Goal: Task Accomplishment & Management: Complete application form

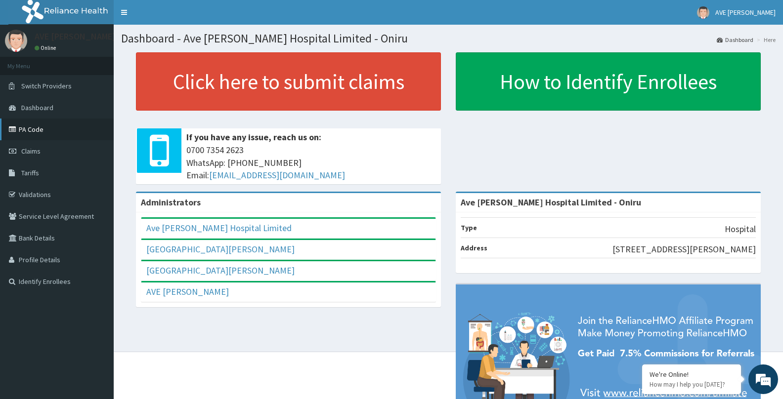
click at [21, 133] on link "PA Code" at bounding box center [57, 130] width 114 height 22
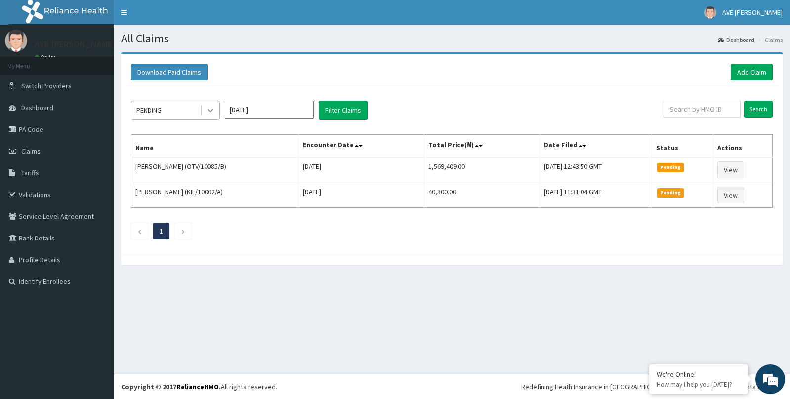
click at [212, 109] on icon at bounding box center [211, 110] width 10 height 10
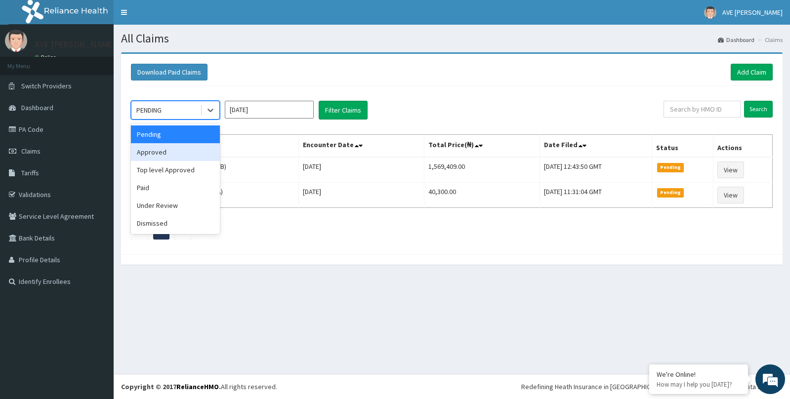
click at [159, 151] on div "Approved" at bounding box center [175, 152] width 89 height 18
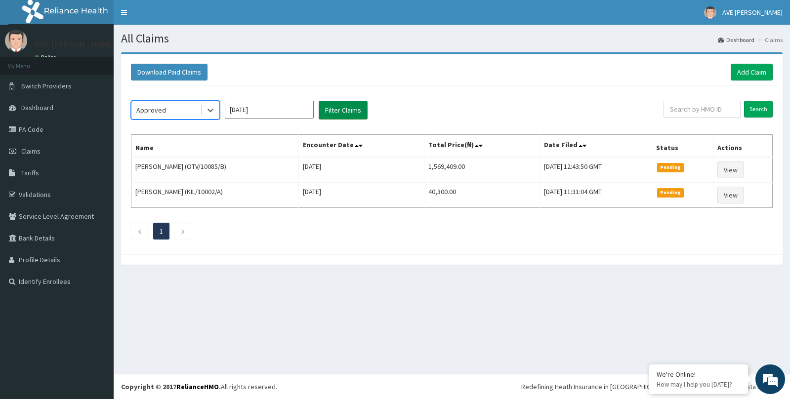
click at [345, 111] on button "Filter Claims" at bounding box center [343, 110] width 49 height 19
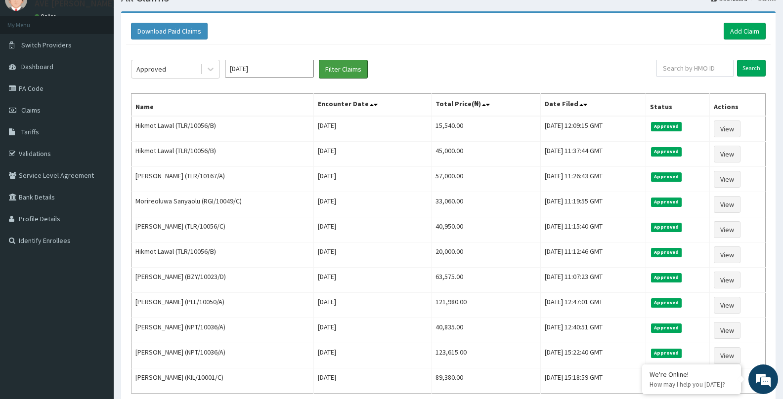
scroll to position [76, 0]
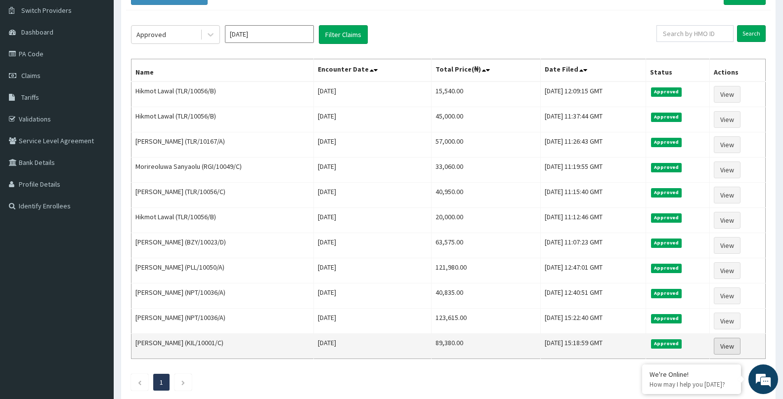
click at [724, 344] on link "View" at bounding box center [726, 346] width 27 height 17
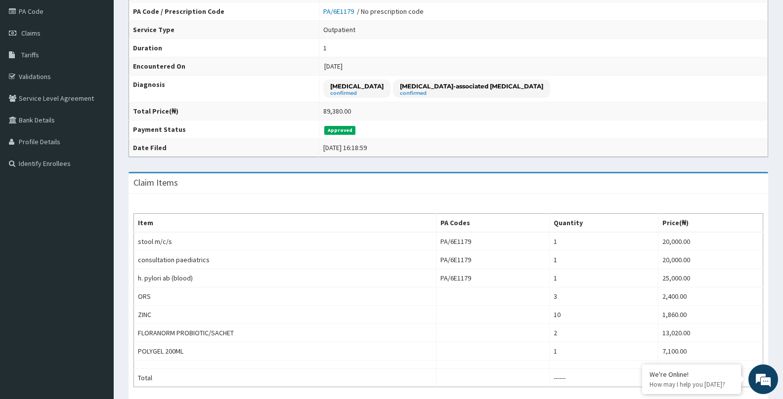
scroll to position [123, 0]
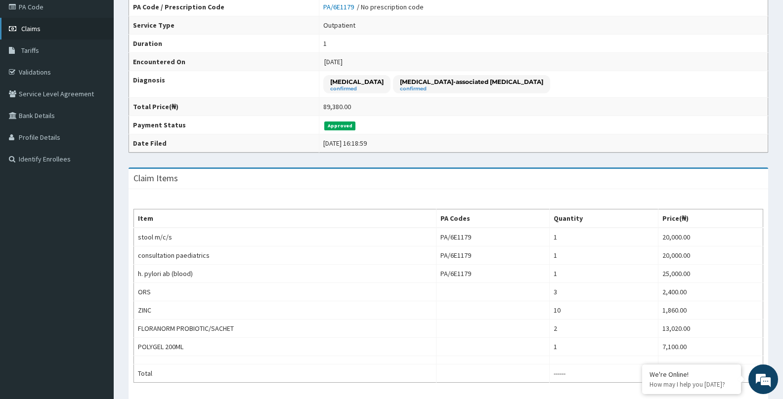
click at [42, 29] on link "Claims" at bounding box center [57, 29] width 114 height 22
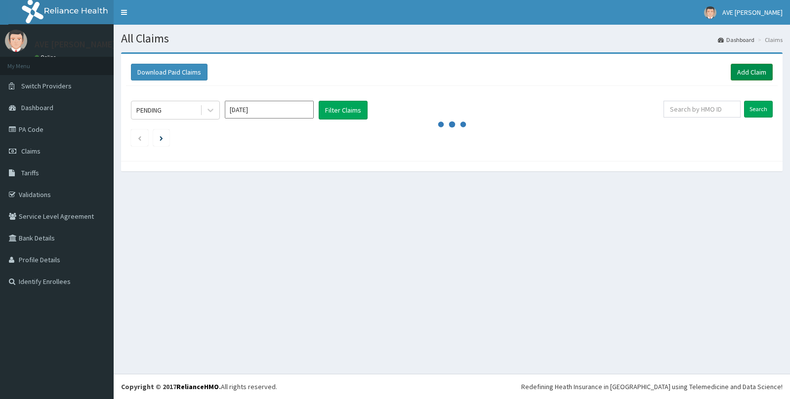
click at [753, 71] on link "Add Claim" at bounding box center [752, 72] width 42 height 17
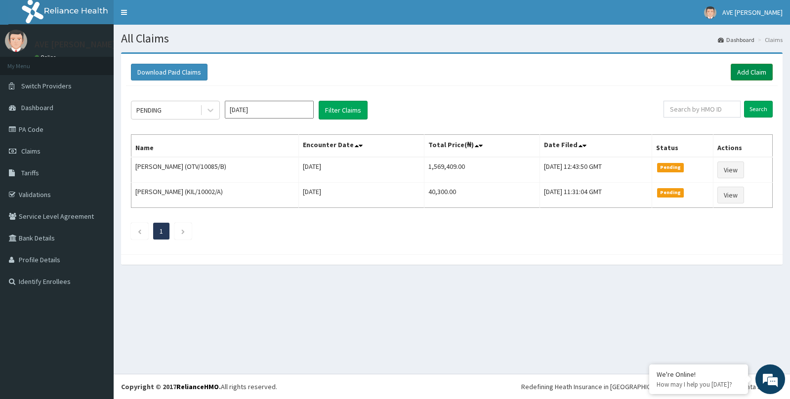
click at [747, 68] on link "Add Claim" at bounding box center [752, 72] width 42 height 17
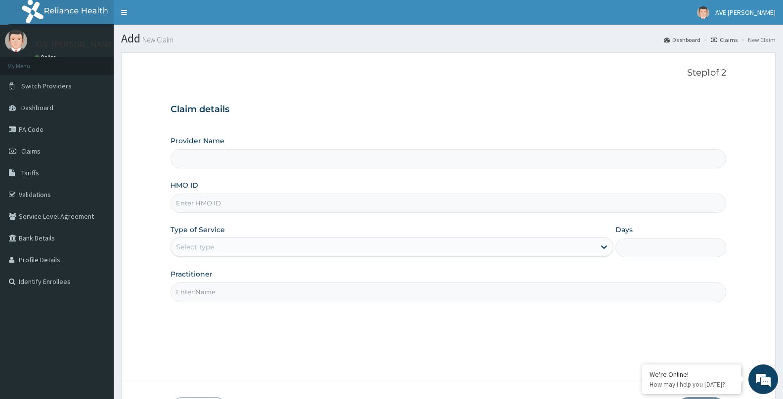
type input "Ave [PERSON_NAME] Hospital Limited - Oniru"
click at [203, 204] on input "HMO ID" at bounding box center [447, 203] width 555 height 19
type input "KIL/10001/C"
click at [208, 250] on div "Select type" at bounding box center [195, 247] width 38 height 10
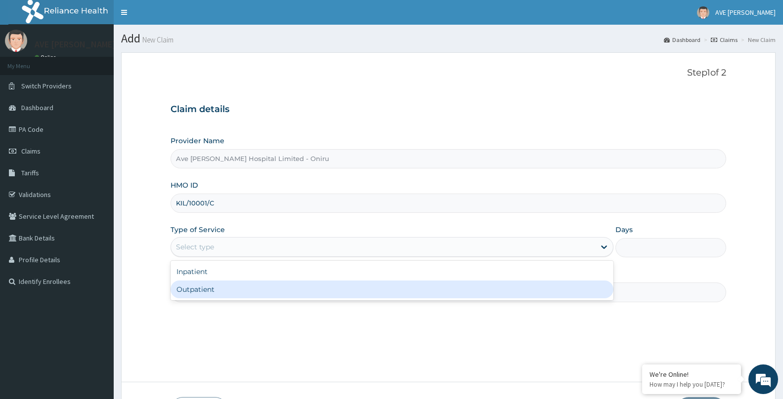
click at [219, 287] on div "Outpatient" at bounding box center [391, 290] width 443 height 18
type input "1"
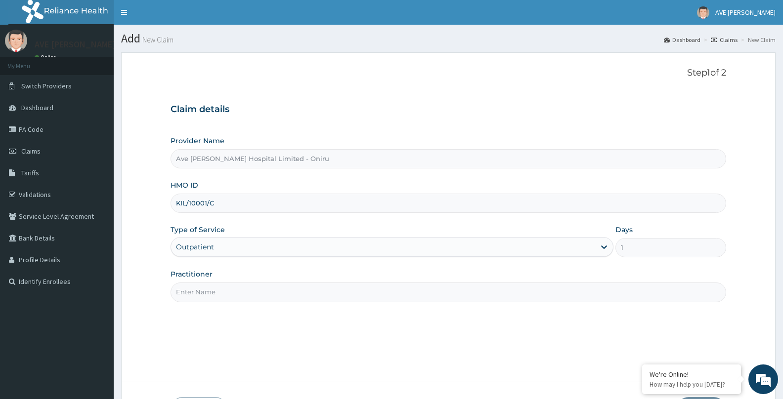
click at [245, 293] on input "Practitioner" at bounding box center [447, 292] width 555 height 19
type input "DR. JOKAH"
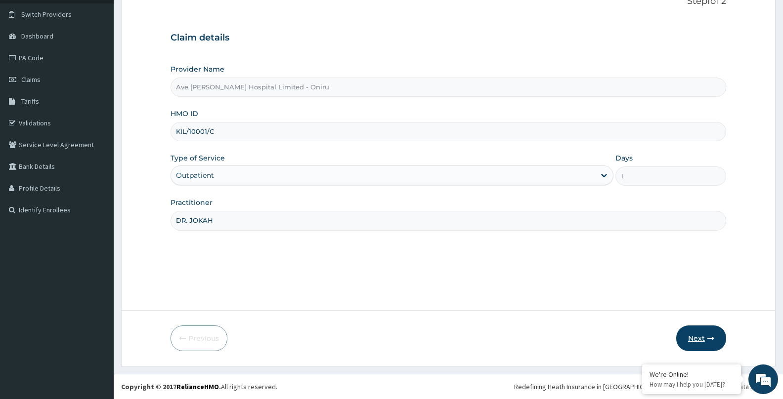
click at [700, 338] on button "Next" at bounding box center [701, 339] width 50 height 26
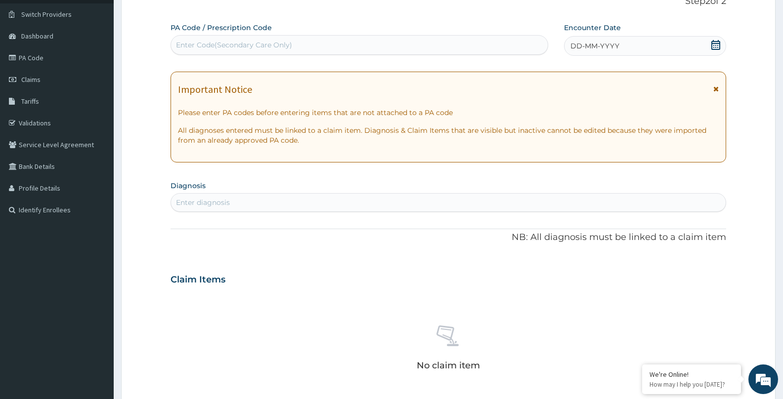
click at [263, 47] on div "Enter Code(Secondary Care Only)" at bounding box center [234, 45] width 116 height 10
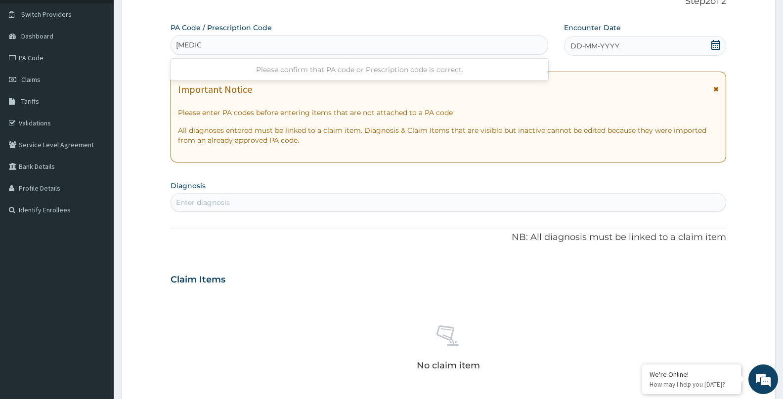
type input "ULCER"
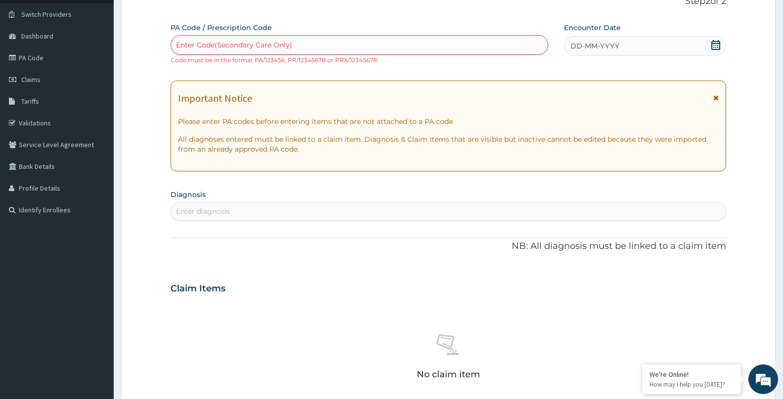
click at [710, 42] on icon at bounding box center [715, 45] width 10 height 10
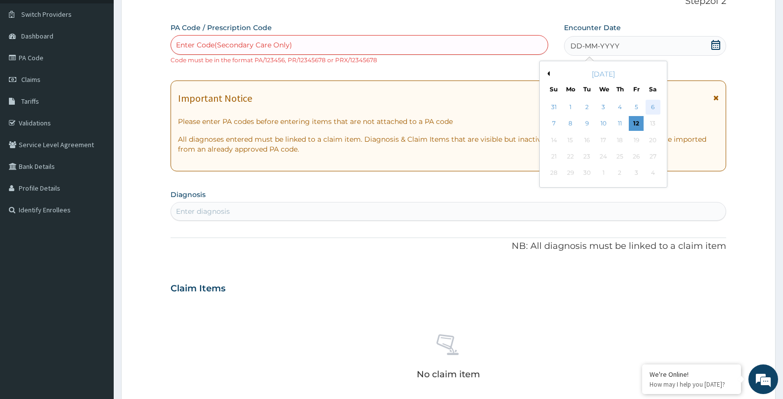
click at [655, 108] on div "6" at bounding box center [652, 107] width 15 height 15
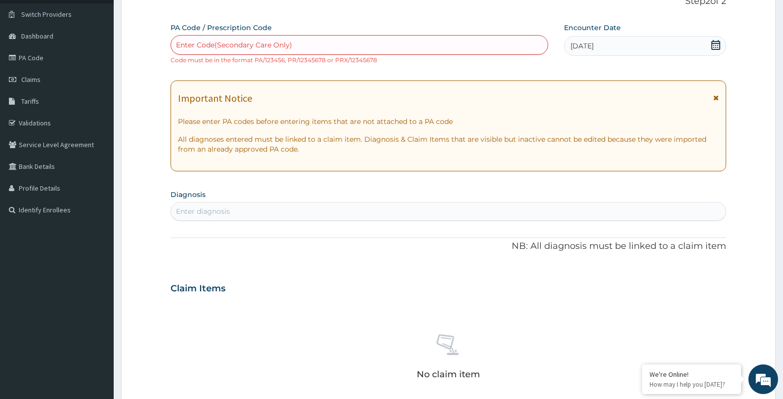
click at [254, 209] on div "Enter diagnosis" at bounding box center [448, 212] width 554 height 16
type input "ULCER"
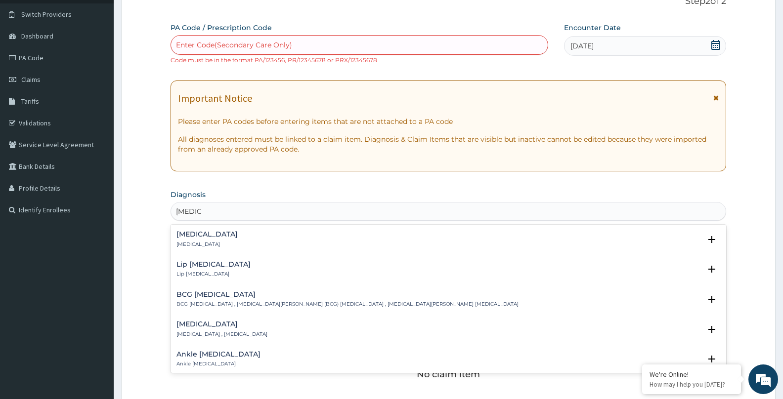
click at [200, 234] on div "Ulcer Ulcer" at bounding box center [447, 239] width 543 height 17
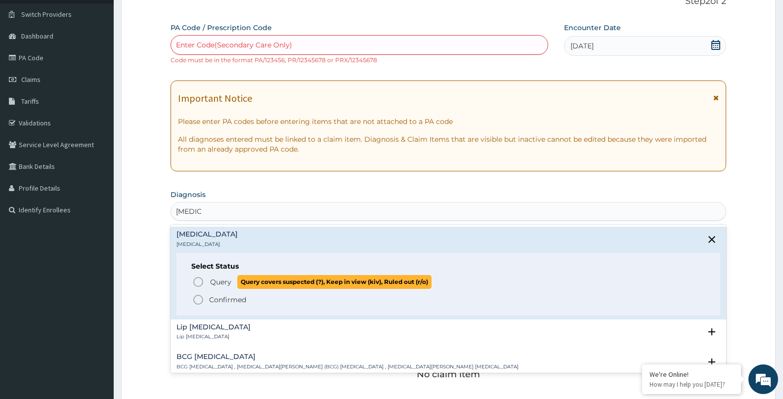
click at [199, 280] on icon "status option query" at bounding box center [198, 282] width 12 height 12
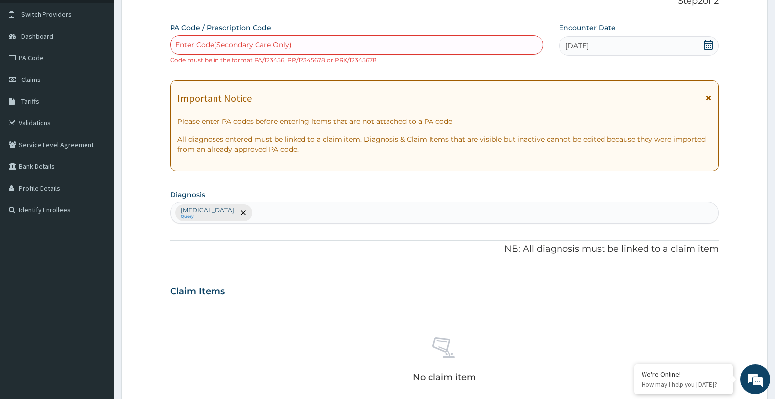
click at [706, 274] on div "PA Code / Prescription Code Enter Code(Secondary Care Only) Code must be in the…" at bounding box center [444, 284] width 548 height 523
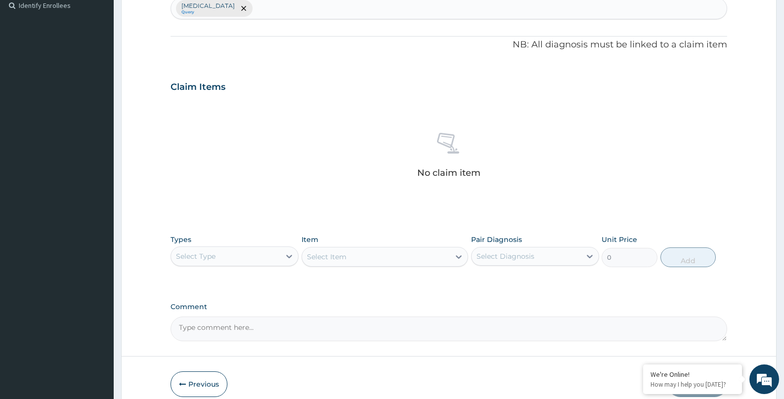
scroll to position [285, 0]
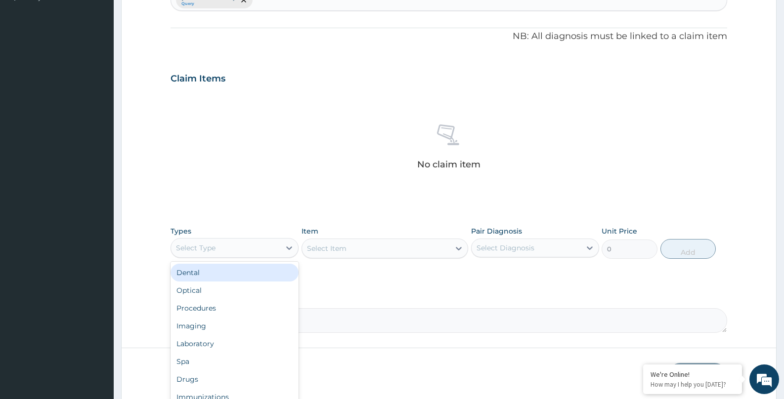
click at [244, 249] on div "Select Type" at bounding box center [225, 248] width 109 height 16
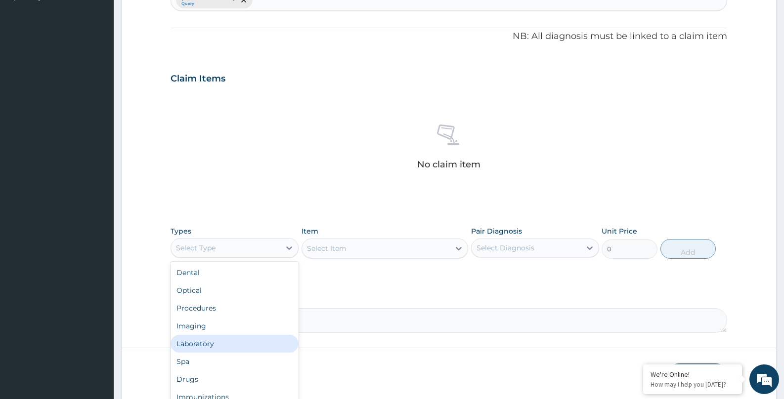
type input "P"
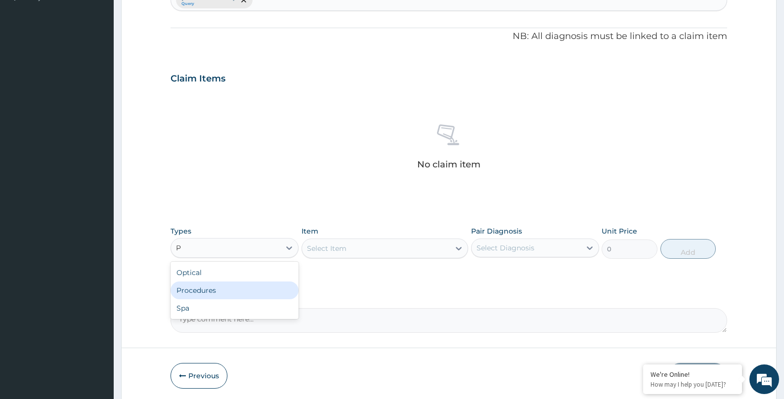
click at [192, 295] on div "Procedures" at bounding box center [234, 291] width 128 height 18
click at [378, 251] on div "Select Item" at bounding box center [376, 249] width 148 height 16
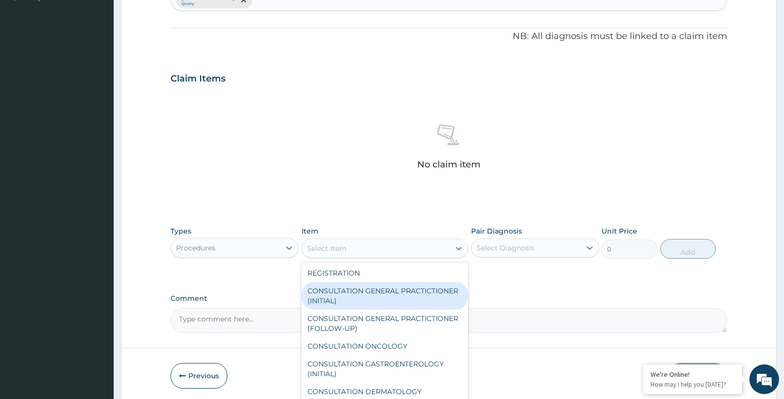
click at [377, 290] on div "CONSULTATION GENERAL PRACTICTIONER (INITIAL)" at bounding box center [384, 296] width 167 height 28
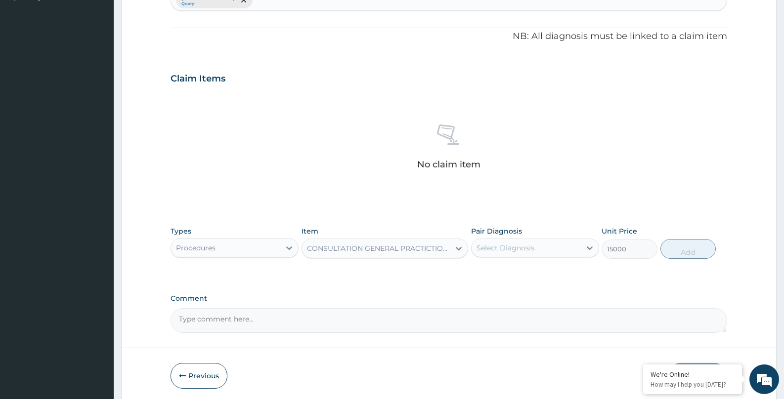
drag, startPoint x: 521, startPoint y: 248, endPoint x: 522, endPoint y: 254, distance: 6.9
click at [522, 248] on div "Select Diagnosis" at bounding box center [505, 248] width 58 height 10
click at [519, 275] on div "Ulcer" at bounding box center [535, 273] width 128 height 20
click at [679, 251] on button "Add" at bounding box center [688, 249] width 56 height 20
type input "0"
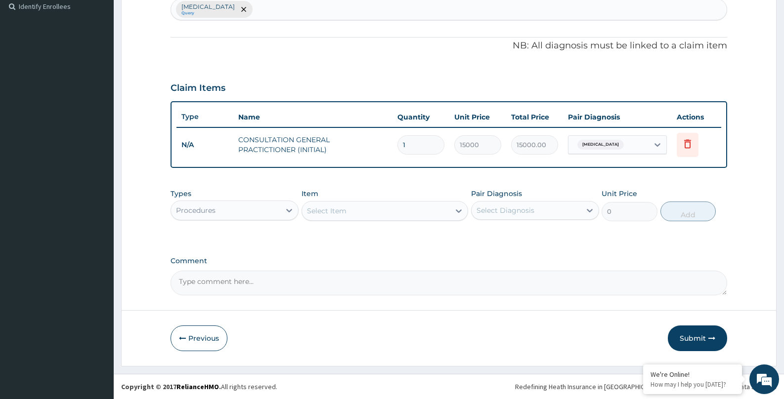
click at [517, 273] on textarea "Comment" at bounding box center [448, 283] width 556 height 25
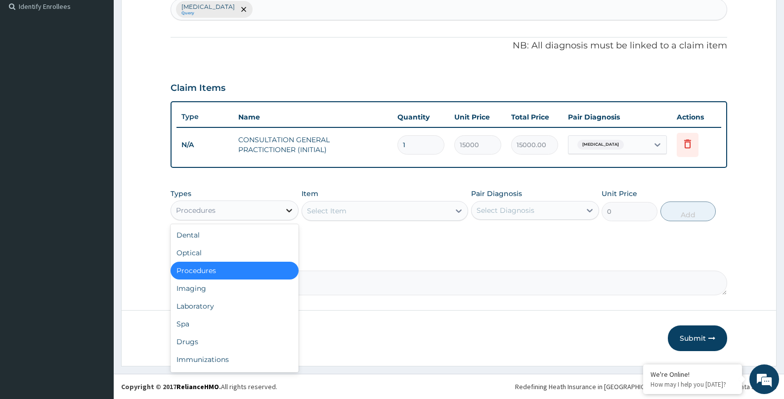
click at [282, 211] on div at bounding box center [289, 211] width 18 height 18
click at [188, 310] on div "Laboratory" at bounding box center [234, 306] width 128 height 18
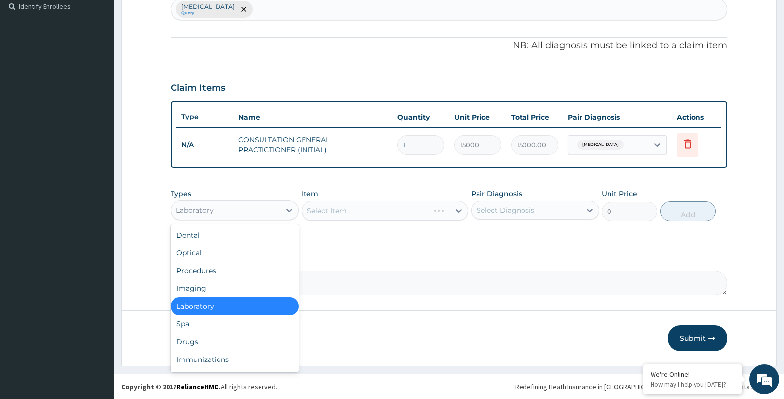
drag, startPoint x: 215, startPoint y: 211, endPoint x: 211, endPoint y: 272, distance: 60.9
click at [216, 215] on div "Laboratory" at bounding box center [225, 211] width 109 height 16
click at [191, 342] on div "Drugs" at bounding box center [234, 342] width 128 height 18
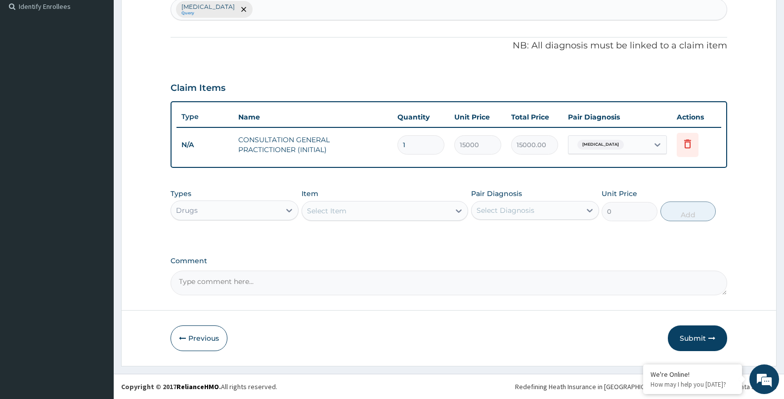
click at [336, 224] on div "Types option Drugs, selected. Select is focused ,type to refine list, press Dow…" at bounding box center [448, 205] width 556 height 42
click at [338, 216] on div "Select Item" at bounding box center [376, 211] width 148 height 16
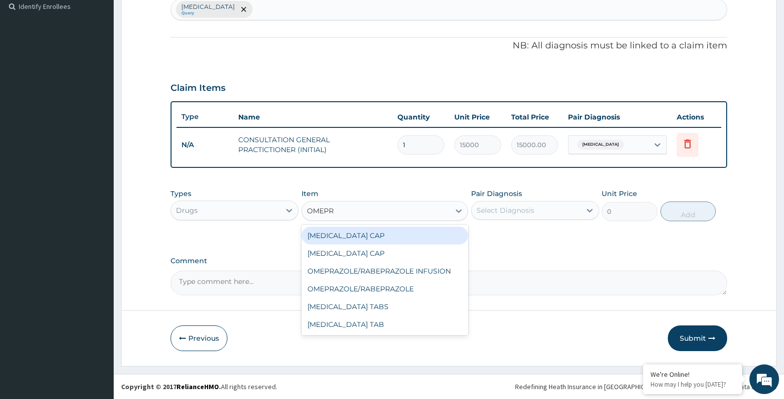
type input "OMEPRA"
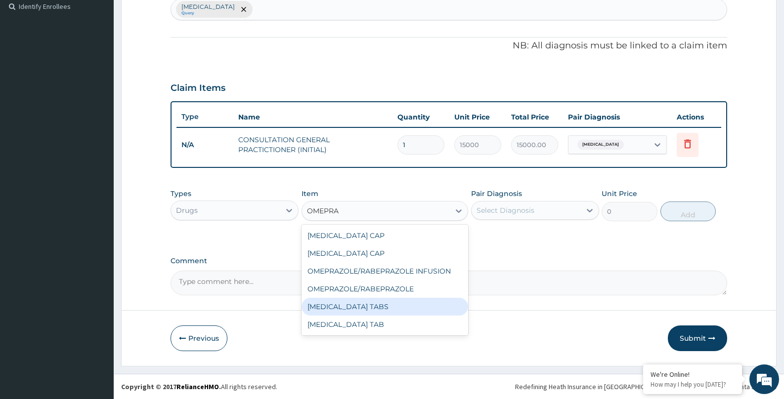
click at [373, 301] on div "[MEDICAL_DATA] TABS" at bounding box center [384, 307] width 167 height 18
type input "480"
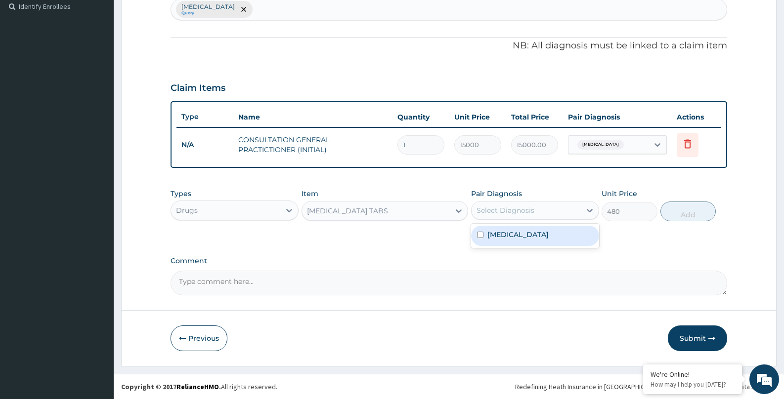
click at [510, 217] on div "Select Diagnosis" at bounding box center [525, 211] width 109 height 16
click at [504, 236] on label "Ulcer" at bounding box center [517, 235] width 61 height 10
checkbox input "true"
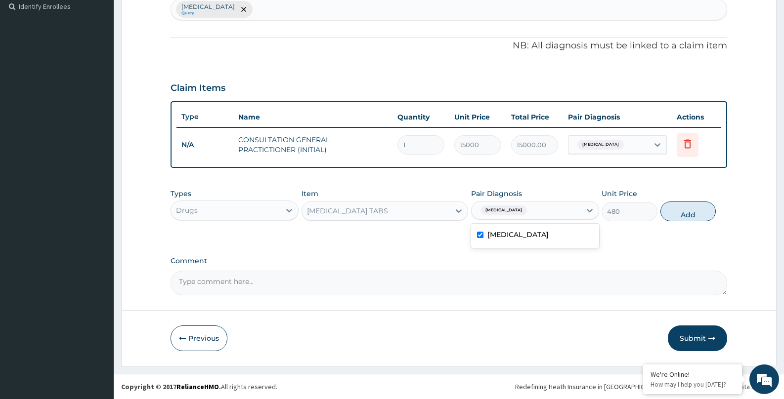
click at [686, 216] on button "Add" at bounding box center [688, 212] width 56 height 20
type input "0"
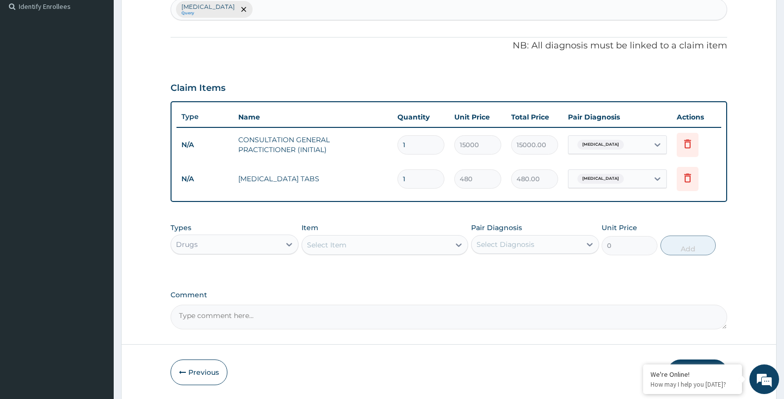
type input "14"
type input "6720.00"
type input "14"
click at [378, 249] on div "Select Item" at bounding box center [376, 245] width 148 height 16
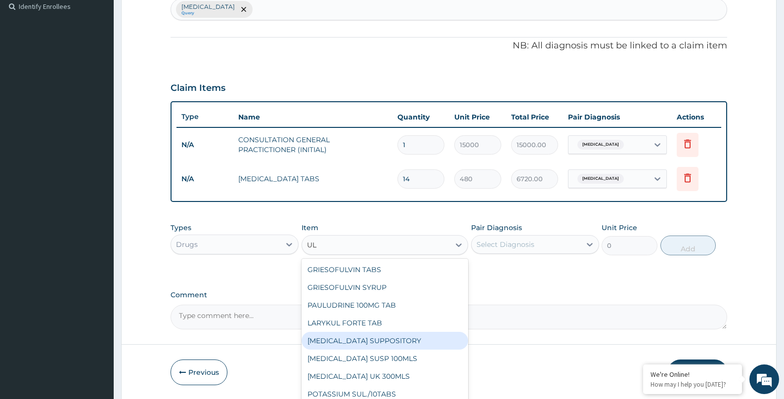
type input "U"
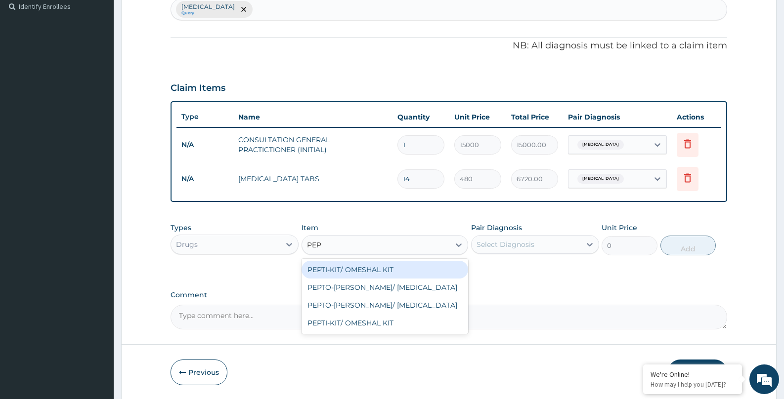
type input "PEPT"
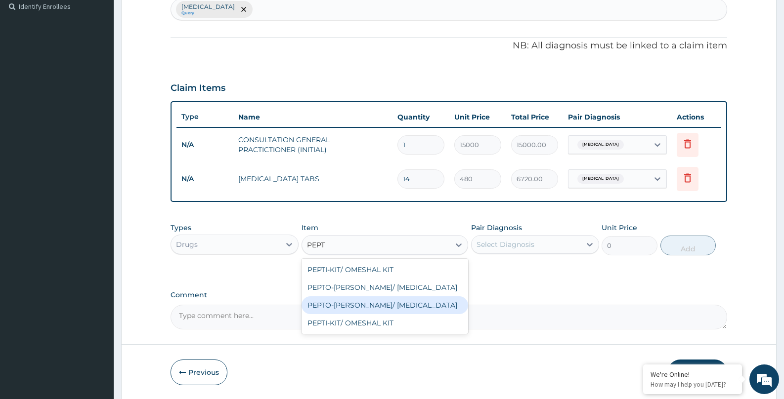
click at [402, 303] on div "PEPTO-[PERSON_NAME]/ [MEDICAL_DATA]" at bounding box center [384, 305] width 167 height 18
type input "13000"
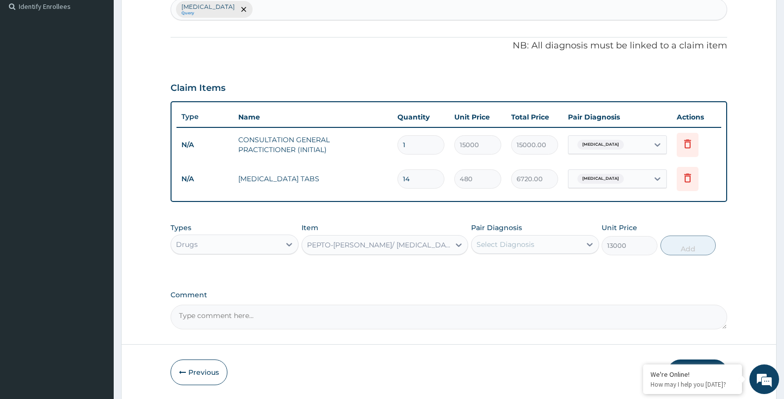
click at [531, 243] on div "Select Diagnosis" at bounding box center [505, 245] width 58 height 10
click at [507, 263] on div "Ulcer" at bounding box center [535, 270] width 128 height 20
checkbox input "true"
click at [691, 250] on button "Add" at bounding box center [688, 246] width 56 height 20
type input "0"
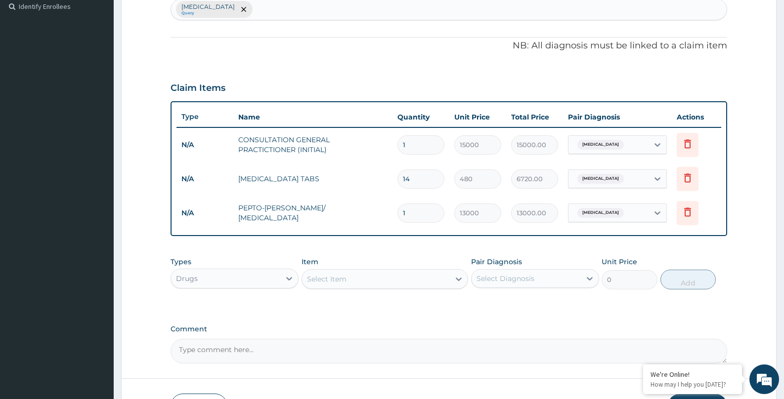
click at [325, 285] on div "Select Item" at bounding box center [384, 279] width 167 height 20
click at [324, 282] on div "Select Item" at bounding box center [376, 279] width 148 height 16
click at [324, 281] on div "Select Item" at bounding box center [327, 279] width 40 height 10
type input "GELU"
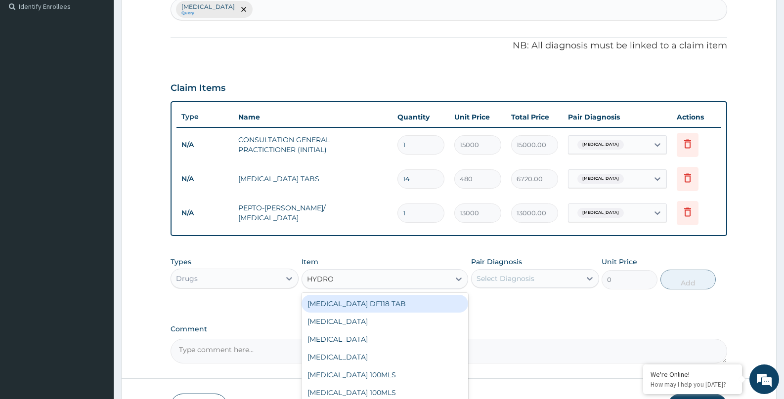
type input "HYDRO"
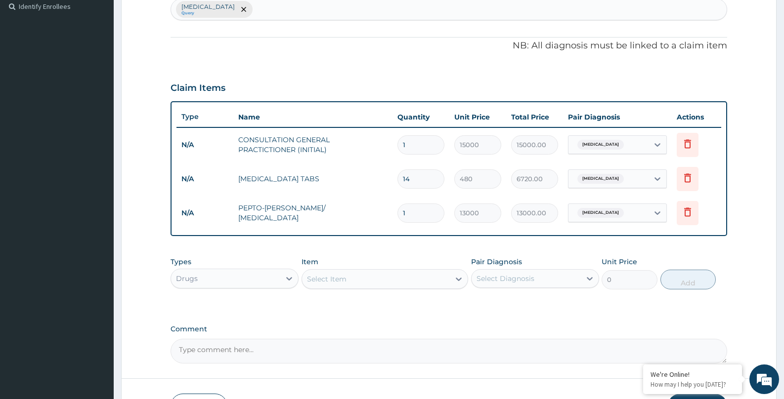
scroll to position [343, 0]
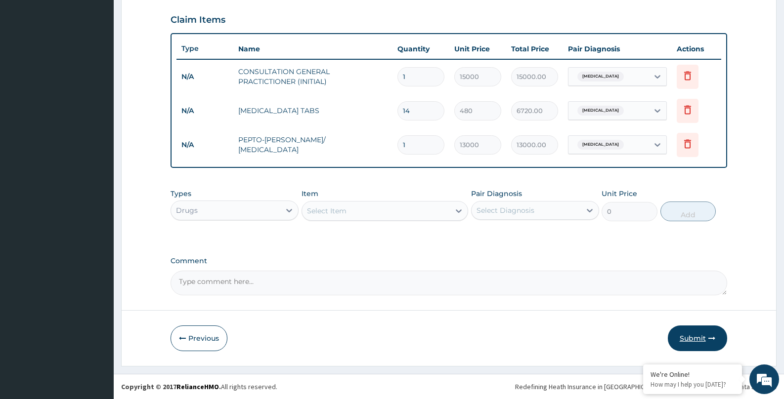
click at [697, 332] on button "Submit" at bounding box center [696, 339] width 59 height 26
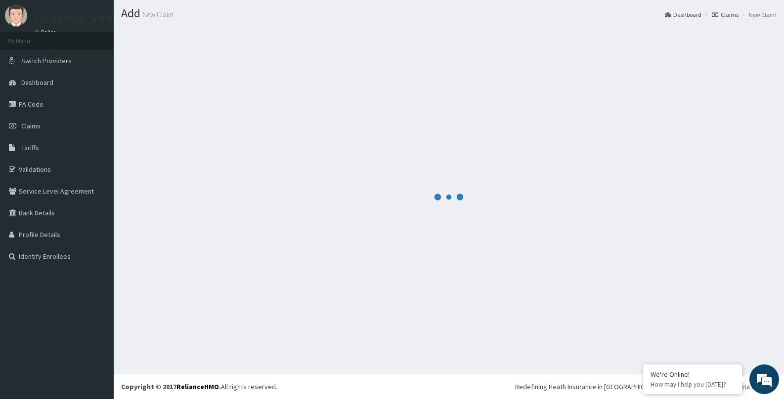
scroll to position [334, 0]
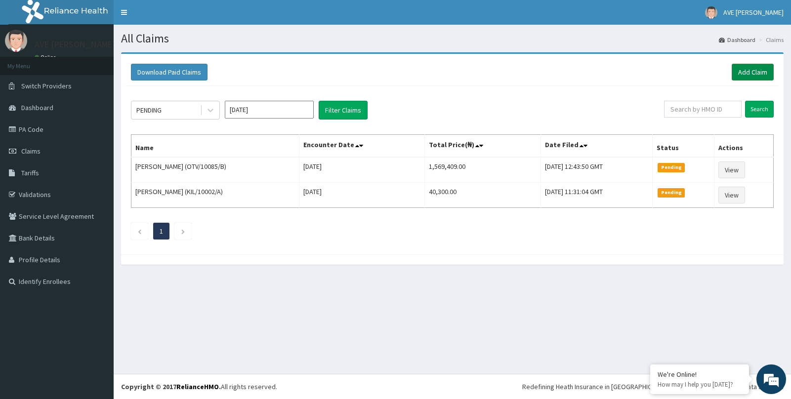
click at [748, 78] on link "Add Claim" at bounding box center [753, 72] width 42 height 17
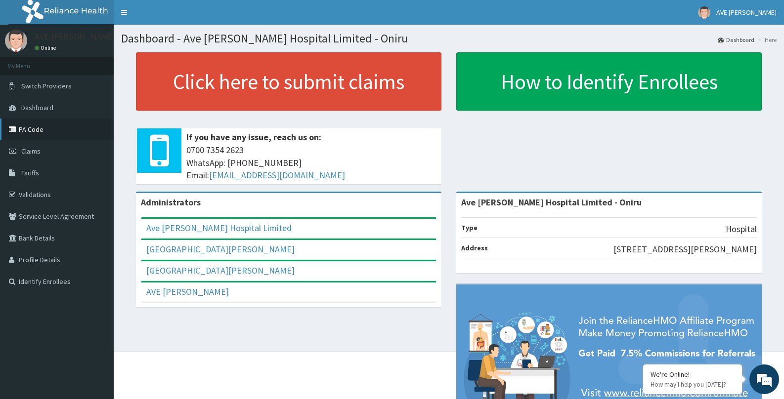
click at [21, 126] on link "PA Code" at bounding box center [57, 130] width 114 height 22
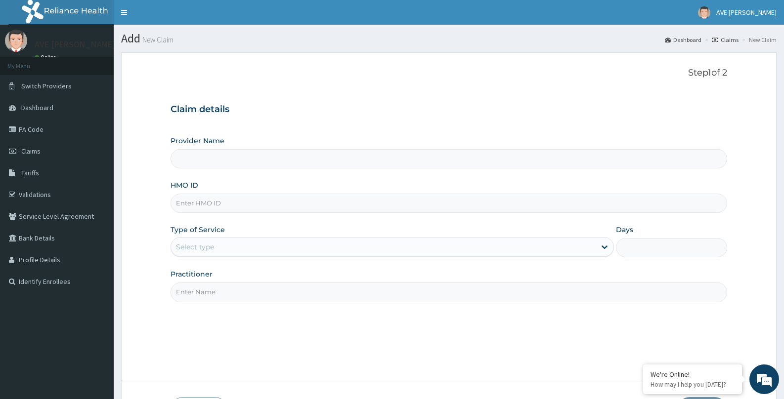
type input "Ave [PERSON_NAME] Hospital Limited - Oniru"
click at [224, 207] on input "HMO ID" at bounding box center [448, 203] width 556 height 19
paste input "KIL/10001/C"
type input "KIL/10001/C"
click at [209, 253] on div "Select type" at bounding box center [383, 247] width 424 height 16
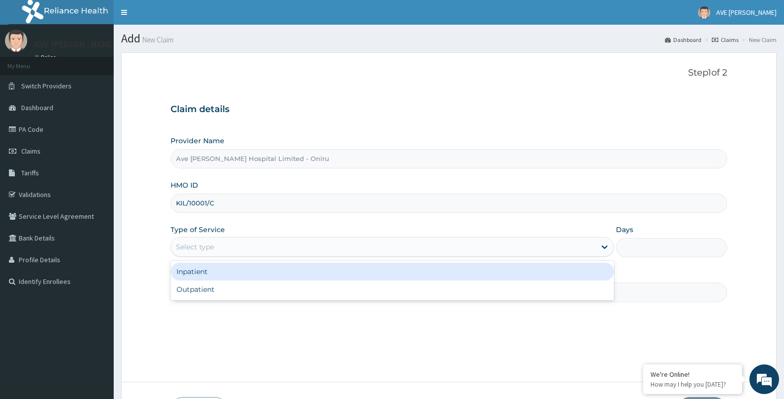
click at [206, 275] on div "Inpatient" at bounding box center [391, 272] width 443 height 18
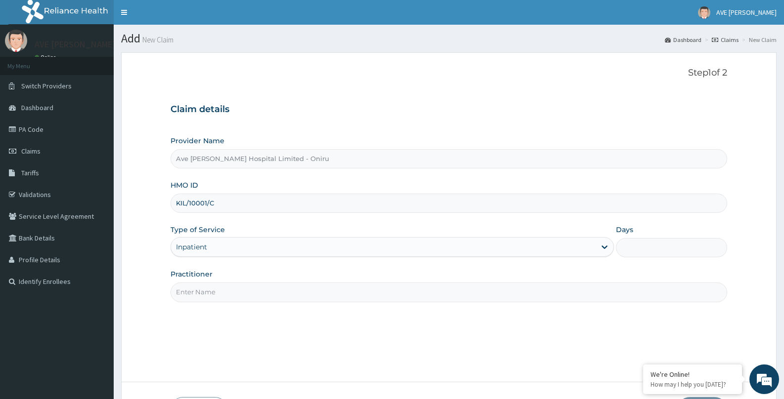
click at [673, 256] on input "Days" at bounding box center [671, 247] width 111 height 19
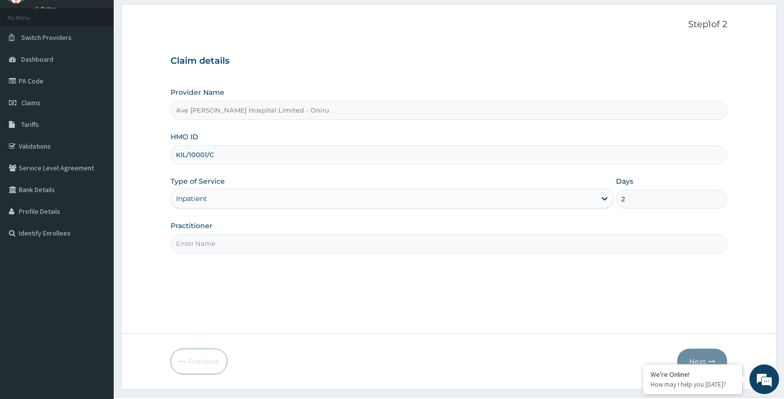
scroll to position [50, 0]
type input "2"
click at [399, 247] on input "Practitioner" at bounding box center [448, 241] width 556 height 19
type input "D"
type input "AGBOOLA"
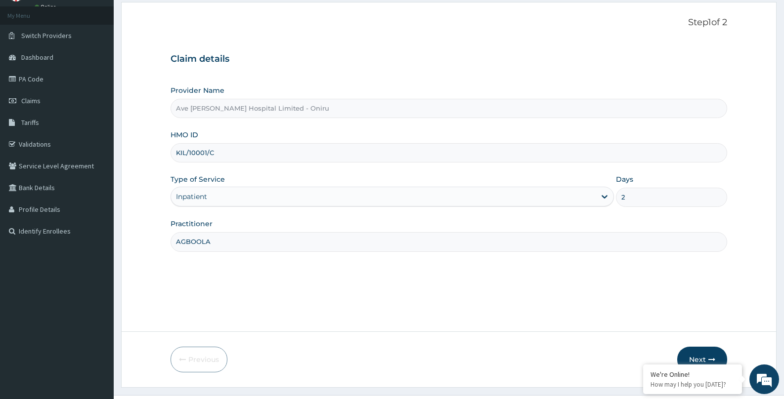
scroll to position [72, 0]
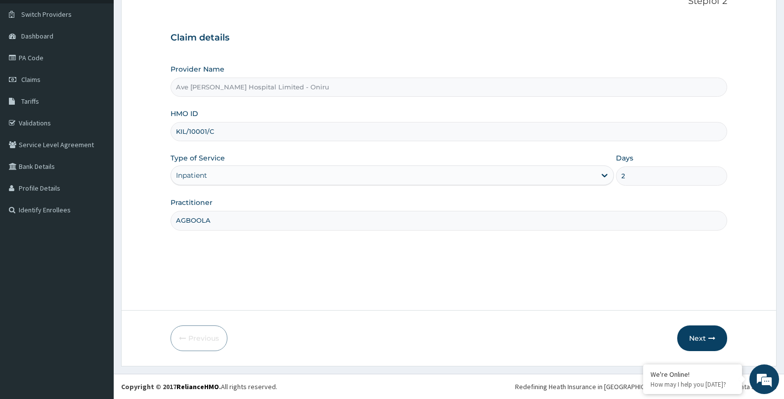
drag, startPoint x: 705, startPoint y: 328, endPoint x: 708, endPoint y: 223, distance: 104.8
click at [705, 325] on form "Step 1 of 2 Claim details Provider Name Ave Maria Hospital Limited - Oniru HMO …" at bounding box center [448, 174] width 655 height 386
click at [702, 337] on button "Next" at bounding box center [702, 339] width 50 height 26
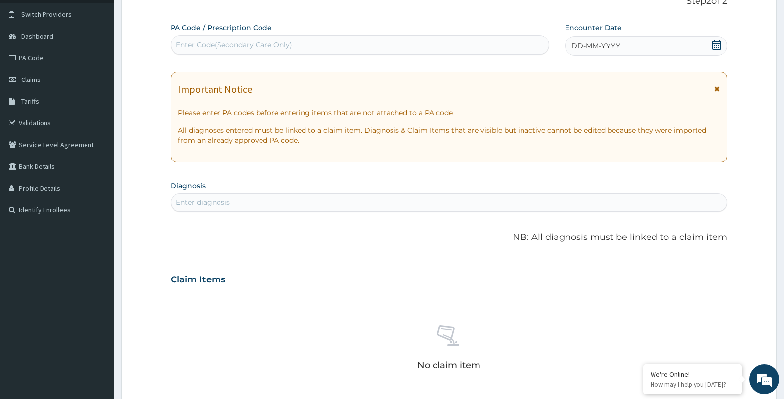
click at [331, 42] on div "Enter Code(Secondary Care Only)" at bounding box center [359, 45] width 377 height 16
paste input "PA/8B774D"
type input "PA/8B774D"
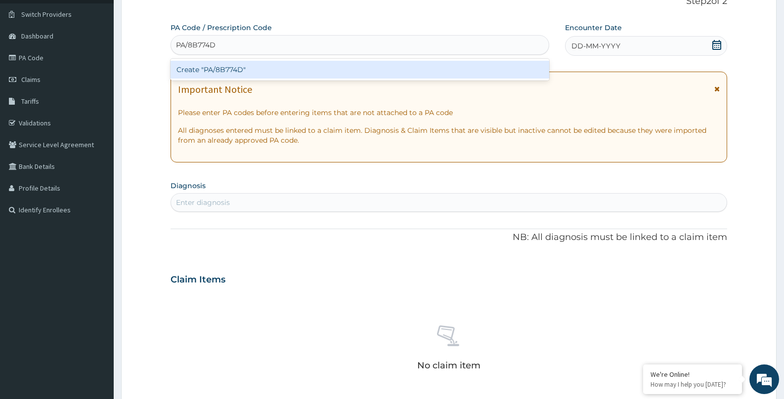
click at [353, 70] on div "Create "PA/8B774D"" at bounding box center [359, 70] width 378 height 18
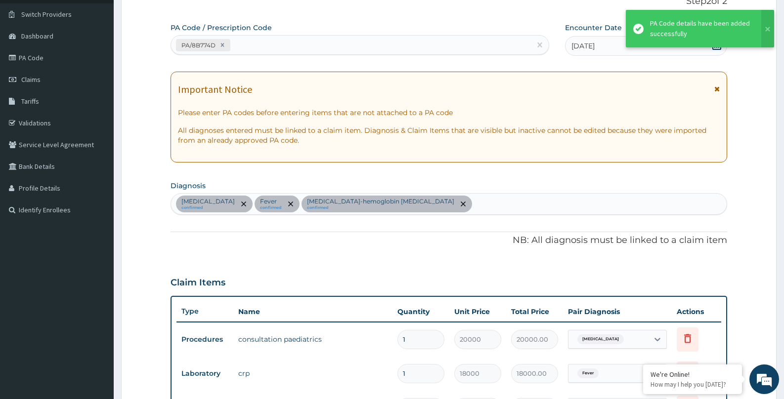
scroll to position [382, 0]
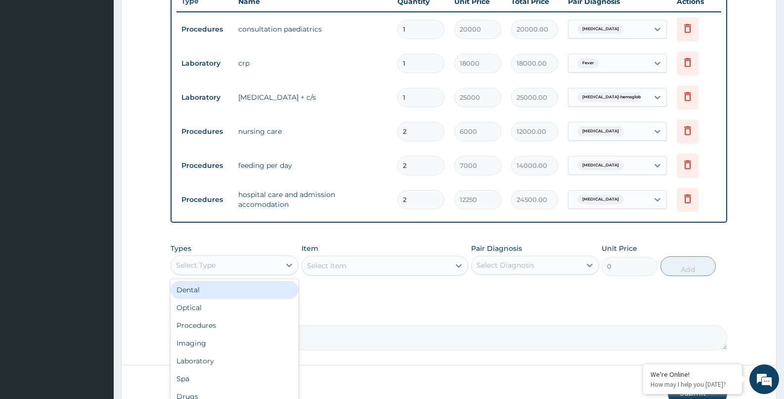
click at [263, 264] on div "Select Type" at bounding box center [225, 265] width 109 height 16
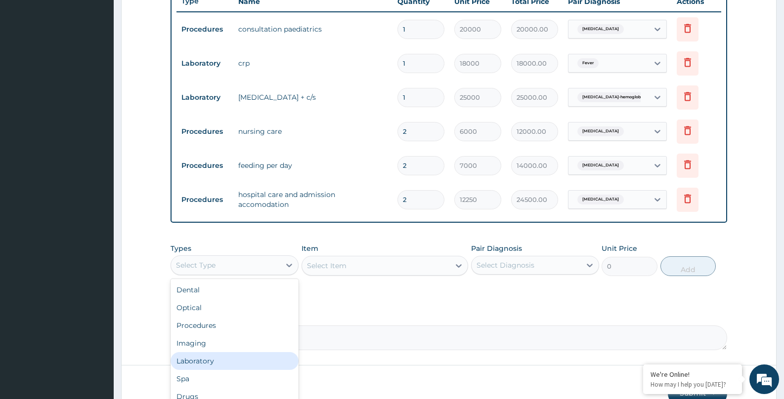
click at [217, 358] on div "Laboratory" at bounding box center [234, 361] width 128 height 18
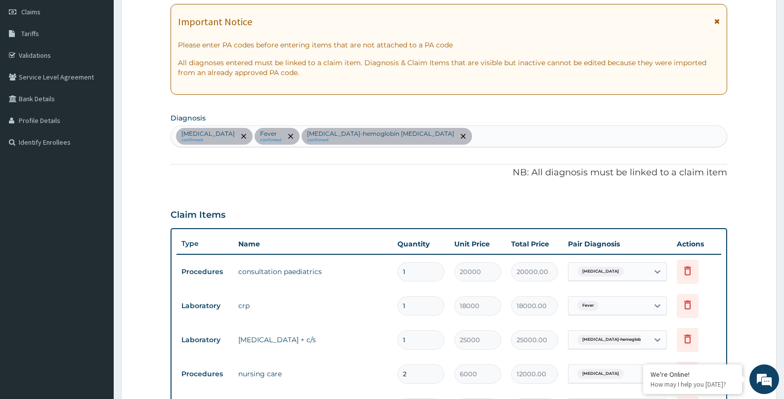
scroll to position [136, 0]
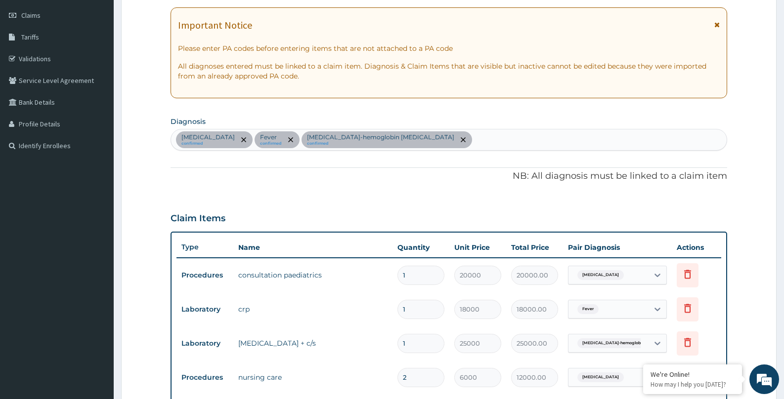
click at [457, 136] on div "Gastritis confirmed Fever confirmed Sickle cell-hemoglobin SS disease confirmed" at bounding box center [448, 139] width 555 height 21
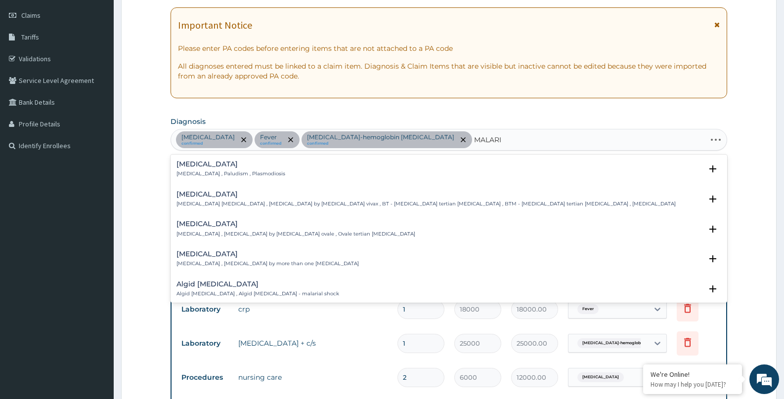
type input "[MEDICAL_DATA]"
click at [198, 165] on h4 "[MEDICAL_DATA]" at bounding box center [230, 164] width 109 height 7
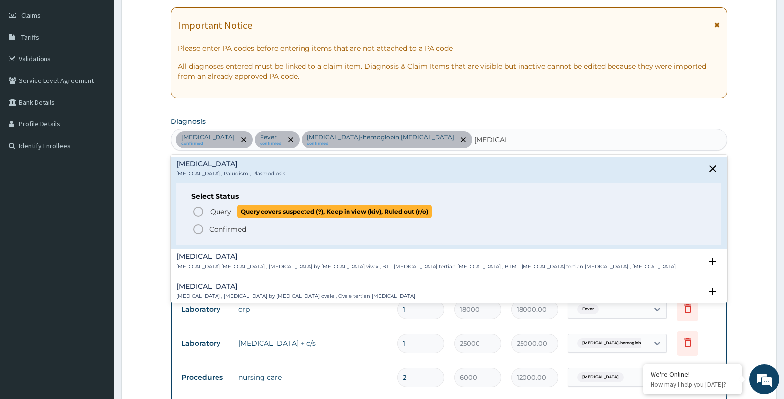
click at [197, 212] on icon "status option query" at bounding box center [198, 212] width 12 height 12
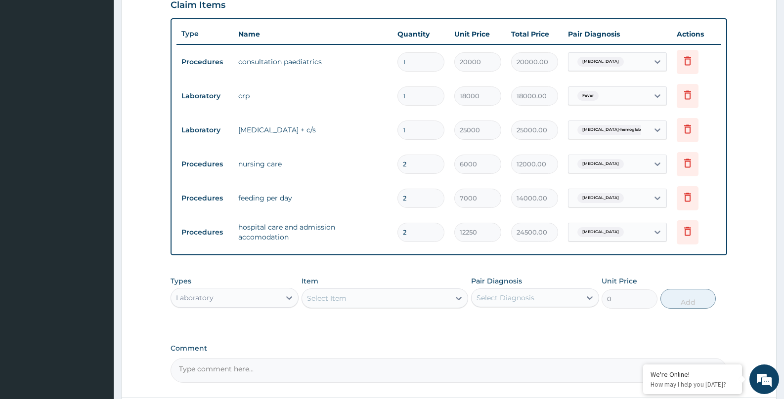
scroll to position [409, 0]
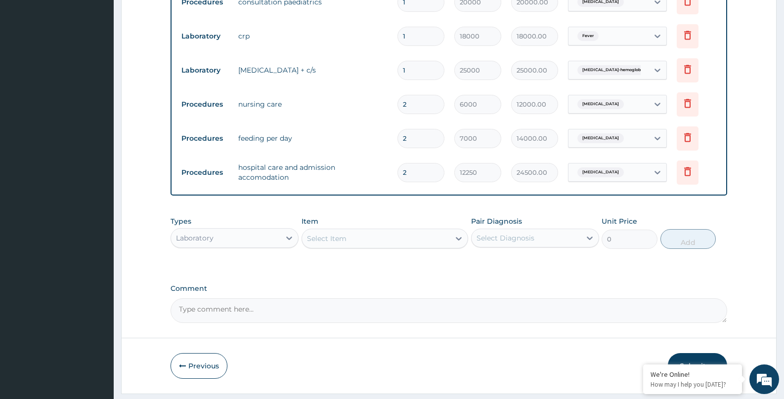
click at [377, 239] on div "Select Item" at bounding box center [376, 239] width 148 height 16
type input "CBC"
click at [382, 257] on div "[MEDICAL_DATA] (CBC/FBC)" at bounding box center [384, 263] width 167 height 18
type input "15000"
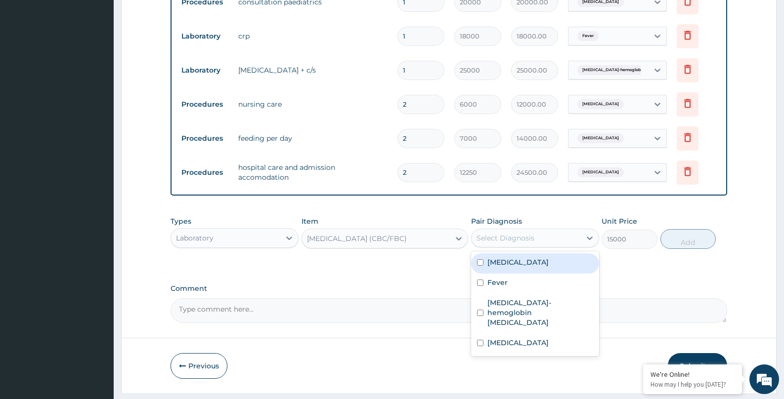
click at [507, 238] on div "Select Diagnosis" at bounding box center [505, 238] width 58 height 10
click at [503, 264] on label "Gastritis" at bounding box center [517, 262] width 61 height 10
checkbox input "true"
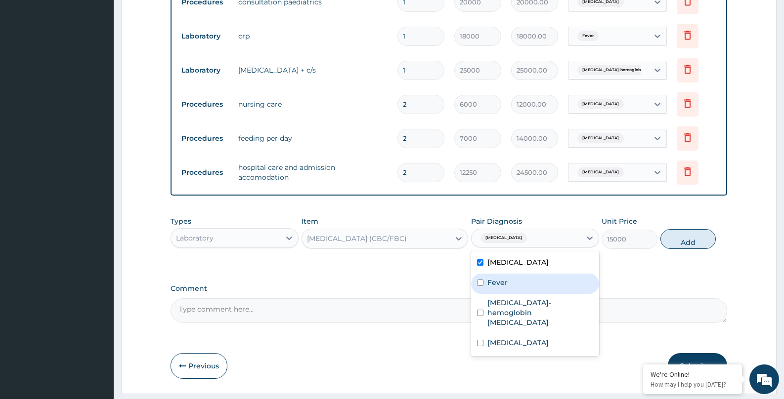
click at [500, 288] on div "Fever" at bounding box center [535, 284] width 128 height 20
checkbox input "true"
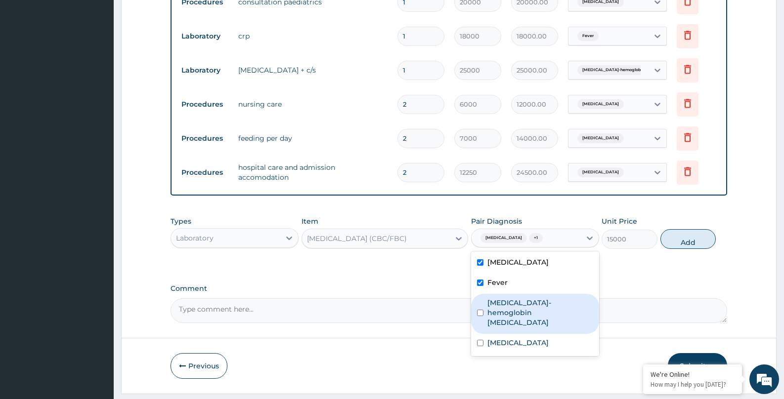
click at [503, 303] on label "Sickle cell-hemoglobin SS disease" at bounding box center [540, 313] width 106 height 30
checkbox input "true"
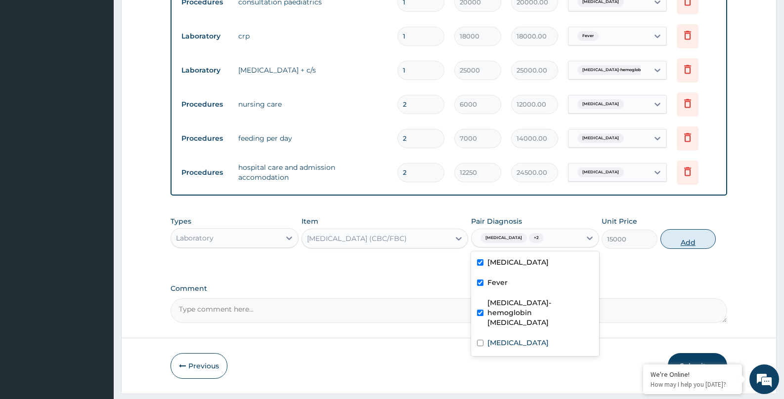
click at [695, 239] on button "Add" at bounding box center [688, 239] width 56 height 20
type input "0"
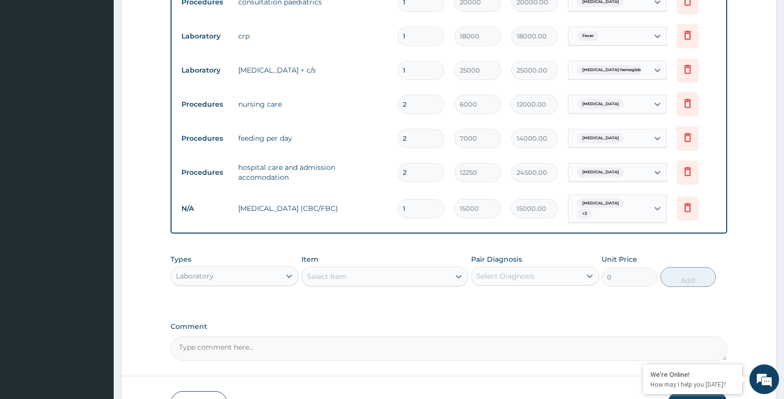
click at [353, 271] on div "Select Item" at bounding box center [376, 277] width 148 height 16
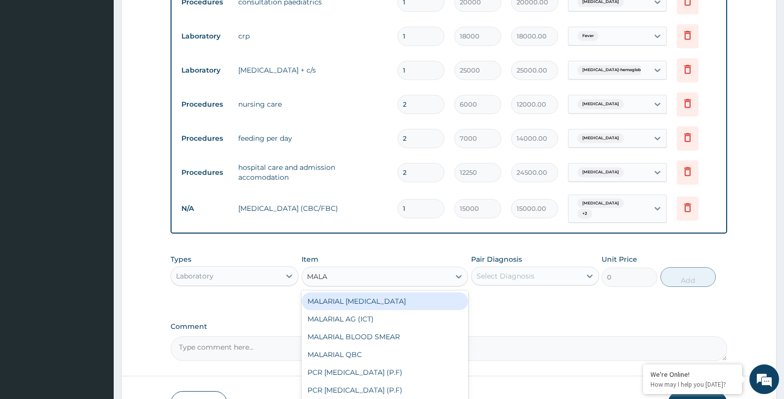
type input "MALAR"
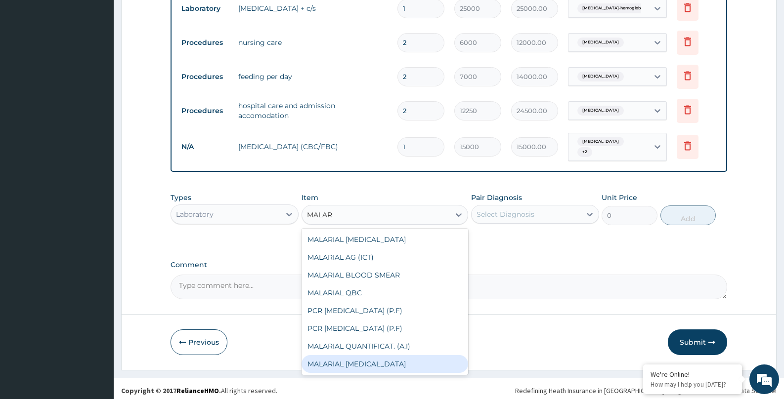
click at [411, 360] on div "MALARIAL [MEDICAL_DATA]" at bounding box center [384, 364] width 167 height 18
type input "7000"
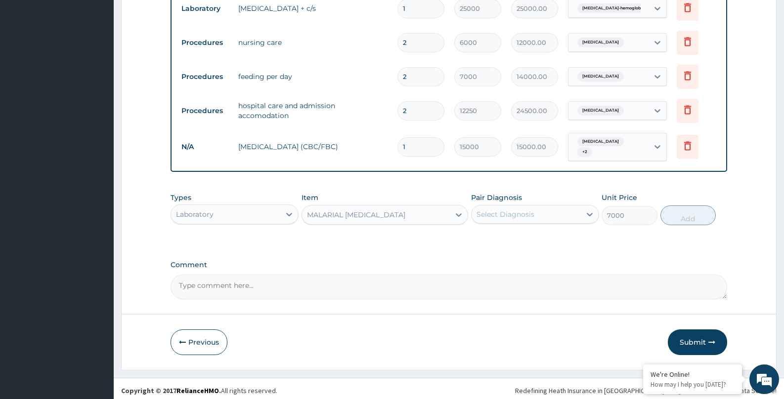
drag, startPoint x: 411, startPoint y: 360, endPoint x: 506, endPoint y: 306, distance: 109.7
click at [530, 209] on div "Select Diagnosis" at bounding box center [505, 214] width 58 height 10
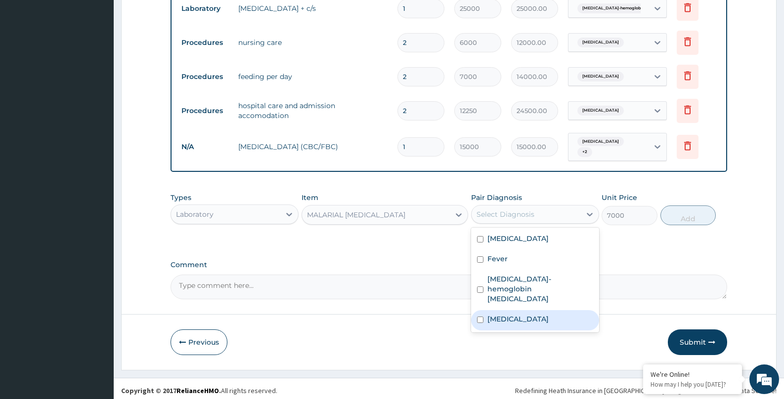
click at [499, 314] on label "Malaria" at bounding box center [517, 319] width 61 height 10
checkbox input "true"
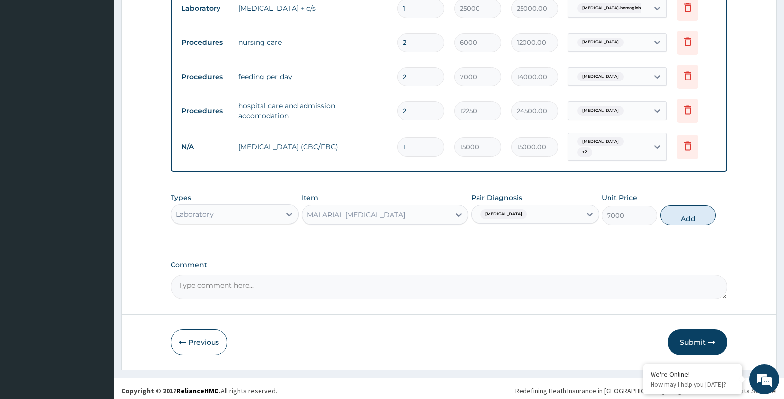
click at [681, 208] on button "Add" at bounding box center [688, 216] width 56 height 20
type input "0"
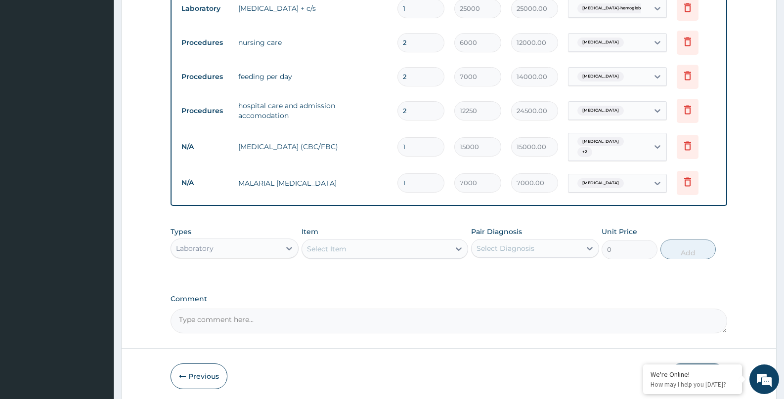
click at [267, 243] on div "Laboratory" at bounding box center [225, 249] width 109 height 16
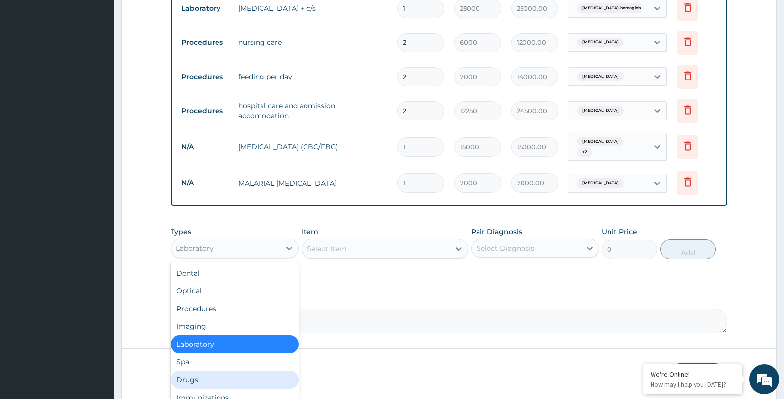
click at [197, 376] on div "Drugs" at bounding box center [234, 380] width 128 height 18
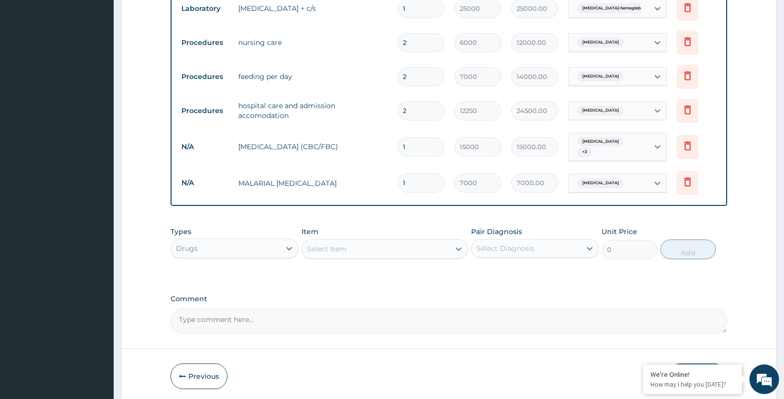
click at [361, 246] on div "Select Item" at bounding box center [376, 249] width 148 height 16
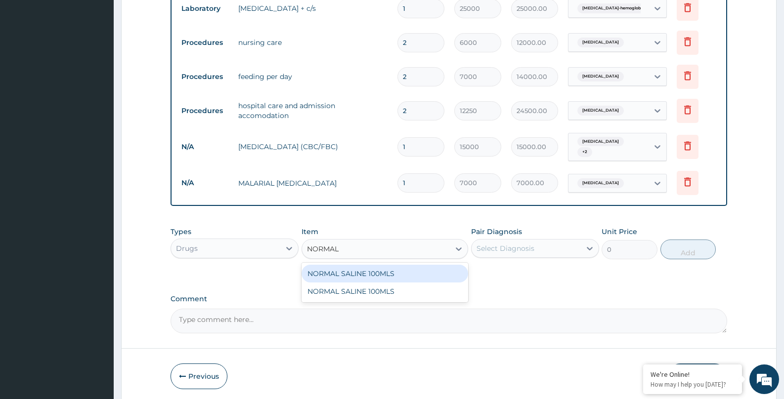
type input "NORMAL S"
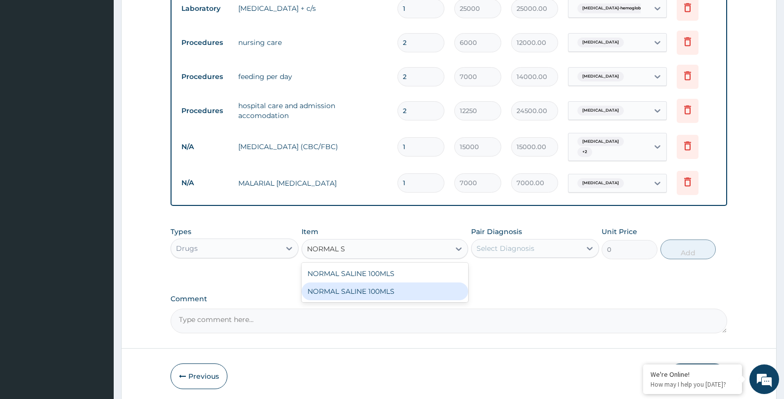
drag, startPoint x: 343, startPoint y: 286, endPoint x: 397, endPoint y: 266, distance: 57.4
click at [343, 285] on div "NORMAL SALINE 100MLS" at bounding box center [384, 292] width 167 height 18
type input "12500"
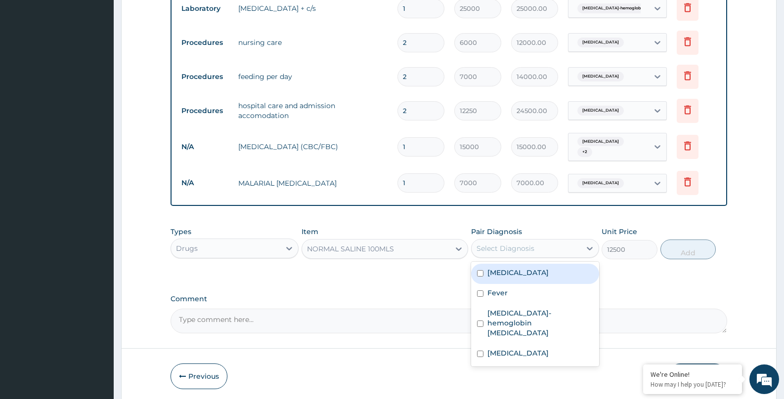
drag, startPoint x: 497, startPoint y: 244, endPoint x: 503, endPoint y: 267, distance: 24.2
click at [497, 244] on div "Select Diagnosis" at bounding box center [505, 249] width 58 height 10
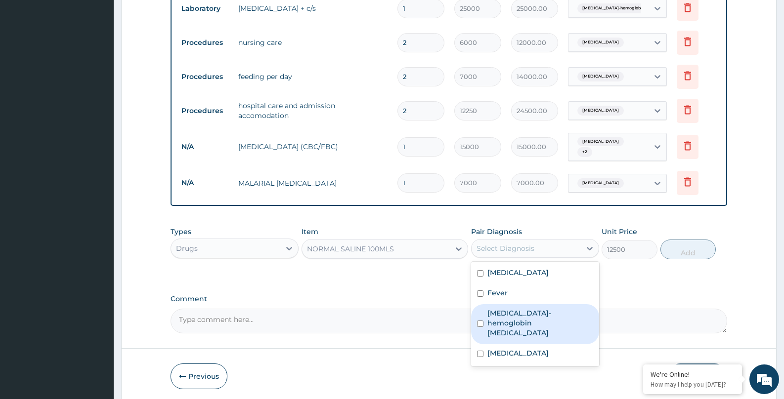
drag, startPoint x: 495, startPoint y: 309, endPoint x: 493, endPoint y: 291, distance: 18.3
click at [494, 308] on label "Sickle cell-hemoglobin SS disease" at bounding box center [540, 323] width 106 height 30
checkbox input "true"
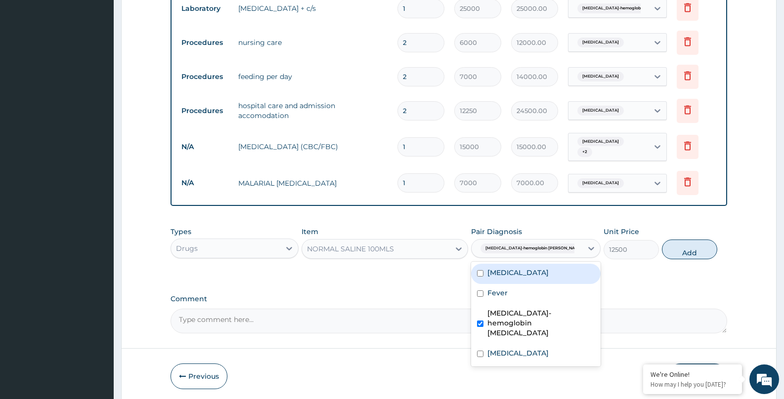
click at [495, 269] on label "Gastritis" at bounding box center [517, 273] width 61 height 10
checkbox input "false"
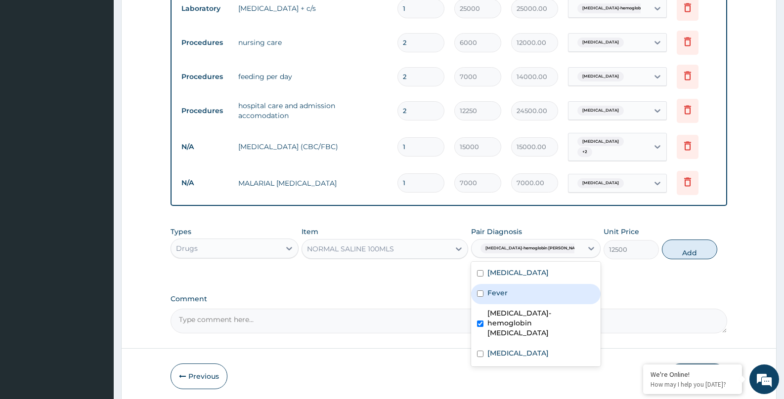
click at [494, 288] on label "Fever" at bounding box center [497, 293] width 20 height 10
checkbox input "true"
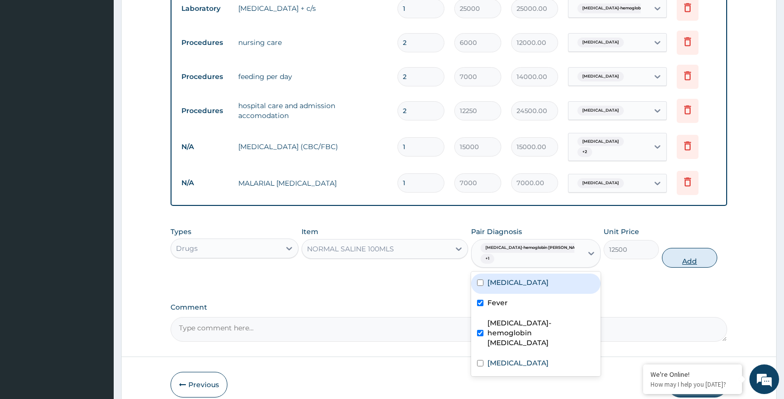
click at [683, 250] on button "Add" at bounding box center [690, 258] width 56 height 20
type input "0"
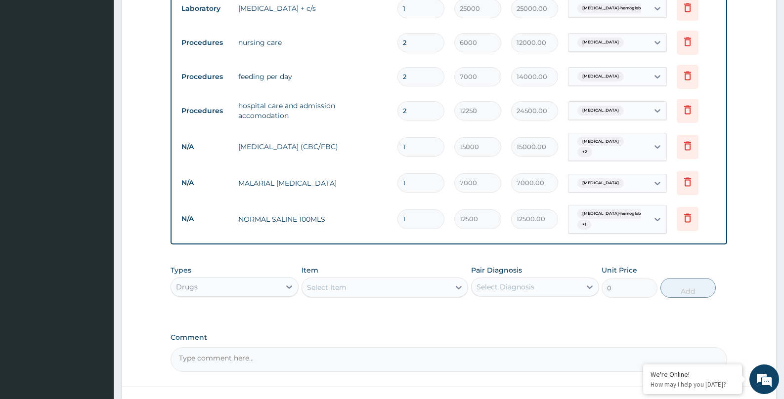
type input "0.00"
type input "2"
type input "25000.00"
type input "2"
click at [341, 283] on div "Select Item" at bounding box center [327, 288] width 40 height 10
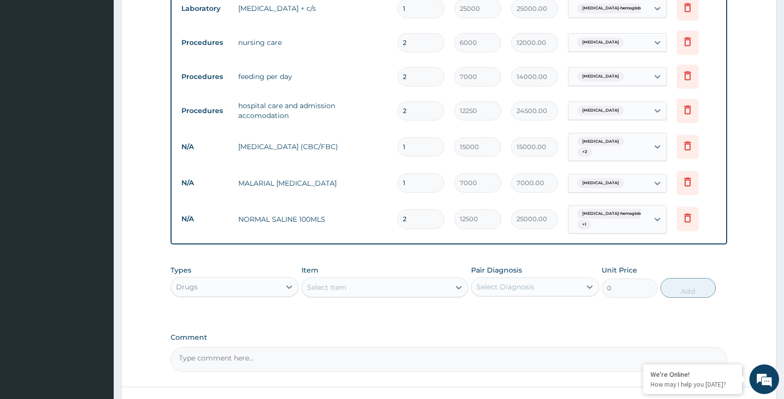
click at [341, 283] on div "Select Item" at bounding box center [327, 288] width 40 height 10
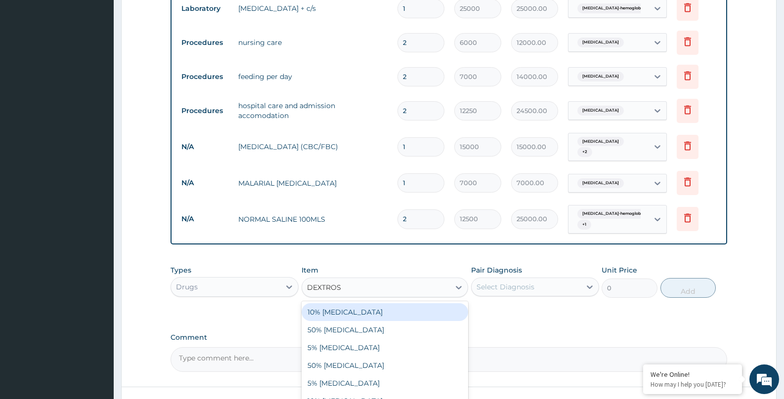
type input "DEXTROSE"
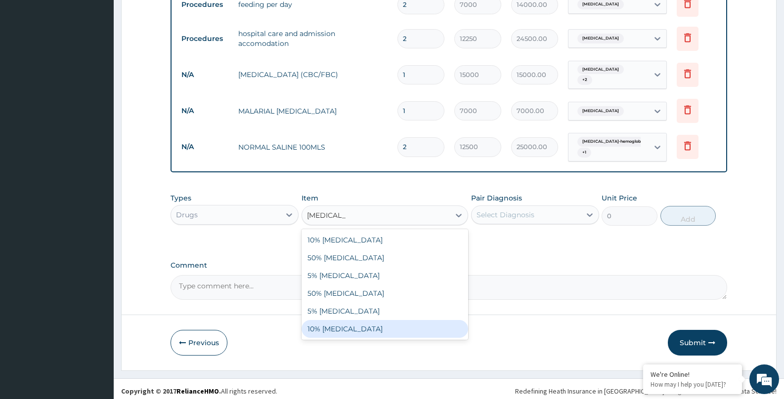
drag, startPoint x: 347, startPoint y: 323, endPoint x: 351, endPoint y: 317, distance: 7.1
click at [346, 323] on div "10% DEXTROSE" at bounding box center [384, 329] width 167 height 18
type input "12000"
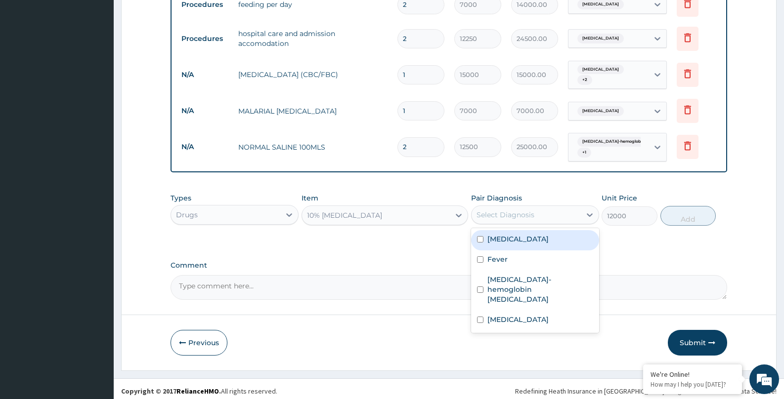
click at [537, 212] on div "Select Diagnosis" at bounding box center [525, 215] width 109 height 16
drag, startPoint x: 486, startPoint y: 235, endPoint x: 494, endPoint y: 266, distance: 32.6
click at [491, 248] on div "Gastritis Fever Sickle cell-hemoglobin SS disease Malaria" at bounding box center [535, 280] width 128 height 105
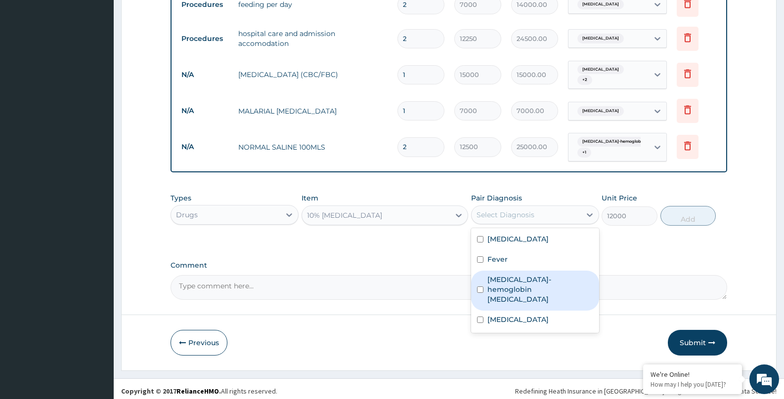
drag, startPoint x: 499, startPoint y: 285, endPoint x: 498, endPoint y: 259, distance: 25.7
click at [499, 277] on label "Sickle cell-hemoglobin SS disease" at bounding box center [540, 290] width 106 height 30
checkbox input "true"
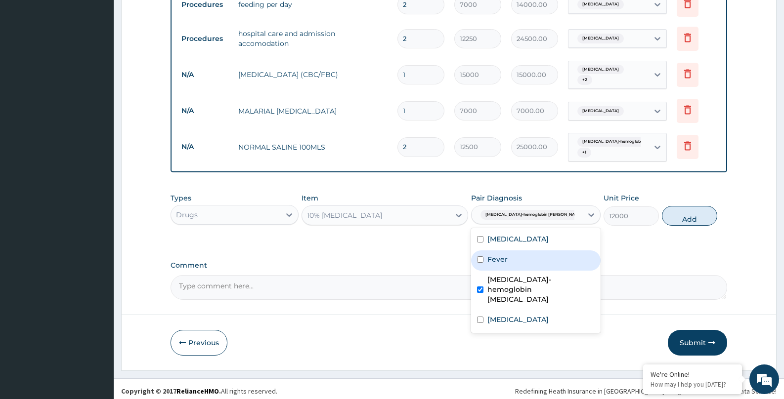
drag, startPoint x: 498, startPoint y: 258, endPoint x: 651, endPoint y: 218, distance: 157.5
click at [503, 254] on label "Fever" at bounding box center [497, 259] width 20 height 10
checkbox input "true"
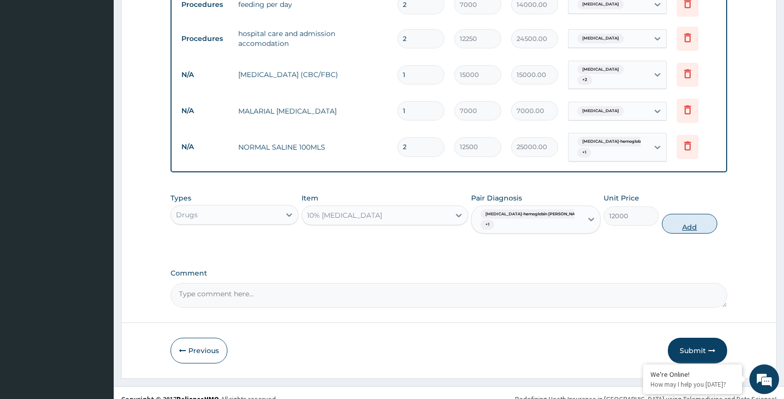
click at [681, 214] on button "Add" at bounding box center [690, 224] width 56 height 20
type input "0"
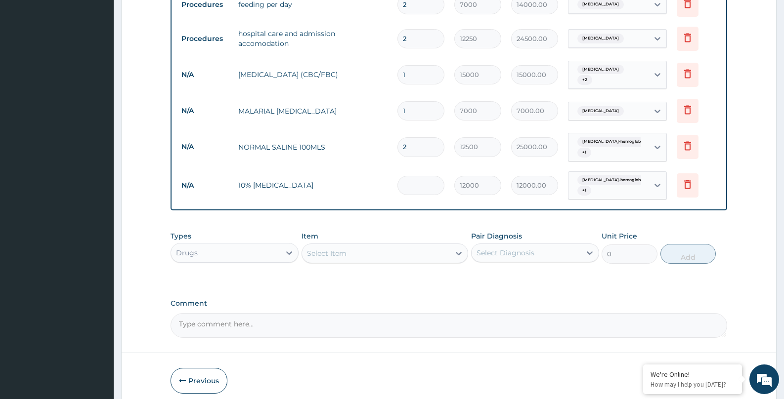
type input "0.00"
type input "4"
type input "48000.00"
type input "4"
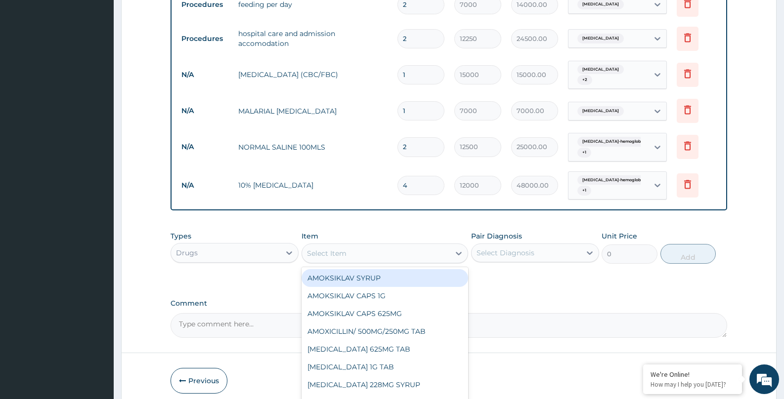
click at [318, 249] on div "Select Item" at bounding box center [327, 254] width 40 height 10
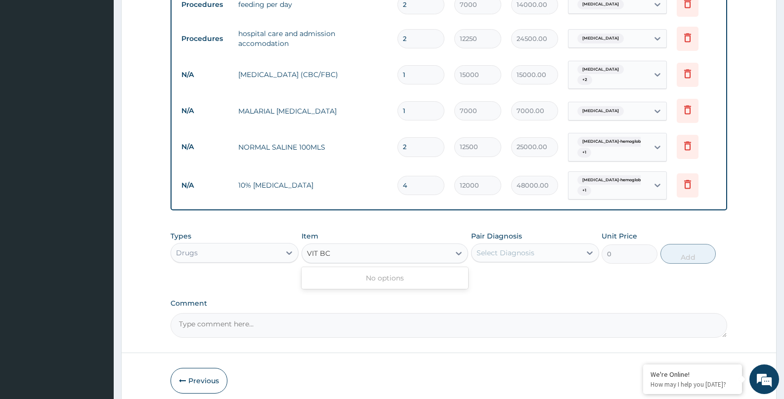
type input "VIT B"
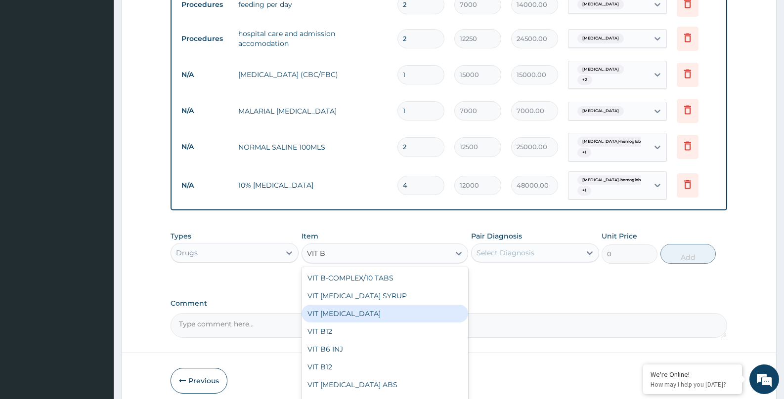
scroll to position [582, 0]
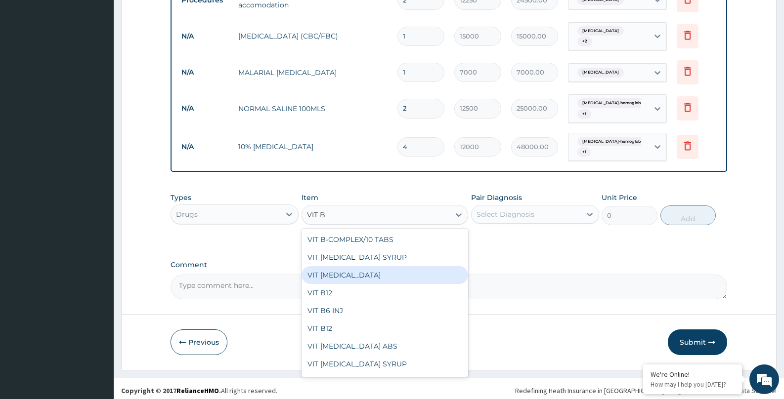
click at [352, 273] on div "VIT [MEDICAL_DATA]" at bounding box center [384, 275] width 167 height 18
type input "1750"
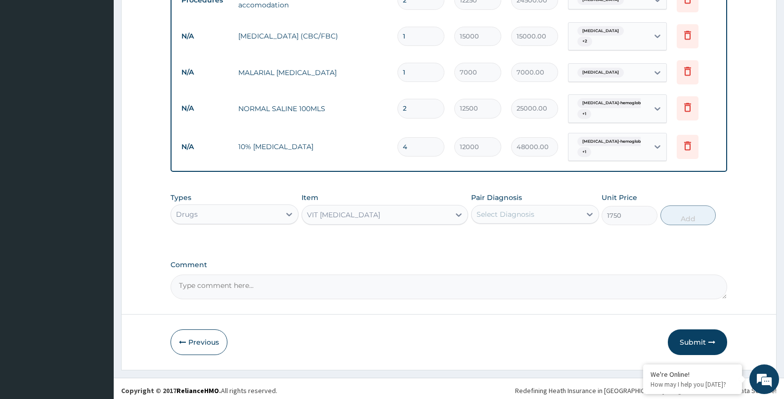
click at [355, 210] on div "VIT [MEDICAL_DATA]" at bounding box center [343, 215] width 73 height 10
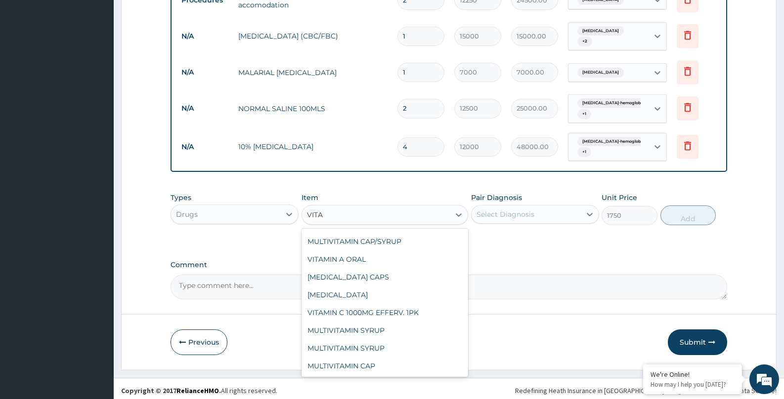
scroll to position [0, 0]
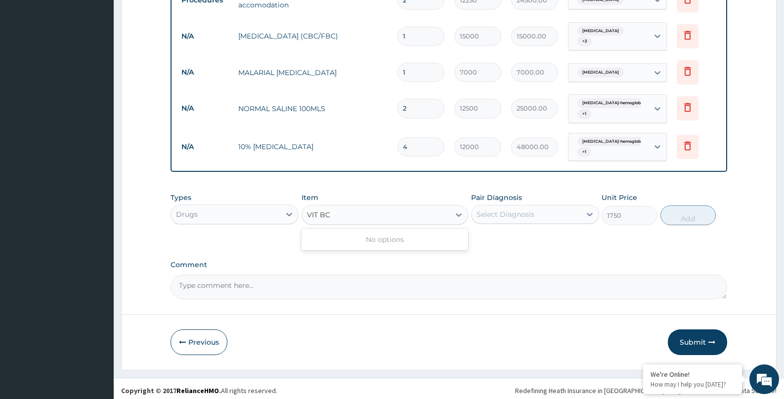
type input "VIT B"
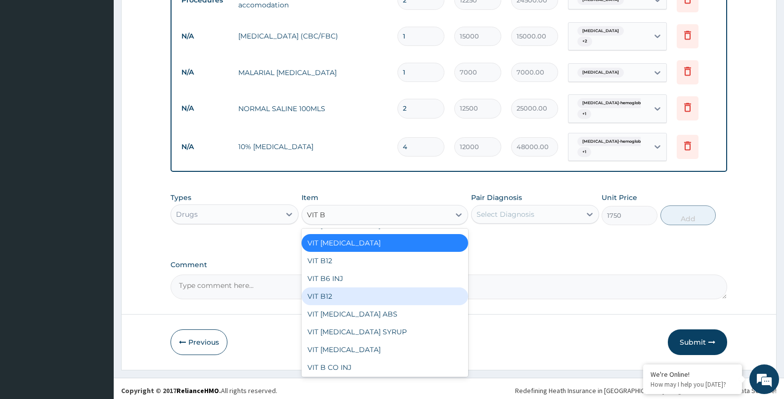
scroll to position [34, 0]
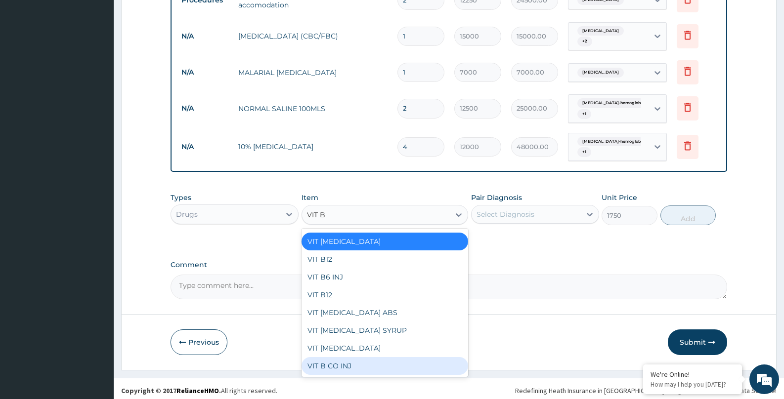
click at [375, 365] on div "VIT B CO INJ" at bounding box center [384, 366] width 167 height 18
type input "5000"
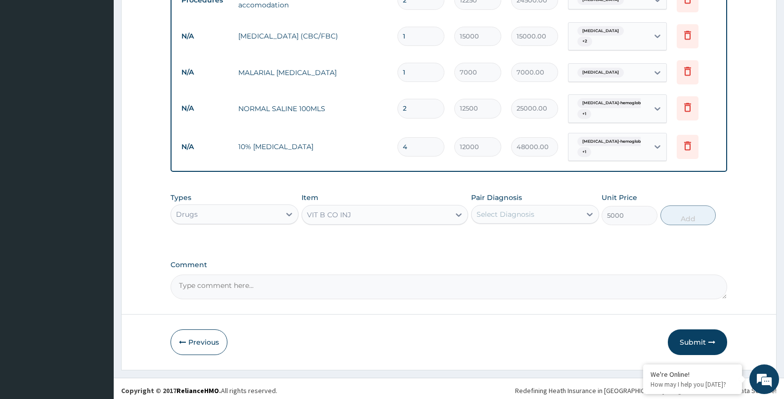
click at [535, 208] on div "Select Diagnosis" at bounding box center [525, 215] width 109 height 16
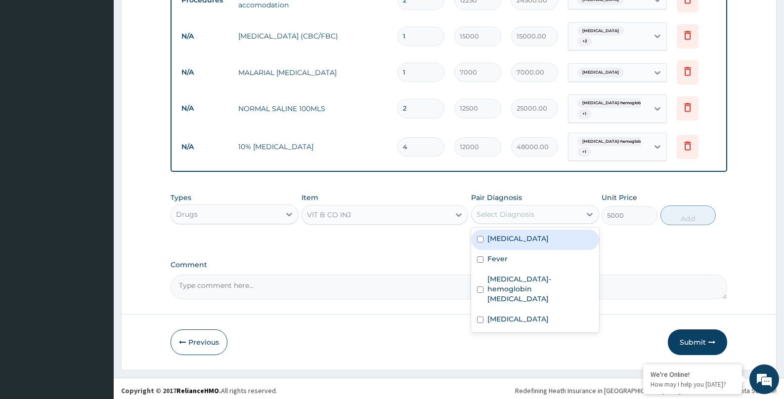
drag, startPoint x: 495, startPoint y: 231, endPoint x: 501, endPoint y: 258, distance: 28.4
click at [495, 234] on label "Gastritis" at bounding box center [517, 239] width 61 height 10
checkbox input "true"
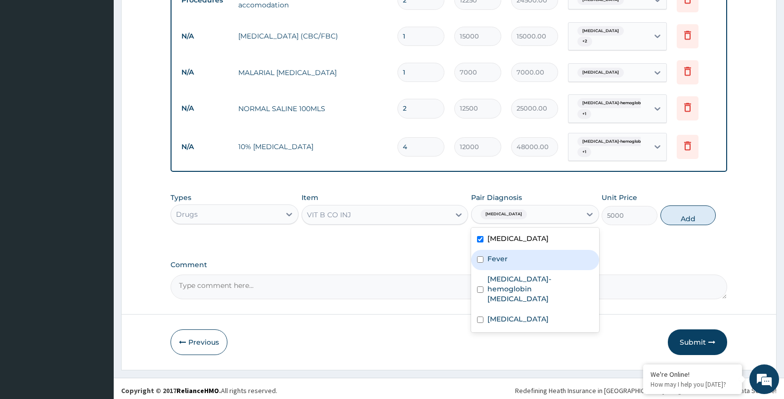
drag, startPoint x: 498, startPoint y: 253, endPoint x: 500, endPoint y: 281, distance: 27.3
click at [498, 254] on label "Fever" at bounding box center [497, 259] width 20 height 10
checkbox input "true"
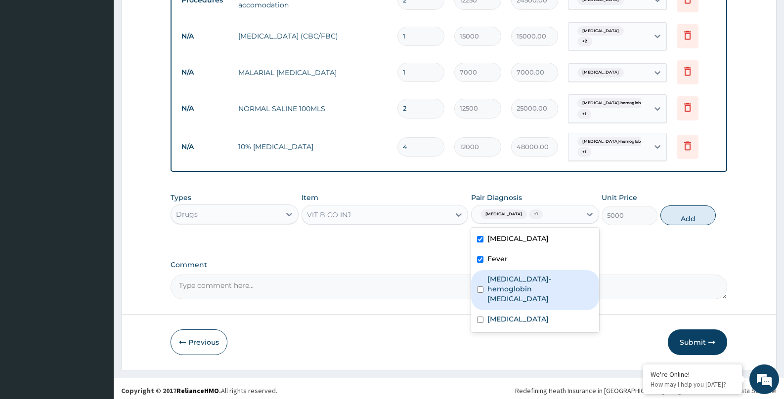
click at [498, 280] on label "Sickle cell-hemoglobin SS disease" at bounding box center [540, 289] width 106 height 30
checkbox input "true"
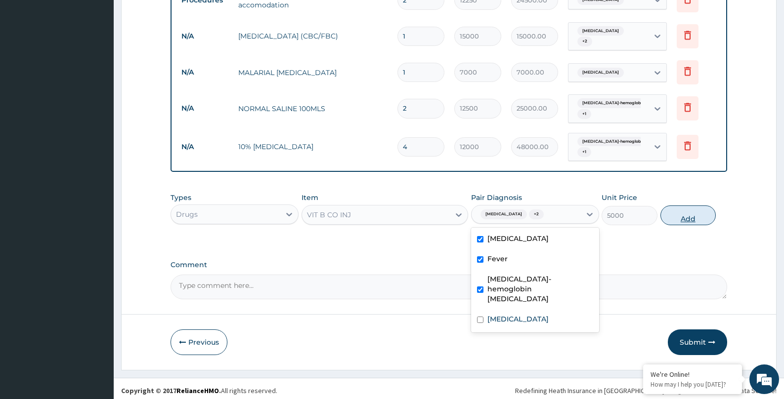
click at [685, 209] on button "Add" at bounding box center [688, 216] width 56 height 20
type input "0"
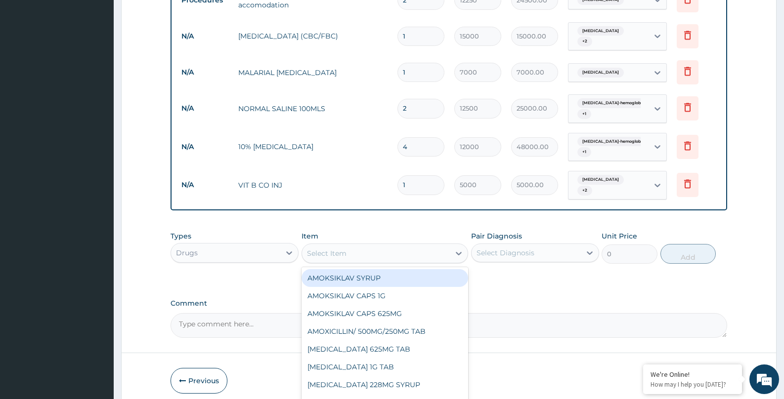
click at [348, 251] on div "Select Item" at bounding box center [376, 254] width 148 height 16
type input "VIT C"
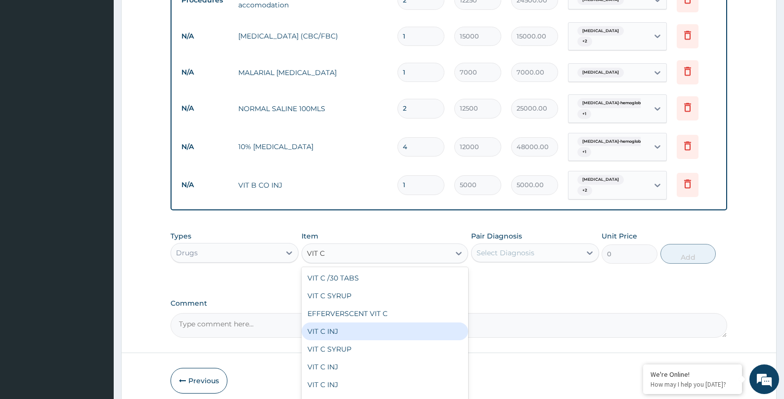
scroll to position [616, 0]
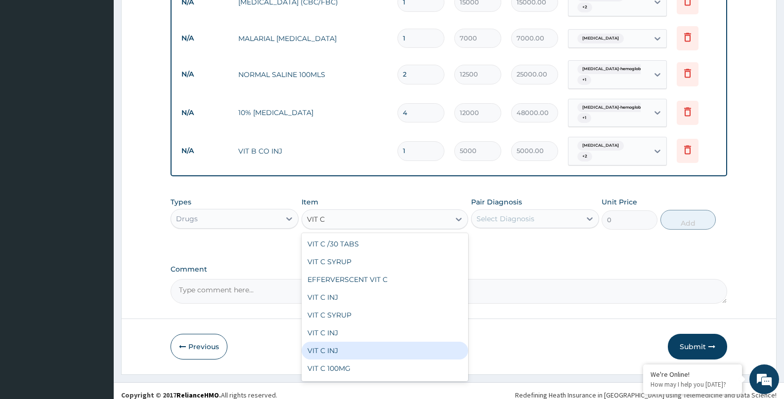
click at [390, 342] on div "VIT C INJ" at bounding box center [384, 351] width 167 height 18
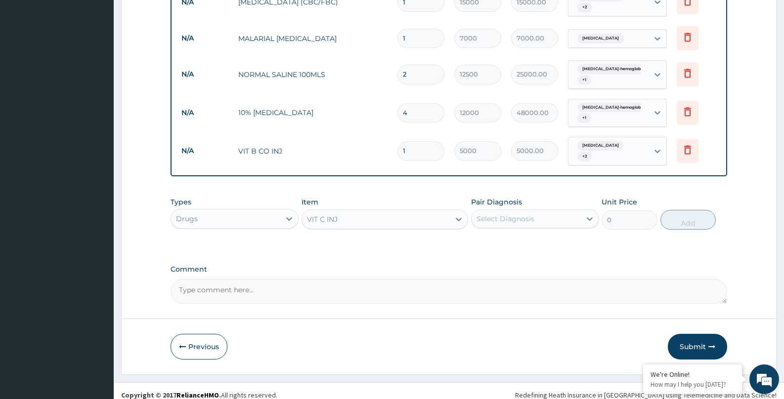
type input "4000"
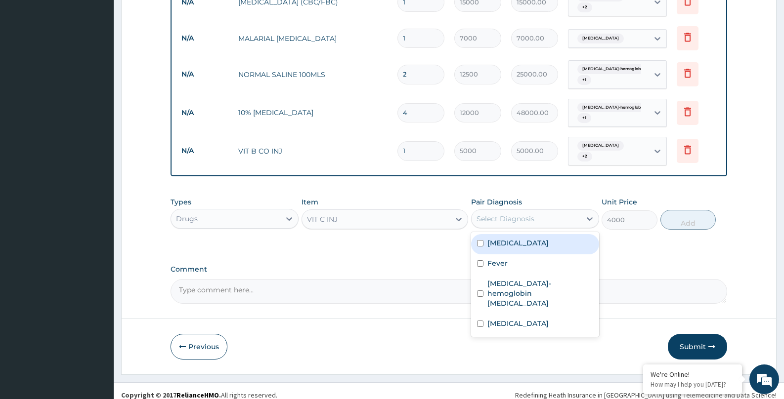
drag, startPoint x: 513, startPoint y: 211, endPoint x: 519, endPoint y: 239, distance: 28.8
click at [514, 214] on div "Select Diagnosis" at bounding box center [505, 219] width 58 height 10
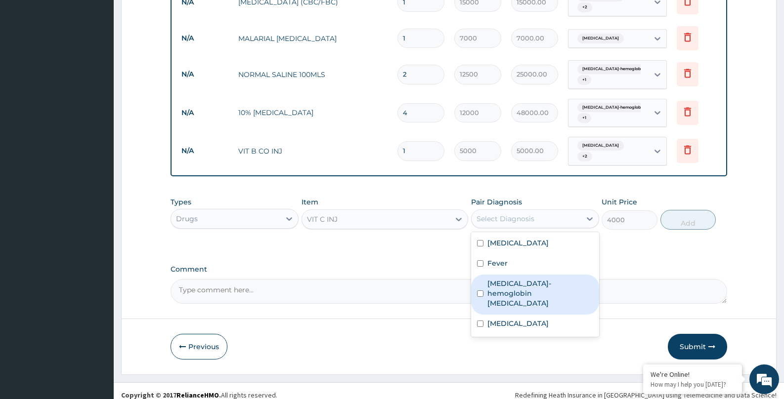
drag, startPoint x: 501, startPoint y: 271, endPoint x: 502, endPoint y: 237, distance: 34.6
click at [501, 275] on div "Sickle cell-hemoglobin SS disease" at bounding box center [535, 295] width 128 height 40
checkbox input "true"
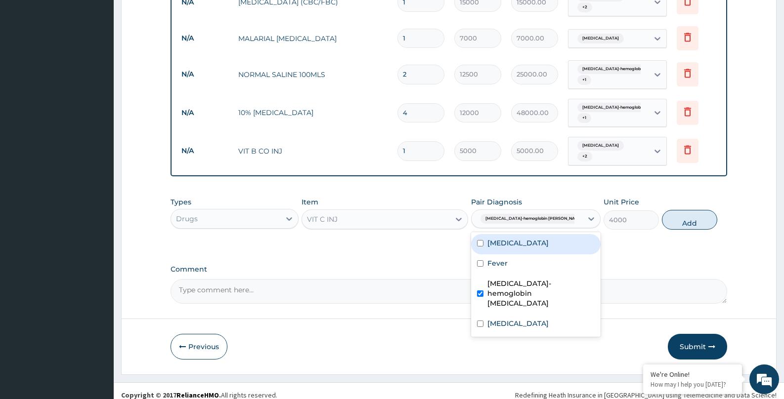
drag, startPoint x: 503, startPoint y: 235, endPoint x: 501, endPoint y: 264, distance: 29.2
click at [504, 239] on label "Gastritis" at bounding box center [517, 243] width 61 height 10
checkbox input "true"
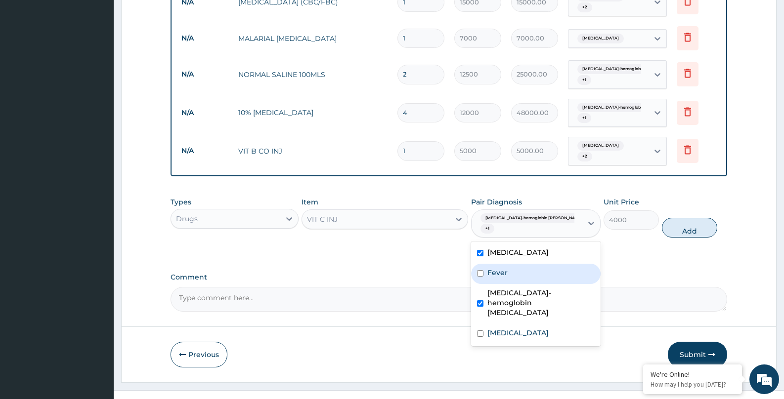
click at [502, 268] on label "Fever" at bounding box center [497, 273] width 20 height 10
checkbox input "true"
click at [687, 219] on button "Add" at bounding box center [690, 228] width 56 height 20
type input "0"
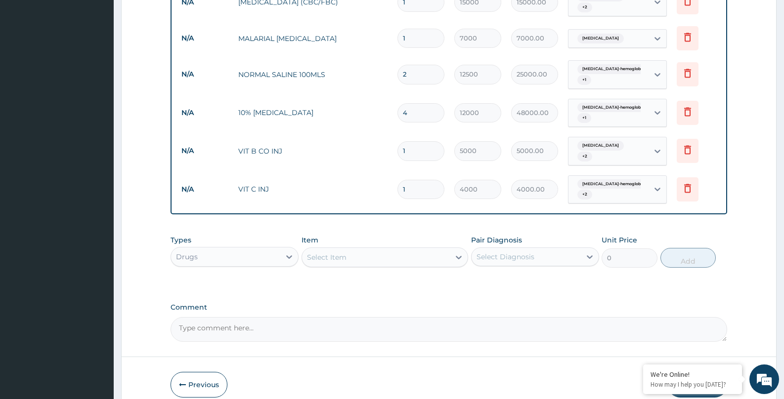
drag, startPoint x: 419, startPoint y: 148, endPoint x: 353, endPoint y: 159, distance: 67.6
click at [353, 159] on tr "N/A VIT B CO INJ 1 5000 5000.00 Gastritis + 2 Delete" at bounding box center [448, 151] width 544 height 39
type input "6"
type input "30000.00"
type input "6"
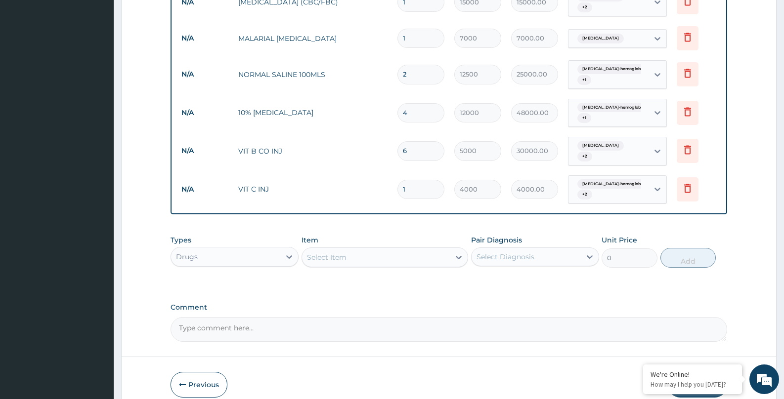
drag, startPoint x: 408, startPoint y: 179, endPoint x: 398, endPoint y: 188, distance: 12.9
click at [398, 188] on div "1" at bounding box center [420, 189] width 47 height 19
type input "6"
type input "24000.00"
type input "6"
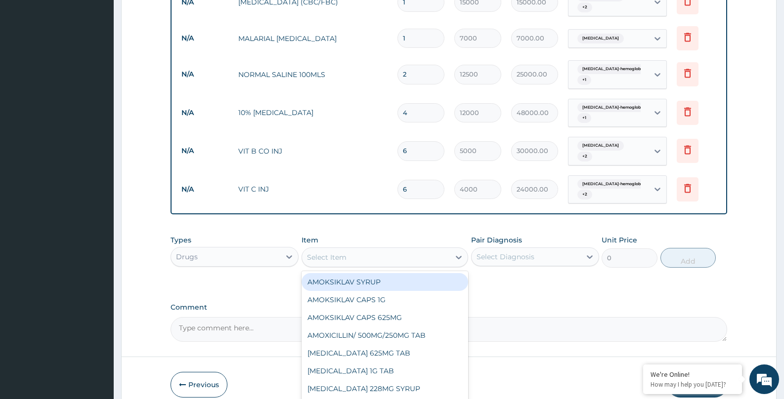
click at [351, 249] on div "Select Item" at bounding box center [376, 257] width 148 height 16
type input "OMEPRA"
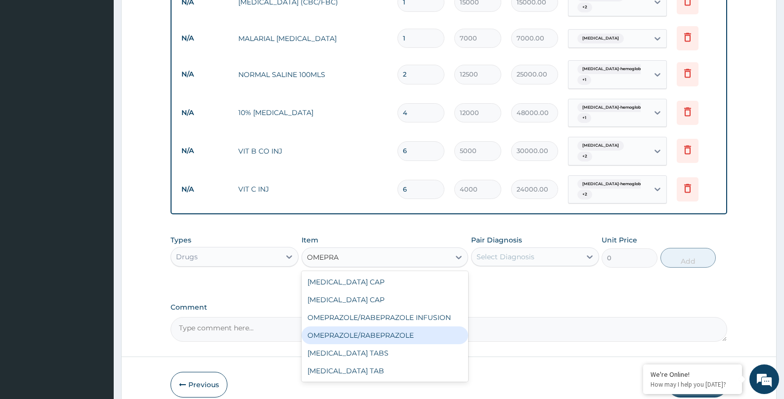
click at [374, 328] on div "OMEPRAZOLE/RABEPRAZOLE" at bounding box center [384, 336] width 167 height 18
type input "8000"
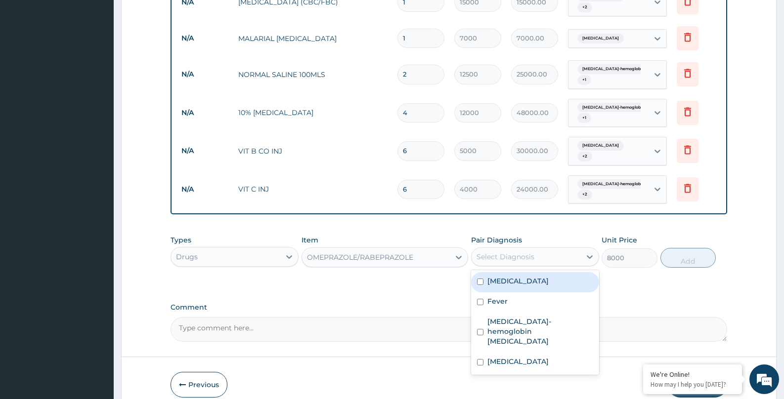
click at [521, 252] on div "Select Diagnosis" at bounding box center [505, 257] width 58 height 10
click at [502, 276] on label "Gastritis" at bounding box center [517, 281] width 61 height 10
checkbox input "true"
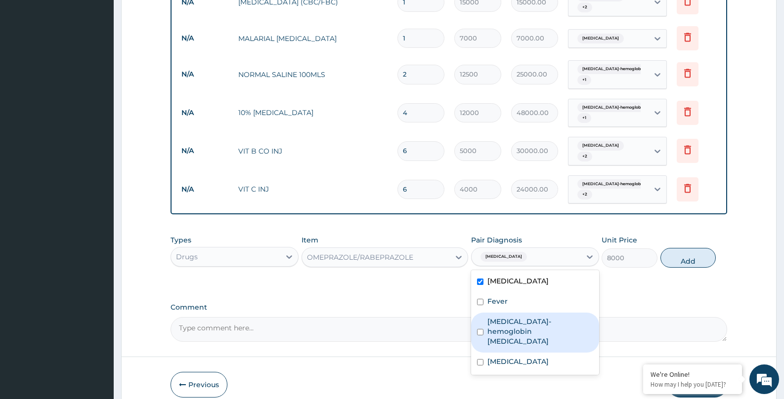
drag, startPoint x: 499, startPoint y: 315, endPoint x: 494, endPoint y: 298, distance: 18.1
click at [496, 313] on div "Sickle cell-hemoglobin SS disease" at bounding box center [535, 333] width 128 height 40
checkbox input "true"
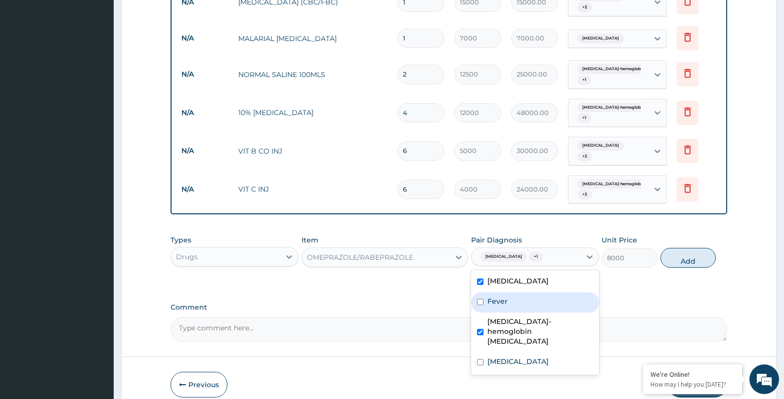
click at [494, 297] on label "Fever" at bounding box center [497, 301] width 20 height 10
click at [505, 296] on label "Fever" at bounding box center [497, 301] width 20 height 10
checkbox input "false"
click at [690, 253] on button "Add" at bounding box center [688, 258] width 56 height 20
type input "0"
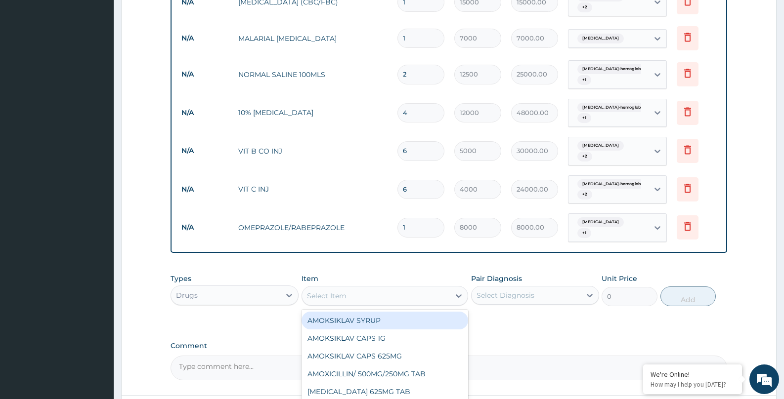
click at [326, 291] on div "Select Item" at bounding box center [376, 296] width 148 height 16
type input "OMEPRA"
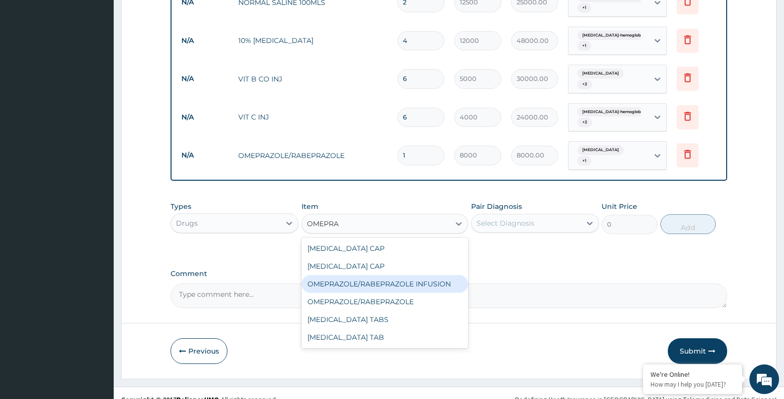
click at [374, 275] on div "OMEPRAZOLE/RABEPRAZOLE INFUSION" at bounding box center [384, 284] width 167 height 18
type input "2800"
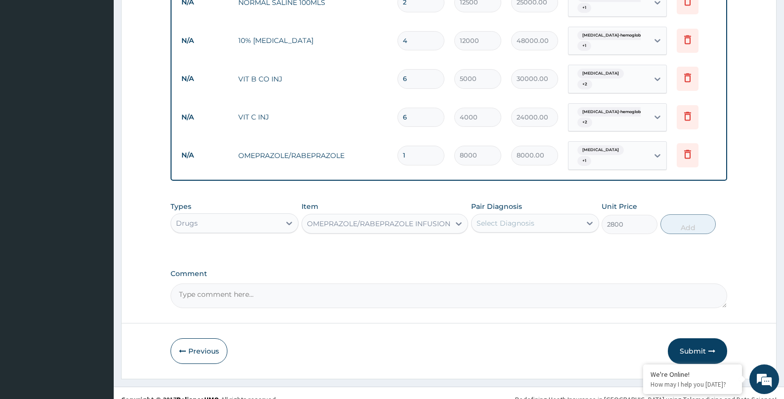
drag, startPoint x: 409, startPoint y: 149, endPoint x: 387, endPoint y: 153, distance: 21.5
click at [387, 152] on tr "N/A OMEPRAZOLE/RABEPRAZOLE 1 8000 8000.00 Gastritis + 1 Delete" at bounding box center [448, 155] width 544 height 39
type input "2"
type input "16000.00"
type input "2"
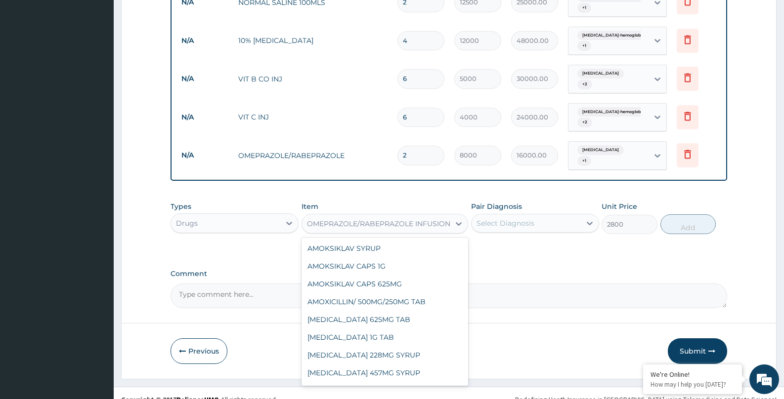
click at [360, 219] on div "OMEPRAZOLE/RABEPRAZOLE INFUSION" at bounding box center [378, 224] width 143 height 10
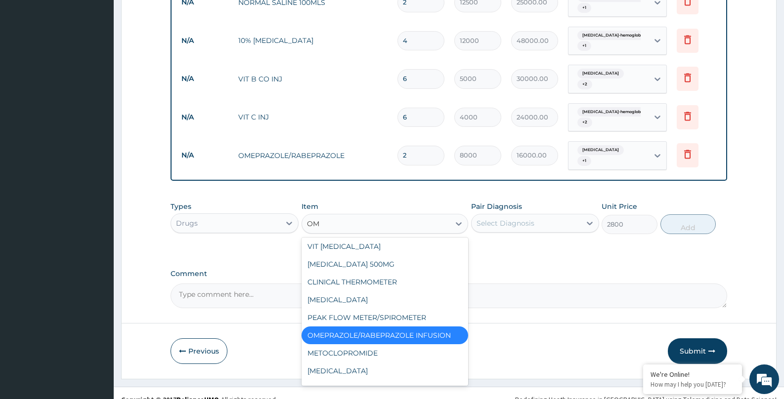
type input "O"
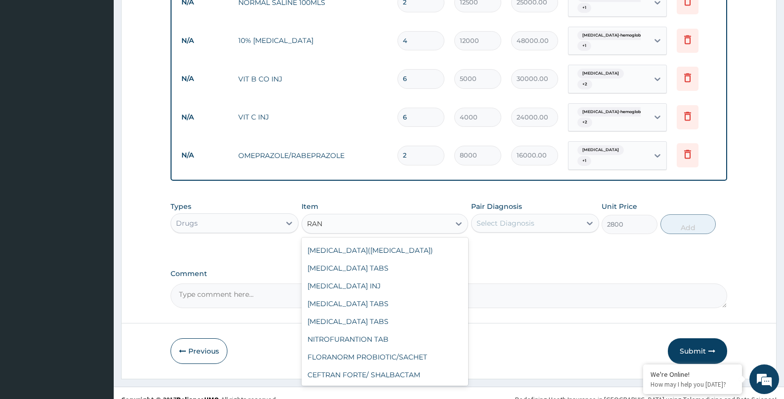
scroll to position [176, 0]
type input "RANI"
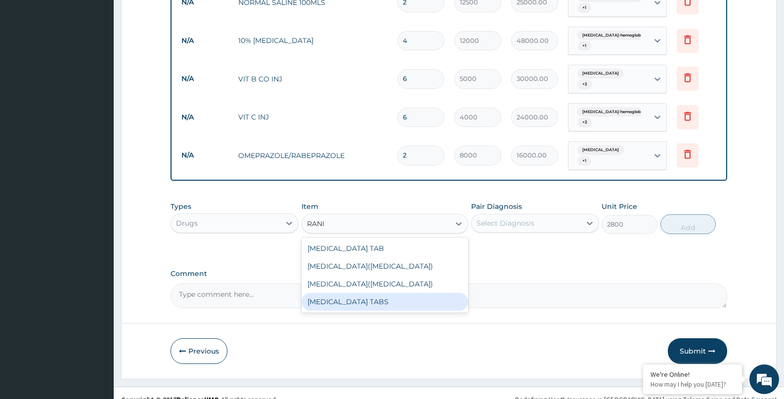
click at [368, 294] on div "RANITIDINE TABS" at bounding box center [384, 302] width 167 height 18
type input "600"
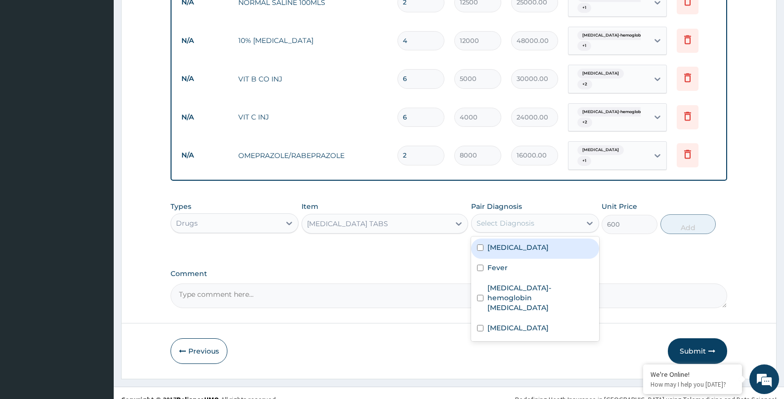
click at [551, 215] on div "Select Diagnosis" at bounding box center [525, 223] width 109 height 16
drag, startPoint x: 494, startPoint y: 236, endPoint x: 494, endPoint y: 270, distance: 33.6
click at [494, 244] on div "Gastritis" at bounding box center [535, 249] width 128 height 20
checkbox input "true"
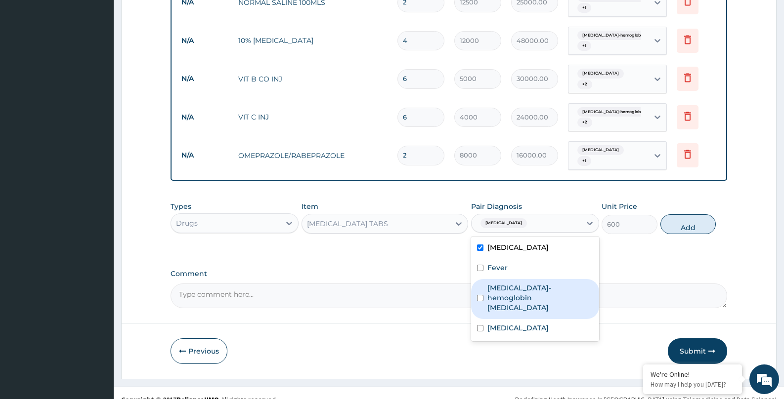
drag, startPoint x: 495, startPoint y: 276, endPoint x: 607, endPoint y: 237, distance: 118.1
click at [495, 283] on label "Sickle cell-hemoglobin SS disease" at bounding box center [540, 298] width 106 height 30
checkbox input "true"
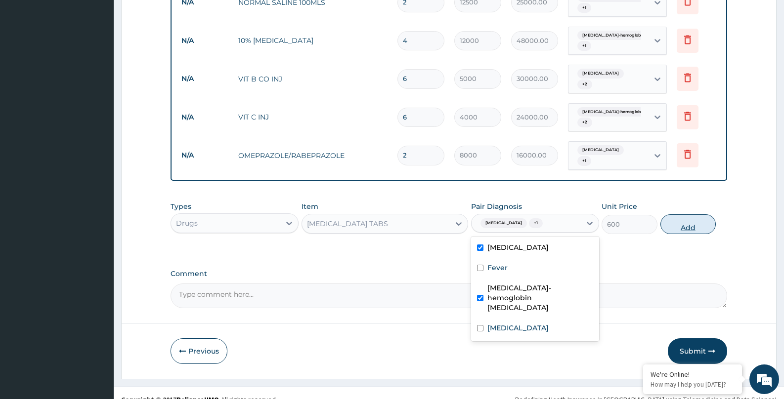
click at [682, 219] on button "Add" at bounding box center [688, 224] width 56 height 20
type input "0"
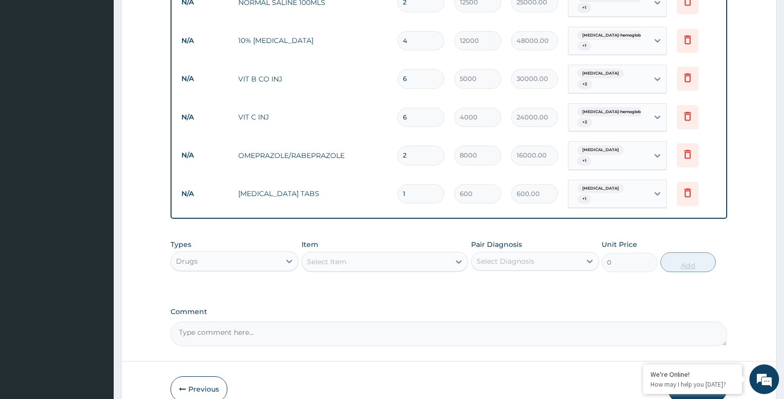
type input "10"
type input "6000.00"
type input "10"
click at [376, 254] on div "Select Item" at bounding box center [376, 262] width 148 height 16
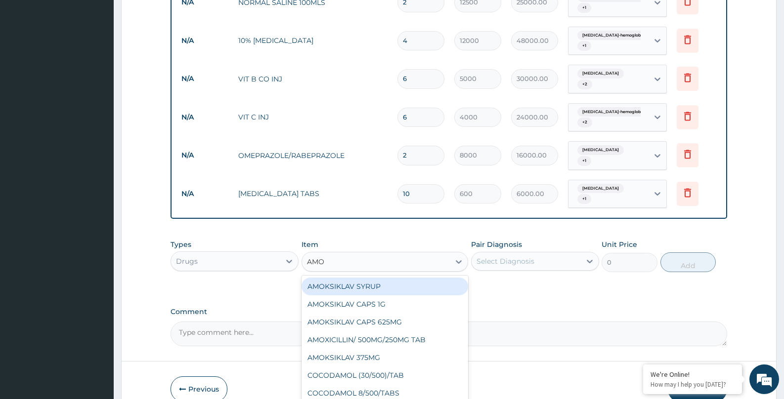
type input "AMOX"
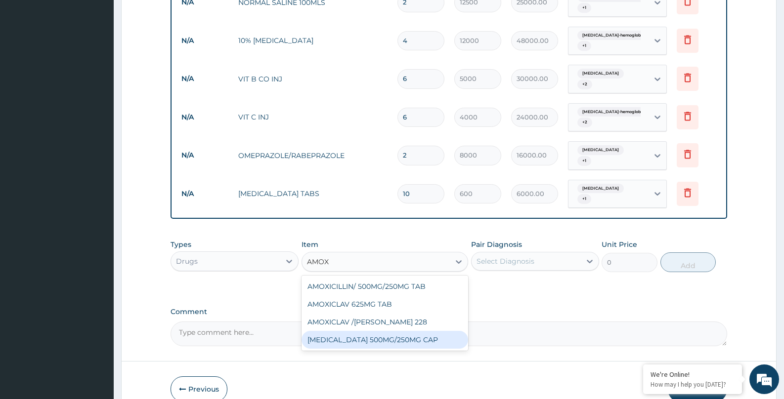
click at [359, 331] on div "AMOXICILLIN 500MG/250MG CAP" at bounding box center [384, 340] width 167 height 18
type input "333"
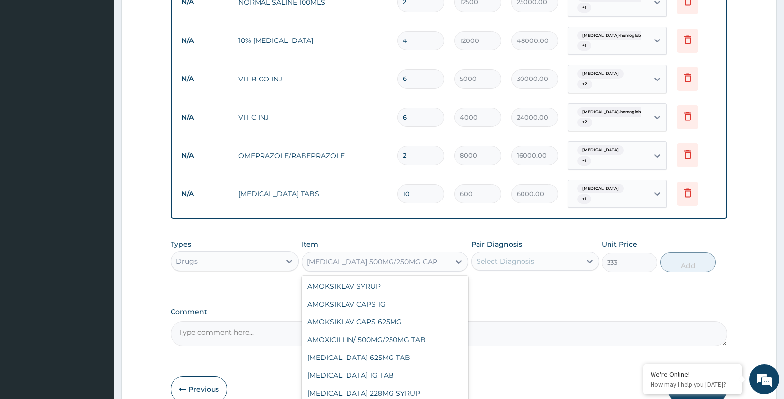
click at [425, 254] on div "AMOXICILLIN 500MG/250MG CAP" at bounding box center [376, 262] width 148 height 16
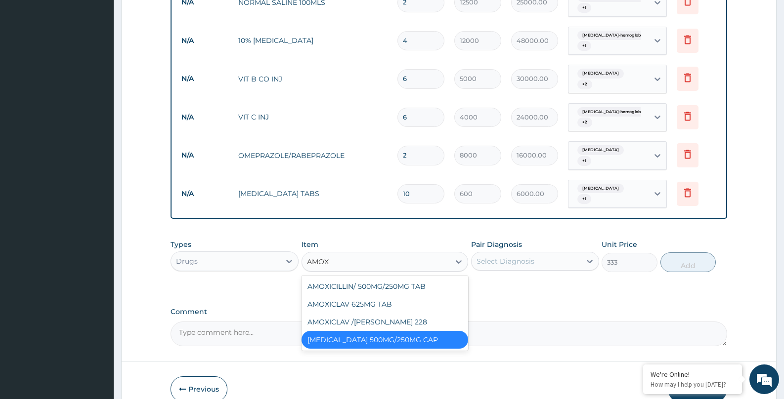
type input "AMO"
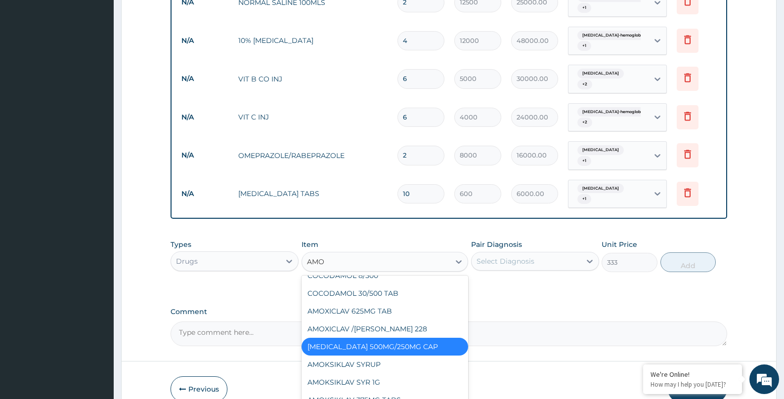
scroll to position [300, 0]
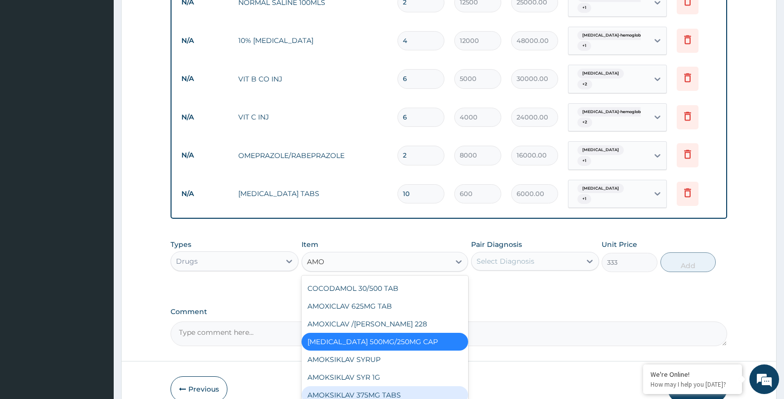
click at [416, 386] on div "AMOKSIKLAV 375MG TABS" at bounding box center [384, 395] width 167 height 18
type input "1100"
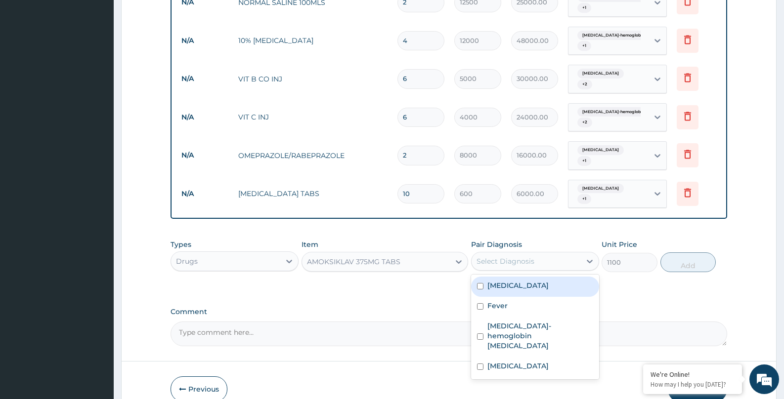
click at [512, 256] on div "Select Diagnosis" at bounding box center [505, 261] width 58 height 10
click at [499, 281] on label "Gastritis" at bounding box center [517, 286] width 61 height 10
checkbox input "true"
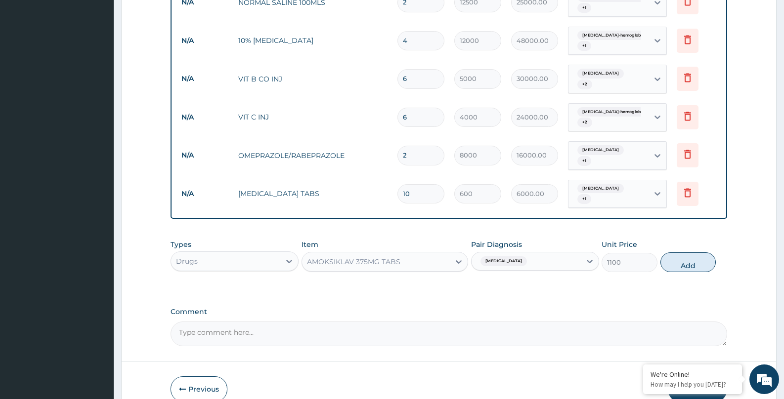
drag, startPoint x: 692, startPoint y: 240, endPoint x: 663, endPoint y: 262, distance: 36.0
click at [691, 252] on button "Add" at bounding box center [688, 262] width 56 height 20
type input "0"
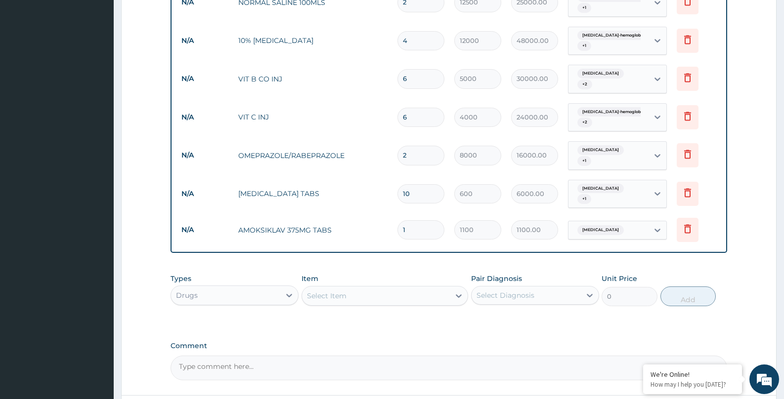
type input "14"
type input "15400.00"
type input "14"
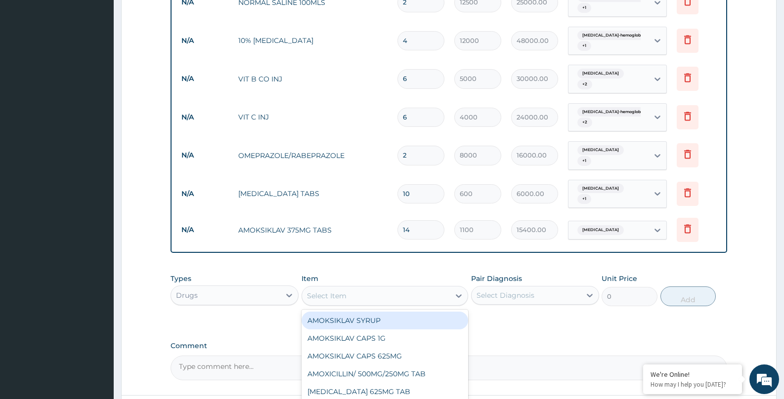
click at [376, 288] on div "Select Item" at bounding box center [376, 296] width 148 height 16
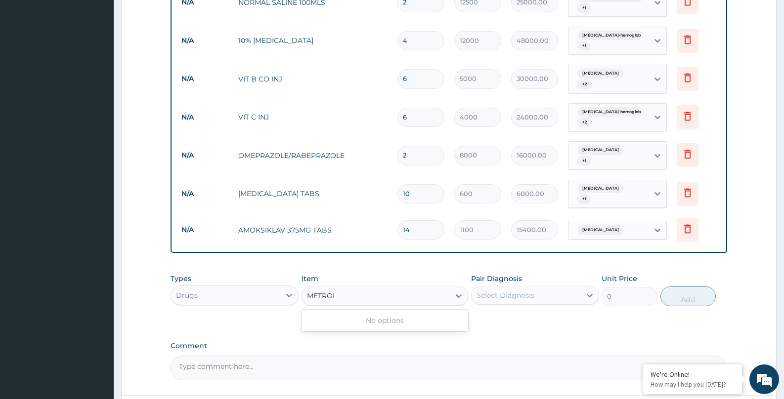
type input "METRO"
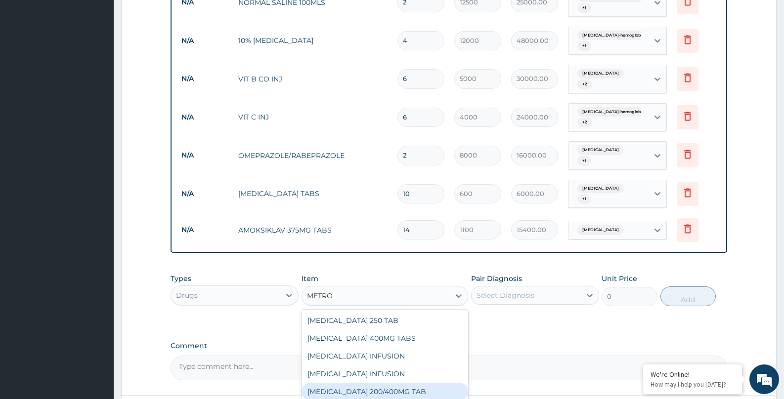
click at [387, 383] on div "METRONIDAZOLE 200/400MG TAB" at bounding box center [384, 392] width 167 height 18
type input "217"
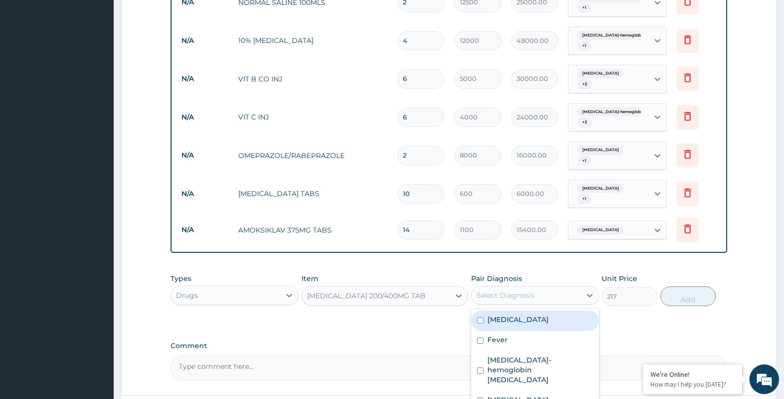
click at [519, 291] on div "Select Diagnosis" at bounding box center [505, 296] width 58 height 10
click at [499, 315] on label "Gastritis" at bounding box center [517, 320] width 61 height 10
checkbox input "true"
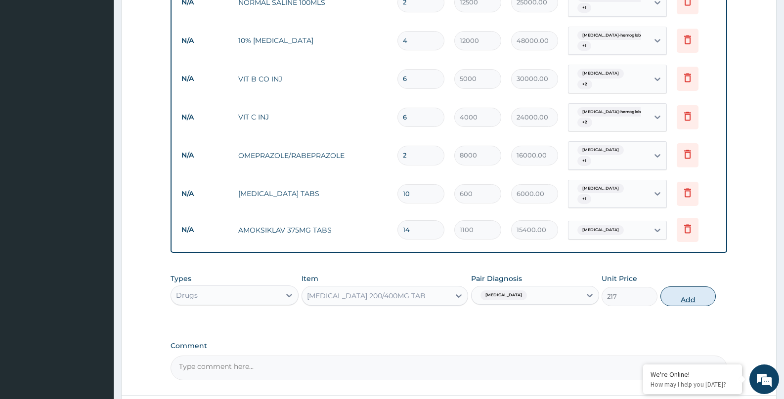
click at [678, 287] on button "Add" at bounding box center [688, 297] width 56 height 20
type input "0"
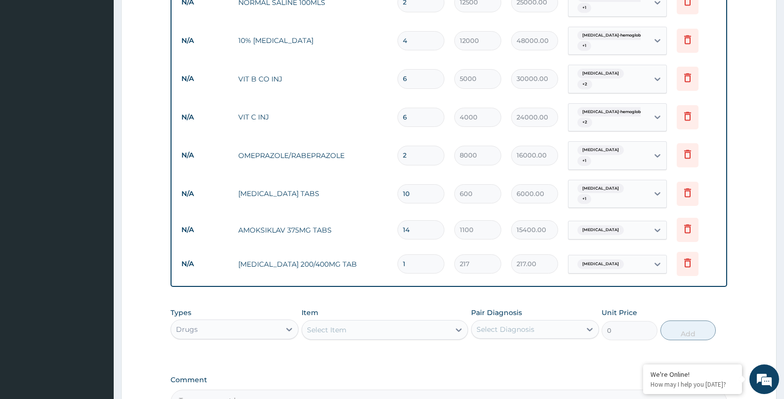
type input "21"
type input "4557.00"
type input "21"
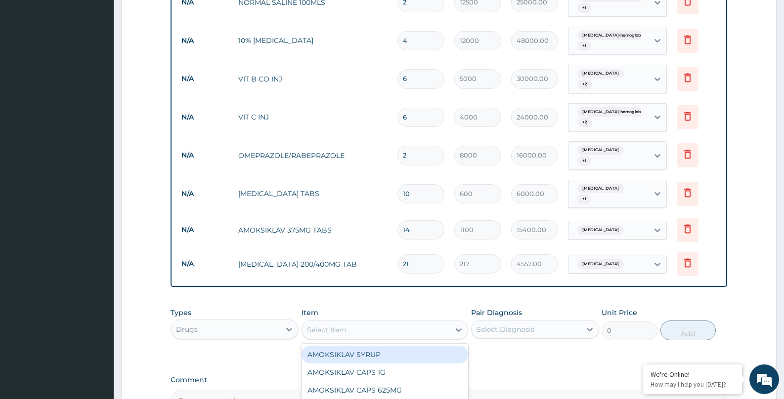
click at [373, 322] on div "Select Item" at bounding box center [376, 330] width 148 height 16
click at [687, 257] on icon at bounding box center [687, 263] width 12 height 12
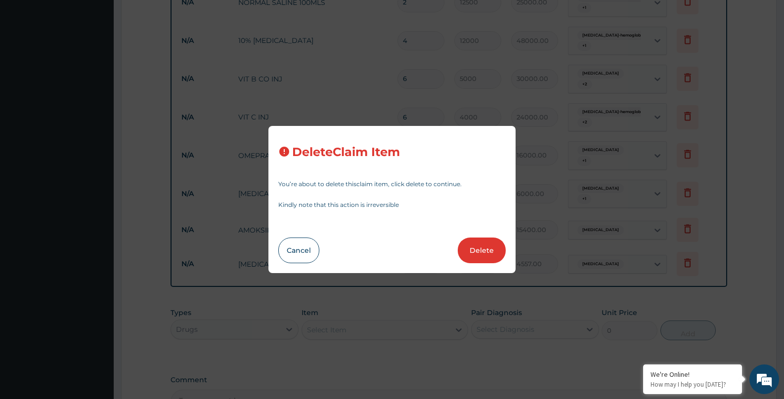
click at [479, 253] on button "Delete" at bounding box center [481, 251] width 48 height 26
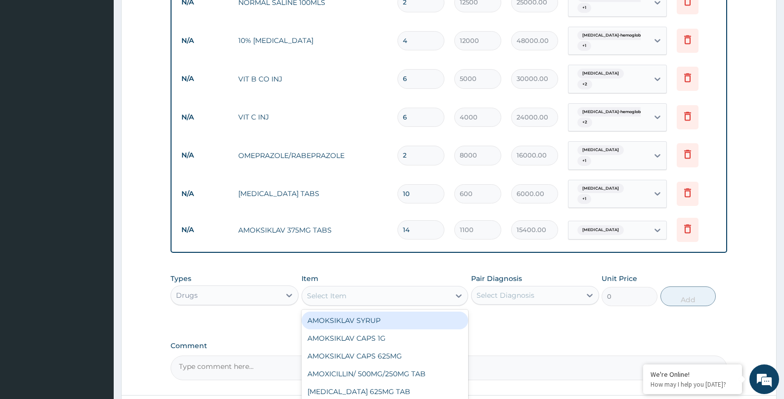
click at [359, 288] on div "Select Item" at bounding box center [376, 296] width 148 height 16
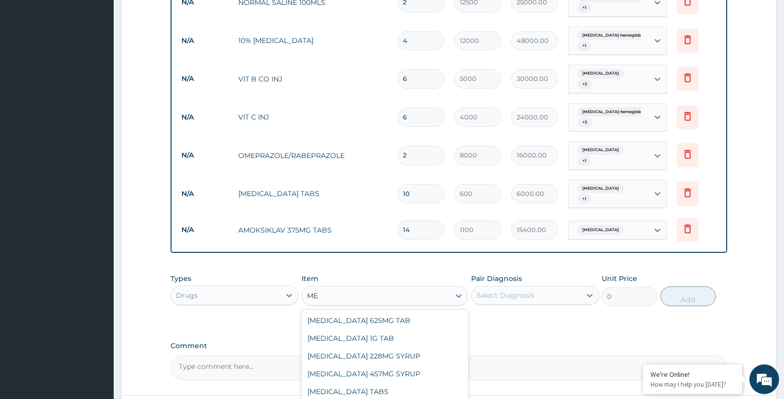
type input "M"
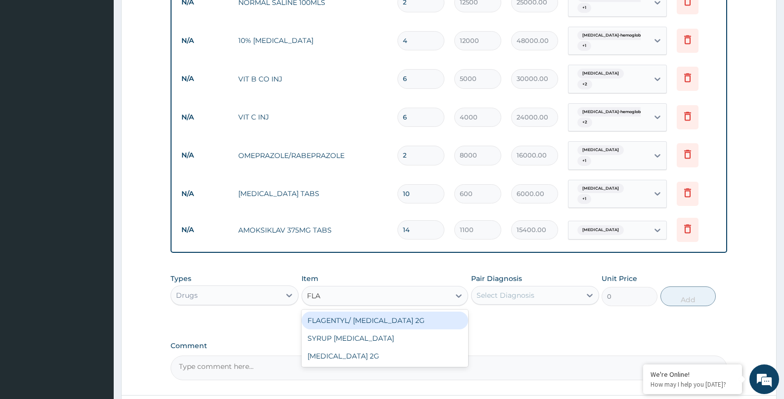
type input "FLAG"
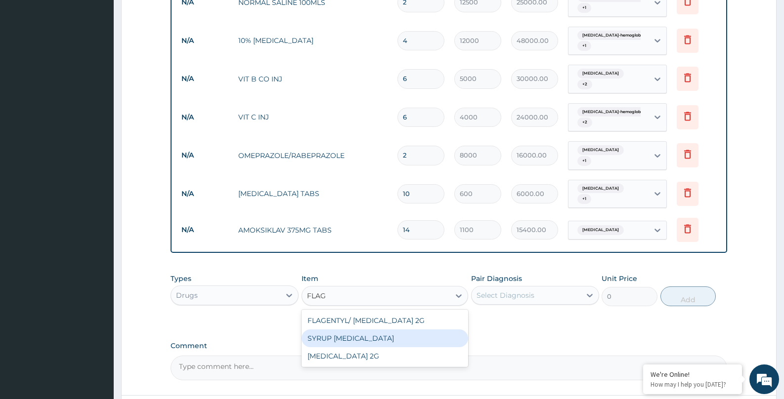
click at [339, 330] on div "SYRUP FLAGYL" at bounding box center [384, 339] width 167 height 18
type input "3000"
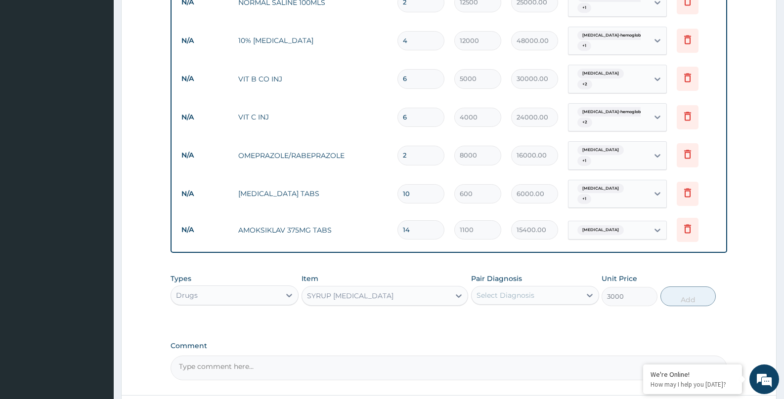
click at [518, 291] on div "Select Diagnosis" at bounding box center [505, 296] width 58 height 10
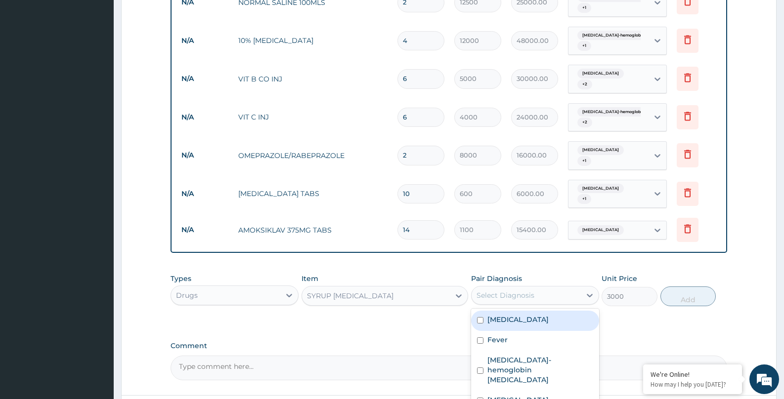
drag, startPoint x: 492, startPoint y: 301, endPoint x: 523, endPoint y: 301, distance: 31.1
click at [492, 315] on label "Gastritis" at bounding box center [517, 320] width 61 height 10
checkbox input "true"
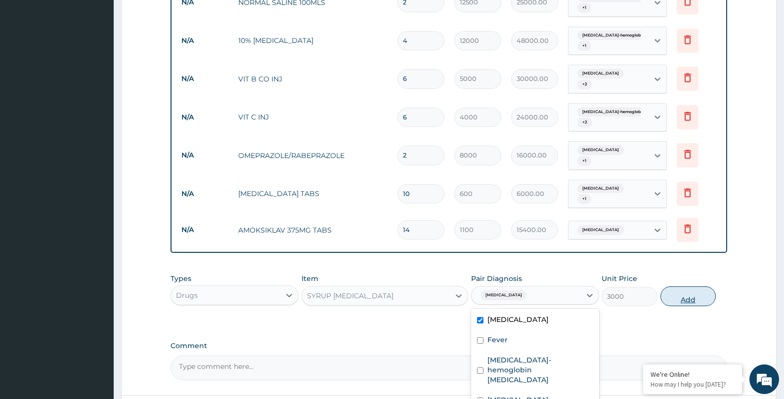
click at [700, 287] on button "Add" at bounding box center [688, 297] width 56 height 20
type input "0"
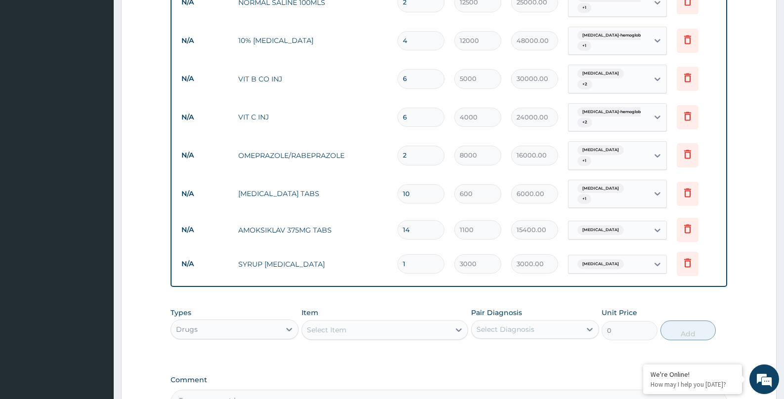
click at [369, 322] on div "Select Item" at bounding box center [376, 330] width 148 height 16
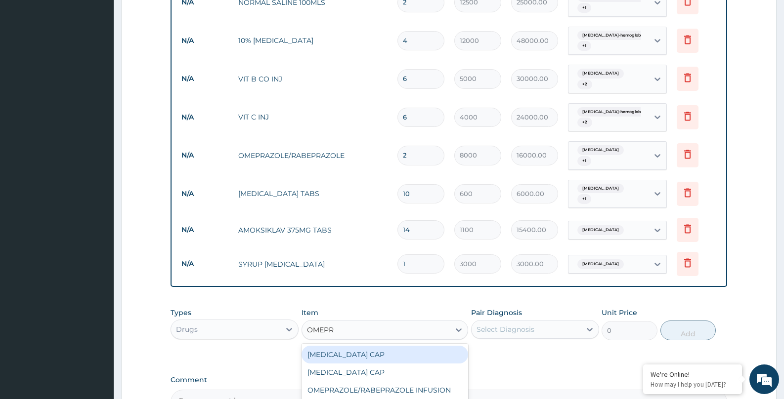
type input "OMEPRA"
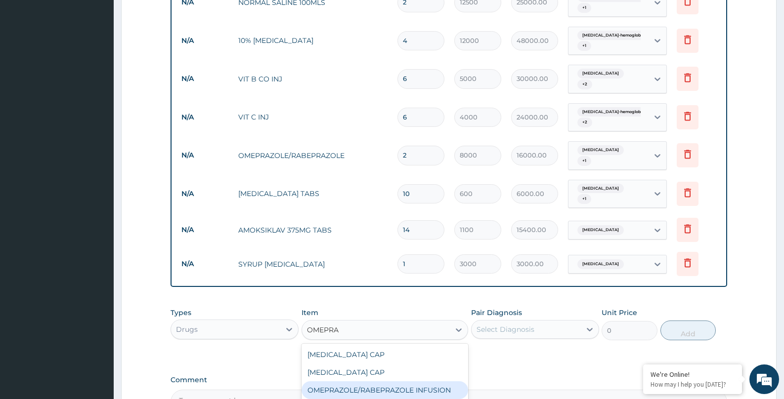
scroll to position [790, 0]
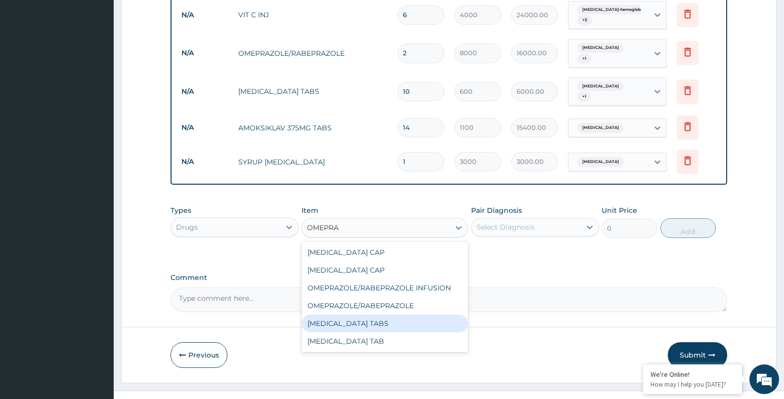
click at [343, 315] on div "OMEPRAZOLE TABS" at bounding box center [384, 324] width 167 height 18
type input "480"
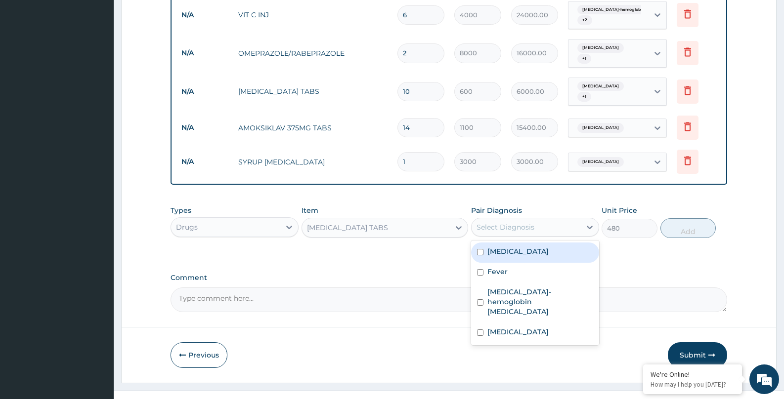
drag, startPoint x: 532, startPoint y: 205, endPoint x: 531, endPoint y: 214, distance: 9.9
click at [531, 219] on div "Select Diagnosis" at bounding box center [525, 227] width 109 height 16
click at [491, 247] on label "Gastritis" at bounding box center [517, 252] width 61 height 10
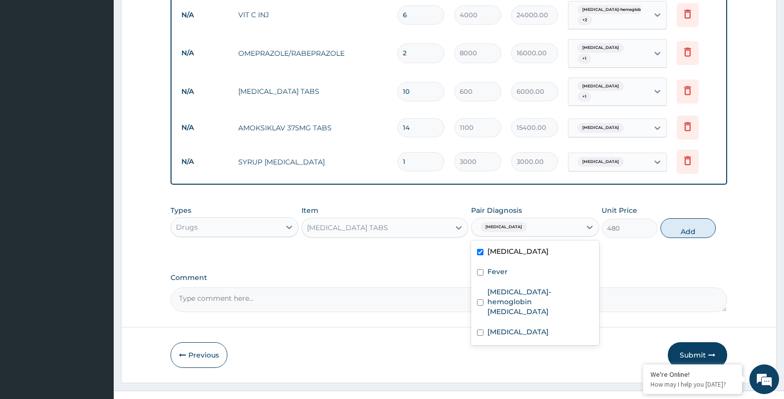
checkbox input "true"
drag, startPoint x: 686, startPoint y: 210, endPoint x: 523, endPoint y: 235, distance: 165.4
click at [686, 218] on button "Add" at bounding box center [688, 228] width 56 height 20
type input "0"
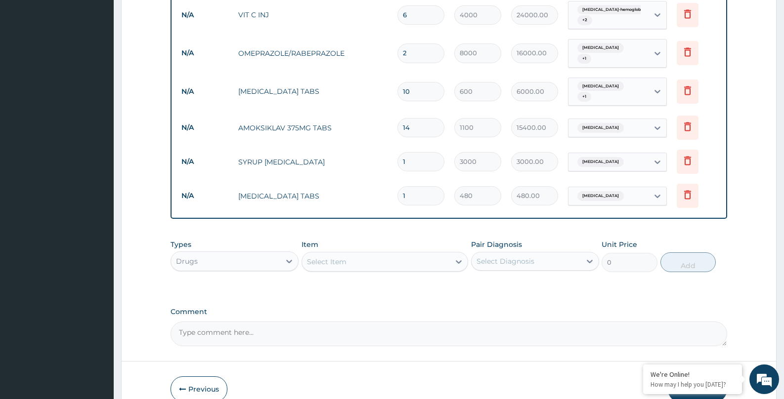
type input "14"
type input "6720.00"
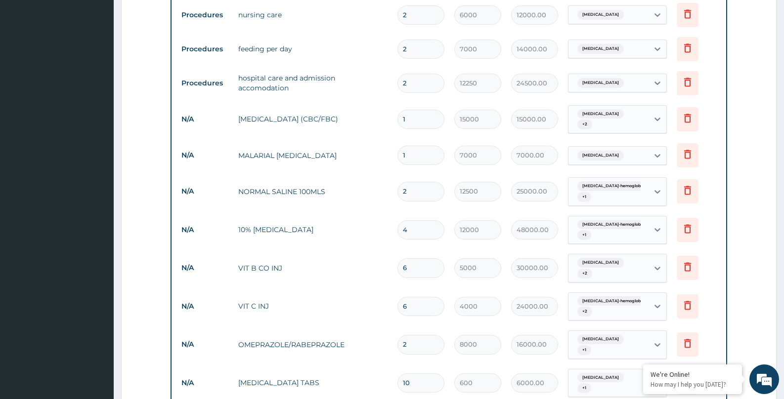
scroll to position [824, 0]
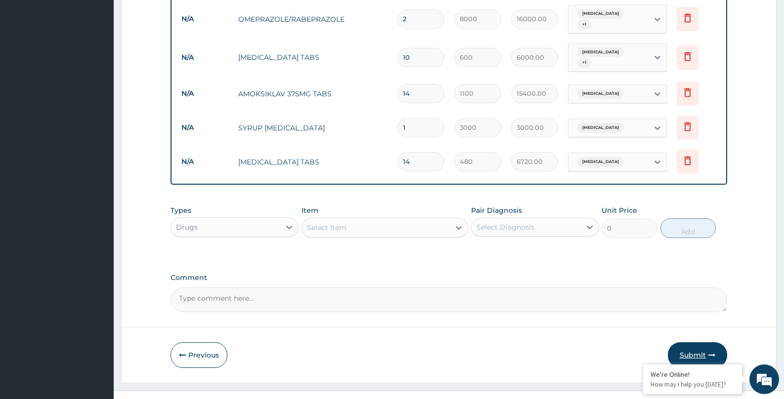
type input "14"
click at [702, 342] on button "Submit" at bounding box center [696, 355] width 59 height 26
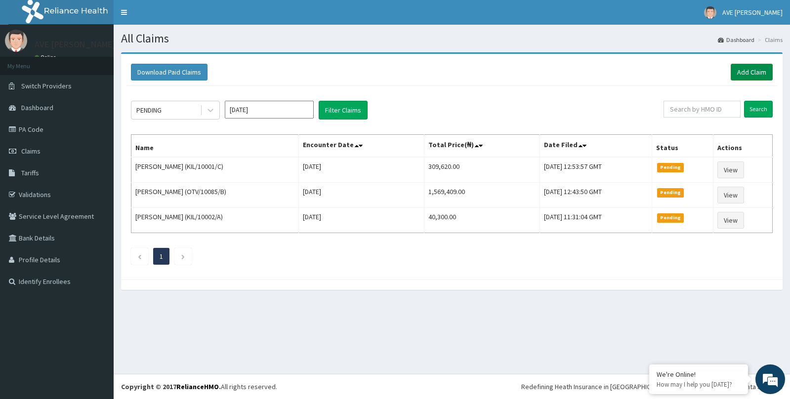
click at [755, 74] on link "Add Claim" at bounding box center [752, 72] width 42 height 17
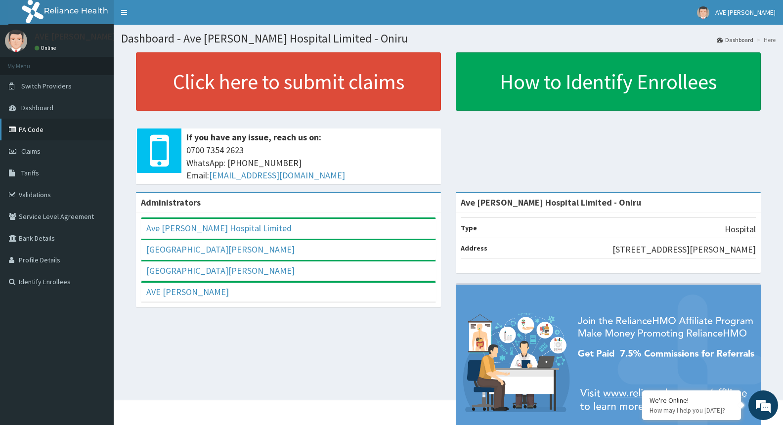
click at [41, 126] on link "PA Code" at bounding box center [57, 130] width 114 height 22
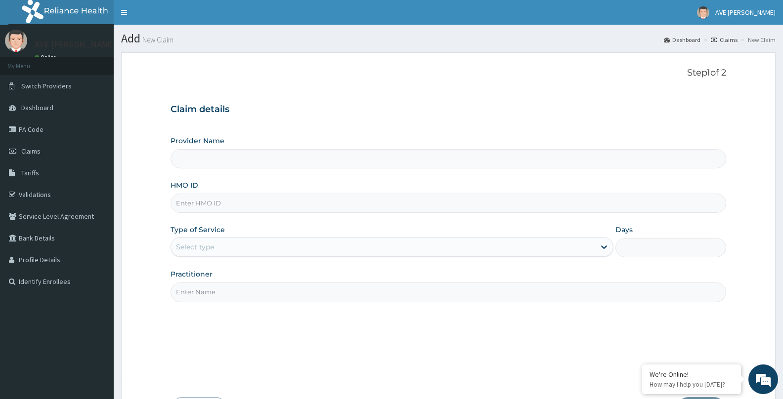
type input "Ave [PERSON_NAME] Hospital Limited - Oniru"
click at [230, 209] on input "HMO ID" at bounding box center [448, 203] width 556 height 19
paste input "MON/10074/A"
type input "MON/10074/A"
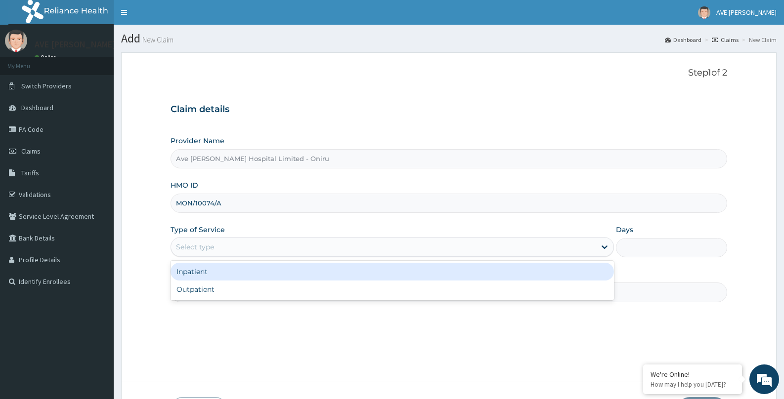
drag, startPoint x: 216, startPoint y: 245, endPoint x: 210, endPoint y: 273, distance: 28.4
click at [215, 246] on div "Select type" at bounding box center [383, 247] width 424 height 16
click at [209, 271] on div "Inpatient" at bounding box center [391, 272] width 443 height 18
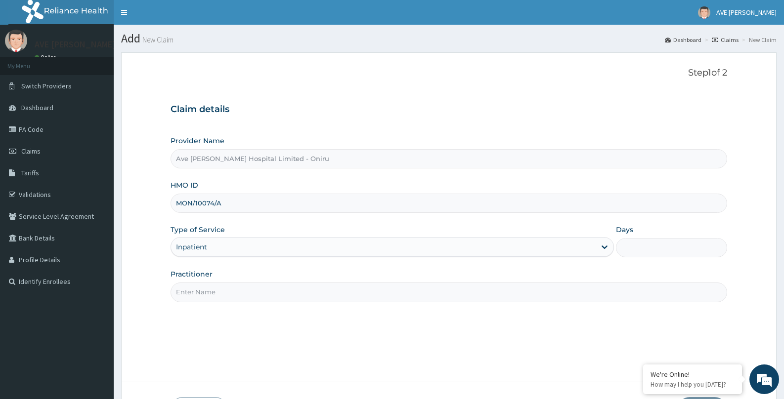
click at [657, 249] on input "Days" at bounding box center [671, 247] width 111 height 19
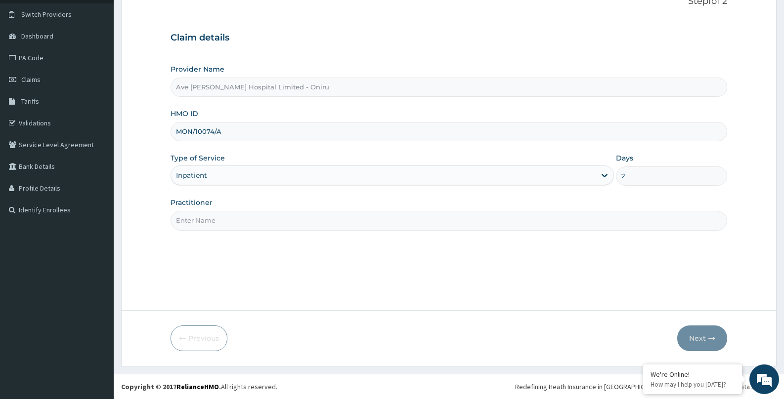
type input "2"
click at [292, 218] on input "Practitioner" at bounding box center [448, 220] width 556 height 19
type input "DR. OSINOWO"
click at [684, 336] on button "Next" at bounding box center [702, 339] width 50 height 26
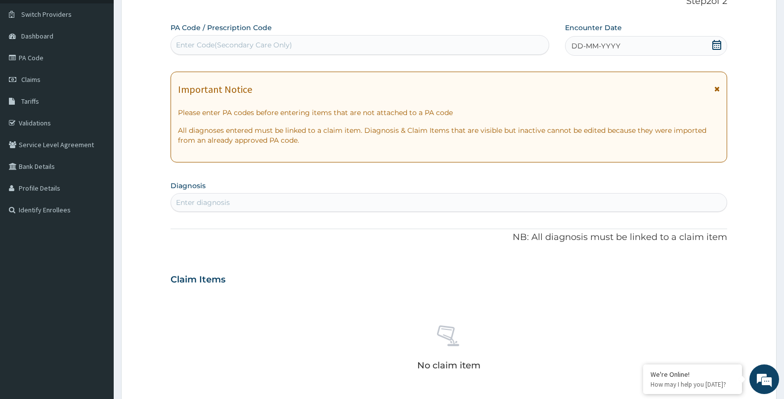
click at [264, 41] on div "Enter Code(Secondary Care Only)" at bounding box center [234, 45] width 116 height 10
paste input "PA/6F78DE"
type input "PA/6F78DE"
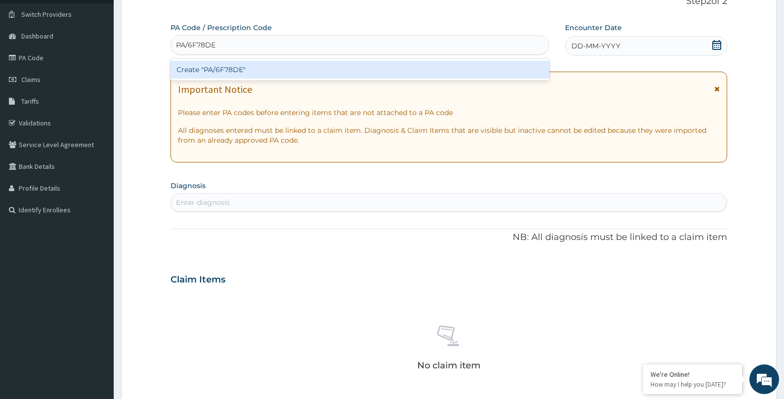
click at [234, 70] on div "Create "PA/6F78DE"" at bounding box center [359, 70] width 378 height 18
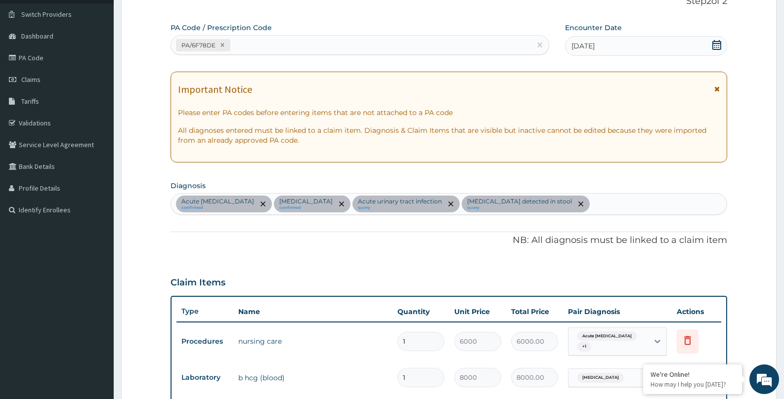
scroll to position [392, 0]
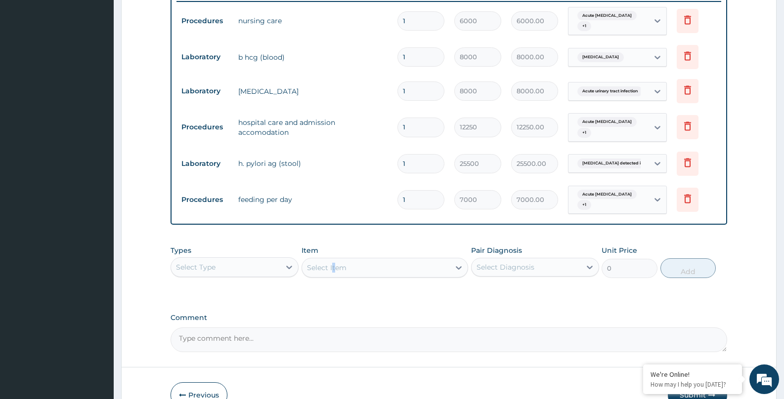
click at [332, 265] on div "Select Item" at bounding box center [384, 268] width 167 height 20
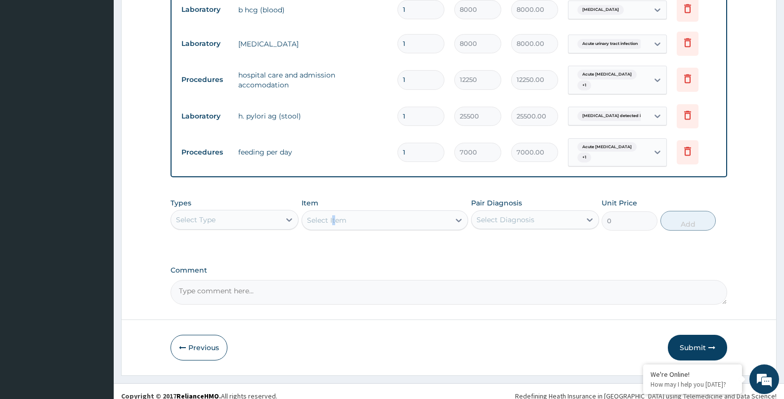
scroll to position [449, 0]
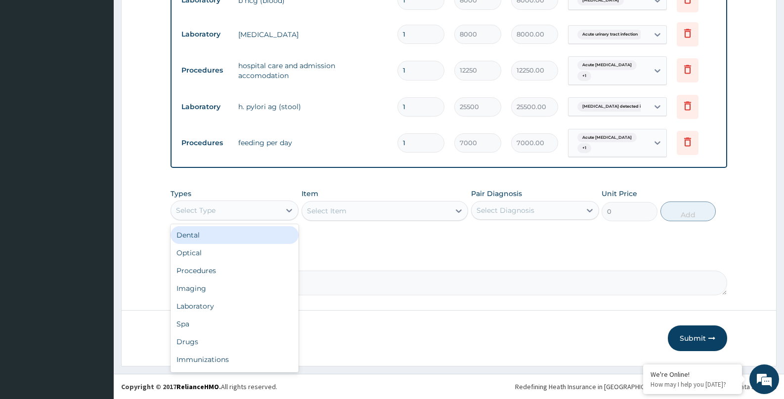
click at [255, 207] on div "Select Type" at bounding box center [225, 211] width 109 height 16
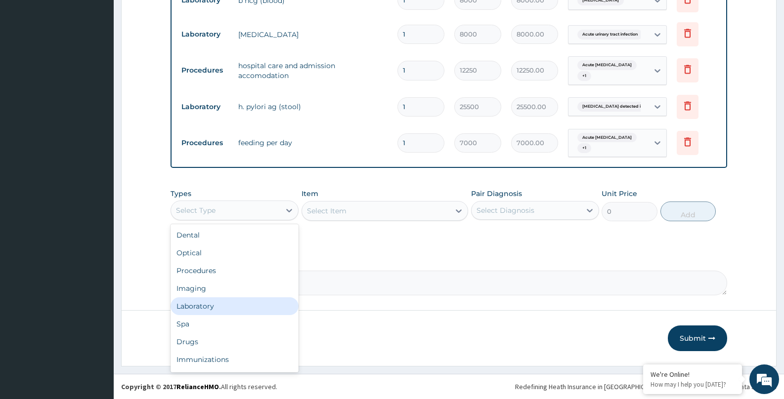
click at [200, 304] on div "Laboratory" at bounding box center [234, 306] width 128 height 18
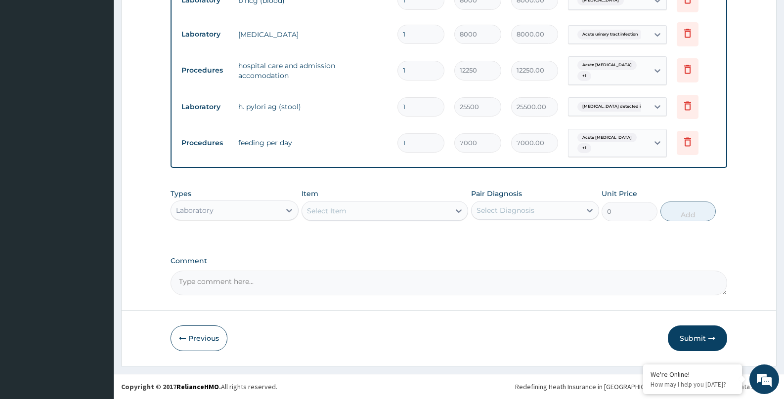
drag, startPoint x: 344, startPoint y: 199, endPoint x: 340, endPoint y: 215, distance: 16.9
click at [343, 208] on div "Item Select Item" at bounding box center [384, 205] width 167 height 33
click at [340, 215] on div "Select Item" at bounding box center [327, 211] width 40 height 10
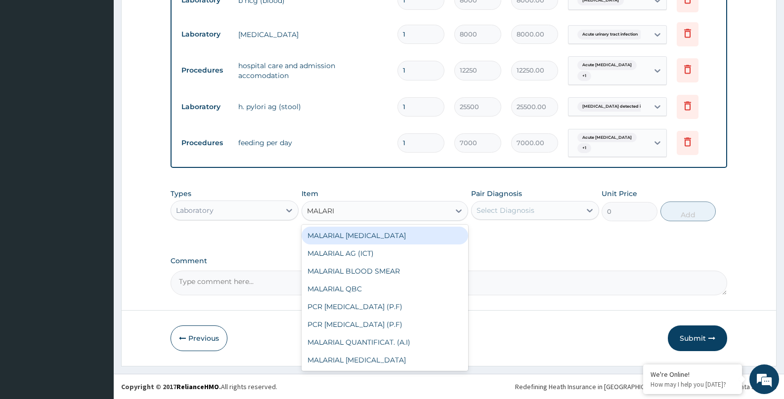
type input "MALARIA"
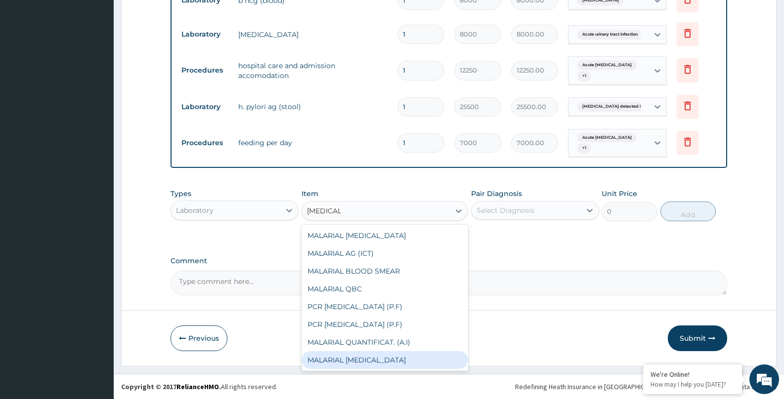
drag, startPoint x: 366, startPoint y: 366, endPoint x: 541, endPoint y: 288, distance: 192.6
click at [366, 366] on div "MALARIAL PARASITE" at bounding box center [384, 360] width 167 height 18
type input "7000"
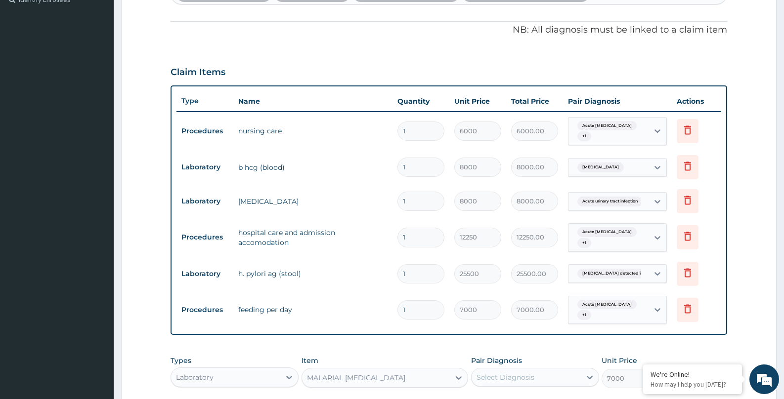
scroll to position [267, 0]
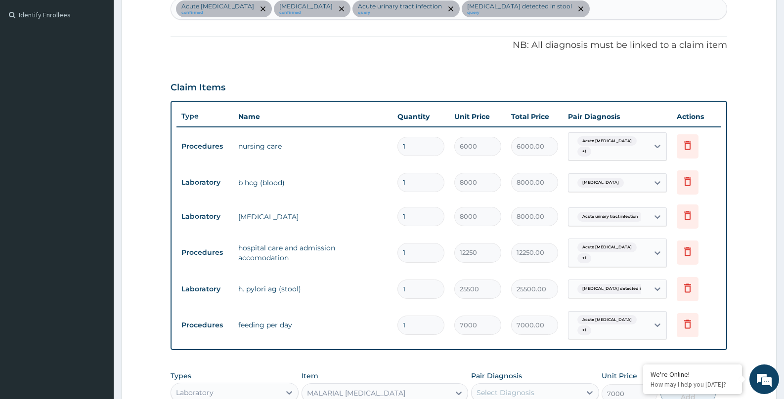
click at [586, 11] on div "Acute peptic ulcer confirmed Dysmenorrhea confirmed Acute urinary tract infecti…" at bounding box center [448, 9] width 555 height 21
type input "MALARIA"
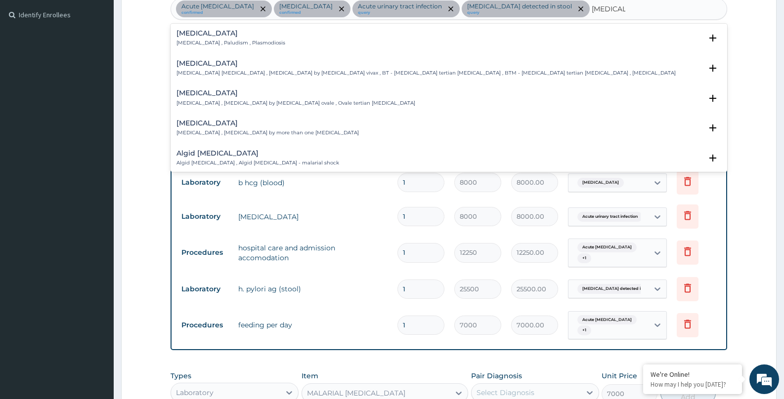
click at [227, 40] on p "Malaria , Paludism , Plasmodiosis" at bounding box center [230, 43] width 109 height 7
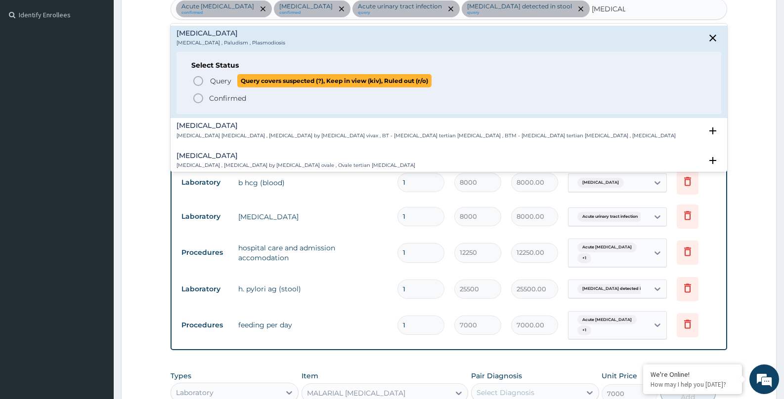
drag, startPoint x: 210, startPoint y: 81, endPoint x: 445, endPoint y: 123, distance: 238.4
click at [210, 80] on span "Query" at bounding box center [220, 81] width 21 height 10
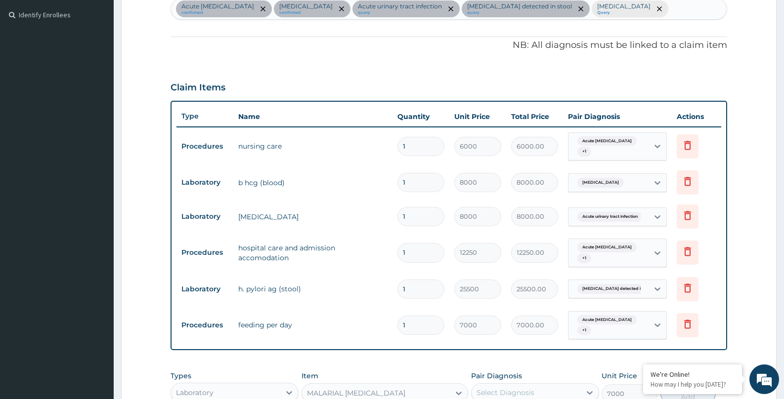
drag, startPoint x: 778, startPoint y: 235, endPoint x: 789, endPoint y: 268, distance: 34.2
click at [784, 270] on html "R EL Toggle navigation AVE MARIA AVE MARIA - philomenapius@yahoo.com Member sin…" at bounding box center [392, 157] width 784 height 848
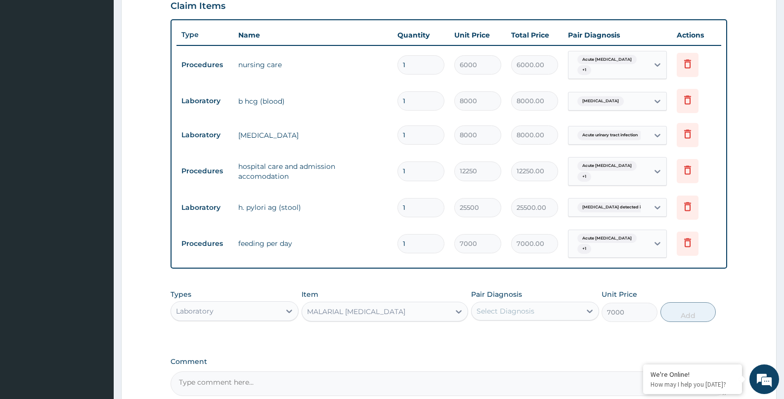
scroll to position [449, 0]
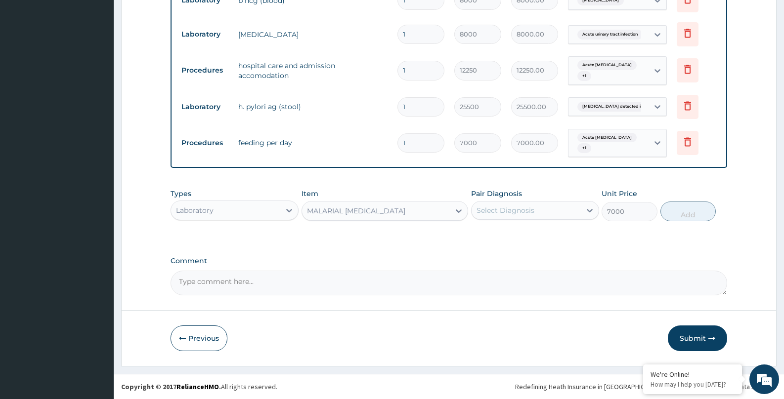
click at [512, 212] on div "Select Diagnosis" at bounding box center [505, 211] width 58 height 10
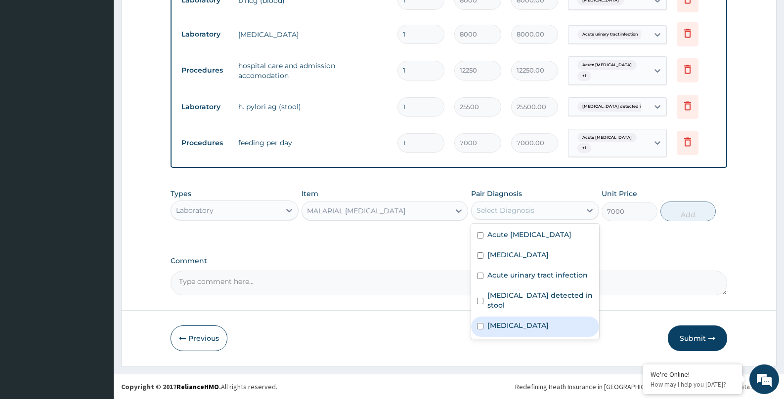
drag, startPoint x: 501, startPoint y: 329, endPoint x: 654, endPoint y: 238, distance: 177.7
click at [508, 321] on label "[MEDICAL_DATA]" at bounding box center [517, 326] width 61 height 10
checkbox input "true"
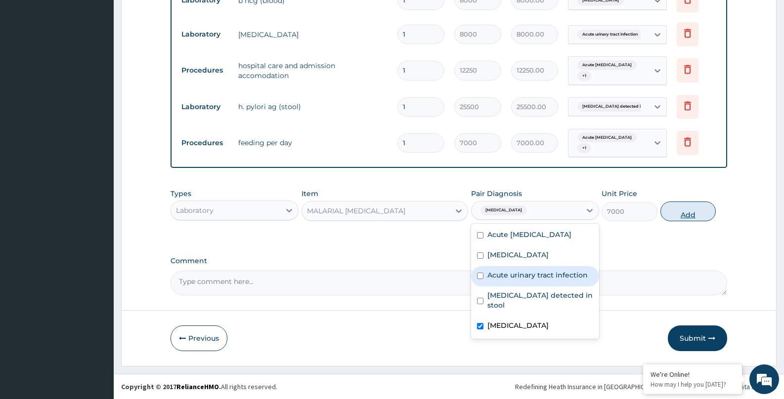
drag, startPoint x: 692, startPoint y: 212, endPoint x: 669, endPoint y: 212, distance: 23.2
click at [691, 212] on button "Add" at bounding box center [688, 212] width 56 height 20
type input "0"
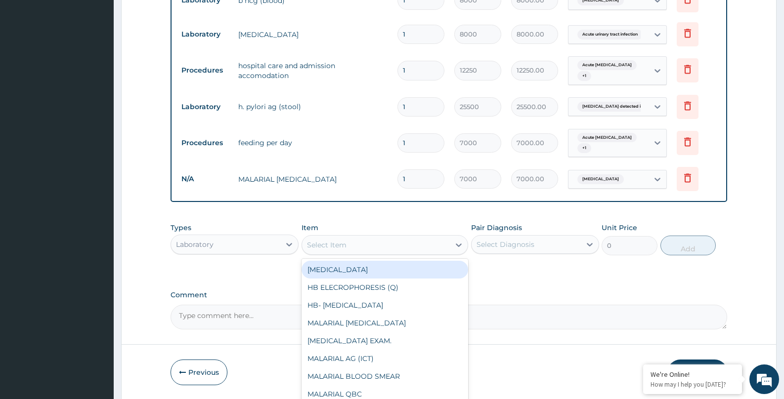
click at [327, 244] on div "Select Item" at bounding box center [327, 245] width 40 height 10
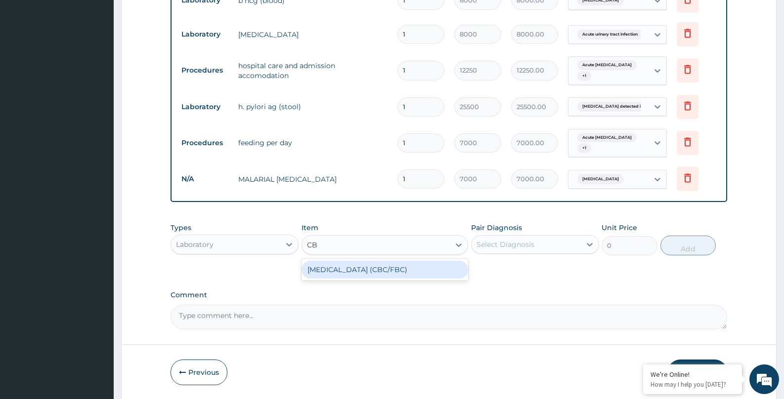
type input "CBC"
drag, startPoint x: 362, startPoint y: 274, endPoint x: 409, endPoint y: 265, distance: 48.3
click at [361, 273] on div "[MEDICAL_DATA] (CBC/FBC)" at bounding box center [384, 270] width 167 height 18
type input "15000"
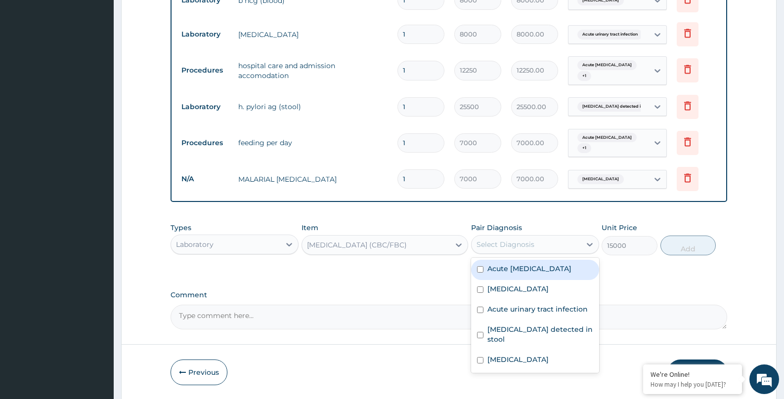
drag, startPoint x: 492, startPoint y: 240, endPoint x: 516, endPoint y: 273, distance: 41.0
click at [493, 240] on div "Select Diagnosis" at bounding box center [505, 245] width 58 height 10
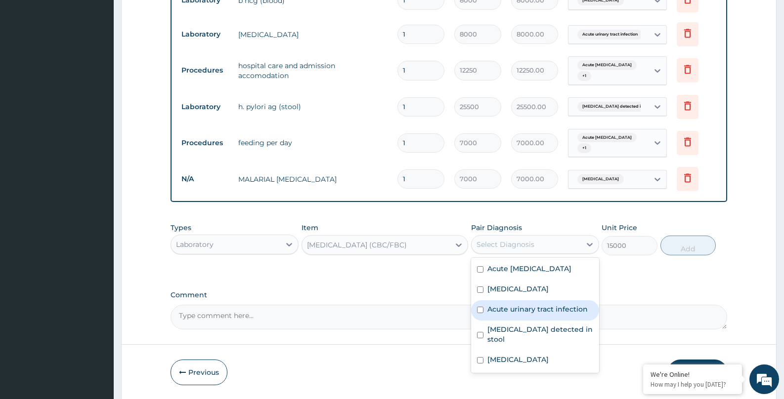
drag, startPoint x: 523, startPoint y: 310, endPoint x: 518, endPoint y: 333, distance: 23.3
click at [522, 310] on label "Acute urinary tract infection" at bounding box center [537, 309] width 100 height 10
checkbox input "true"
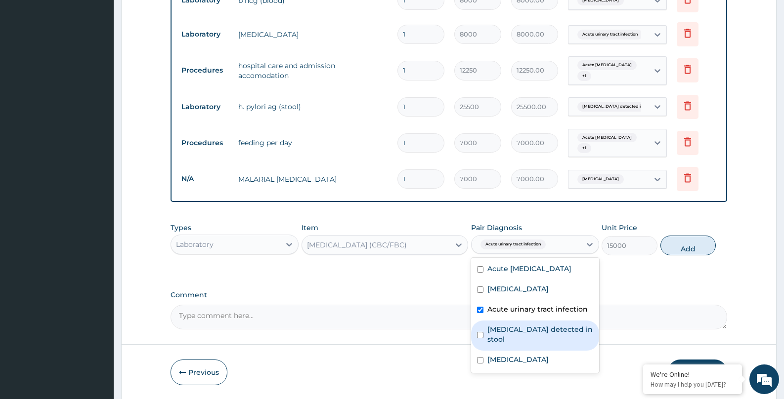
drag, startPoint x: 506, startPoint y: 334, endPoint x: 505, endPoint y: 330, distance: 5.0
click at [505, 332] on label "Helicobacter pylori detected in stool" at bounding box center [540, 335] width 106 height 20
checkbox input "true"
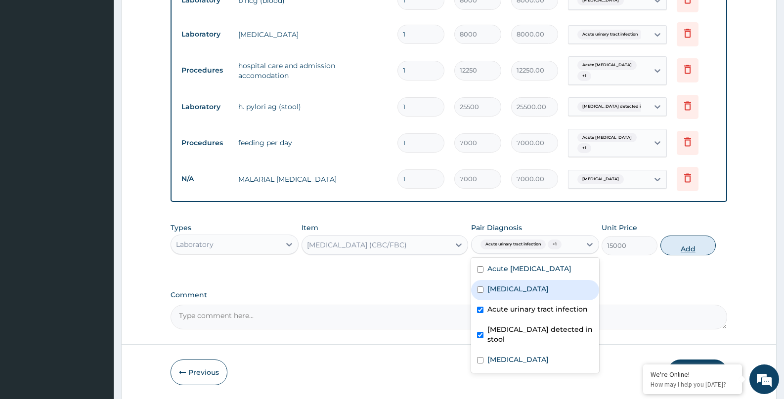
click at [678, 249] on button "Add" at bounding box center [688, 246] width 56 height 20
type input "0"
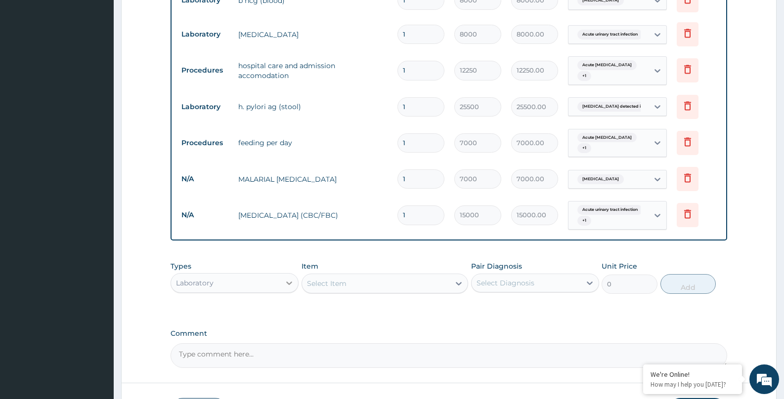
click at [281, 286] on div at bounding box center [289, 283] width 18 height 18
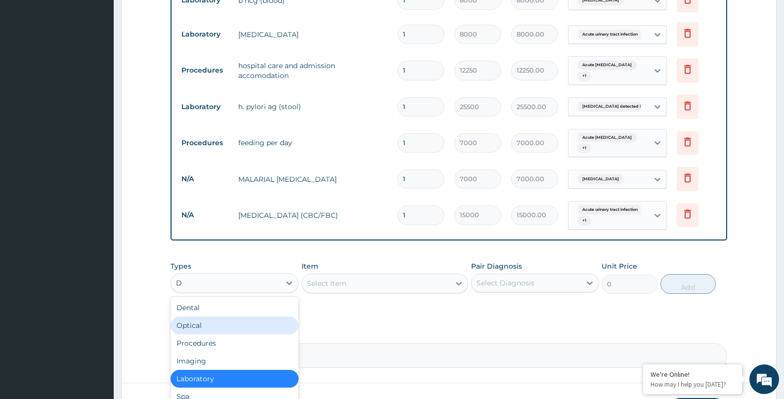
type input "DR"
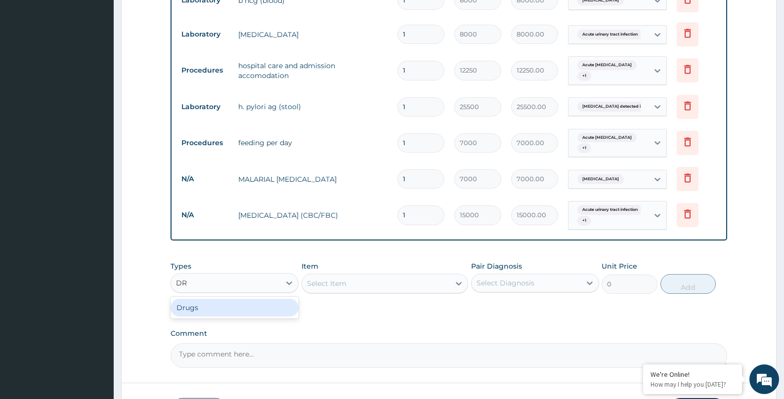
click at [203, 312] on div "Drugs" at bounding box center [234, 308] width 128 height 18
click at [343, 283] on div "Select Item" at bounding box center [327, 284] width 40 height 10
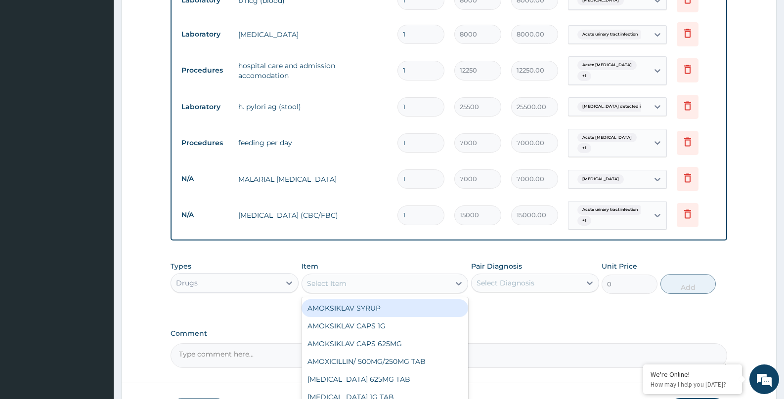
type input "G"
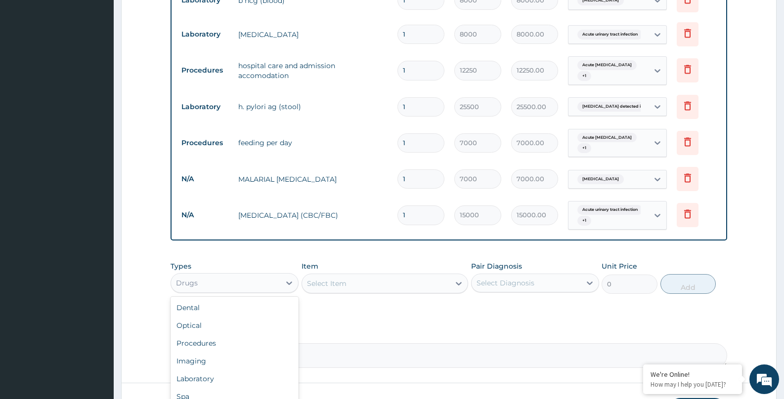
click at [212, 286] on div "Drugs" at bounding box center [225, 283] width 109 height 16
click at [202, 346] on div "Procedures" at bounding box center [234, 343] width 128 height 18
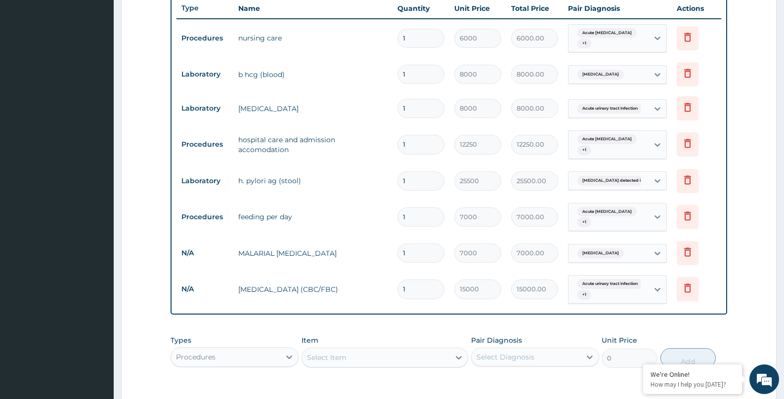
scroll to position [522, 0]
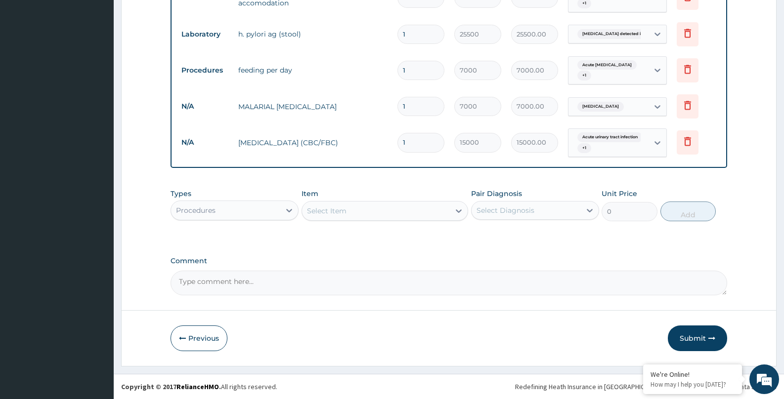
click at [371, 211] on div "Select Item" at bounding box center [376, 211] width 148 height 16
type input "G"
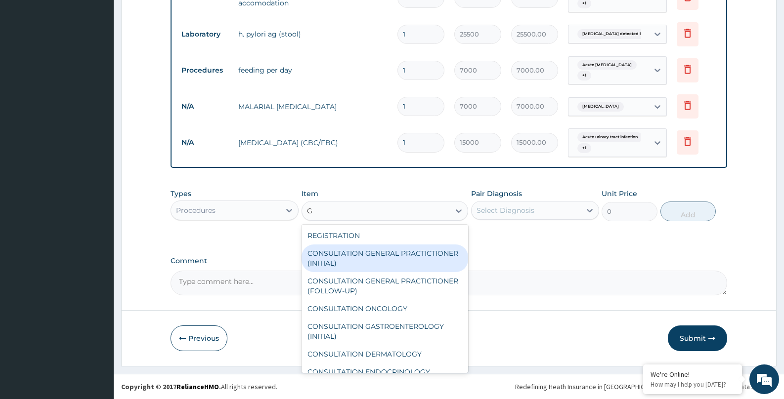
click at [342, 251] on div "CONSULTATION GENERAL PRACTICTIONER (INITIAL)" at bounding box center [384, 259] width 167 height 28
type input "15000"
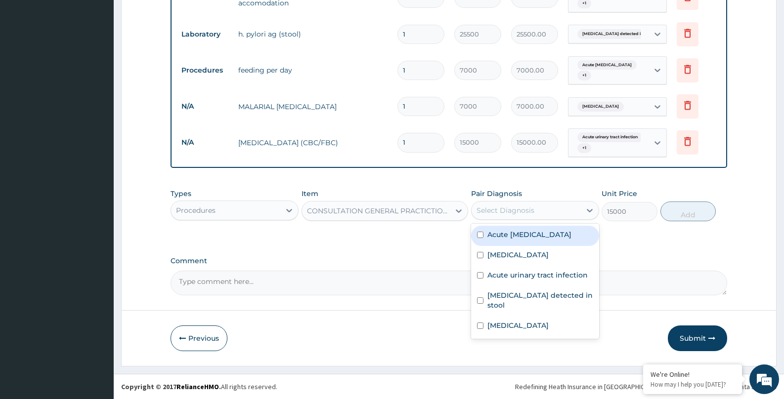
click at [509, 211] on div "Select Diagnosis" at bounding box center [505, 211] width 58 height 10
click at [511, 241] on div "Acute peptic ulcer" at bounding box center [535, 236] width 128 height 20
checkbox input "true"
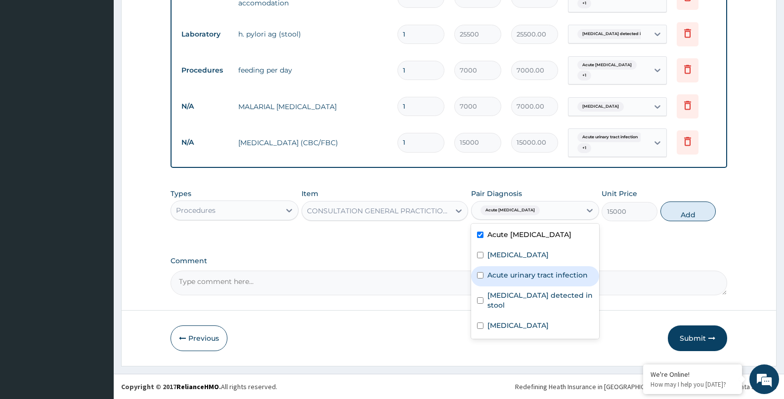
drag, startPoint x: 510, startPoint y: 276, endPoint x: 513, endPoint y: 290, distance: 14.3
click at [510, 277] on label "Acute urinary tract infection" at bounding box center [537, 275] width 100 height 10
checkbox input "true"
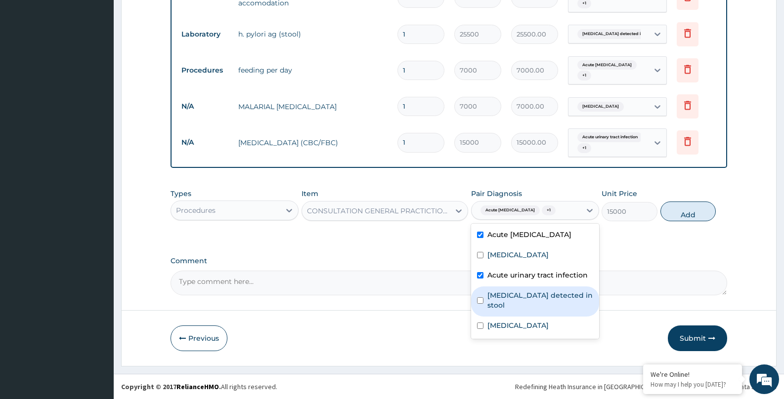
click at [513, 298] on label "Helicobacter pylori detected in stool" at bounding box center [540, 301] width 106 height 20
checkbox input "true"
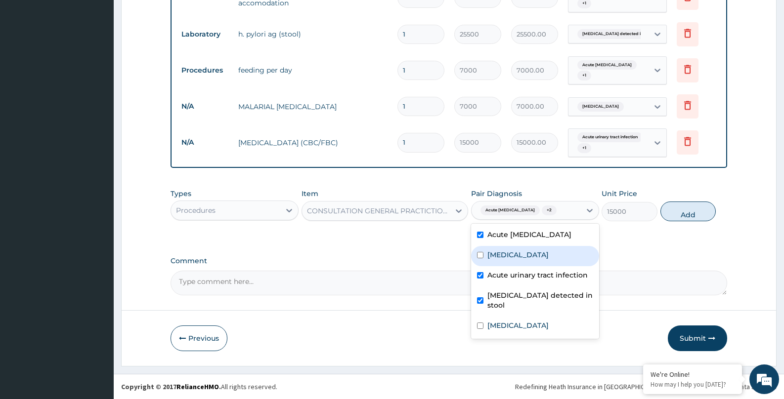
drag, startPoint x: 519, startPoint y: 250, endPoint x: 609, endPoint y: 236, distance: 90.5
click at [520, 250] on label "Dysmenorrhea" at bounding box center [517, 255] width 61 height 10
checkbox input "true"
drag, startPoint x: 679, startPoint y: 213, endPoint x: 648, endPoint y: 219, distance: 31.1
click at [676, 213] on button "Add" at bounding box center [688, 212] width 56 height 20
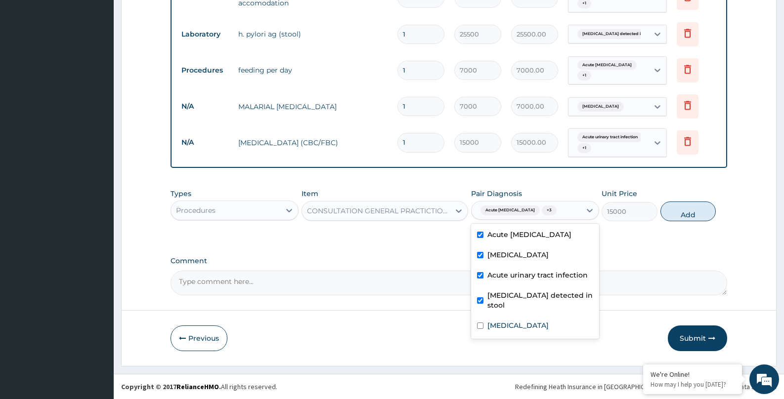
type input "0"
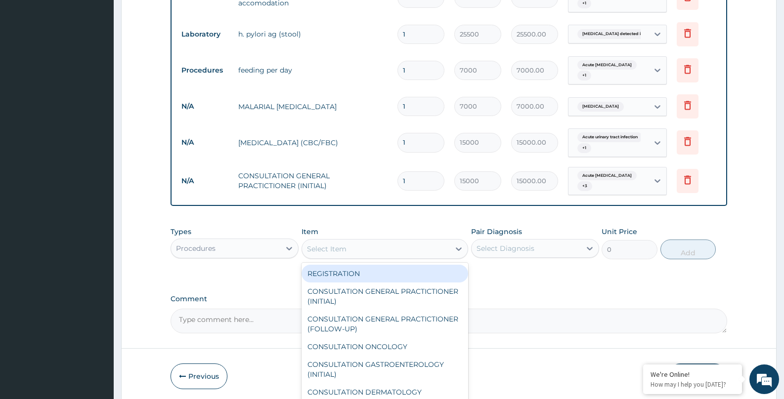
click at [320, 246] on div "Select Item" at bounding box center [327, 249] width 40 height 10
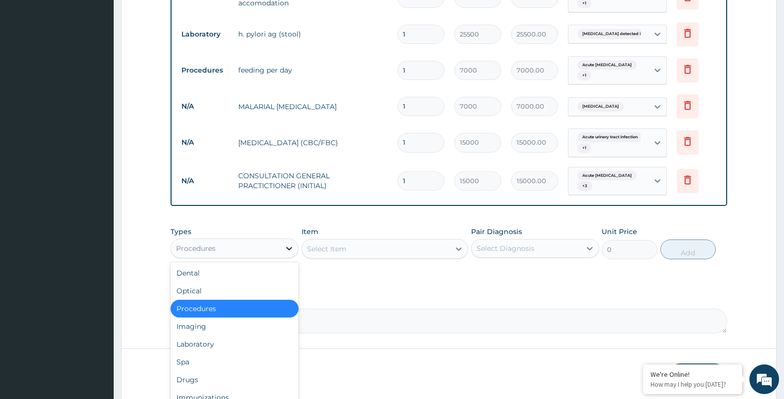
click at [288, 246] on icon at bounding box center [289, 249] width 10 height 10
drag, startPoint x: 191, startPoint y: 378, endPoint x: 190, endPoint y: 370, distance: 8.9
click at [190, 376] on div "Drugs" at bounding box center [234, 380] width 128 height 18
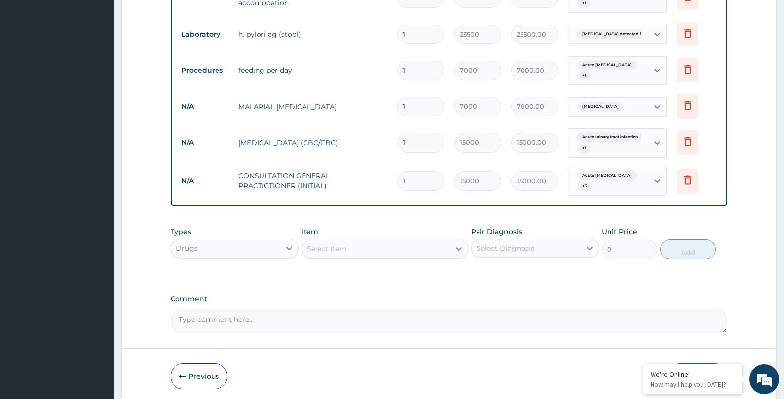
click at [374, 249] on div "Select Item" at bounding box center [376, 249] width 148 height 16
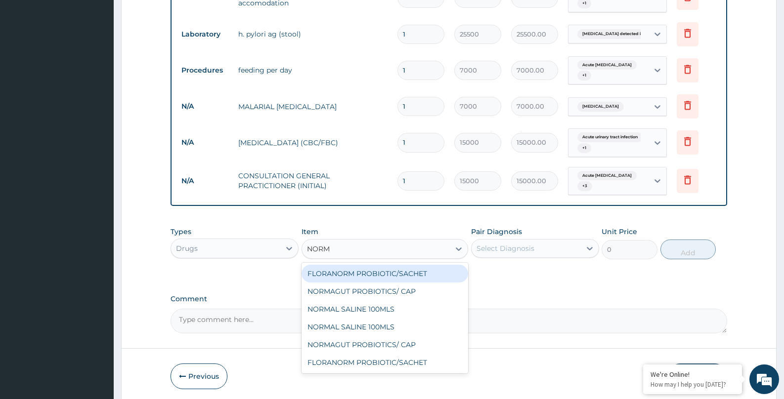
type input "NORMA"
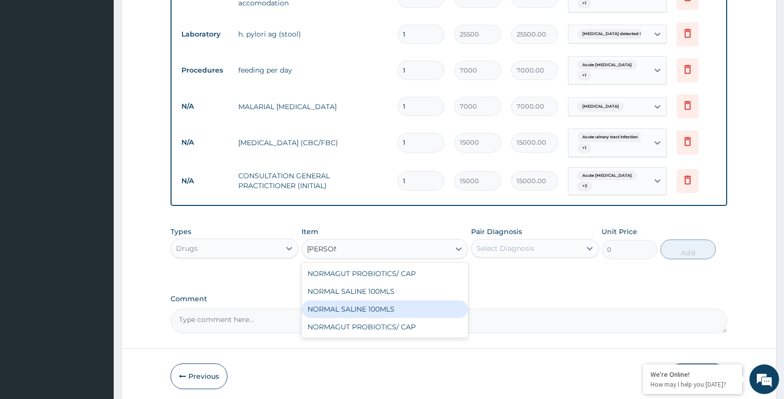
drag, startPoint x: 360, startPoint y: 308, endPoint x: 506, endPoint y: 265, distance: 152.8
click at [361, 308] on div "NORMAL SALINE 100MLS" at bounding box center [384, 309] width 167 height 18
type input "12500"
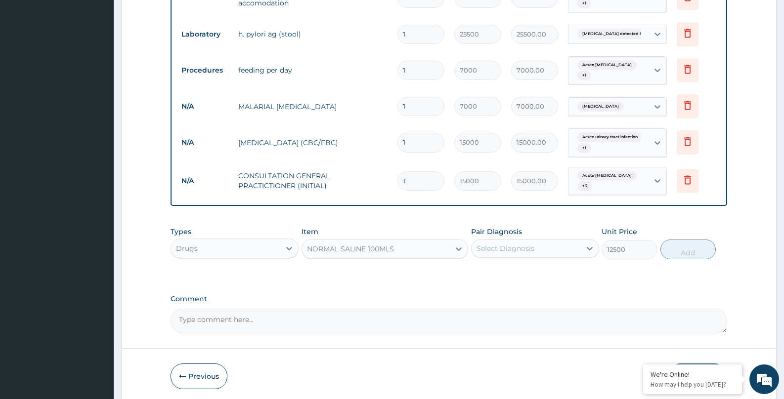
click at [530, 252] on div "Select Diagnosis" at bounding box center [505, 249] width 58 height 10
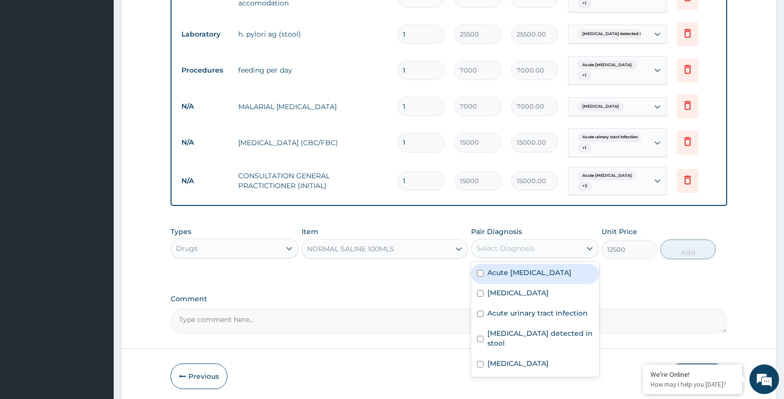
drag, startPoint x: 498, startPoint y: 276, endPoint x: 506, endPoint y: 313, distance: 38.0
click at [498, 277] on label "Acute peptic ulcer" at bounding box center [529, 273] width 84 height 10
checkbox input "true"
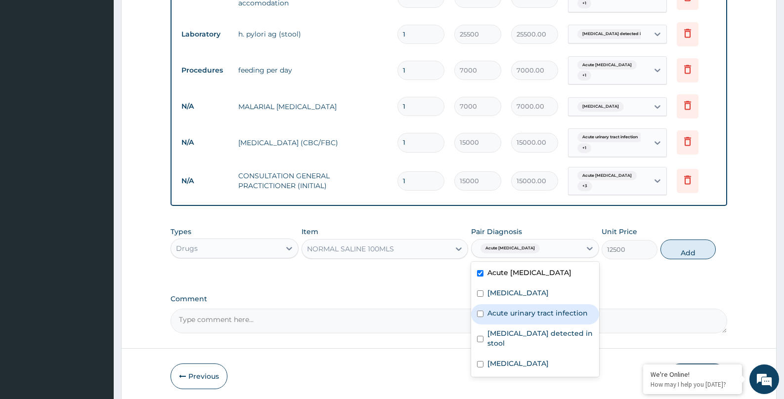
click at [507, 315] on label "Acute urinary tract infection" at bounding box center [537, 313] width 100 height 10
checkbox input "true"
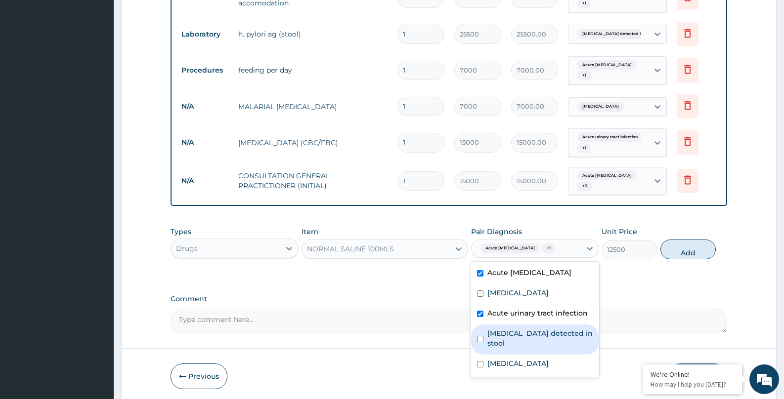
drag, startPoint x: 512, startPoint y: 337, endPoint x: 659, endPoint y: 287, distance: 155.3
click at [513, 336] on label "Helicobacter pylori detected in stool" at bounding box center [540, 339] width 106 height 20
checkbox input "true"
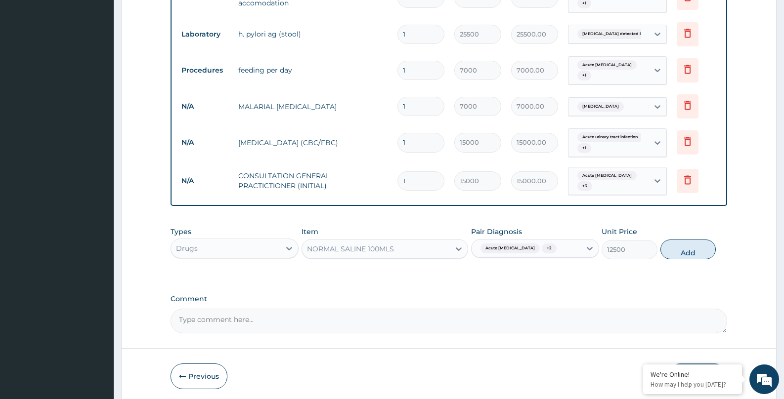
drag, startPoint x: 681, startPoint y: 252, endPoint x: 556, endPoint y: 251, distance: 125.0
click at [680, 252] on button "Add" at bounding box center [688, 250] width 56 height 20
type input "0"
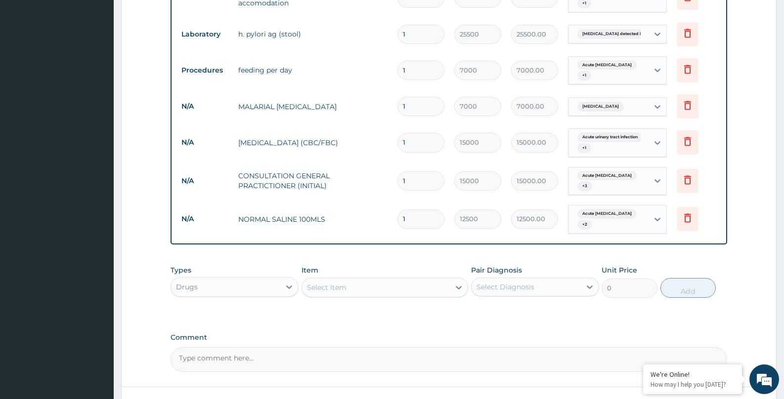
drag, startPoint x: 420, startPoint y: 223, endPoint x: 378, endPoint y: 223, distance: 42.0
click at [378, 223] on tr "N/A NORMAL SALINE 100MLS 1 12500 12500.00 Acute peptic ulcer + 2 Delete" at bounding box center [448, 219] width 544 height 39
type input "2"
type input "25000.00"
type input "2"
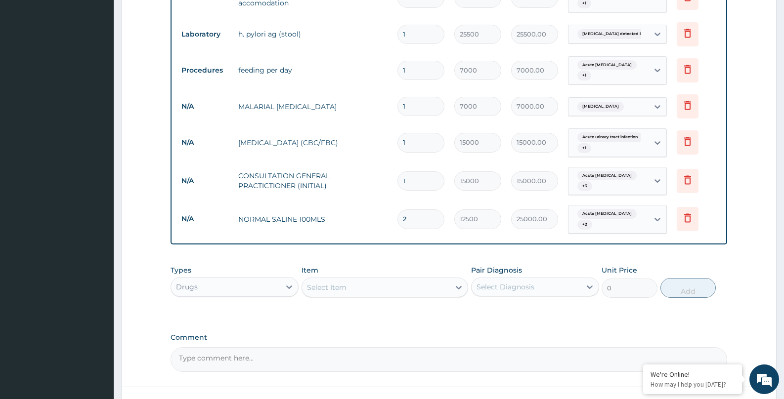
click at [345, 282] on div "Select Item" at bounding box center [376, 288] width 148 height 16
type input "DEX"
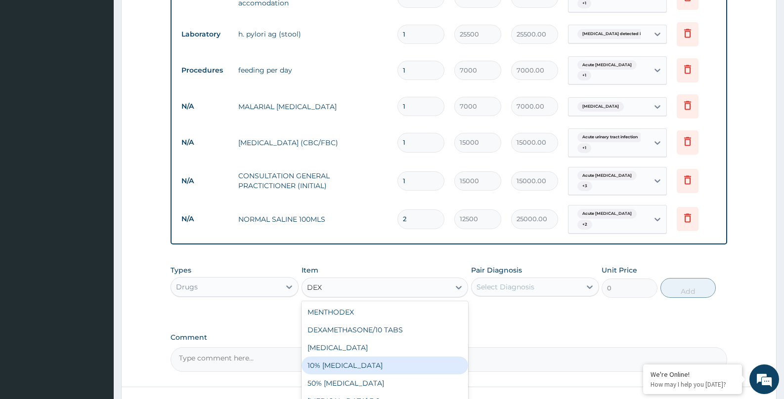
click at [336, 369] on div "10% DEXTROSE" at bounding box center [384, 366] width 167 height 18
type input "3500"
click at [336, 369] on textarea "Comment" at bounding box center [448, 359] width 556 height 25
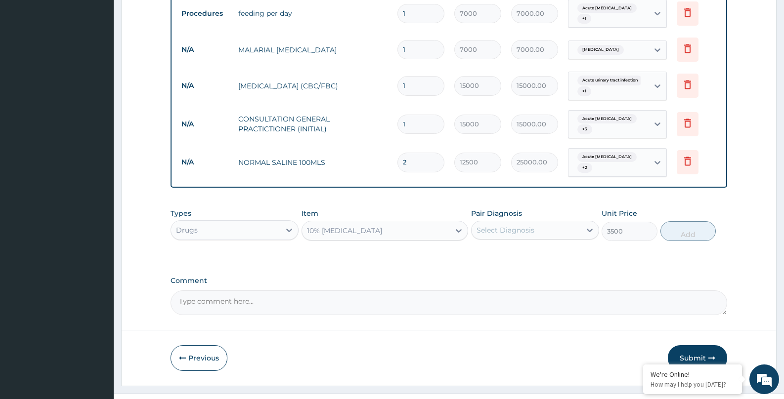
scroll to position [598, 0]
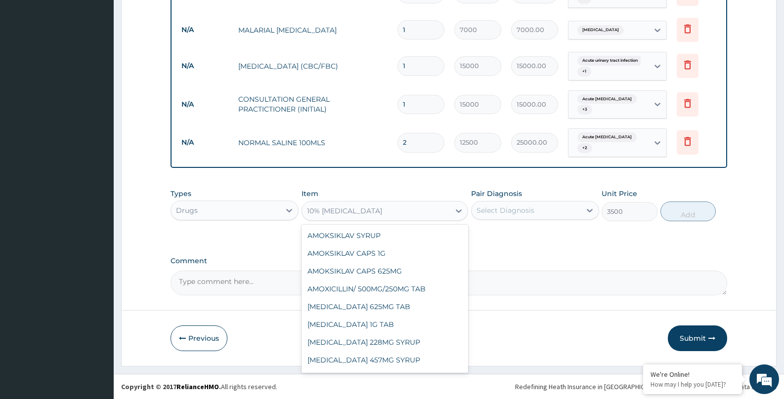
click at [397, 219] on div "10% DEXTROSE" at bounding box center [384, 211] width 167 height 20
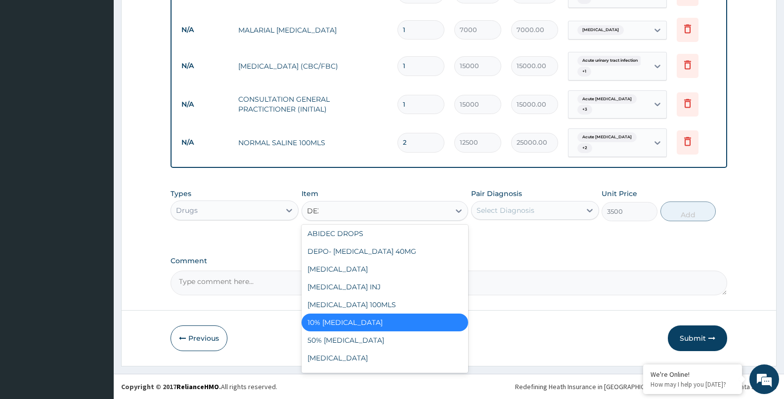
scroll to position [0, 0]
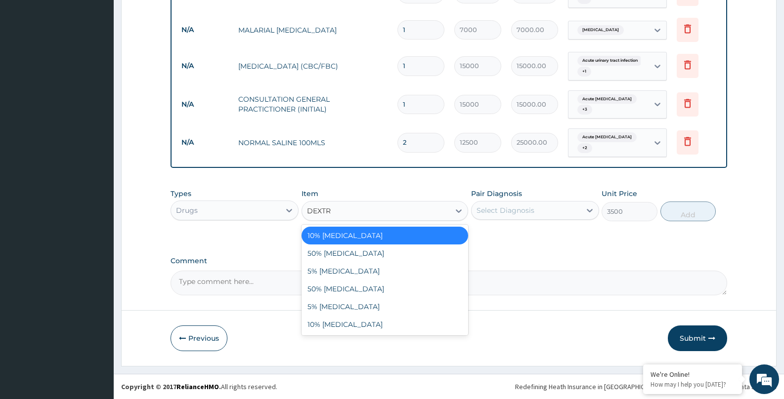
type input "DEXTRO"
drag, startPoint x: 387, startPoint y: 331, endPoint x: 406, endPoint y: 318, distance: 22.6
click at [387, 330] on div "10% DEXTROSE" at bounding box center [384, 325] width 167 height 18
type input "12000"
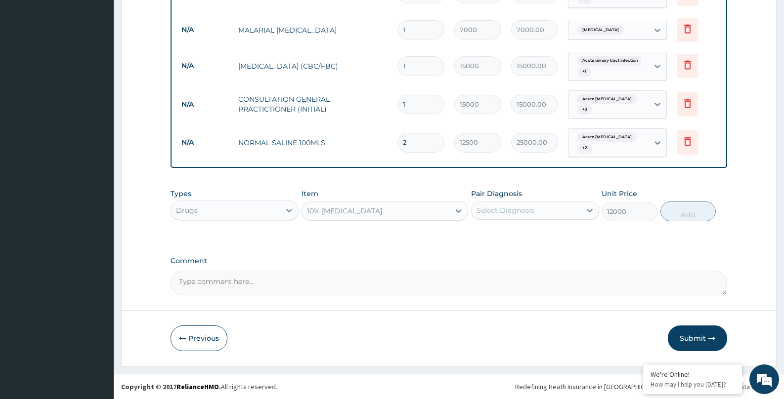
click at [511, 214] on div "Select Diagnosis" at bounding box center [505, 211] width 58 height 10
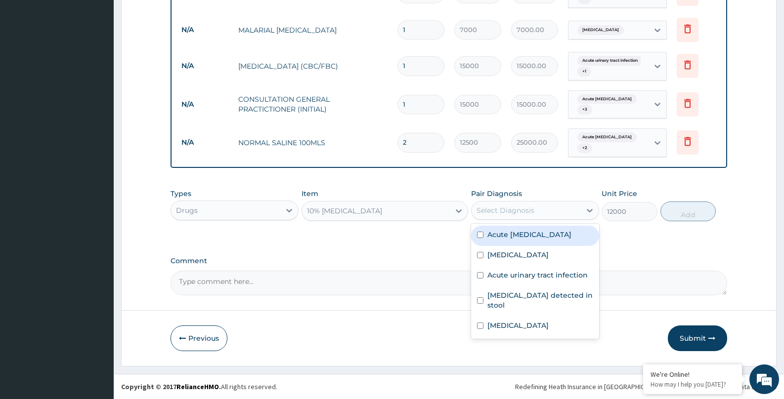
click at [501, 237] on label "Acute peptic ulcer" at bounding box center [529, 235] width 84 height 10
checkbox input "false"
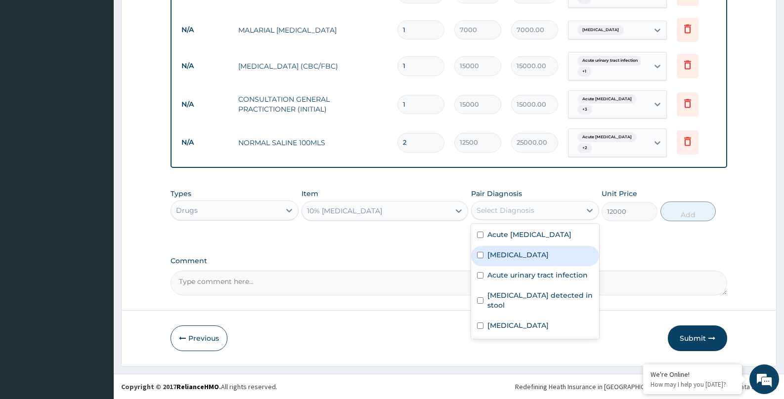
click at [500, 260] on div "Dysmenorrhea" at bounding box center [535, 256] width 128 height 20
checkbox input "true"
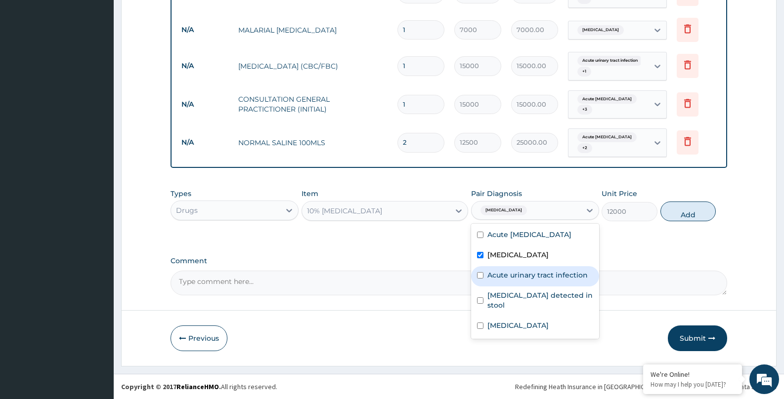
click at [504, 282] on div "Acute urinary tract infection" at bounding box center [535, 276] width 128 height 20
checkbox input "true"
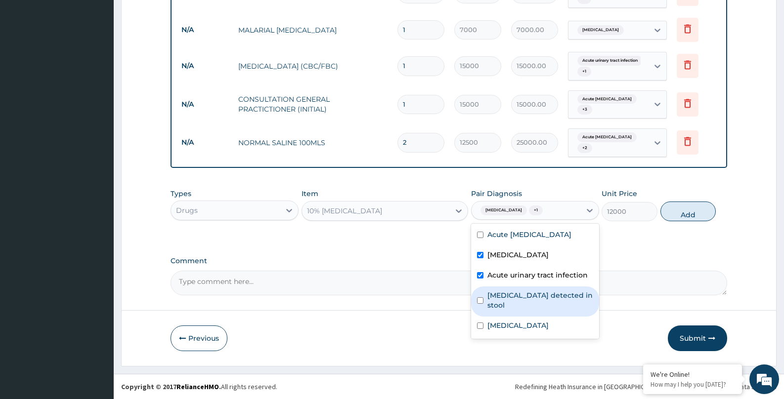
click at [506, 294] on label "Helicobacter pylori detected in stool" at bounding box center [540, 301] width 106 height 20
checkbox input "true"
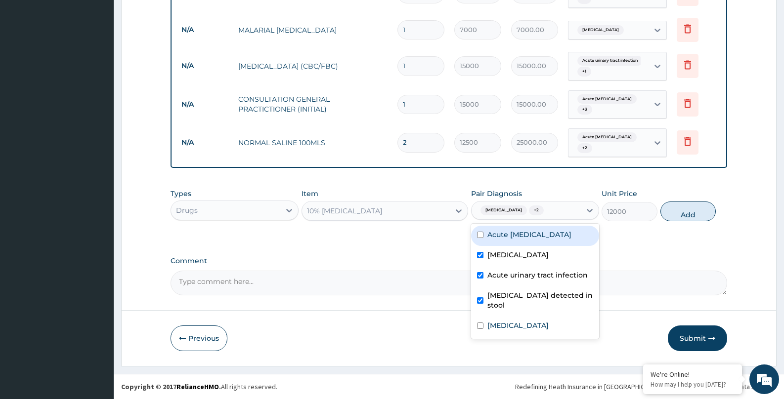
drag, startPoint x: 510, startPoint y: 234, endPoint x: 553, endPoint y: 239, distance: 43.7
click at [509, 235] on label "Acute peptic ulcer" at bounding box center [529, 235] width 84 height 10
checkbox input "true"
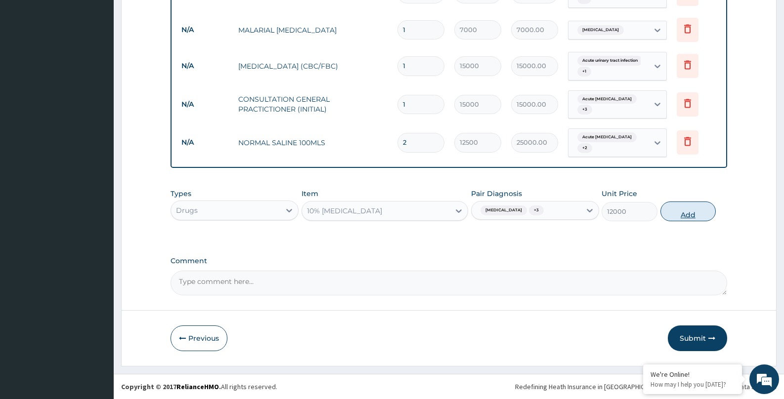
click at [680, 212] on button "Add" at bounding box center [688, 212] width 56 height 20
type input "0"
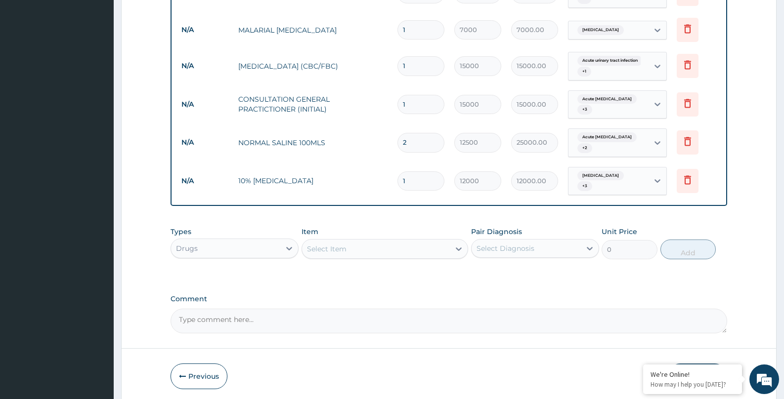
drag, startPoint x: 418, startPoint y: 178, endPoint x: 396, endPoint y: 183, distance: 23.3
click at [396, 183] on td "1" at bounding box center [420, 180] width 57 height 29
type input "2"
type input "24000.00"
type input "2"
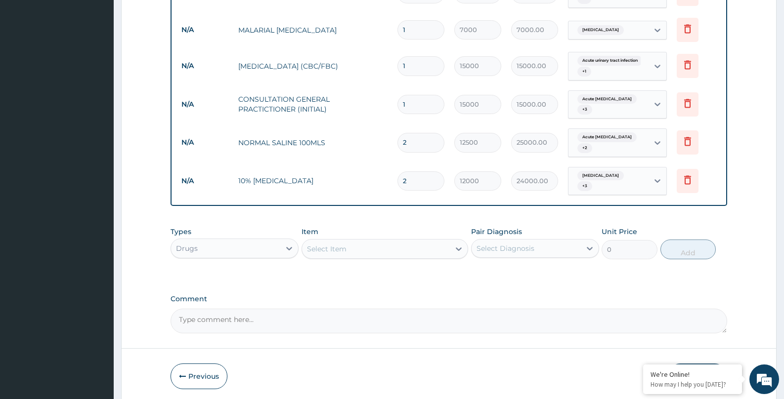
click at [388, 245] on div "Select Item" at bounding box center [376, 249] width 148 height 16
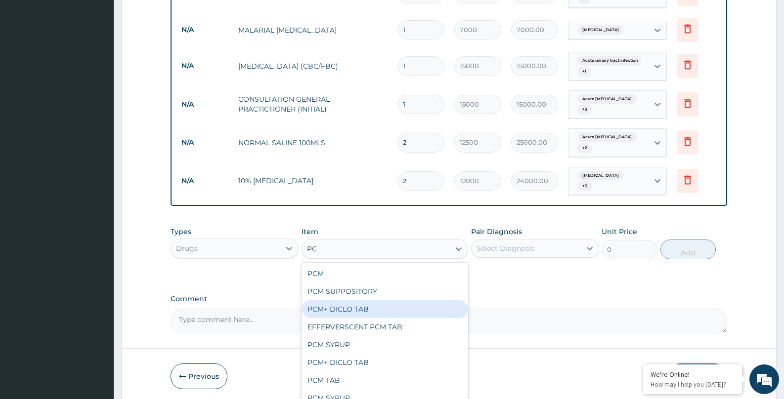
type input "P"
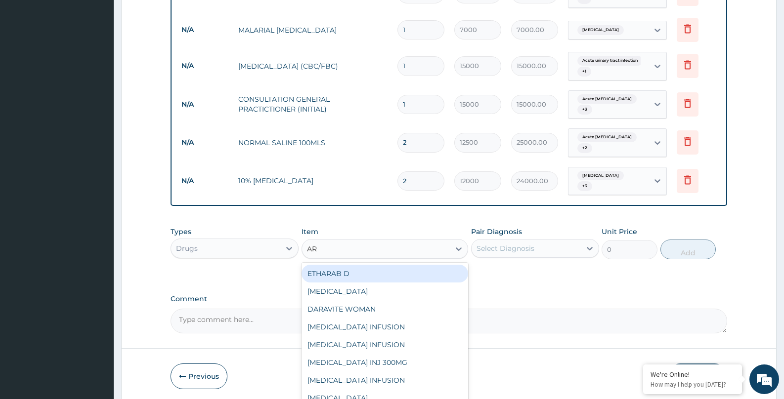
type input "A"
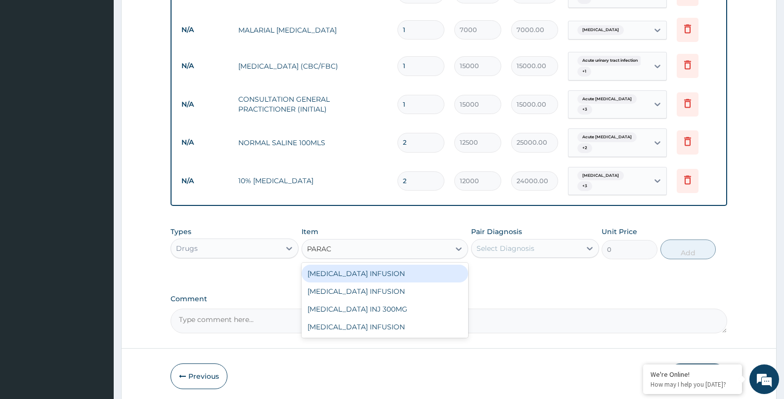
type input "PARACE"
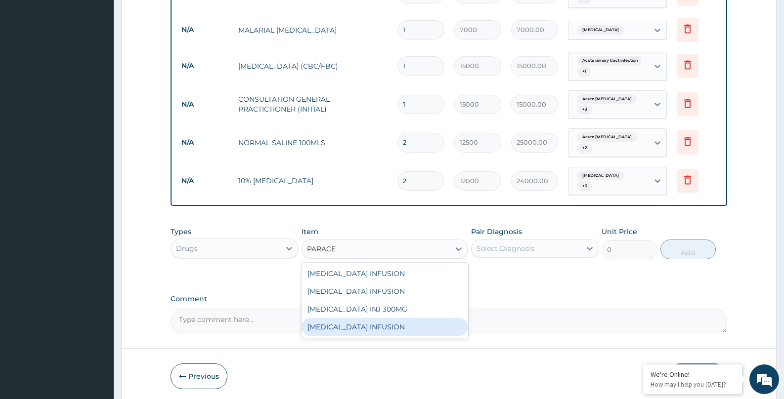
click at [412, 325] on div "PARACETAMOL INFUSION" at bounding box center [384, 327] width 167 height 18
type input "15000"
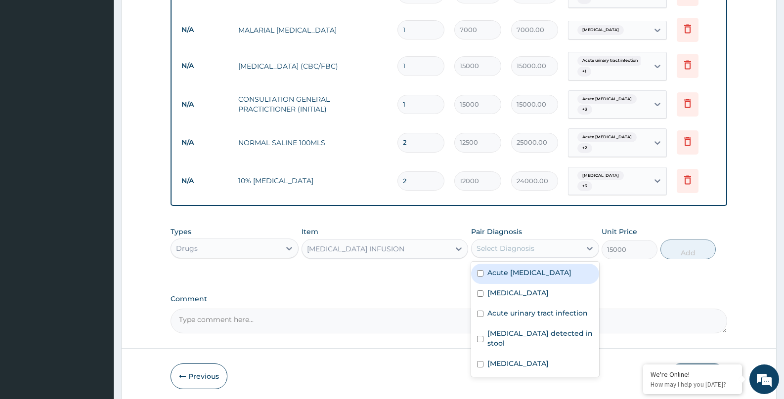
click at [520, 244] on div "Select Diagnosis" at bounding box center [505, 249] width 58 height 10
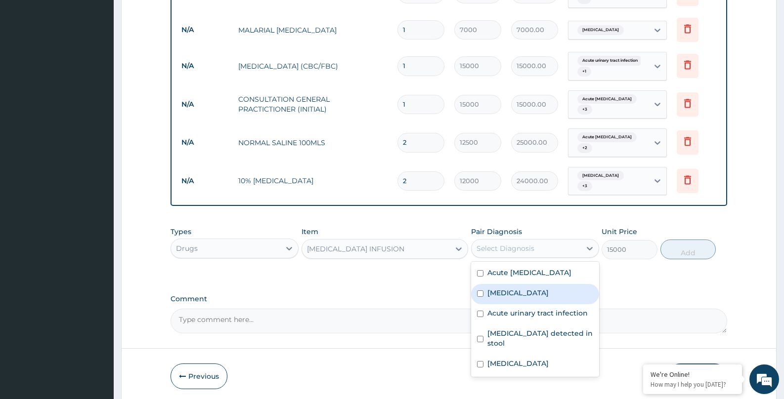
drag, startPoint x: 508, startPoint y: 289, endPoint x: 507, endPoint y: 279, distance: 9.9
click at [508, 288] on label "Dysmenorrhea" at bounding box center [517, 293] width 61 height 10
checkbox input "true"
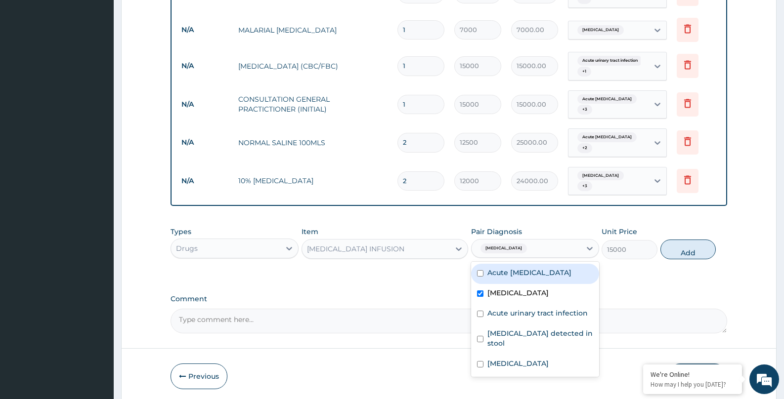
click at [507, 272] on label "Acute peptic ulcer" at bounding box center [529, 273] width 84 height 10
checkbox input "true"
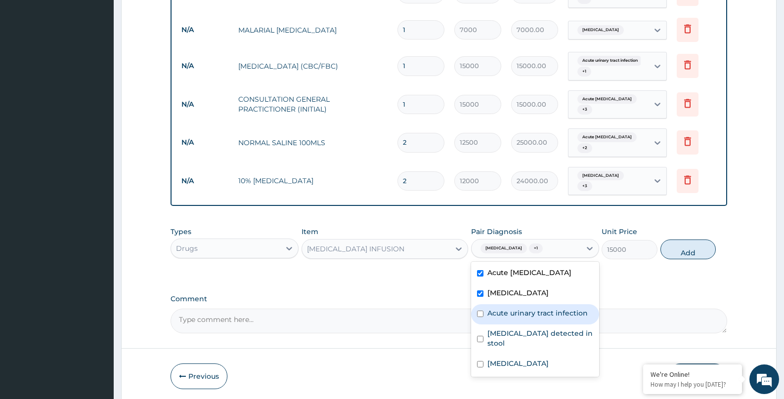
click at [517, 315] on div "Acute urinary tract infection" at bounding box center [535, 314] width 128 height 20
checkbox input "true"
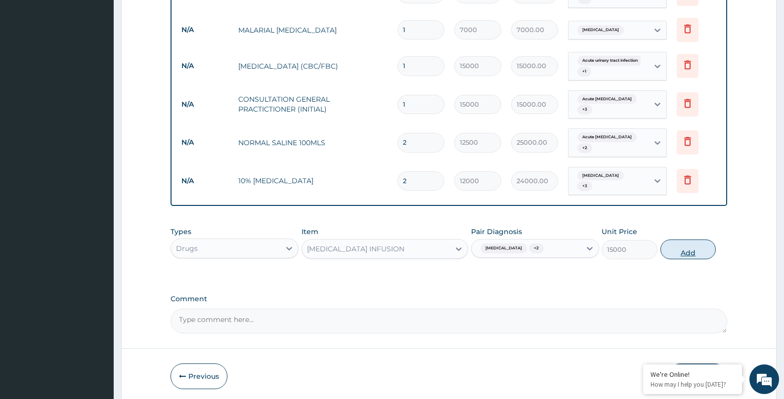
click at [677, 248] on button "Add" at bounding box center [688, 250] width 56 height 20
type input "0"
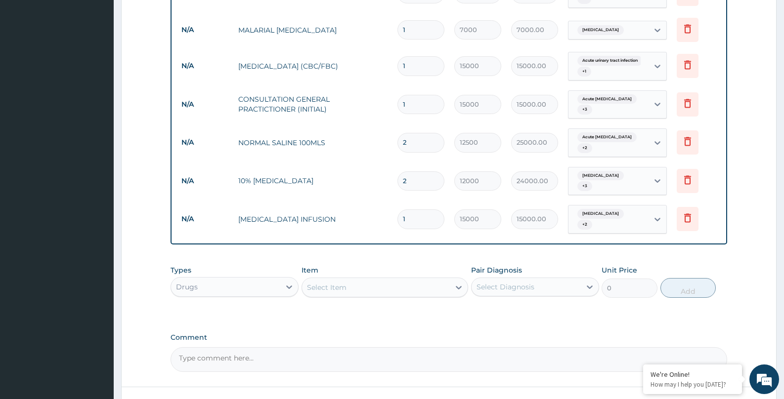
drag, startPoint x: 415, startPoint y: 212, endPoint x: 390, endPoint y: 203, distance: 26.3
click at [395, 220] on td "1" at bounding box center [420, 219] width 57 height 29
type input "2"
type input "30000.00"
type input "2"
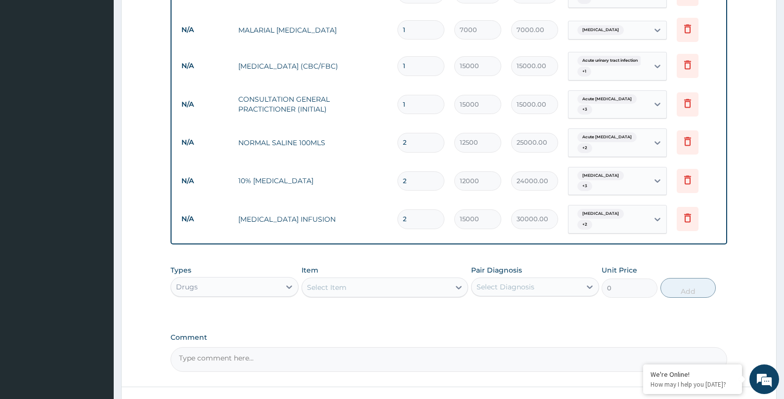
click at [347, 280] on div "Select Item" at bounding box center [376, 288] width 148 height 16
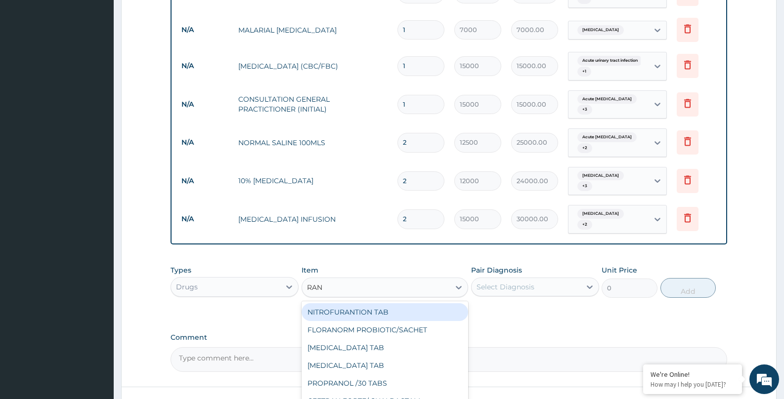
type input "RANI"
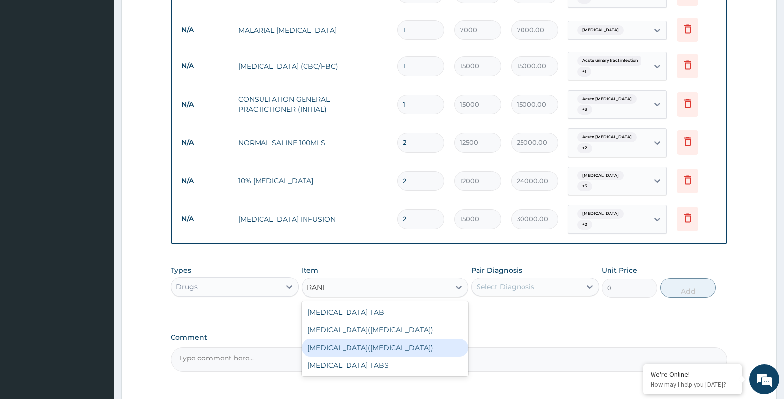
click at [366, 341] on div "[MEDICAL_DATA]([MEDICAL_DATA])" at bounding box center [384, 348] width 167 height 18
type input "5000"
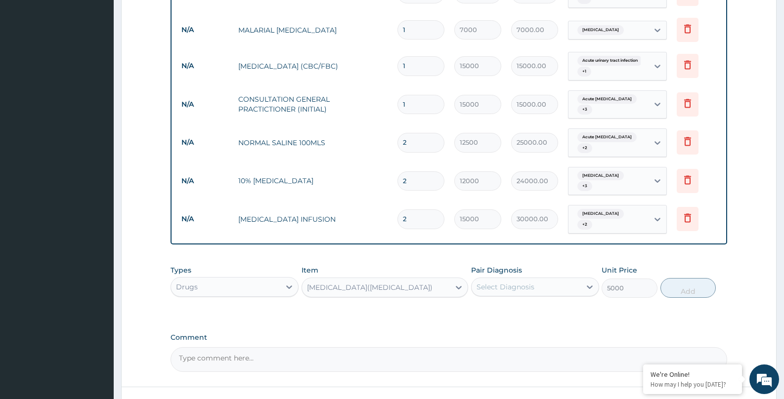
click at [506, 289] on div "Pair Diagnosis Select Diagnosis" at bounding box center [535, 281] width 128 height 33
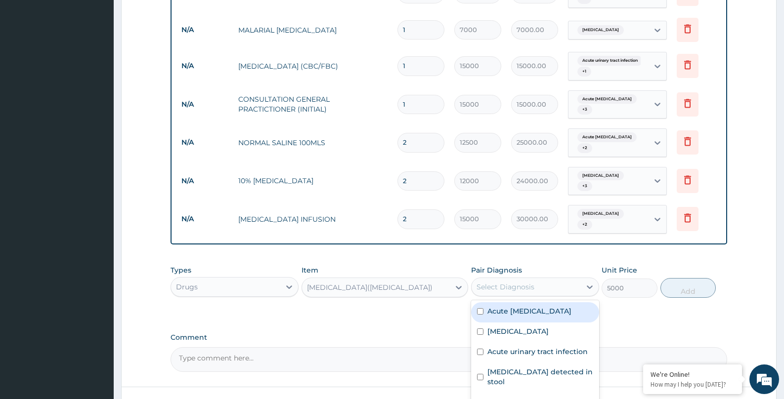
drag, startPoint x: 512, startPoint y: 278, endPoint x: 509, endPoint y: 291, distance: 13.3
click at [513, 282] on div "Select Diagnosis" at bounding box center [505, 287] width 58 height 10
drag, startPoint x: 498, startPoint y: 299, endPoint x: 500, endPoint y: 316, distance: 16.9
click at [498, 306] on label "Acute peptic ulcer" at bounding box center [529, 311] width 84 height 10
checkbox input "true"
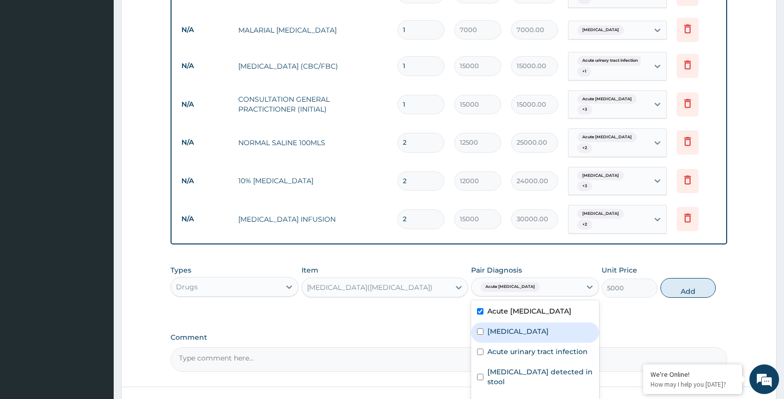
click at [500, 327] on label "Dysmenorrhea" at bounding box center [517, 332] width 61 height 10
checkbox input "true"
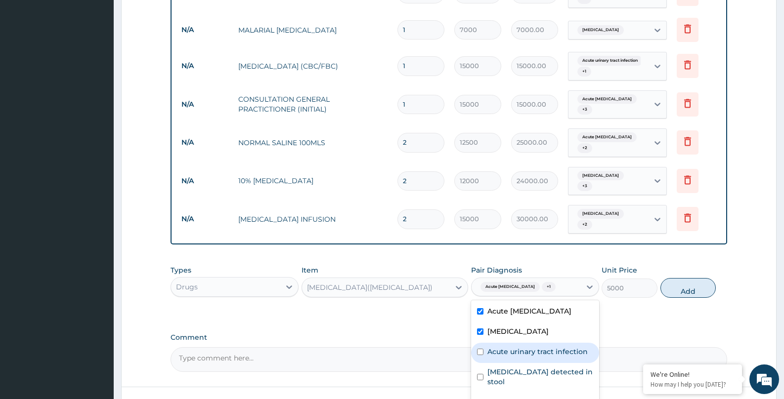
drag, startPoint x: 502, startPoint y: 347, endPoint x: 548, endPoint y: 335, distance: 47.6
click at [503, 347] on label "Acute urinary tract infection" at bounding box center [537, 352] width 100 height 10
click at [532, 347] on label "Acute urinary tract infection" at bounding box center [537, 352] width 100 height 10
checkbox input "false"
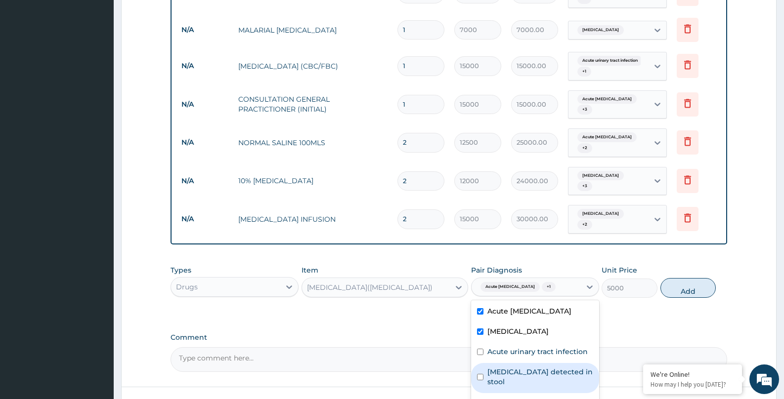
drag, startPoint x: 501, startPoint y: 364, endPoint x: 618, endPoint y: 315, distance: 126.7
click at [504, 367] on label "Helicobacter pylori detected in stool" at bounding box center [540, 377] width 106 height 20
checkbox input "true"
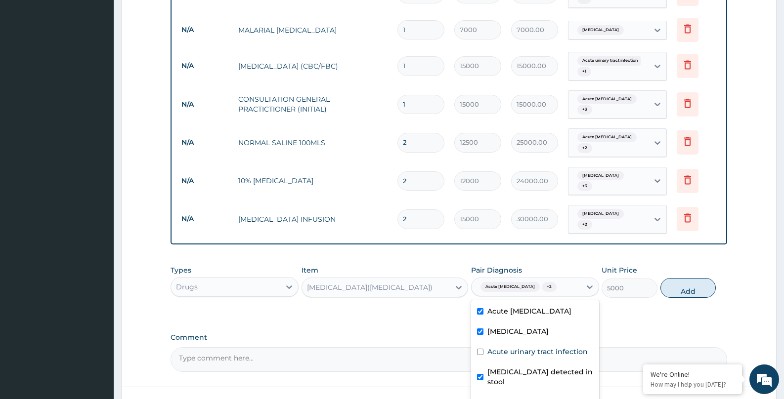
drag, startPoint x: 676, startPoint y: 282, endPoint x: 546, endPoint y: 304, distance: 131.3
click at [676, 283] on button "Add" at bounding box center [688, 288] width 56 height 20
type input "0"
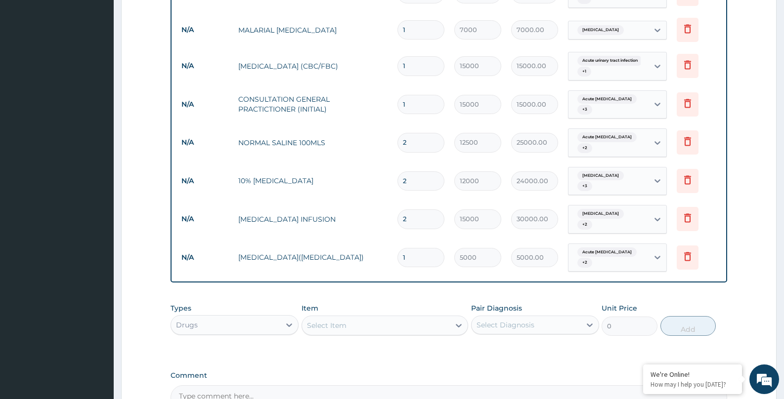
drag, startPoint x: 414, startPoint y: 249, endPoint x: 400, endPoint y: 253, distance: 14.4
click at [403, 253] on input "1" at bounding box center [420, 257] width 47 height 19
type input "2"
type input "10000.00"
type input "2"
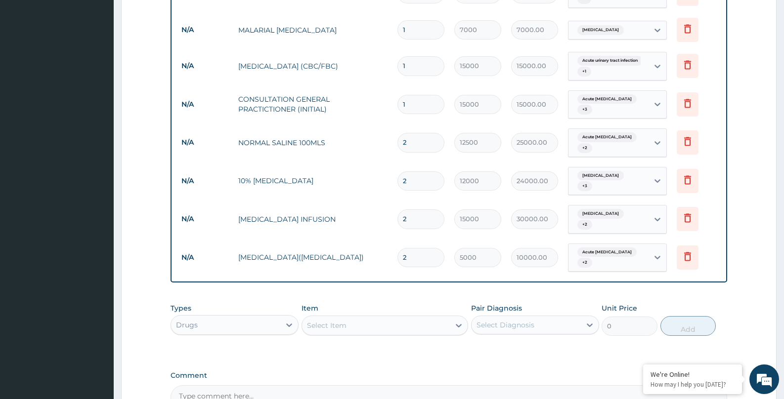
click at [341, 321] on div "Select Item" at bounding box center [327, 326] width 40 height 10
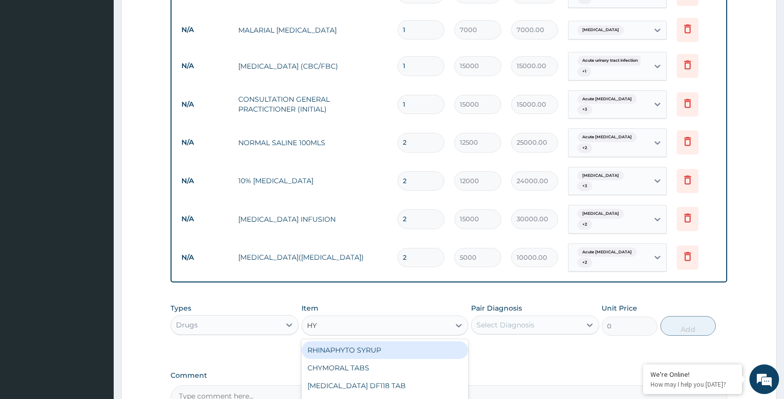
type input "H"
type input "BUSCO"
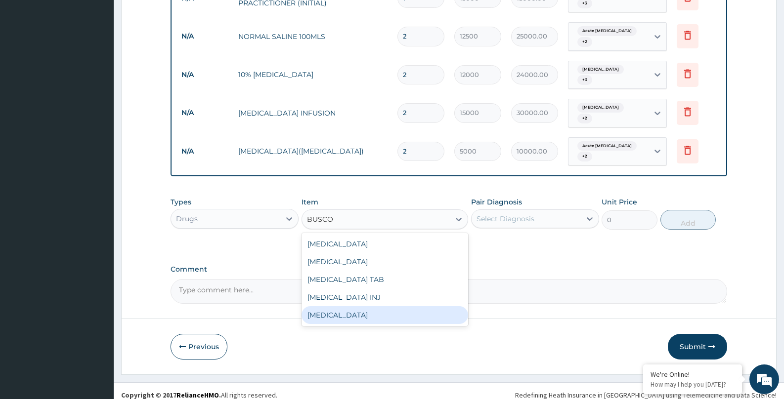
click at [347, 307] on div "[MEDICAL_DATA]" at bounding box center [384, 315] width 167 height 18
type input "2500"
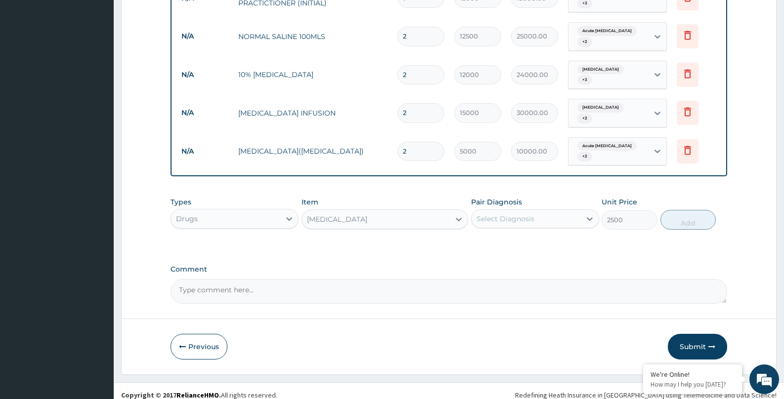
click at [508, 215] on div "Select Diagnosis" at bounding box center [505, 219] width 58 height 10
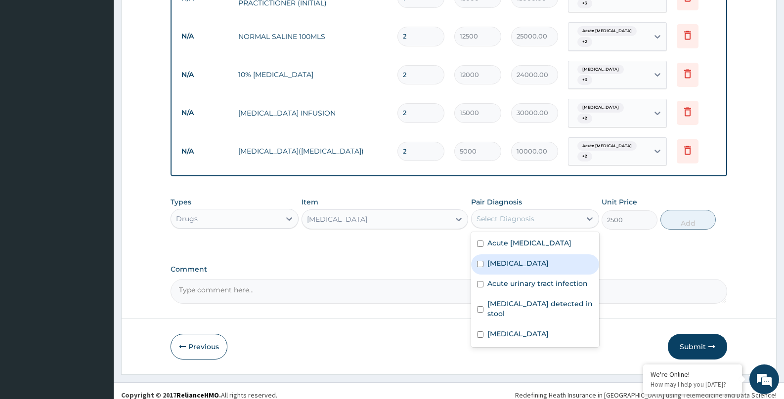
click at [505, 254] on div "Dysmenorrhea" at bounding box center [535, 264] width 128 height 20
checkbox input "true"
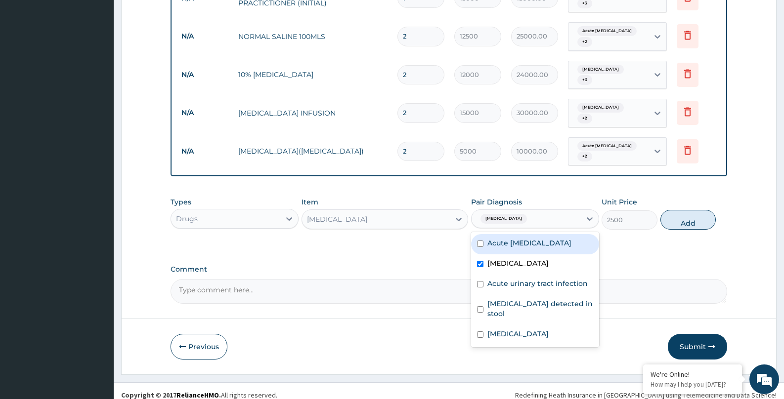
click at [506, 238] on label "Acute peptic ulcer" at bounding box center [529, 243] width 84 height 10
checkbox input "true"
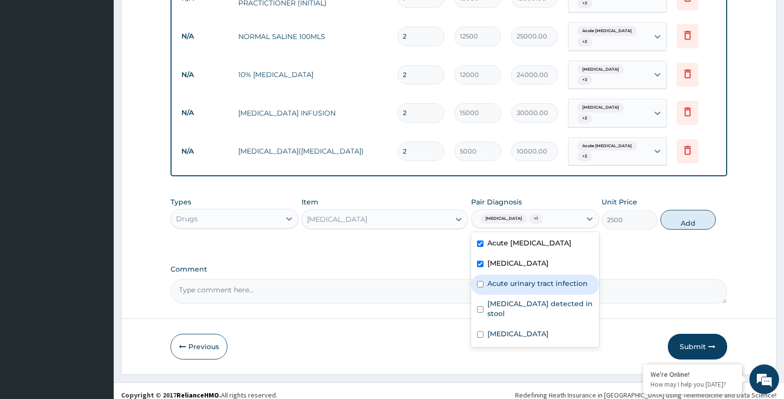
click at [510, 279] on label "Acute urinary tract infection" at bounding box center [537, 284] width 100 height 10
click at [509, 279] on label "Acute urinary tract infection" at bounding box center [537, 284] width 100 height 10
checkbox input "false"
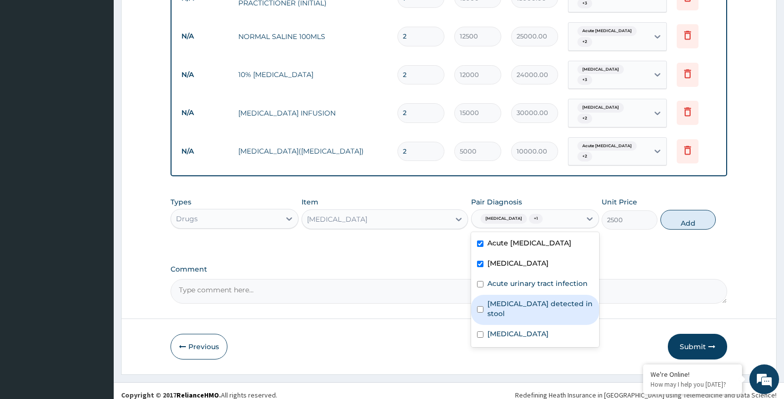
click at [502, 299] on label "Helicobacter pylori detected in stool" at bounding box center [540, 309] width 106 height 20
checkbox input "true"
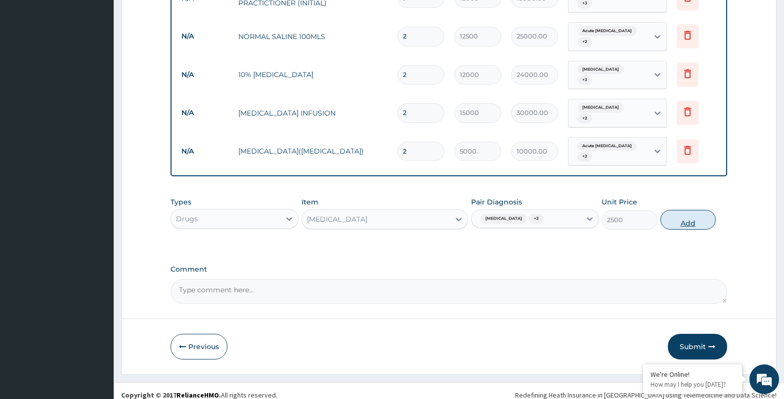
click at [674, 214] on button "Add" at bounding box center [688, 220] width 56 height 20
type input "0"
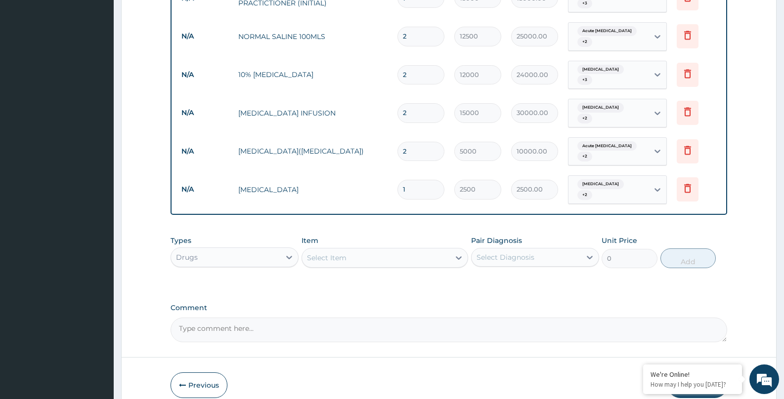
click at [349, 250] on div "Select Item" at bounding box center [376, 258] width 148 height 16
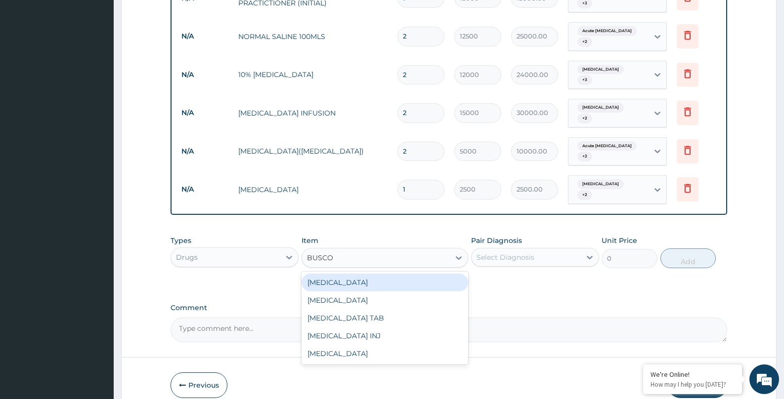
type input "BUSCOP"
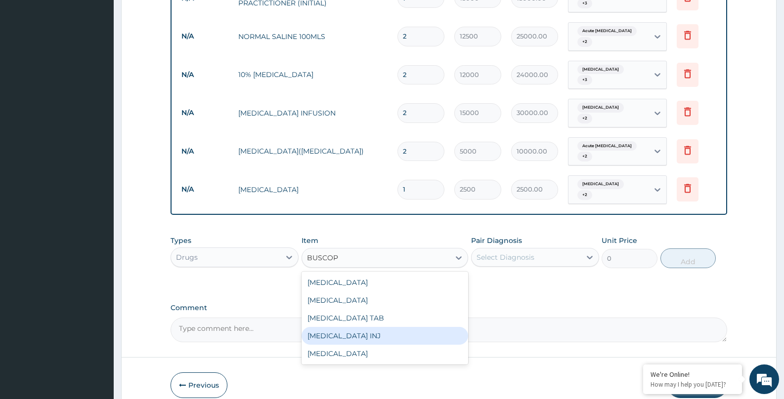
click at [344, 327] on div "[MEDICAL_DATA] INJ" at bounding box center [384, 336] width 167 height 18
type input "5000"
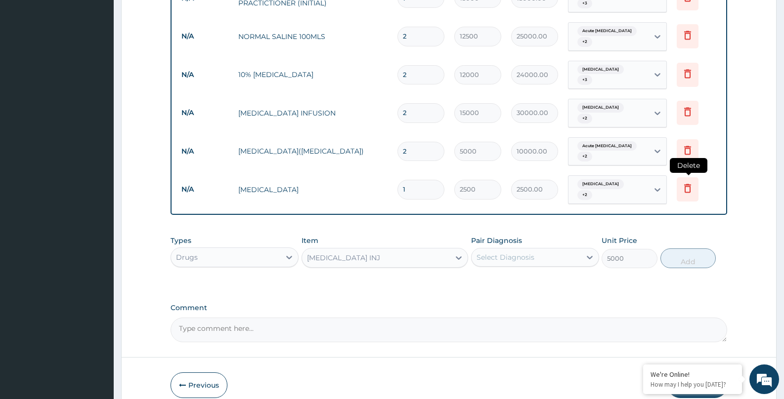
click at [690, 184] on icon at bounding box center [687, 188] width 7 height 9
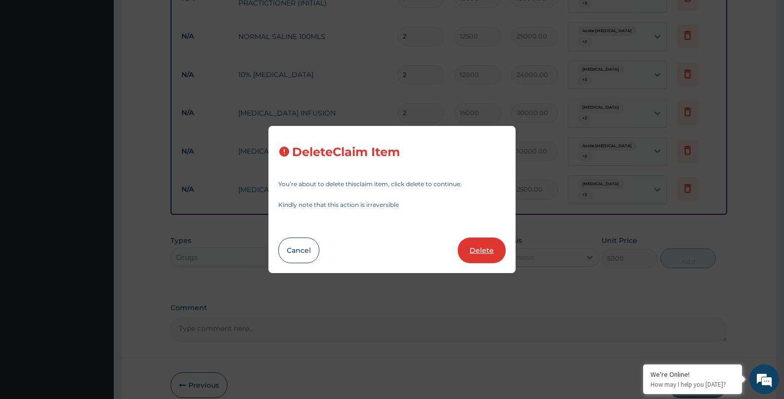
click at [475, 250] on button "Delete" at bounding box center [481, 251] width 48 height 26
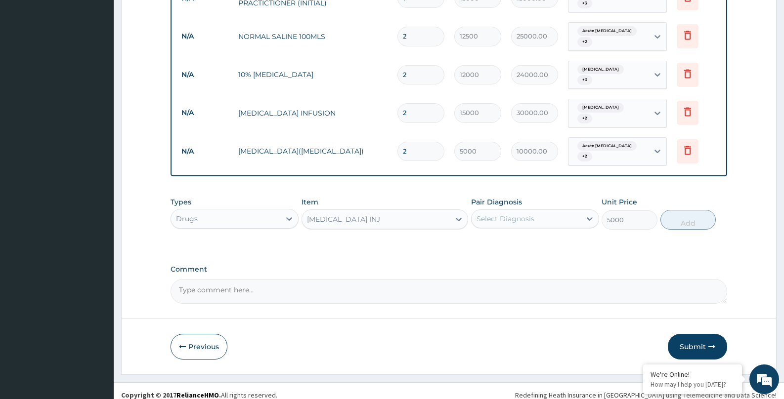
click at [533, 214] on div "Select Diagnosis" at bounding box center [505, 219] width 58 height 10
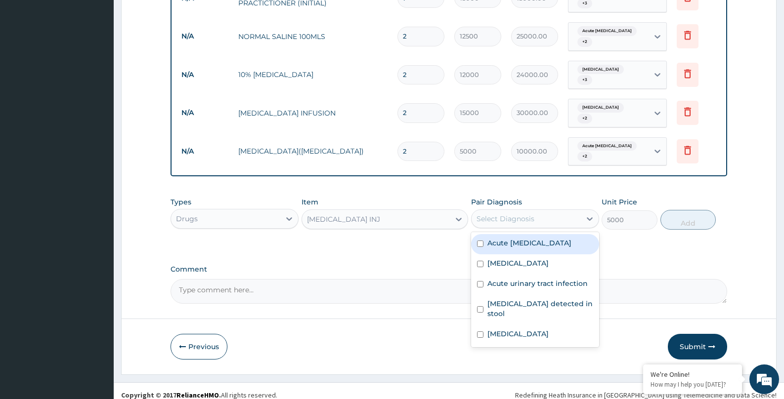
click at [523, 240] on label "Acute peptic ulcer" at bounding box center [529, 243] width 84 height 10
checkbox input "true"
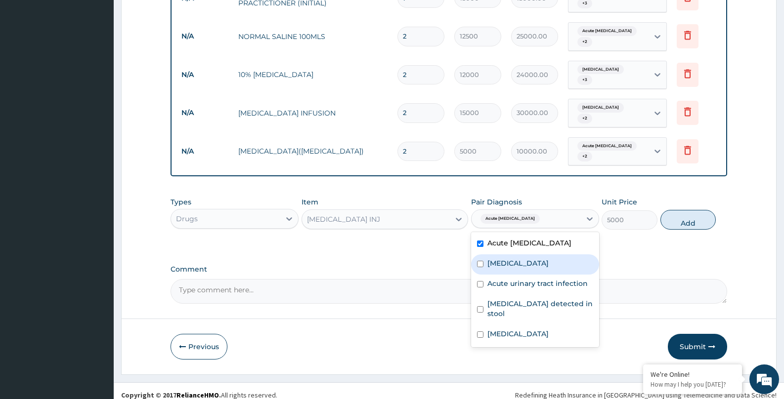
click at [518, 258] on label "Dysmenorrhea" at bounding box center [517, 263] width 61 height 10
checkbox input "true"
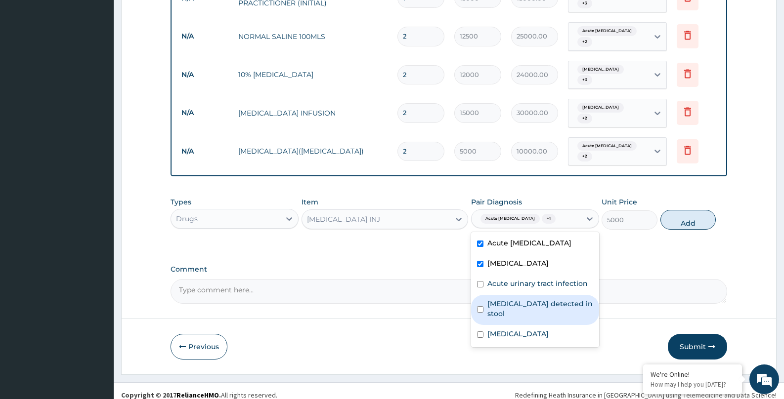
click at [511, 299] on label "Helicobacter pylori detected in stool" at bounding box center [540, 309] width 106 height 20
checkbox input "true"
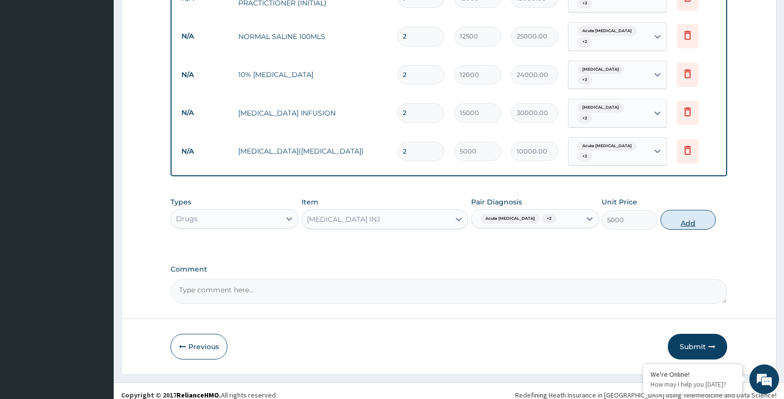
click at [683, 211] on button "Add" at bounding box center [688, 220] width 56 height 20
type input "0"
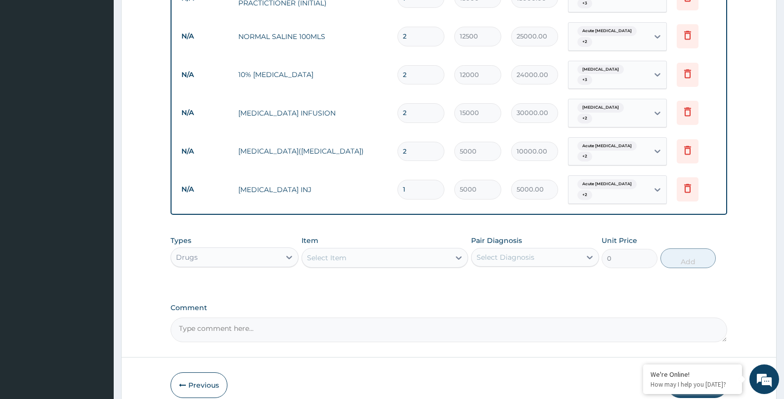
drag, startPoint x: 415, startPoint y: 181, endPoint x: 394, endPoint y: 188, distance: 22.0
click at [394, 188] on td "1" at bounding box center [420, 189] width 57 height 29
type input "2"
type input "10000.00"
type input "2"
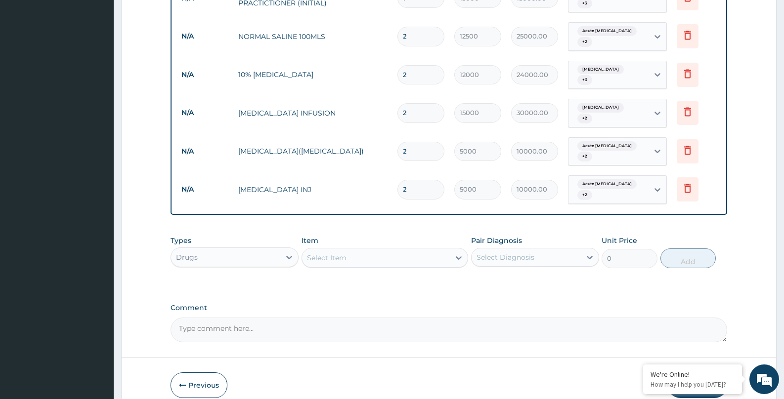
click at [371, 250] on div "Select Item" at bounding box center [376, 258] width 148 height 16
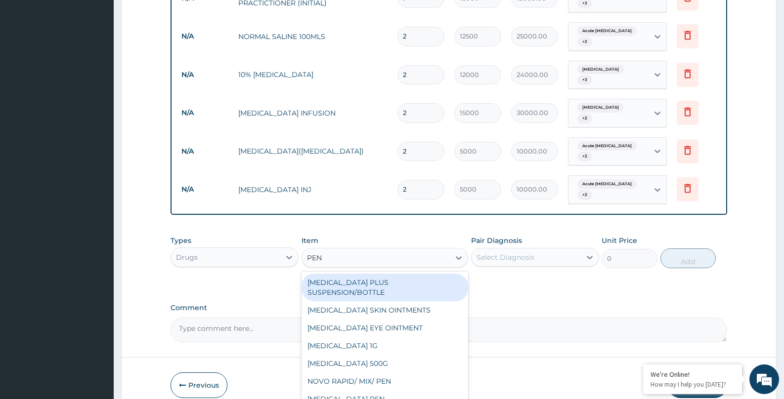
type input "PENT"
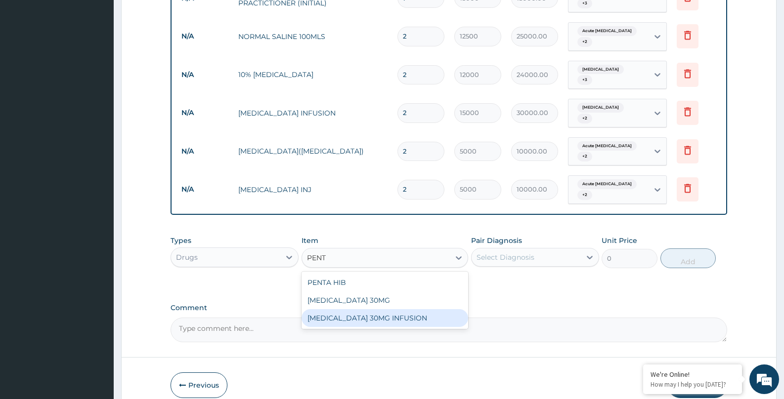
drag, startPoint x: 374, startPoint y: 311, endPoint x: 387, endPoint y: 295, distance: 19.7
click at [374, 311] on div "[MEDICAL_DATA] 30MG INFUSION" at bounding box center [384, 318] width 167 height 18
type input "6250"
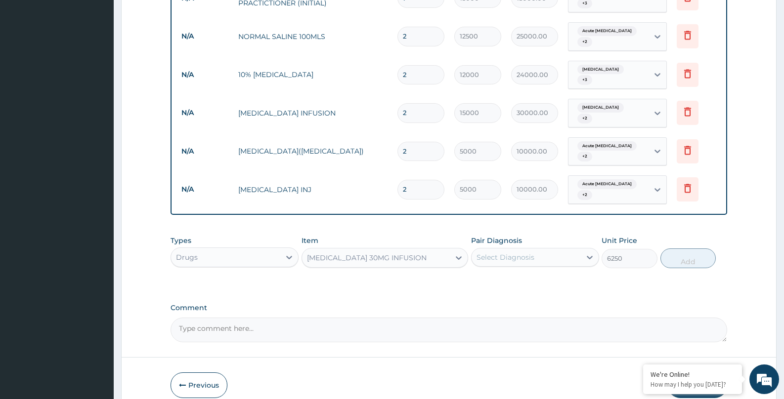
click at [493, 252] on div "Select Diagnosis" at bounding box center [505, 257] width 58 height 10
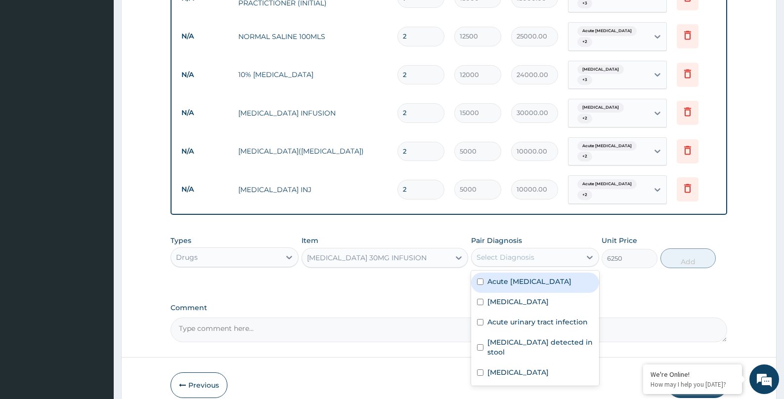
drag, startPoint x: 504, startPoint y: 272, endPoint x: 502, endPoint y: 290, distance: 18.4
click at [504, 277] on label "Acute peptic ulcer" at bounding box center [529, 282] width 84 height 10
checkbox input "true"
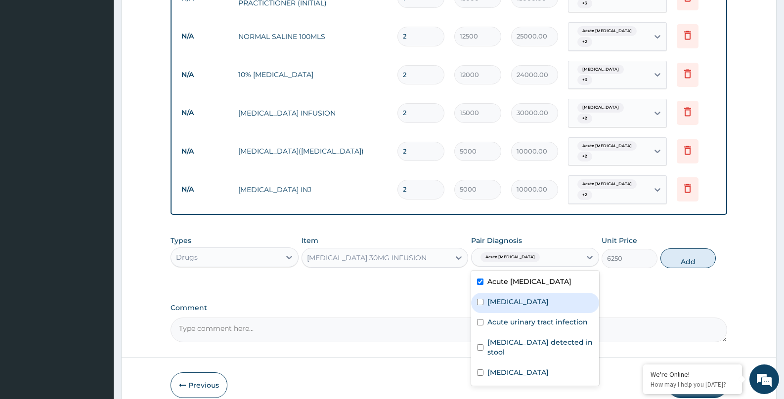
click at [502, 297] on label "Dysmenorrhea" at bounding box center [517, 302] width 61 height 10
checkbox input "true"
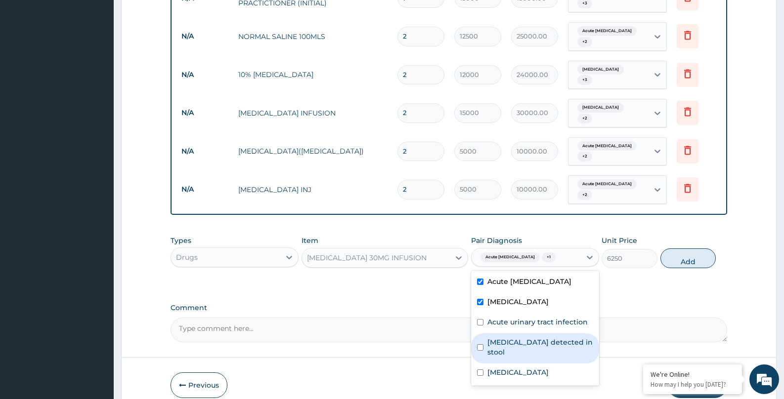
drag, startPoint x: 502, startPoint y: 335, endPoint x: 565, endPoint y: 305, distance: 69.4
click at [512, 337] on label "Helicobacter pylori detected in stool" at bounding box center [540, 347] width 106 height 20
checkbox input "true"
click at [690, 251] on button "Add" at bounding box center [688, 259] width 56 height 20
type input "0"
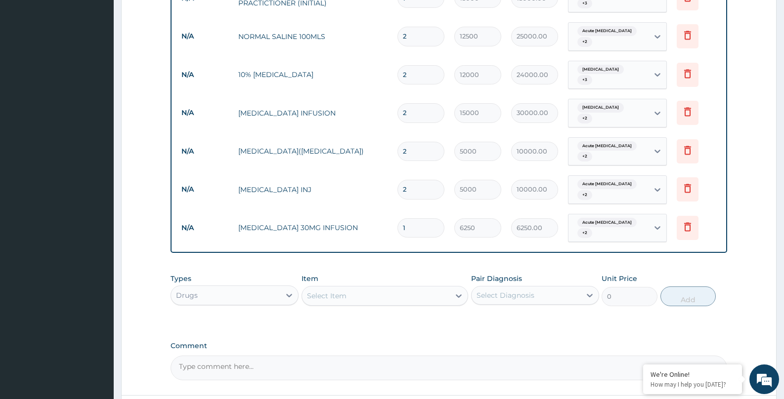
drag, startPoint x: 416, startPoint y: 221, endPoint x: 359, endPoint y: 221, distance: 56.8
click at [359, 221] on tr "N/A PENTAZOCINE 30MG INFUSION 1 6250 6250.00 Acute peptic ulcer + 2 Delete" at bounding box center [448, 228] width 544 height 39
type input "2"
type input "12500.00"
type input "2"
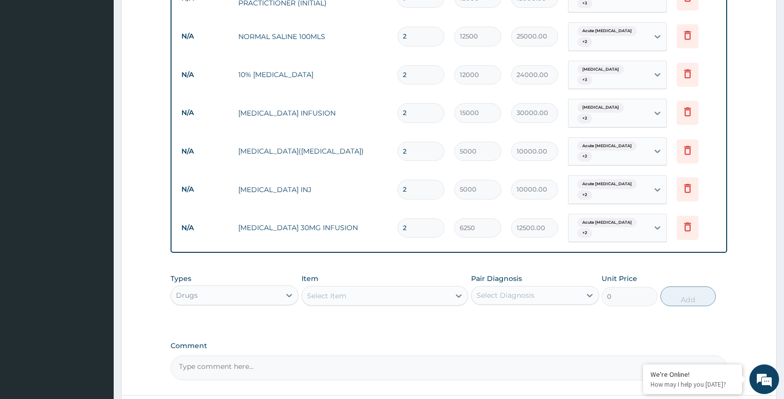
click at [321, 291] on div "Select Item" at bounding box center [327, 296] width 40 height 10
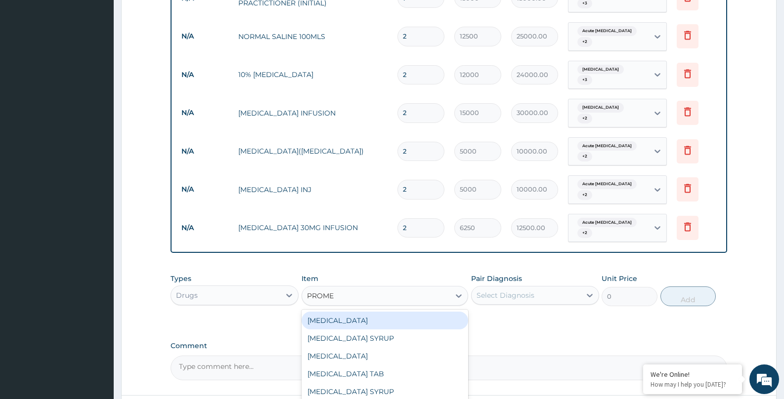
type input "PROMET"
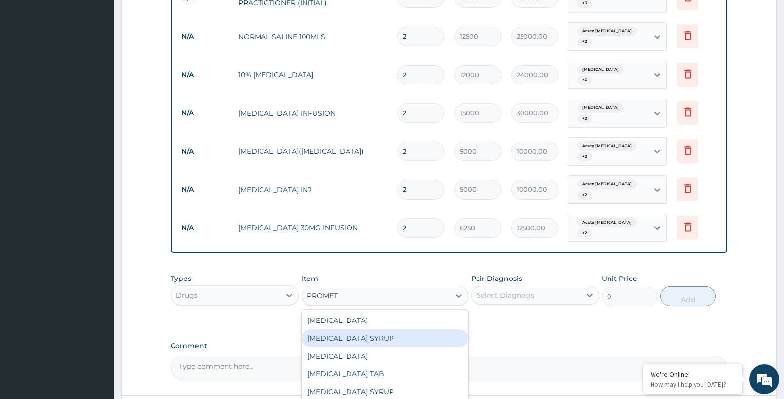
scroll to position [781, 0]
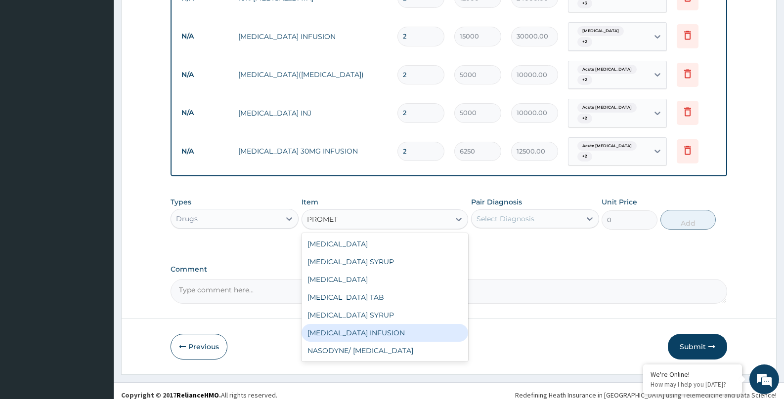
click at [377, 324] on div "[MEDICAL_DATA] INFUSION" at bounding box center [384, 333] width 167 height 18
type input "3750"
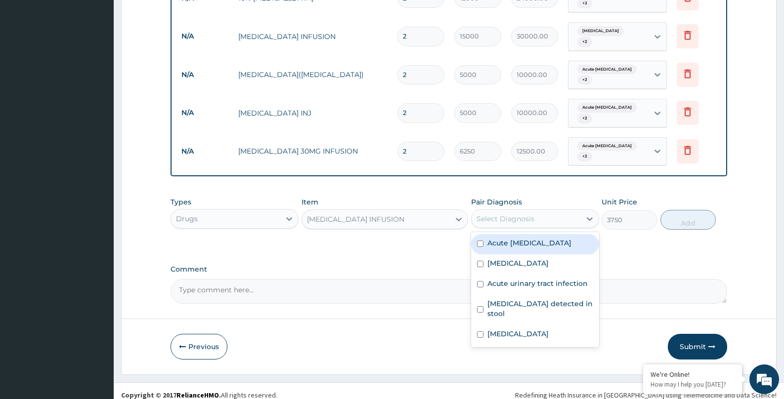
click at [516, 214] on div "Select Diagnosis" at bounding box center [505, 219] width 58 height 10
drag, startPoint x: 497, startPoint y: 239, endPoint x: 497, endPoint y: 252, distance: 12.8
click at [497, 244] on div "Acute peptic ulcer" at bounding box center [535, 244] width 128 height 20
checkbox input "true"
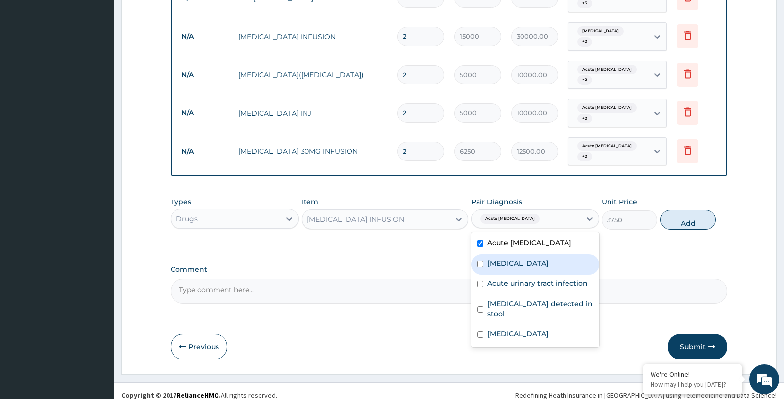
click at [497, 258] on label "Dysmenorrhea" at bounding box center [517, 263] width 61 height 10
checkbox input "true"
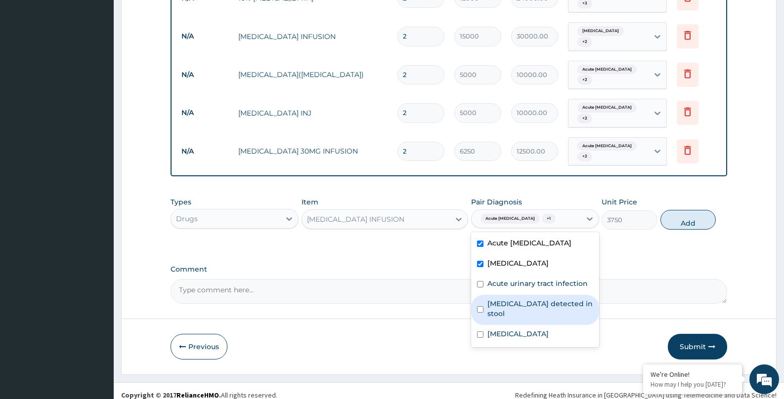
drag, startPoint x: 495, startPoint y: 292, endPoint x: 504, endPoint y: 284, distance: 11.9
click at [496, 295] on div "Helicobacter pylori detected in stool" at bounding box center [535, 310] width 128 height 30
checkbox input "true"
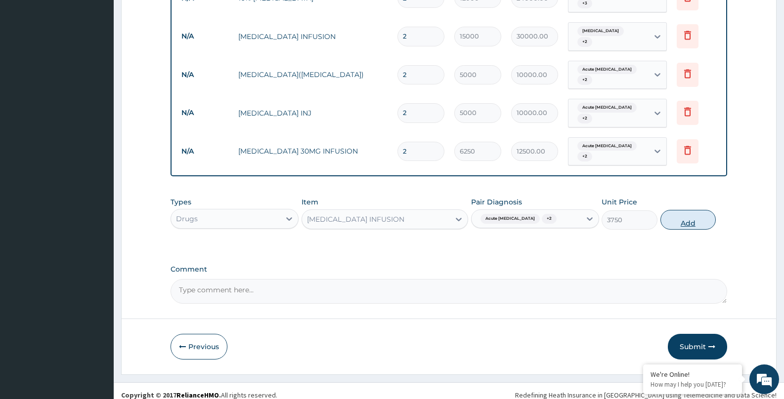
click at [685, 216] on button "Add" at bounding box center [688, 220] width 56 height 20
type input "0"
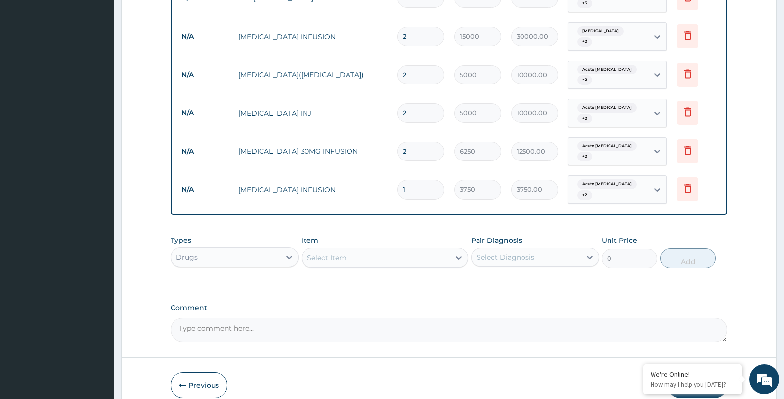
click at [412, 250] on div "Select Item" at bounding box center [376, 258] width 148 height 16
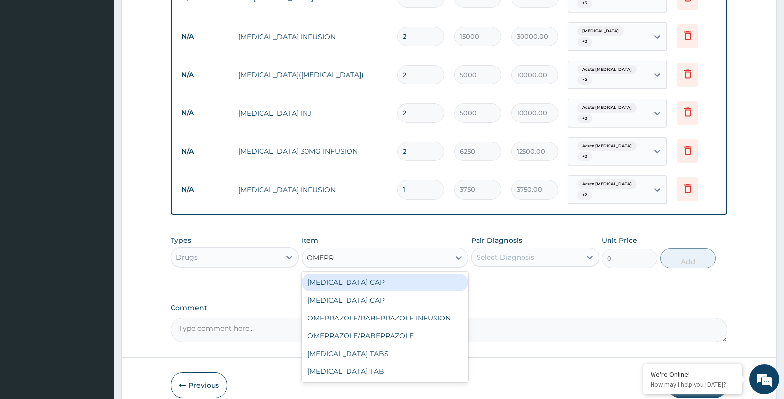
type input "OMEPRA"
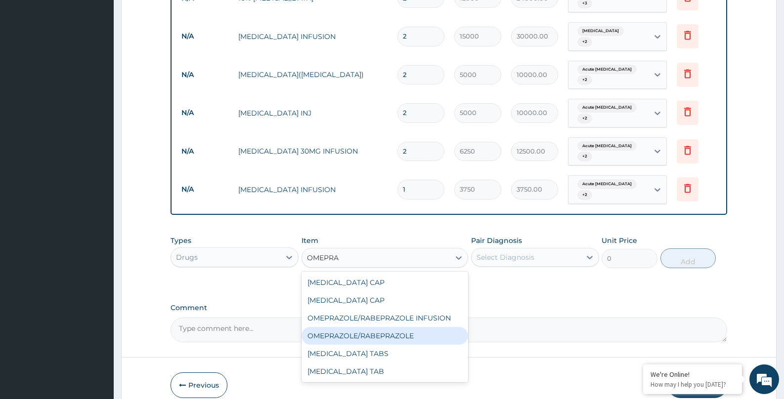
click at [395, 330] on div "OMEPRAZOLE/RABEPRAZOLE" at bounding box center [384, 336] width 167 height 18
type input "8000"
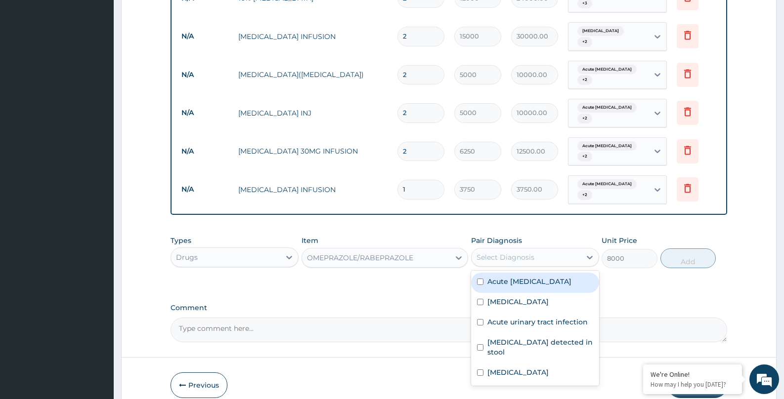
click at [509, 252] on div "Select Diagnosis" at bounding box center [505, 257] width 58 height 10
click at [501, 277] on label "Acute peptic ulcer" at bounding box center [529, 282] width 84 height 10
checkbox input "true"
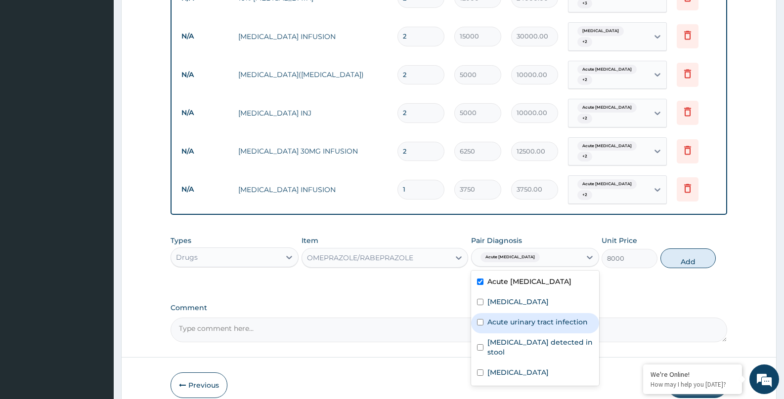
click at [497, 317] on label "Acute urinary tract infection" at bounding box center [537, 322] width 100 height 10
checkbox input "true"
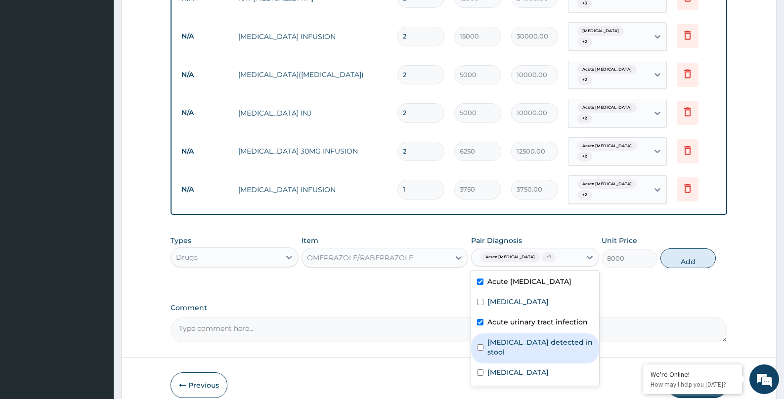
click at [545, 337] on label "Helicobacter pylori detected in stool" at bounding box center [540, 347] width 106 height 20
checkbox input "true"
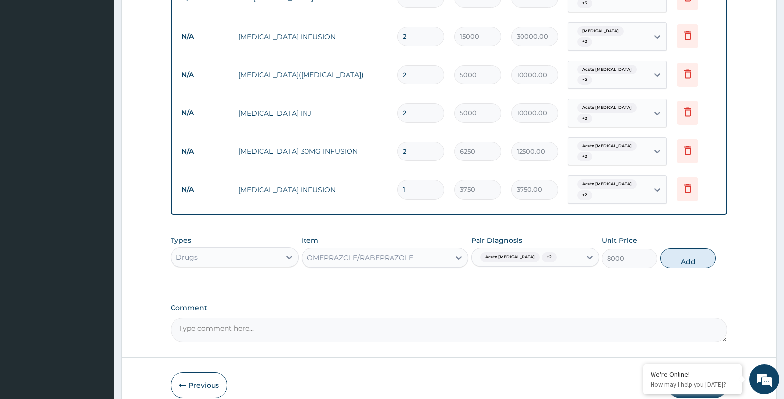
click at [685, 250] on button "Add" at bounding box center [688, 259] width 56 height 20
type input "0"
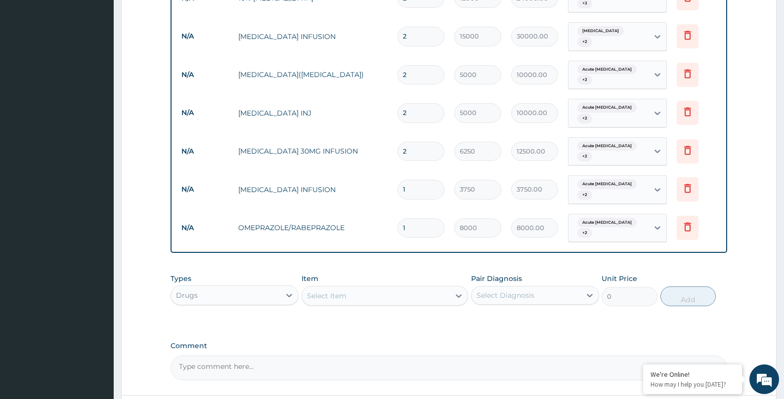
drag, startPoint x: 412, startPoint y: 221, endPoint x: 393, endPoint y: 222, distance: 18.8
click at [393, 222] on td "1" at bounding box center [420, 227] width 57 height 29
type input "2"
type input "16000.00"
type input "2"
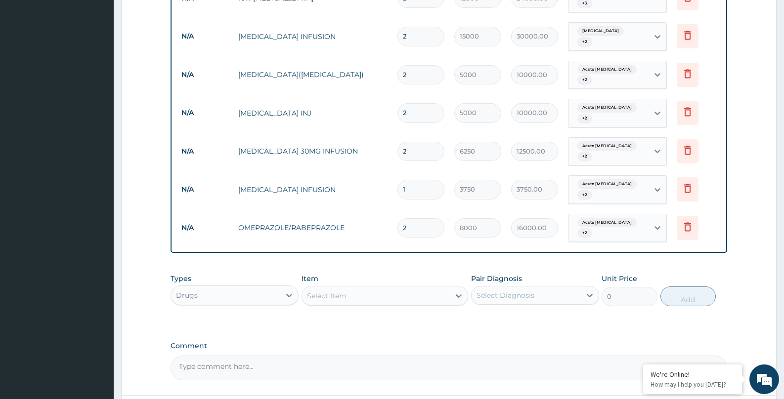
click at [374, 288] on div "Select Item" at bounding box center [376, 296] width 148 height 16
drag, startPoint x: 410, startPoint y: 70, endPoint x: 382, endPoint y: 70, distance: 28.2
click at [382, 70] on tr "N/A ZANTAC(RANITIDINE) 2 5000 10000.00 Acute peptic ulcer + 2 Delete" at bounding box center [448, 75] width 544 height 39
type input "3"
type input "15000.00"
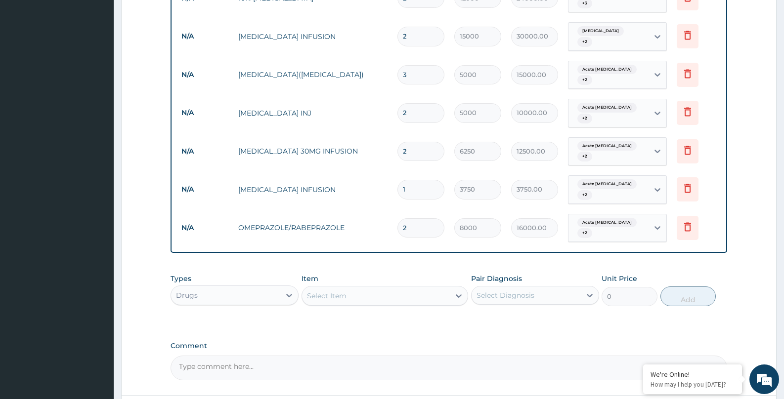
type input "3"
drag, startPoint x: 415, startPoint y: 108, endPoint x: 391, endPoint y: 112, distance: 24.5
click at [392, 112] on td "2" at bounding box center [420, 112] width 57 height 29
type input "3"
type input "15000.00"
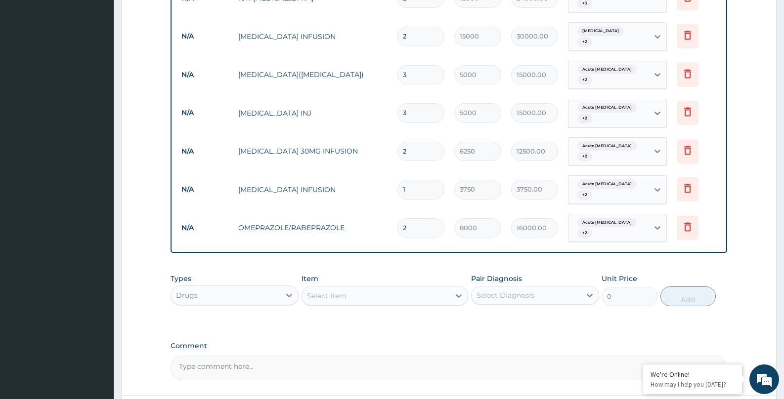
type input "3"
drag, startPoint x: 416, startPoint y: 181, endPoint x: 397, endPoint y: 186, distance: 19.8
click at [397, 186] on div "1" at bounding box center [420, 189] width 47 height 19
type input "2"
type input "7500.00"
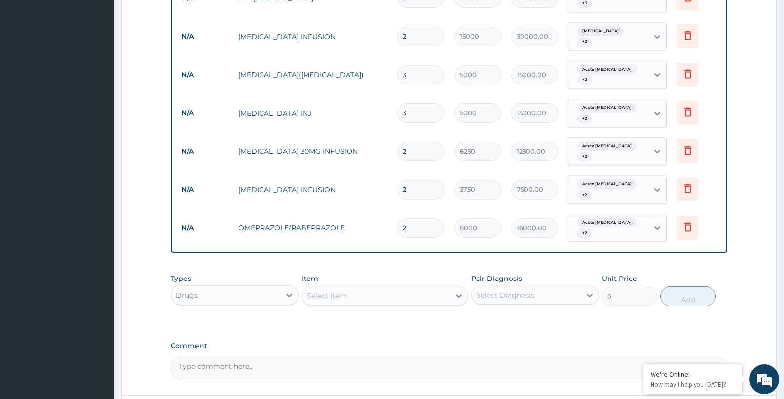
type input "2"
drag, startPoint x: 410, startPoint y: 139, endPoint x: 395, endPoint y: 146, distance: 15.7
click at [396, 146] on td "2" at bounding box center [420, 151] width 57 height 29
type input "3"
type input "18750.00"
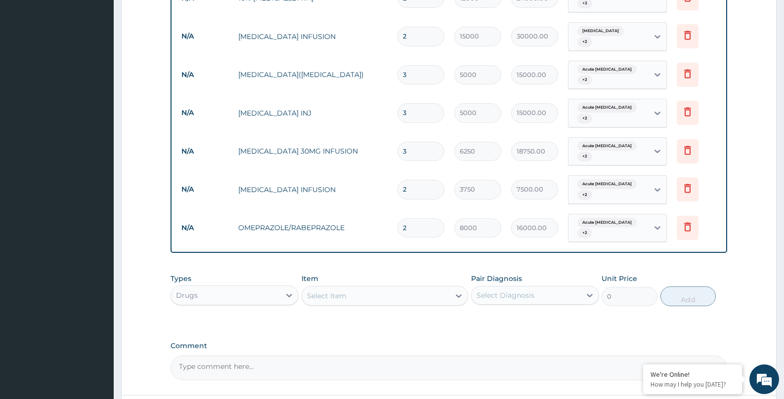
type input "3"
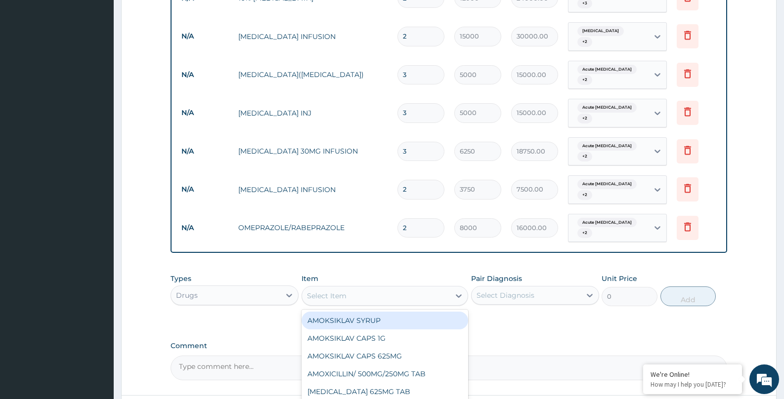
click at [360, 288] on div "Select Item" at bounding box center [376, 296] width 148 height 16
type input "OMEPRA"
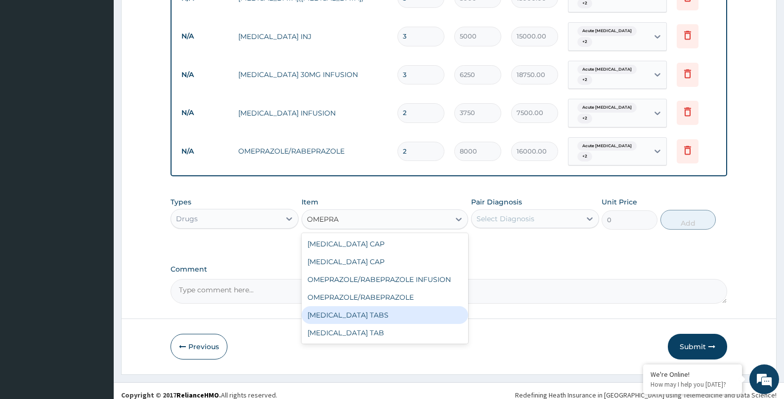
click at [344, 309] on div "[MEDICAL_DATA] TABS" at bounding box center [384, 315] width 167 height 18
type input "480"
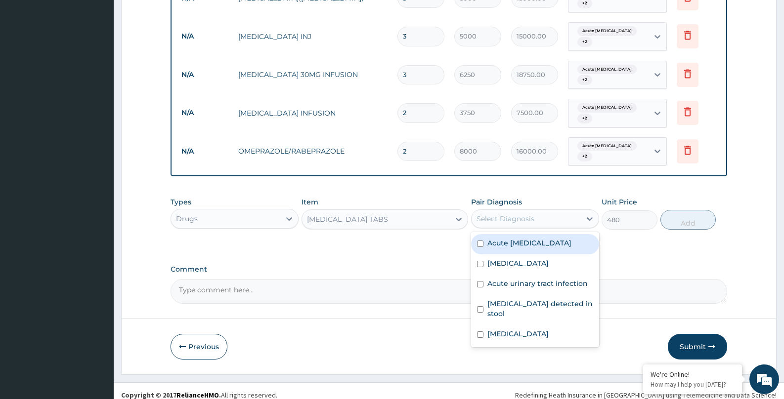
click at [514, 214] on div "Select Diagnosis" at bounding box center [505, 219] width 58 height 10
click at [506, 238] on label "Acute peptic ulcer" at bounding box center [529, 243] width 84 height 10
checkbox input "true"
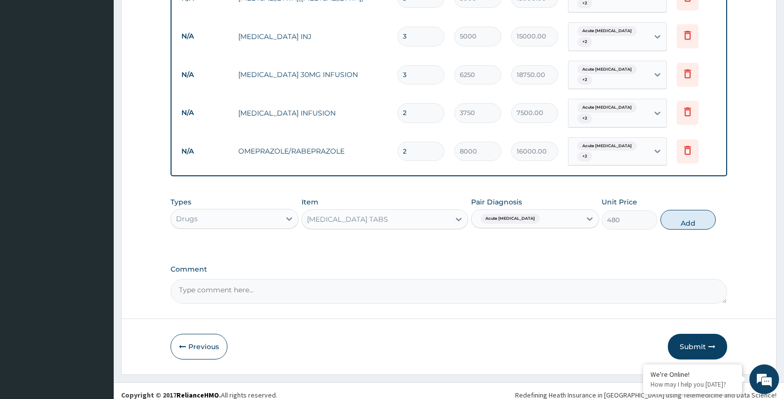
drag, startPoint x: 682, startPoint y: 213, endPoint x: 488, endPoint y: 218, distance: 194.2
click at [678, 213] on button "Add" at bounding box center [688, 220] width 56 height 20
type input "0"
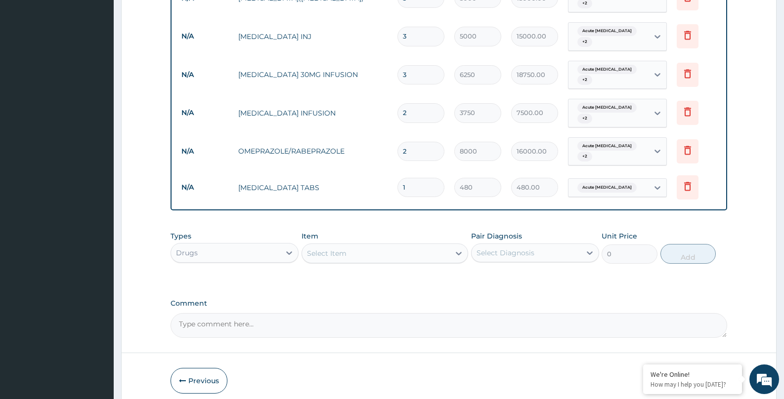
drag, startPoint x: 414, startPoint y: 181, endPoint x: 371, endPoint y: 187, distance: 43.9
click at [371, 187] on tr "N/A OMEPRAZOLE TABS 1 480 480.00 Acute peptic ulcer Delete" at bounding box center [448, 187] width 544 height 34
type input "2"
type input "960.00"
type input "28"
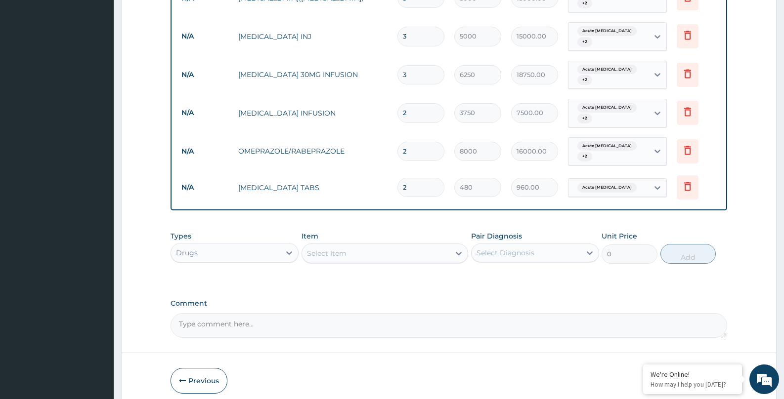
type input "13440.00"
type input "28"
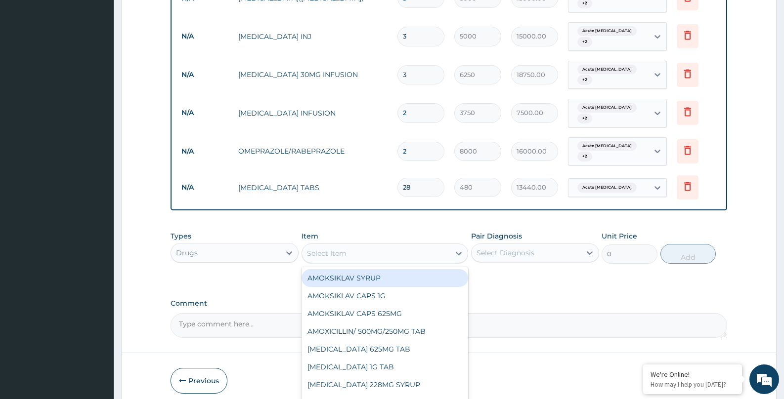
click at [354, 249] on div "Select Item" at bounding box center [376, 254] width 148 height 16
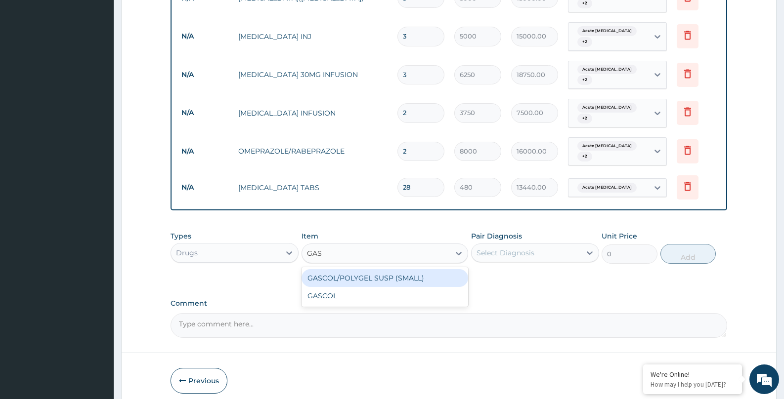
type input "GASC"
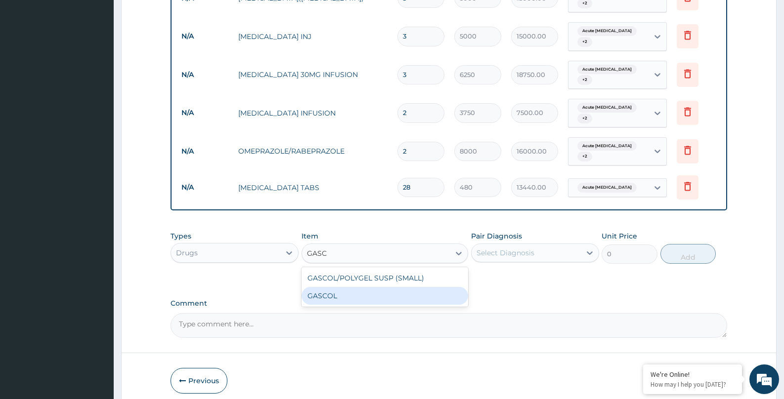
click at [365, 288] on div "GASCOL" at bounding box center [384, 296] width 167 height 18
type input "4500"
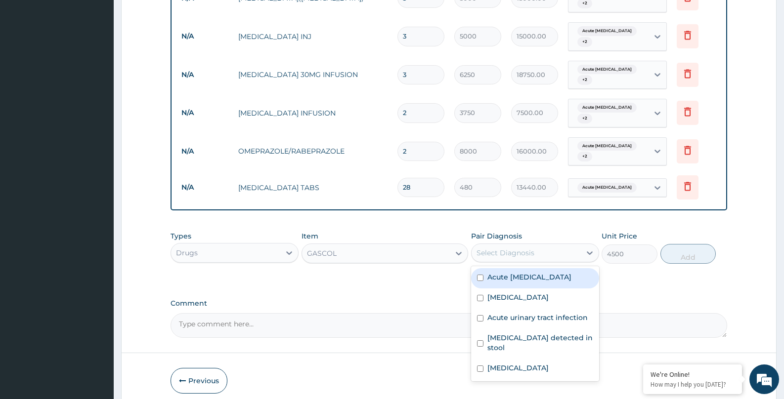
click at [493, 248] on div "Select Diagnosis" at bounding box center [505, 253] width 58 height 10
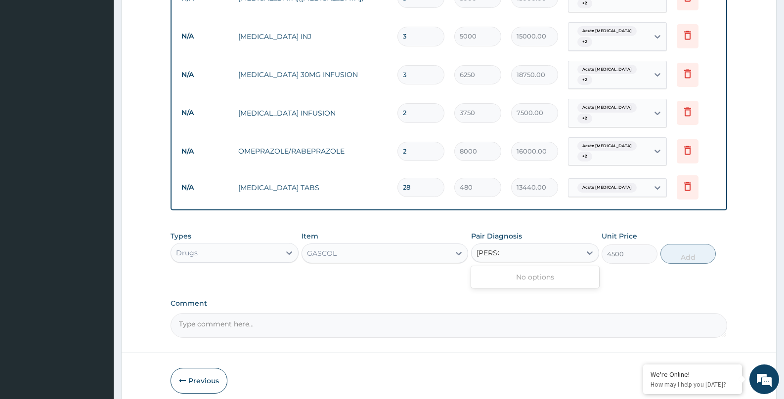
type input "GAVIS"
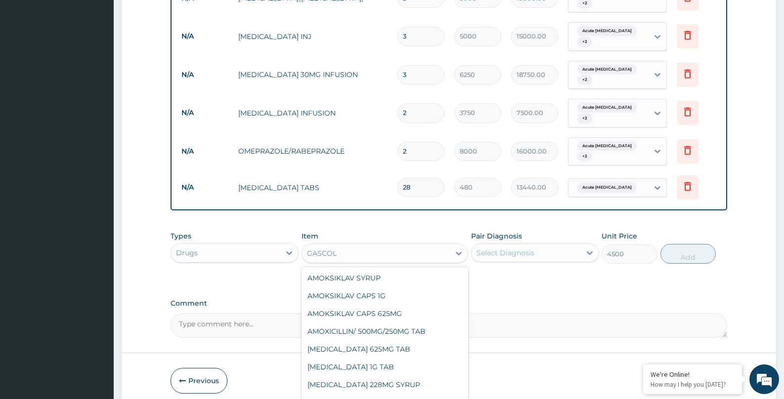
scroll to position [17574, 0]
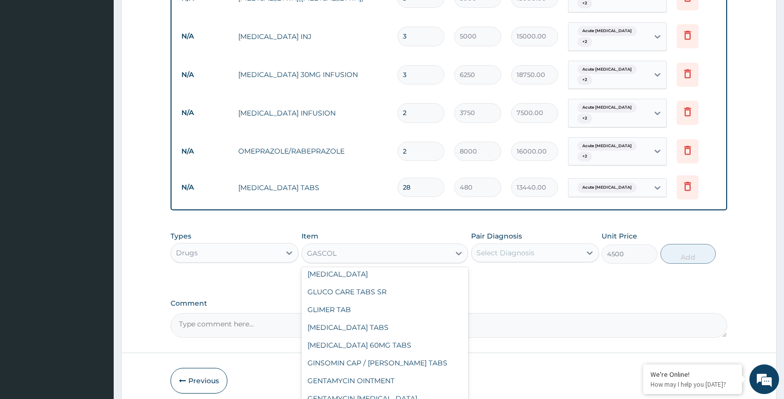
click at [271, 245] on div "Types Drugs Item option GASCOL, selected. option GASCOL selected, 996 of 1261. …" at bounding box center [448, 247] width 556 height 42
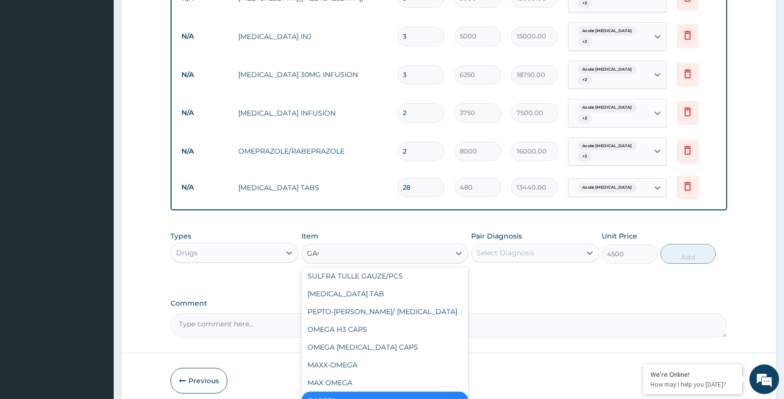
scroll to position [0, 0]
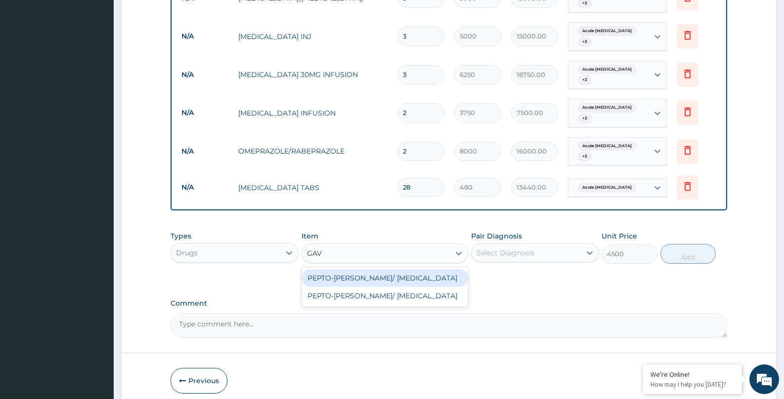
type input "GAVI"
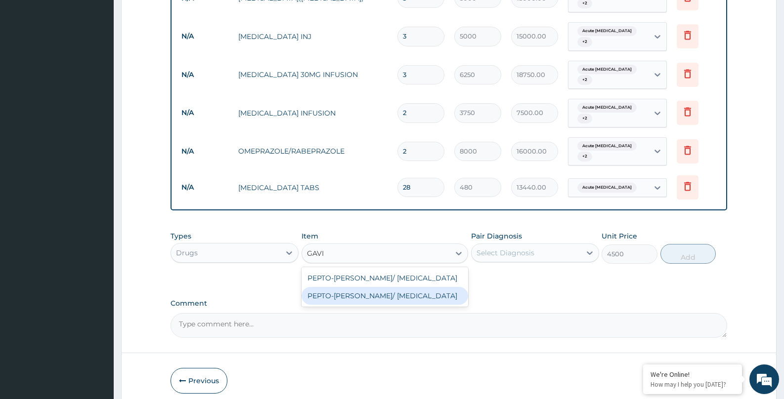
click at [362, 287] on div "PEPTO-[PERSON_NAME]/ [MEDICAL_DATA]" at bounding box center [384, 296] width 167 height 18
type input "13000"
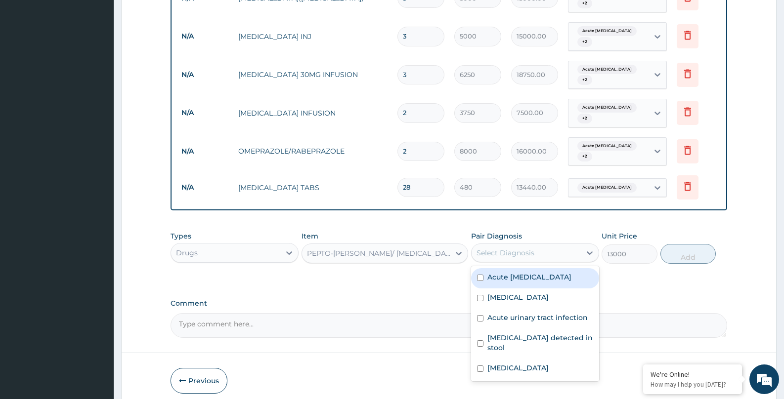
click at [535, 245] on div "Select Diagnosis" at bounding box center [525, 253] width 109 height 16
click at [507, 273] on label "Acute peptic ulcer" at bounding box center [529, 277] width 84 height 10
checkbox input "true"
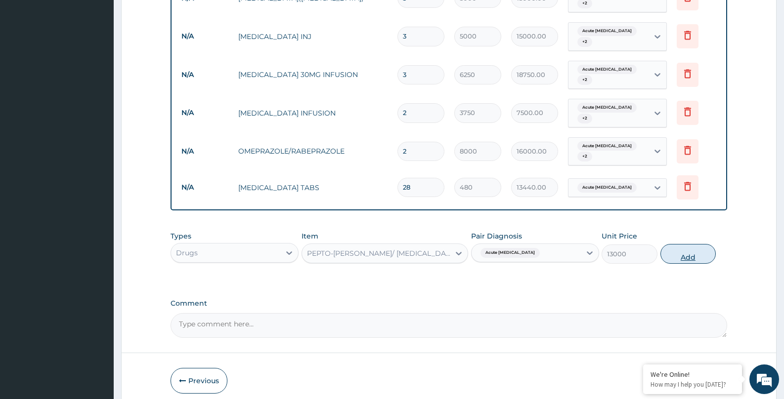
click at [676, 249] on button "Add" at bounding box center [688, 254] width 56 height 20
type input "0"
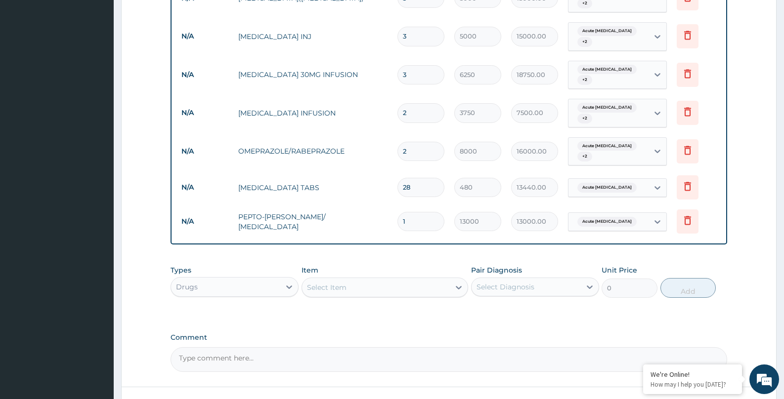
scroll to position [926, 0]
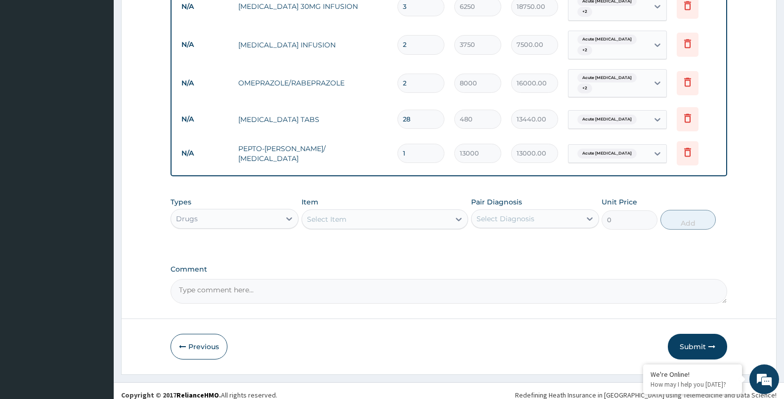
click at [358, 212] on div "Select Item" at bounding box center [376, 219] width 148 height 16
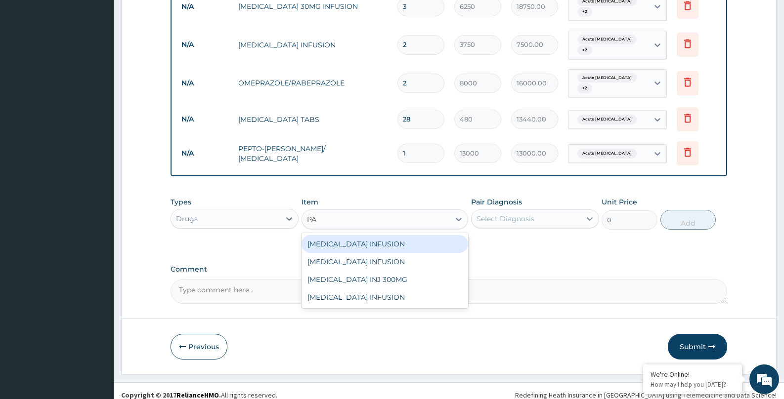
type input "P"
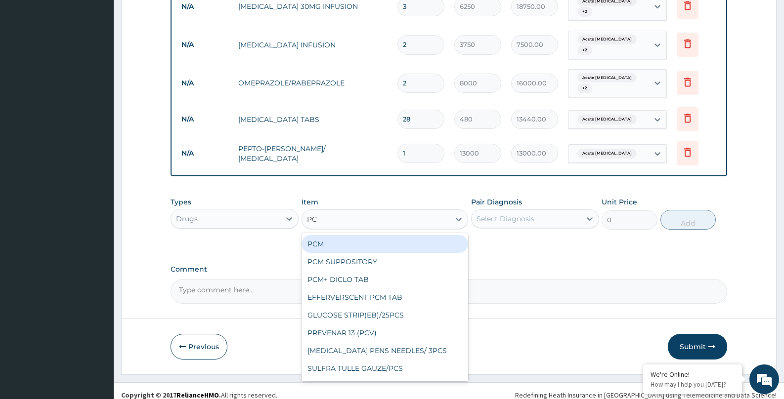
type input "PCM"
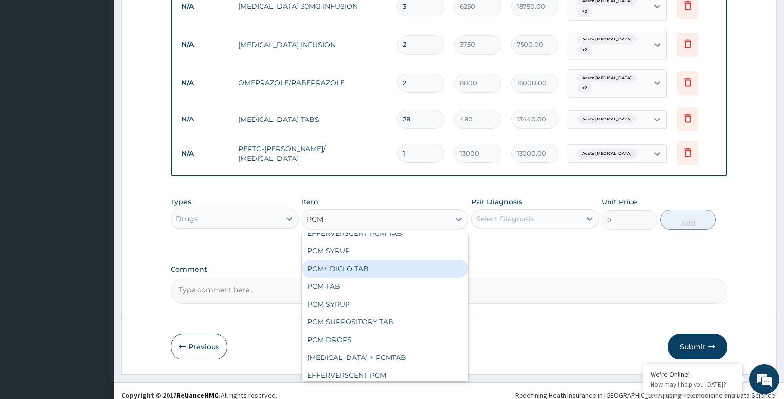
scroll to position [69, 0]
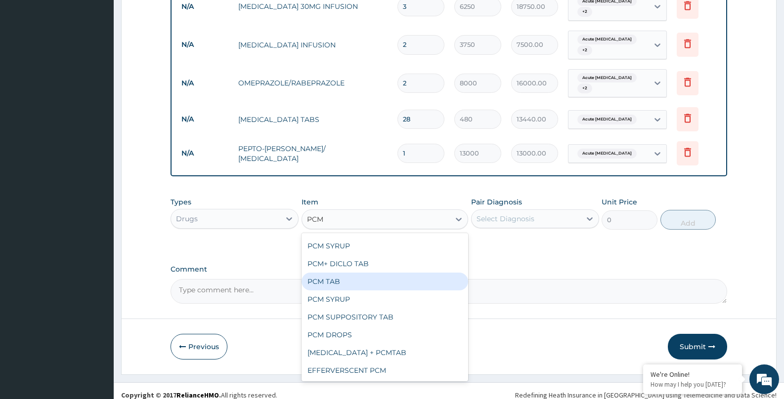
click at [329, 273] on div "PCM TAB" at bounding box center [384, 282] width 167 height 18
type input "130"
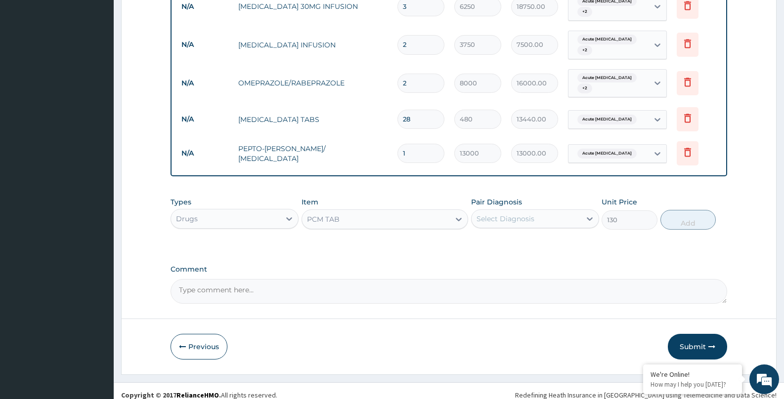
drag, startPoint x: 362, startPoint y: 209, endPoint x: 267, endPoint y: 215, distance: 94.6
click at [356, 211] on div "PCM TAB" at bounding box center [376, 219] width 148 height 16
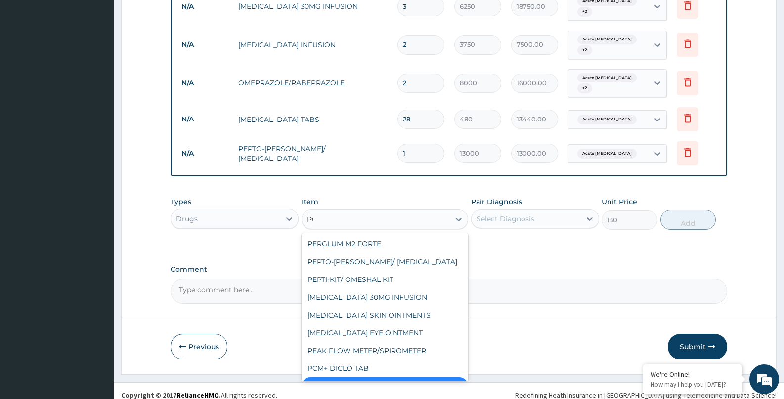
scroll to position [198, 0]
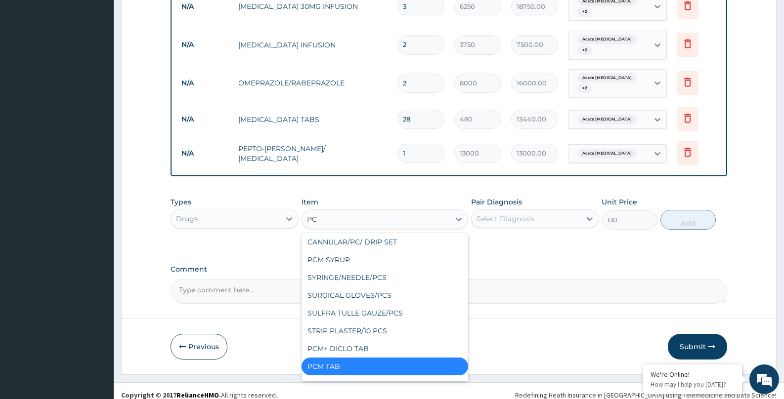
type input "PCM"
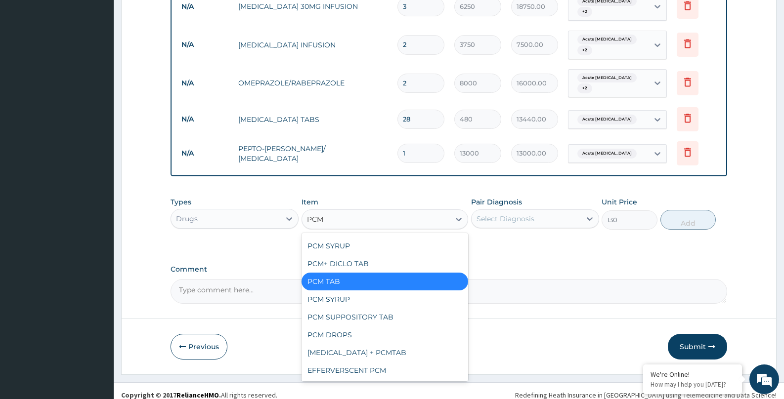
scroll to position [0, 0]
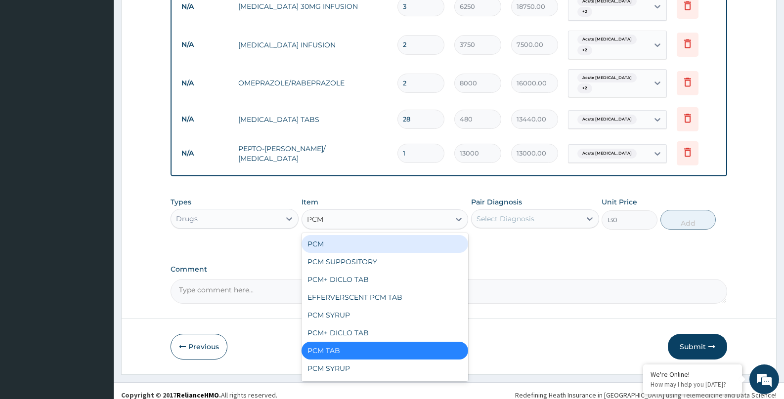
click at [318, 238] on div "PCM" at bounding box center [384, 244] width 167 height 18
type input "147"
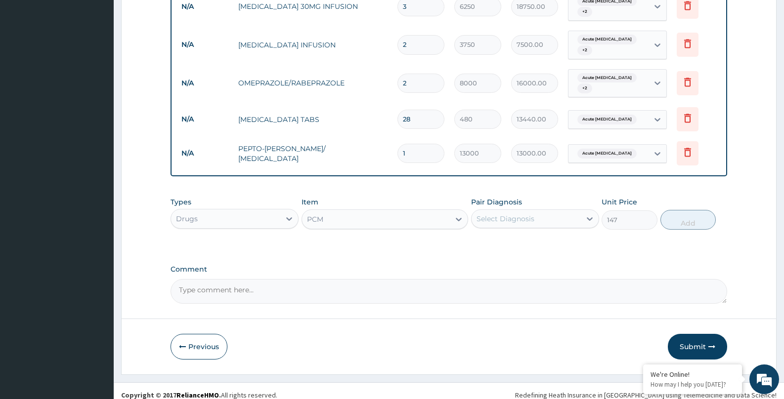
click at [498, 214] on div "Select Diagnosis" at bounding box center [505, 219] width 58 height 10
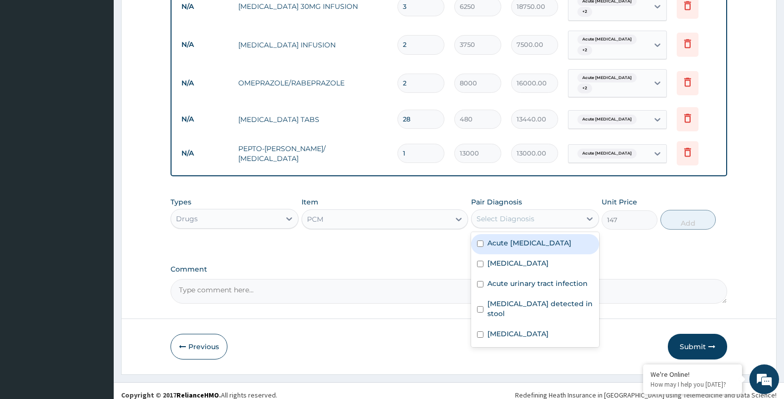
click at [508, 244] on div "Acute peptic ulcer" at bounding box center [535, 244] width 128 height 20
checkbox input "true"
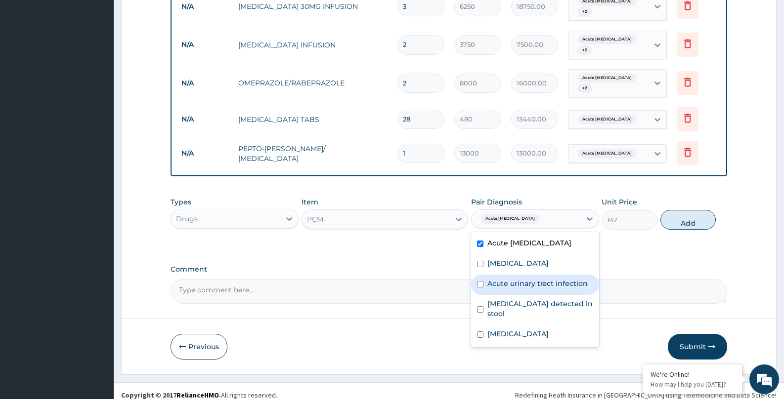
drag, startPoint x: 504, startPoint y: 277, endPoint x: 540, endPoint y: 273, distance: 36.3
click at [505, 279] on label "Acute urinary tract infection" at bounding box center [537, 284] width 100 height 10
drag, startPoint x: 526, startPoint y: 279, endPoint x: 523, endPoint y: 262, distance: 17.2
click at [526, 279] on label "Acute urinary tract infection" at bounding box center [537, 284] width 100 height 10
checkbox input "false"
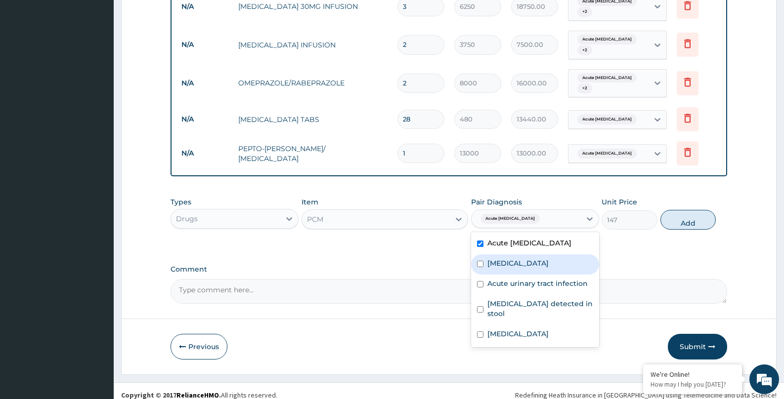
click at [522, 260] on div "Dysmenorrhea" at bounding box center [535, 264] width 128 height 20
checkbox input "true"
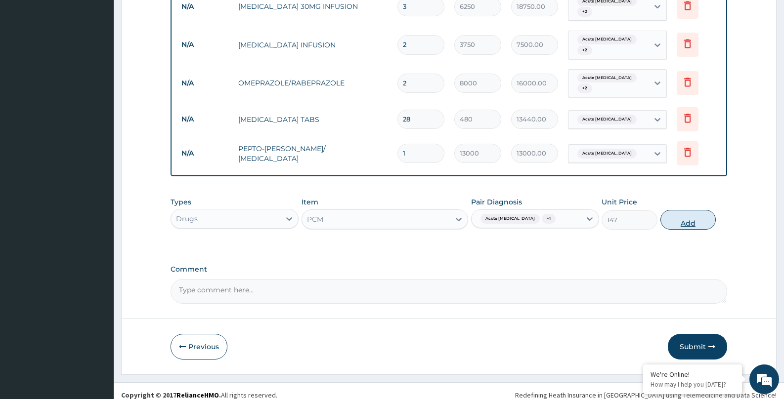
click at [673, 214] on button "Add" at bounding box center [688, 220] width 56 height 20
type input "0"
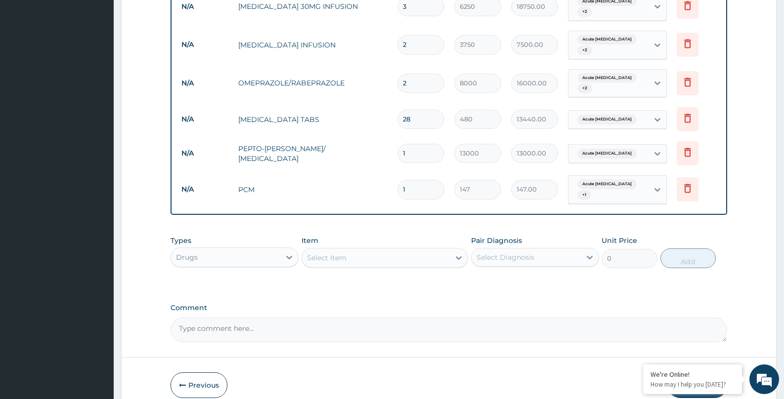
drag, startPoint x: 413, startPoint y: 184, endPoint x: 384, endPoint y: 176, distance: 29.7
click at [383, 181] on tr "N/A PCM 1 147 147.00 Acute peptic ulcer + 1 Delete" at bounding box center [448, 189] width 544 height 39
type input "2"
type input "294.00"
type input "20"
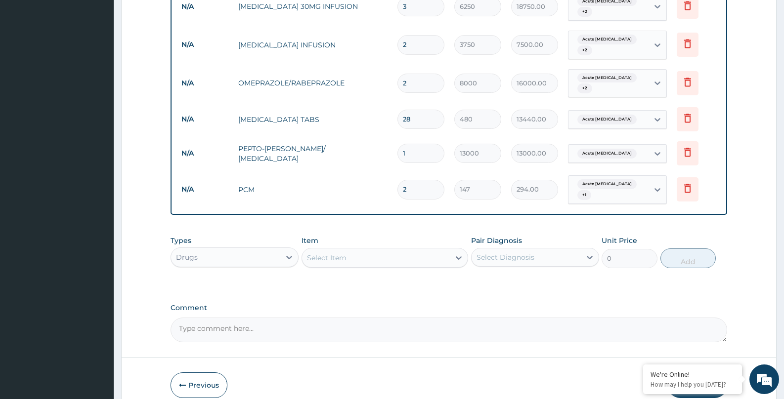
type input "2940.00"
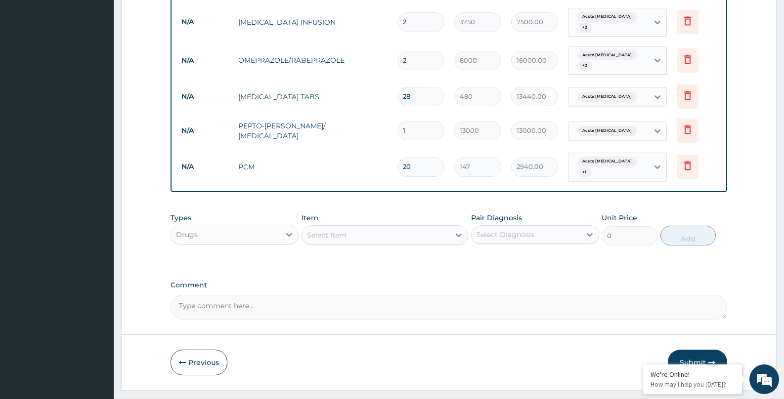
scroll to position [964, 0]
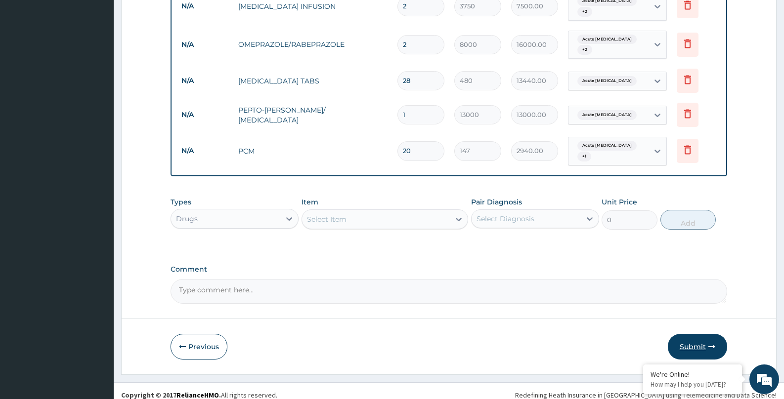
type input "20"
click at [683, 334] on button "Submit" at bounding box center [696, 347] width 59 height 26
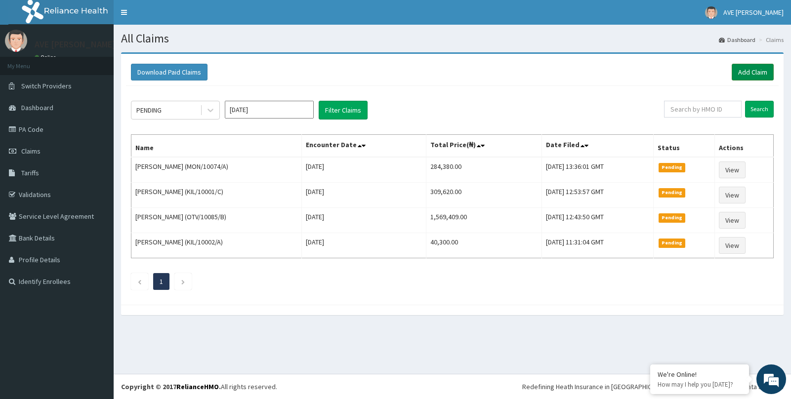
click at [748, 70] on link "Add Claim" at bounding box center [753, 72] width 42 height 17
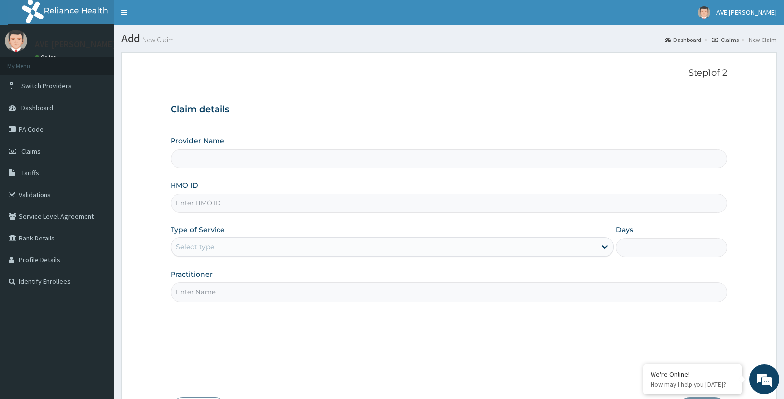
type input "Ave [PERSON_NAME] Hospital Limited - Oniru"
click at [194, 206] on input "HMO ID" at bounding box center [448, 203] width 556 height 19
paste input "WMP/10003/B"
type input "WMP/10003/B"
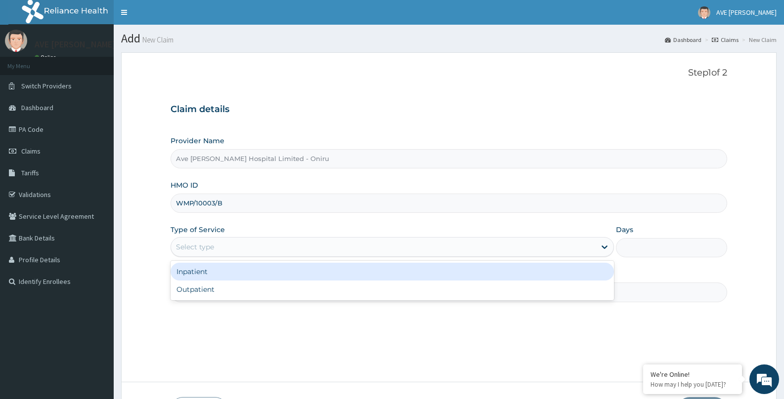
click at [249, 244] on div "Select type" at bounding box center [383, 247] width 424 height 16
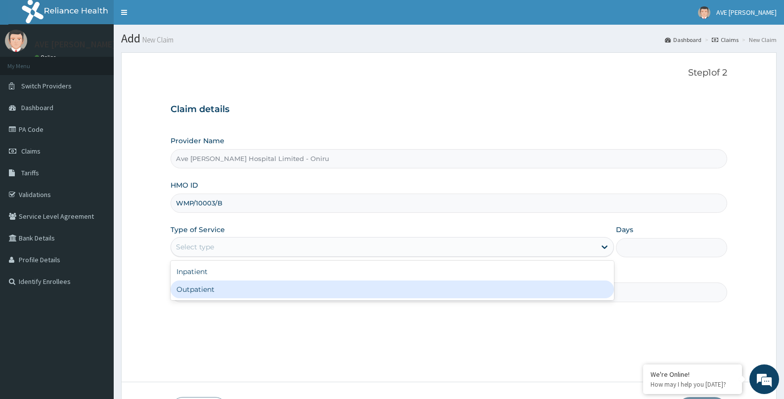
click at [215, 297] on div "Outpatient" at bounding box center [391, 290] width 443 height 18
type input "1"
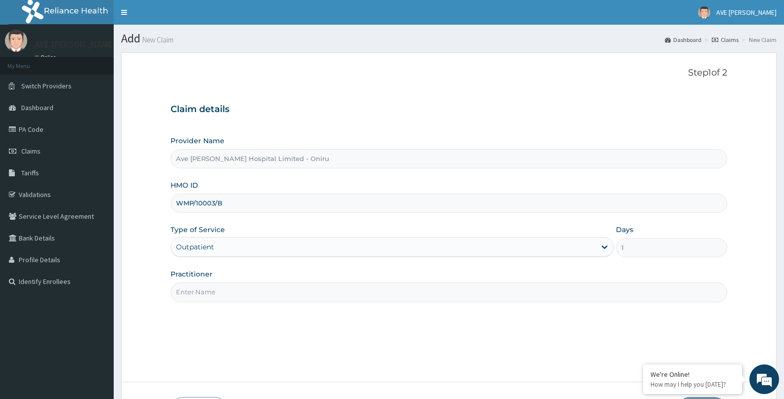
click at [269, 293] on input "Practitioner" at bounding box center [448, 292] width 556 height 19
type input "DR. OGUNLOWO (Gynaecologist)"
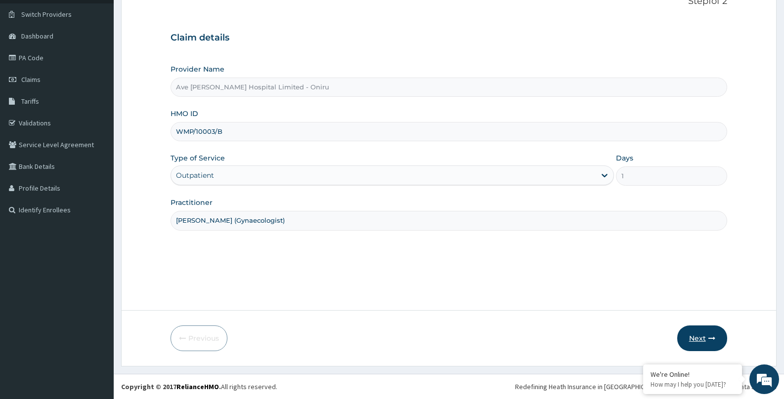
click at [683, 340] on button "Next" at bounding box center [702, 339] width 50 height 26
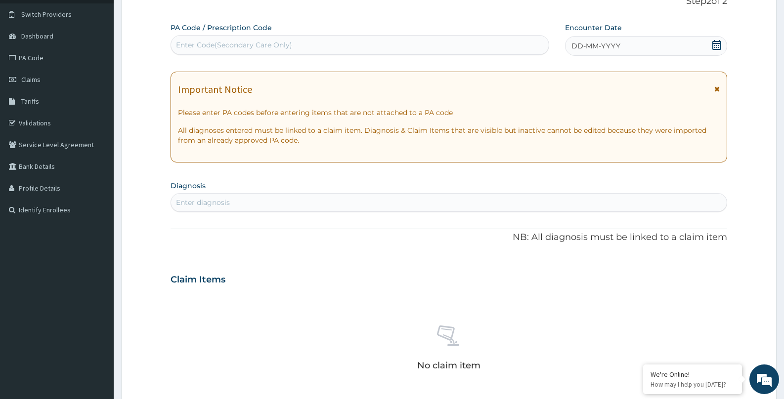
click at [309, 41] on div "Enter Code(Secondary Care Only)" at bounding box center [359, 45] width 377 height 16
paste input "PA/610A25"
type input "PA/610A25"
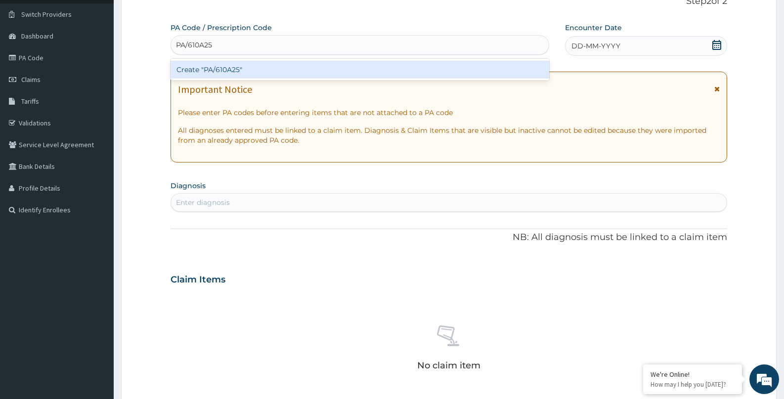
click at [303, 70] on div "Create "PA/610A25"" at bounding box center [359, 70] width 378 height 18
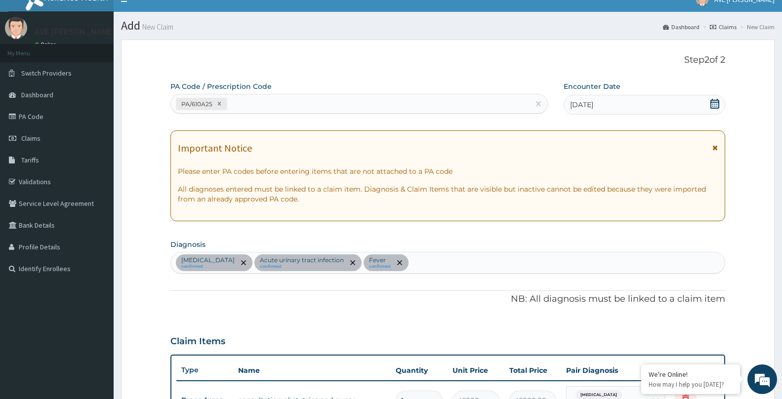
scroll to position [0, 0]
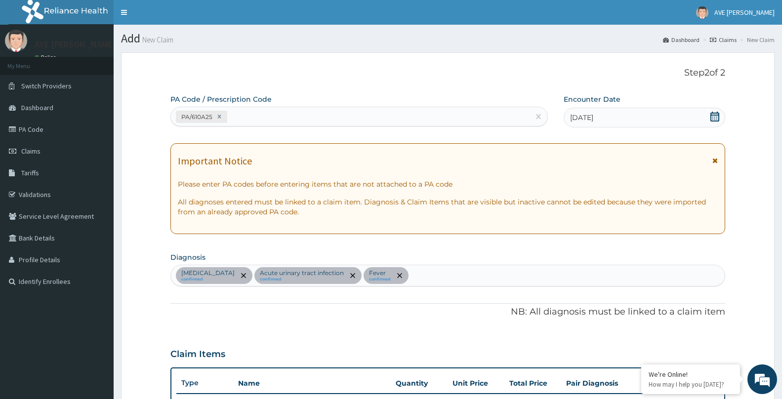
click at [328, 114] on div "PA/610A25" at bounding box center [350, 117] width 359 height 16
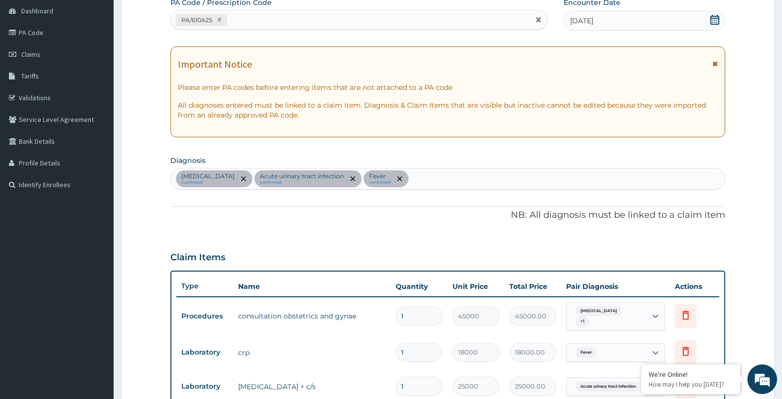
scroll to position [163, 0]
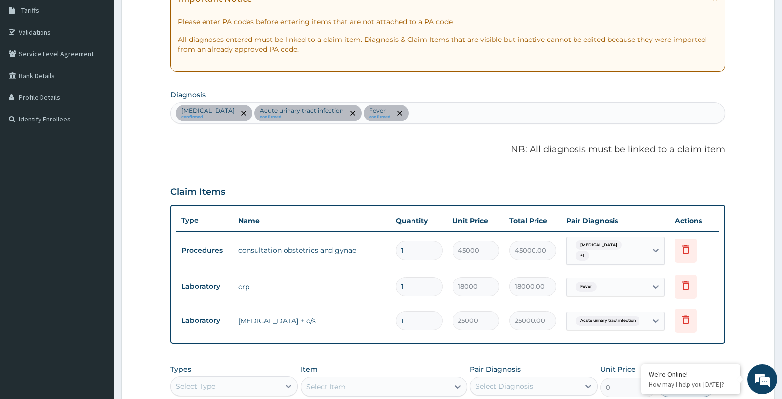
click at [445, 114] on div "Acute mastitis confirmed Acute urinary tract infection confirmed Fever confirmed" at bounding box center [448, 113] width 554 height 21
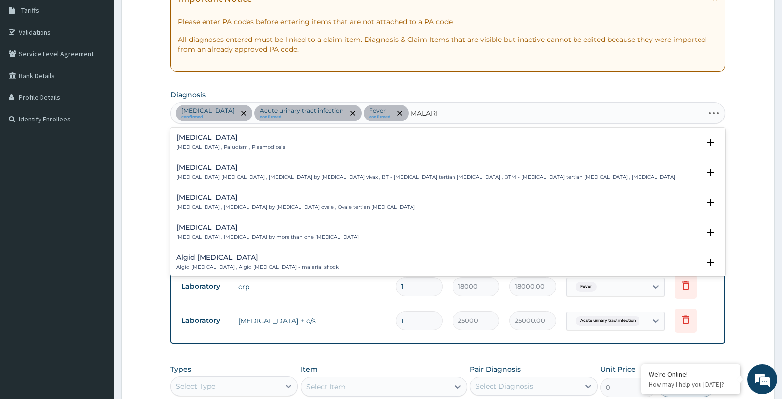
type input "[MEDICAL_DATA]"
click at [207, 139] on h4 "[MEDICAL_DATA]" at bounding box center [230, 137] width 109 height 7
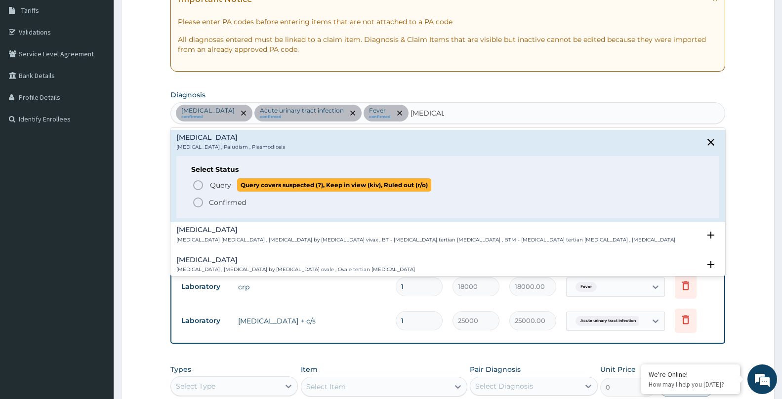
click at [209, 184] on p "Query Query covers suspected (?), Keep in view (kiv), Ruled out (r/o)" at bounding box center [320, 184] width 222 height 13
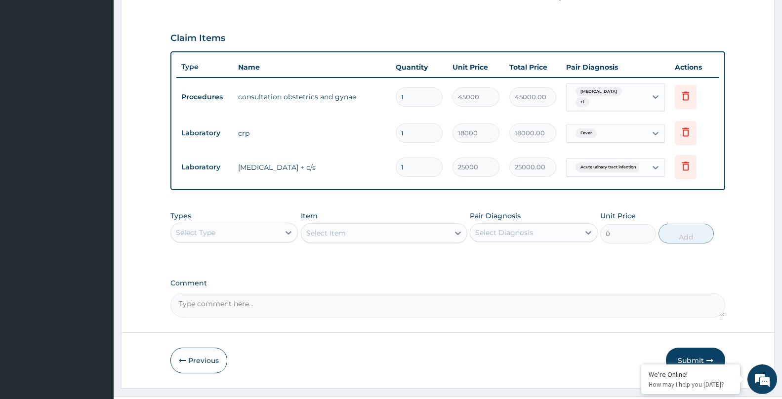
scroll to position [318, 0]
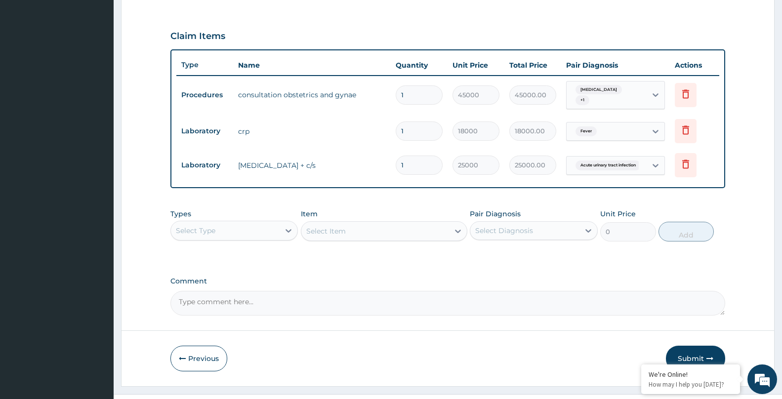
click at [224, 229] on div "Select Type" at bounding box center [225, 231] width 109 height 16
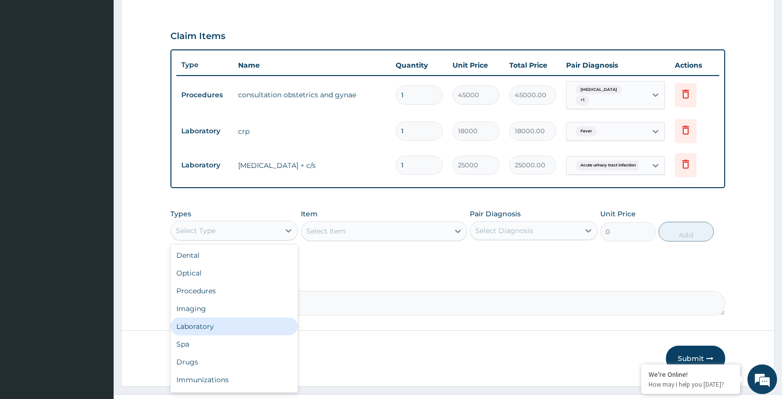
drag, startPoint x: 217, startPoint y: 323, endPoint x: 277, endPoint y: 291, distance: 67.9
click at [217, 323] on div "Laboratory" at bounding box center [233, 327] width 127 height 18
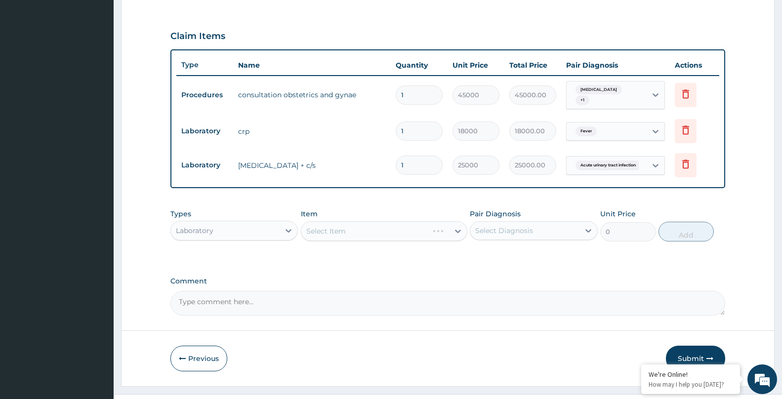
click at [373, 227] on div "Select Item" at bounding box center [384, 231] width 166 height 20
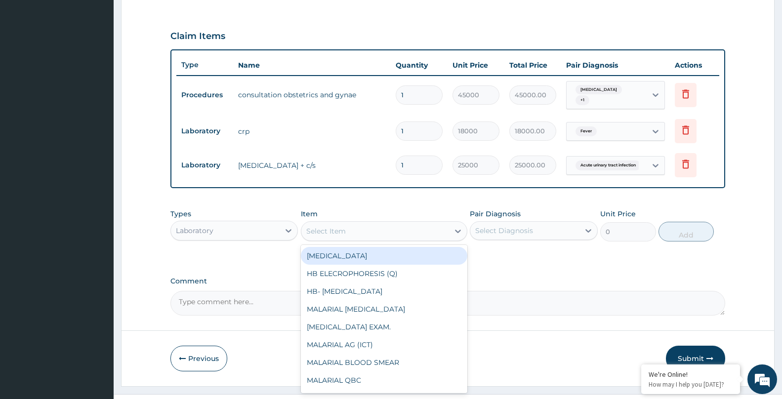
click at [363, 228] on div "Select Item" at bounding box center [375, 231] width 148 height 16
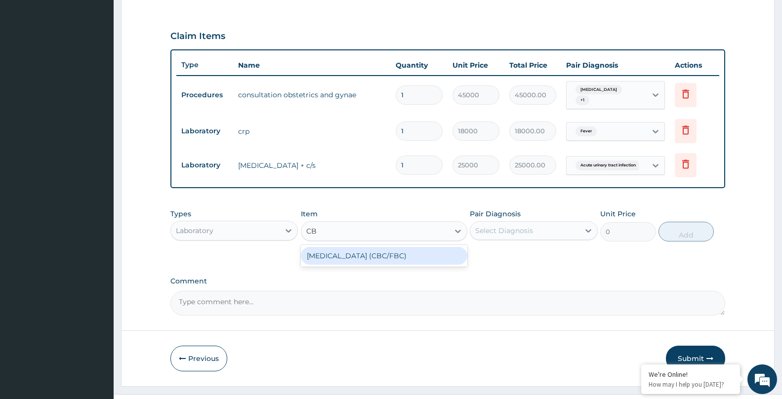
type input "CBC"
drag, startPoint x: 378, startPoint y: 258, endPoint x: 377, endPoint y: 252, distance: 5.9
click at [377, 253] on div "COMPLETE BLOOD COUNT (CBC/FBC)" at bounding box center [384, 256] width 166 height 18
type input "15000"
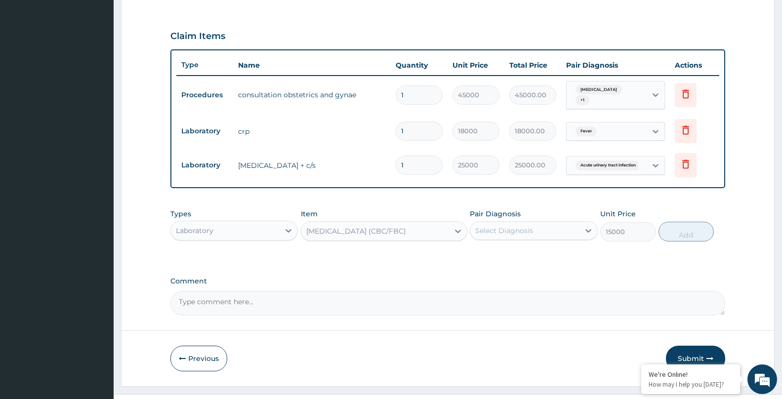
click at [534, 232] on div "Select Diagnosis" at bounding box center [524, 231] width 109 height 16
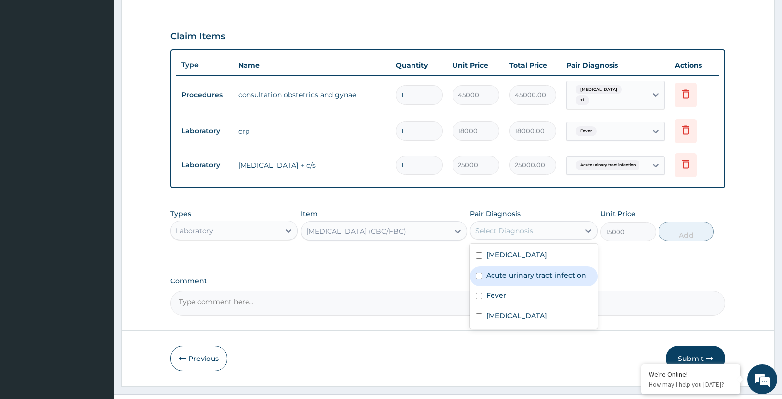
click at [500, 270] on label "Acute urinary tract infection" at bounding box center [536, 275] width 100 height 10
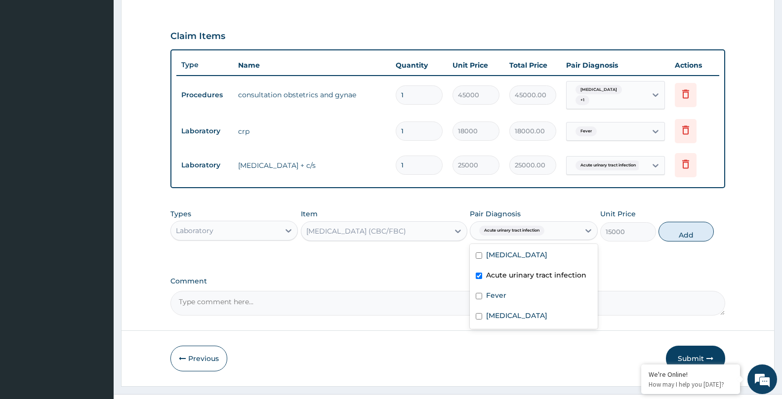
checkbox input "true"
click at [495, 253] on label "Acute mastitis" at bounding box center [516, 255] width 61 height 10
checkbox input "true"
click at [677, 233] on button "Add" at bounding box center [686, 232] width 55 height 20
type input "0"
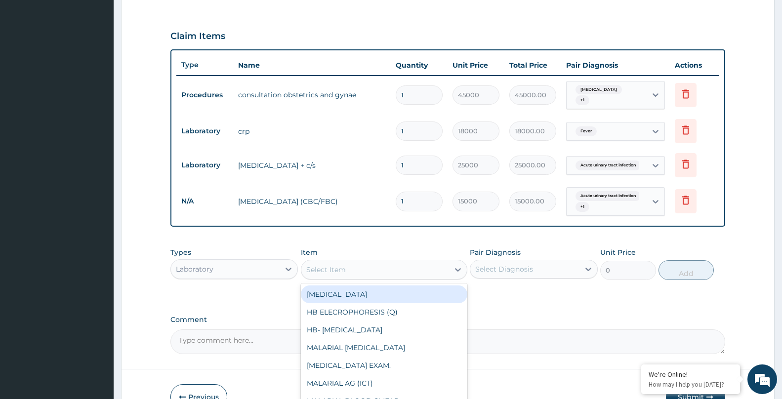
click at [333, 265] on div "Select Item" at bounding box center [326, 270] width 40 height 10
type input "MALARIA"
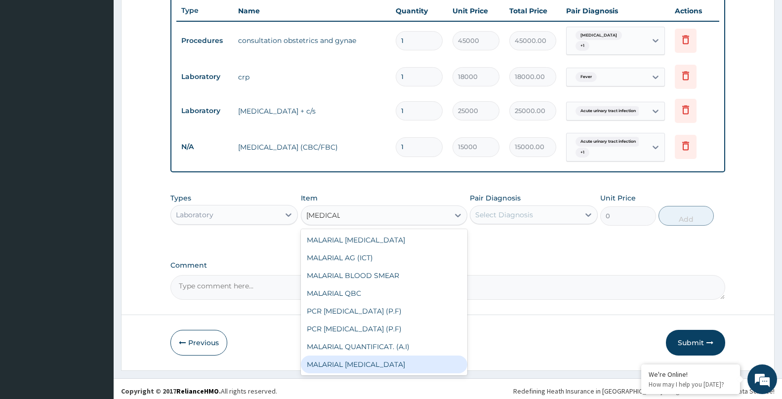
click at [356, 360] on div "MALARIAL PARASITE" at bounding box center [384, 365] width 166 height 18
type input "7000"
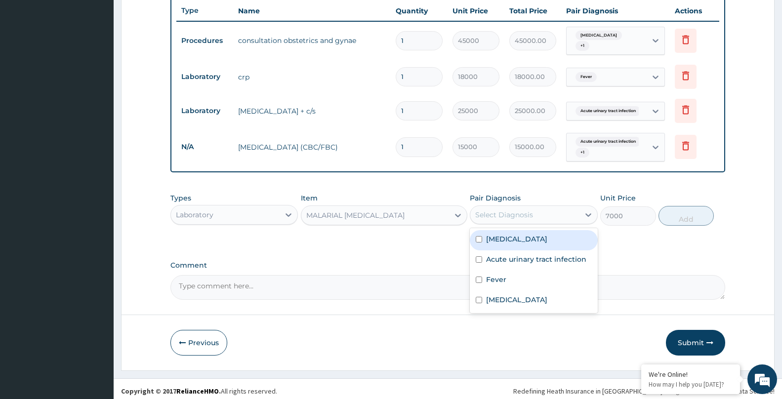
click at [508, 214] on div "Select Diagnosis" at bounding box center [504, 215] width 58 height 10
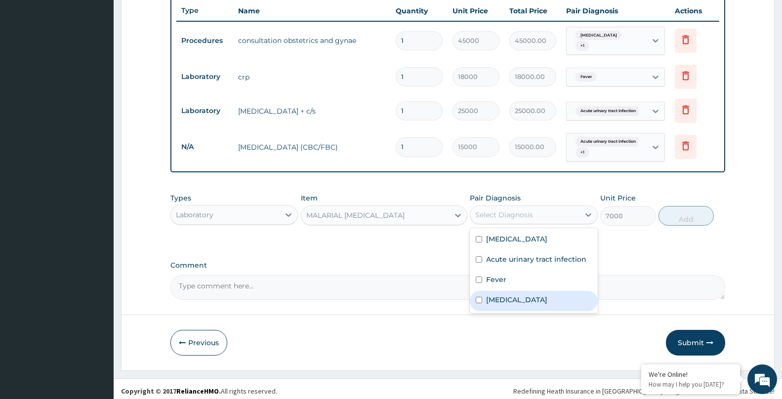
drag, startPoint x: 505, startPoint y: 292, endPoint x: 613, endPoint y: 221, distance: 128.9
click at [505, 295] on label "Malaria" at bounding box center [516, 300] width 61 height 10
checkbox input "true"
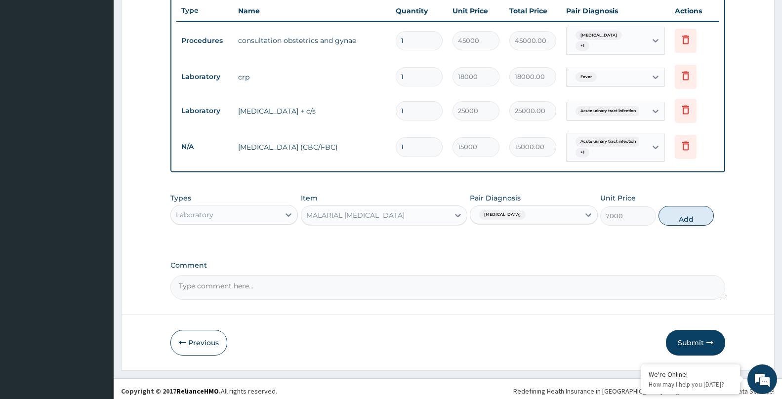
drag, startPoint x: 683, startPoint y: 206, endPoint x: 644, endPoint y: 211, distance: 38.9
click at [681, 207] on button "Add" at bounding box center [686, 216] width 55 height 20
type input "0"
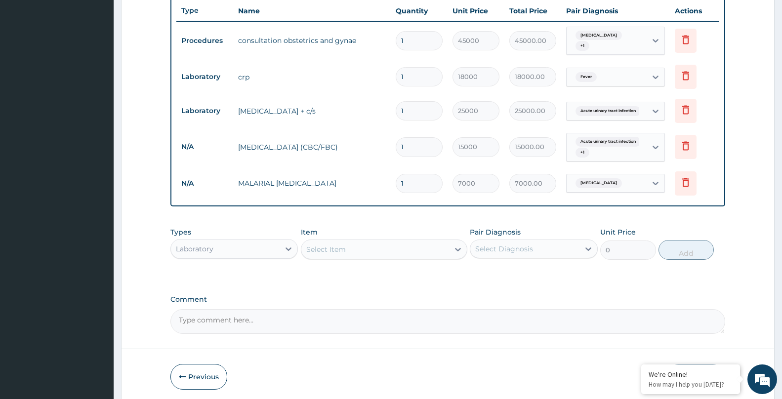
click at [244, 241] on div "Laboratory" at bounding box center [225, 249] width 109 height 16
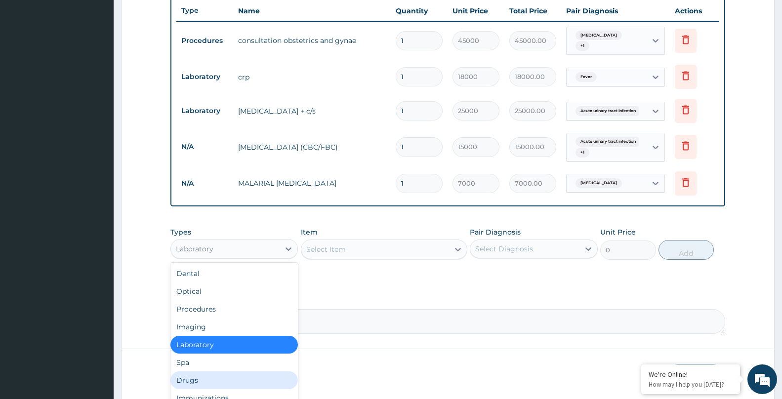
click at [194, 378] on div "Drugs" at bounding box center [233, 381] width 127 height 18
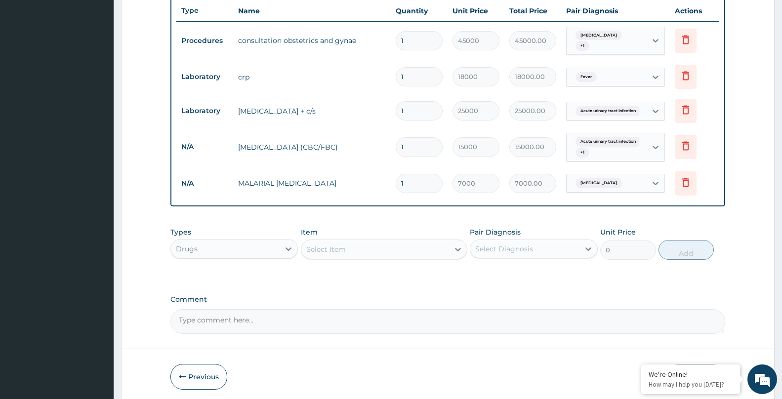
scroll to position [407, 0]
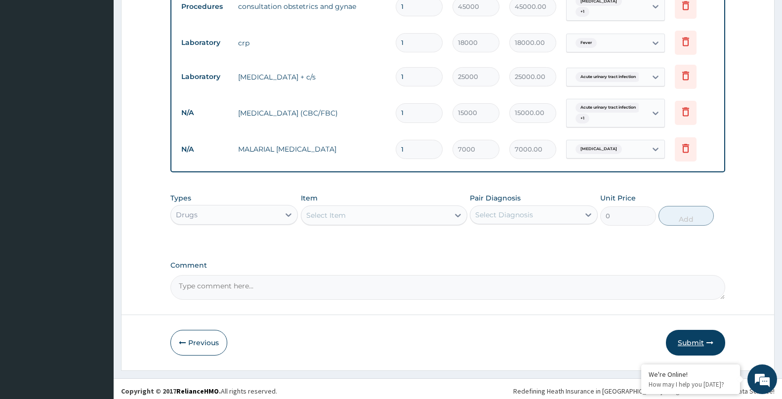
click at [698, 333] on button "Submit" at bounding box center [695, 343] width 59 height 26
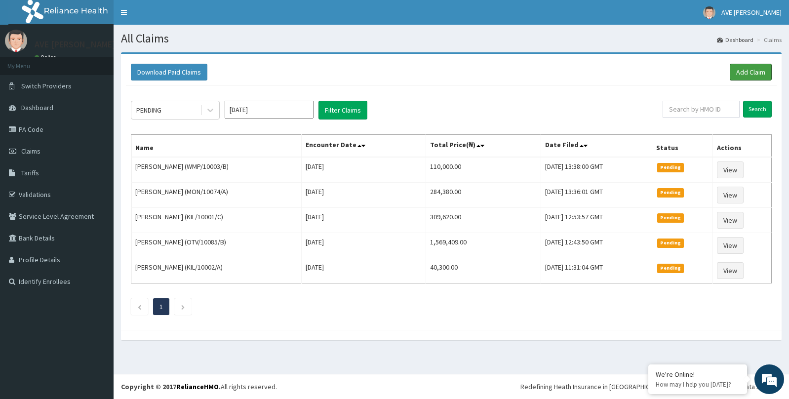
drag, startPoint x: 752, startPoint y: 74, endPoint x: 683, endPoint y: 65, distance: 69.7
click at [751, 74] on link "Add Claim" at bounding box center [751, 72] width 42 height 17
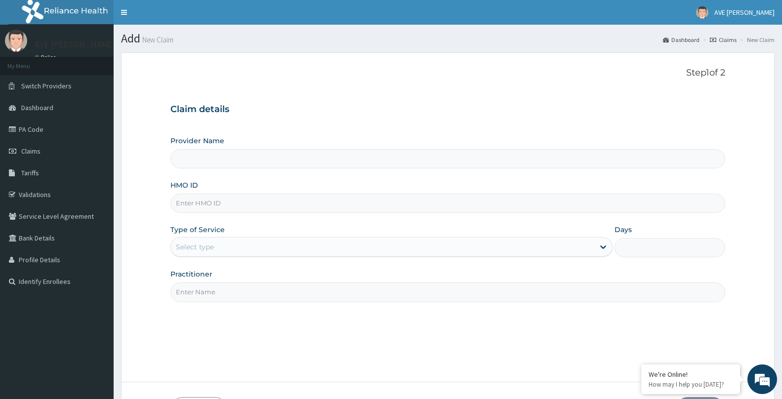
type input "Ave [PERSON_NAME] Hospital Limited - Oniru"
click at [199, 206] on input "HMO ID" at bounding box center [447, 203] width 555 height 19
paste input "TLR/10184/A"
type input "TLR/10184/A"
click at [219, 243] on div "Select type" at bounding box center [382, 247] width 423 height 16
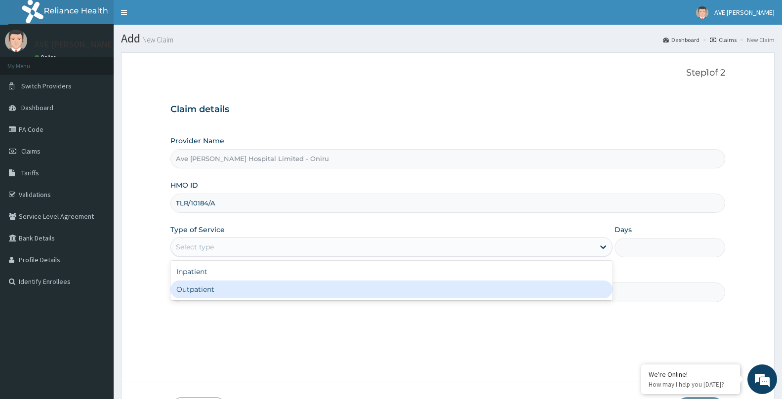
drag, startPoint x: 206, startPoint y: 286, endPoint x: 230, endPoint y: 283, distance: 23.9
click at [205, 286] on div "Outpatient" at bounding box center [391, 290] width 442 height 18
type input "1"
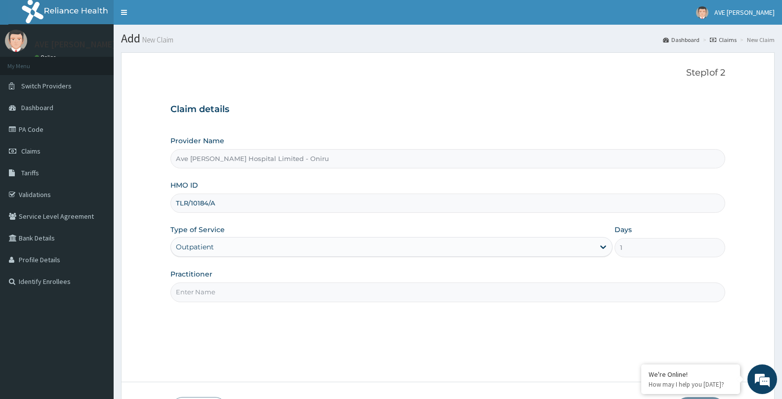
click at [237, 289] on input "Practitioner" at bounding box center [447, 292] width 555 height 19
type input "DR. [GEOGRAPHIC_DATA]"
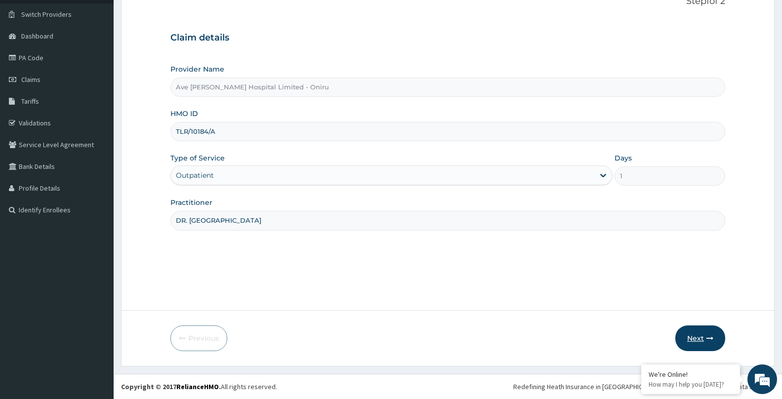
click at [706, 332] on button "Next" at bounding box center [700, 339] width 50 height 26
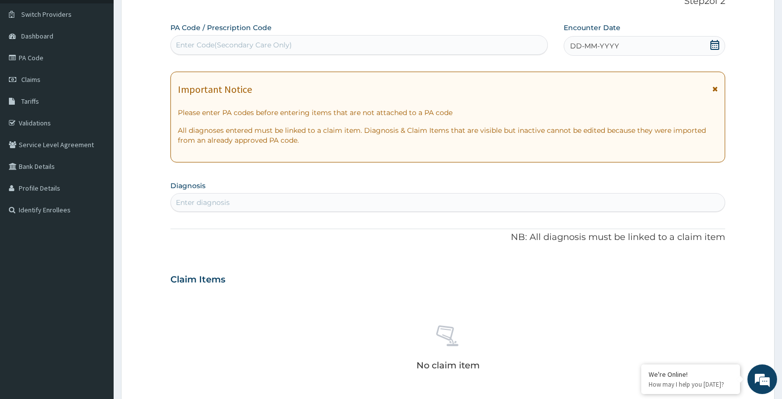
click at [387, 48] on div "Enter Code(Secondary Care Only)" at bounding box center [359, 45] width 376 height 16
drag, startPoint x: 379, startPoint y: 46, endPoint x: 290, endPoint y: 46, distance: 89.4
click at [290, 47] on div "Enter Code(Secondary Care Only)" at bounding box center [234, 45] width 116 height 10
paste input "PA/C630F2"
type input "PA/C630F2"
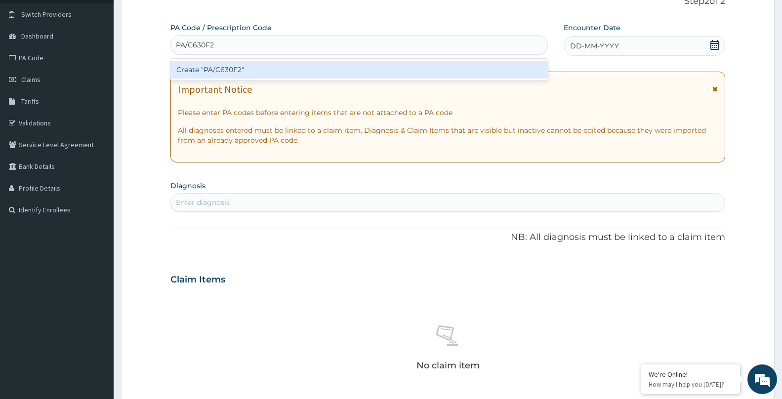
click at [261, 70] on div "Create "PA/C630F2"" at bounding box center [358, 70] width 377 height 18
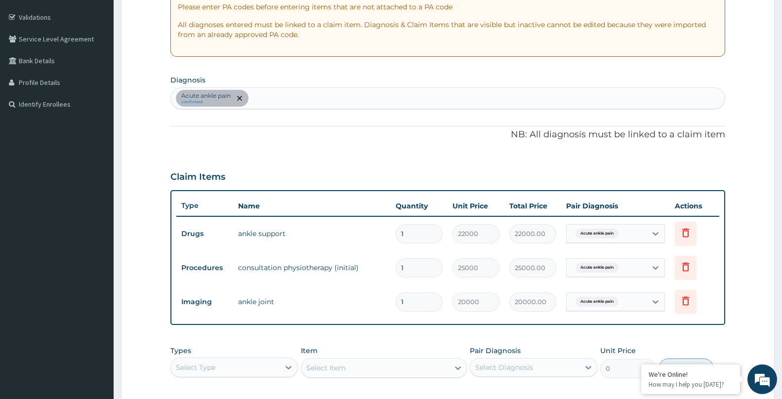
scroll to position [233, 0]
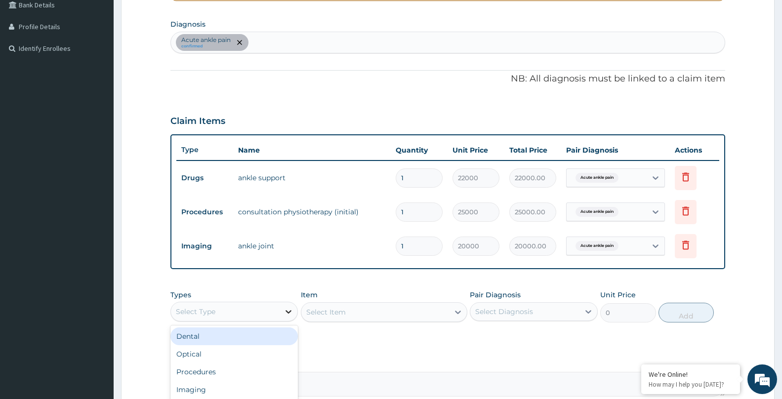
click at [280, 310] on div at bounding box center [289, 312] width 18 height 18
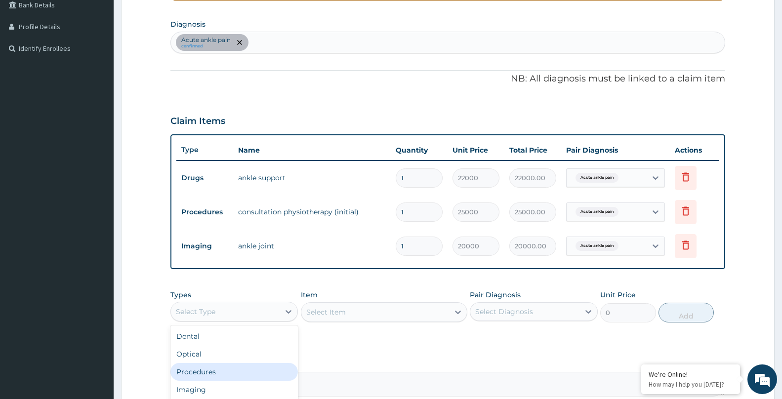
click at [199, 369] on div "Procedures" at bounding box center [233, 372] width 127 height 18
click at [356, 312] on div "Select Item" at bounding box center [375, 312] width 148 height 16
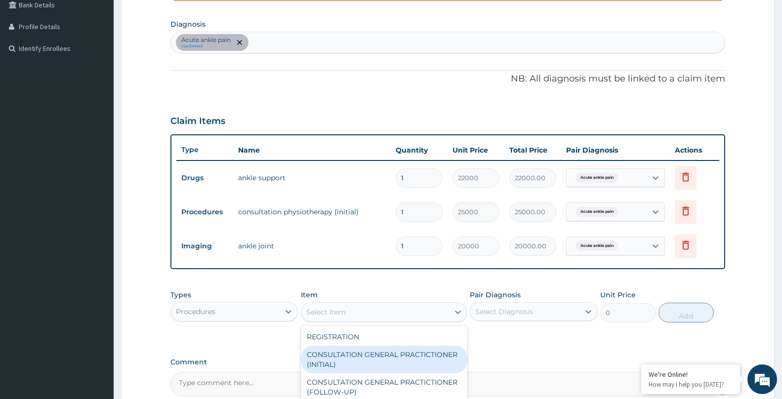
click at [343, 347] on div "CONSULTATION GENERAL PRACTICTIONER (INITIAL)" at bounding box center [384, 360] width 166 height 28
type input "15000"
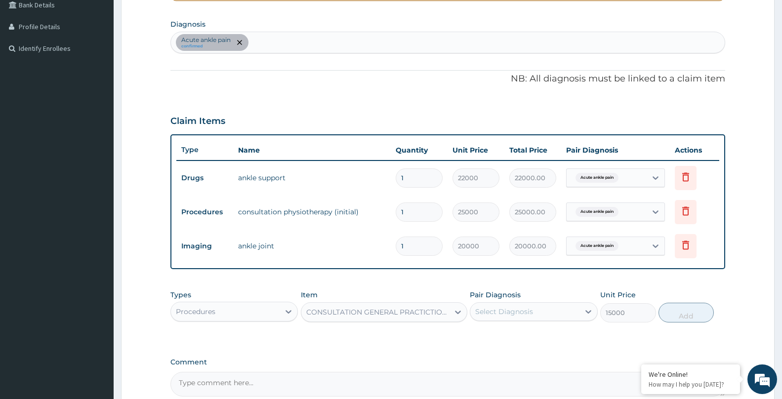
click at [501, 309] on div "Select Diagnosis" at bounding box center [504, 312] width 58 height 10
click at [506, 317] on div "Select Diagnosis" at bounding box center [524, 312] width 109 height 16
drag, startPoint x: 500, startPoint y: 337, endPoint x: 534, endPoint y: 333, distance: 33.8
click at [500, 337] on label "Acute ankle pain" at bounding box center [516, 336] width 60 height 10
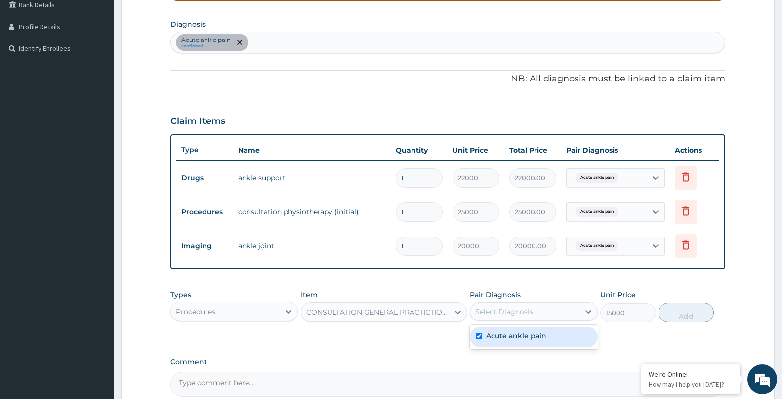
checkbox input "true"
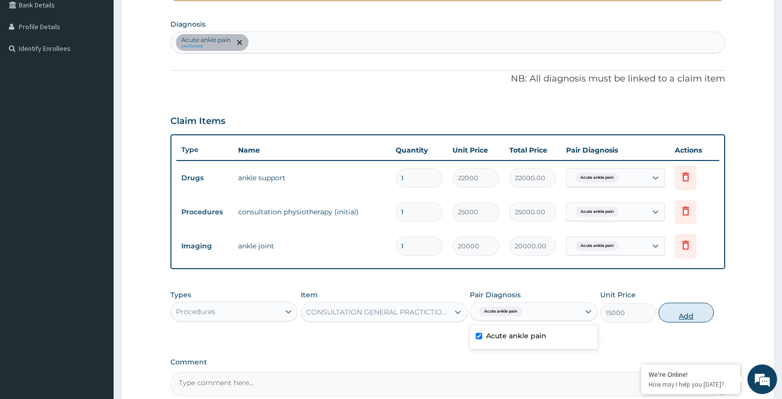
click at [674, 316] on button "Add" at bounding box center [686, 313] width 55 height 20
type input "0"
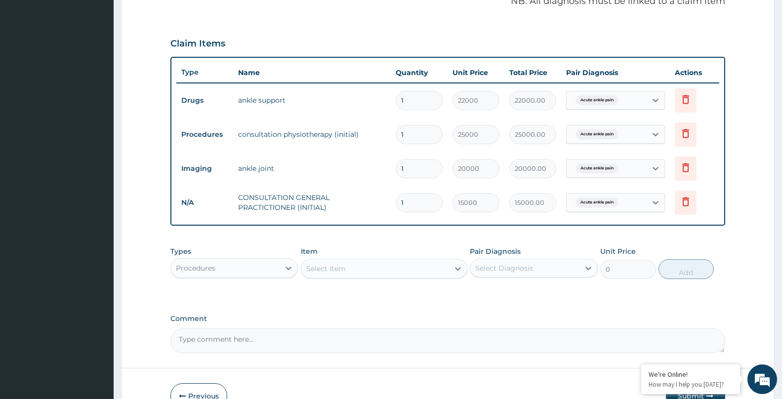
scroll to position [312, 0]
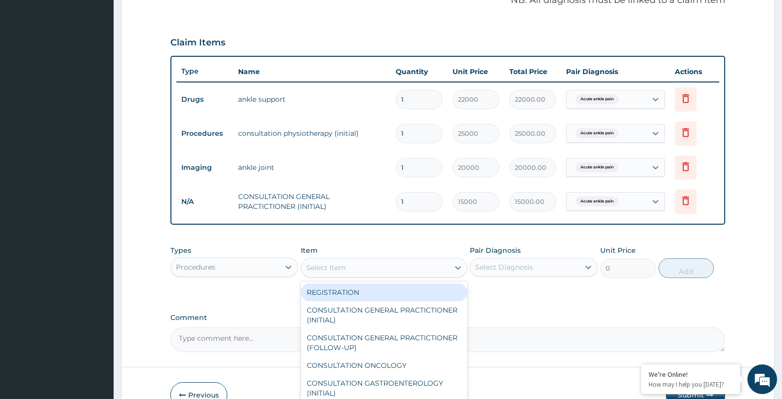
click at [334, 270] on div "Select Item" at bounding box center [326, 268] width 40 height 10
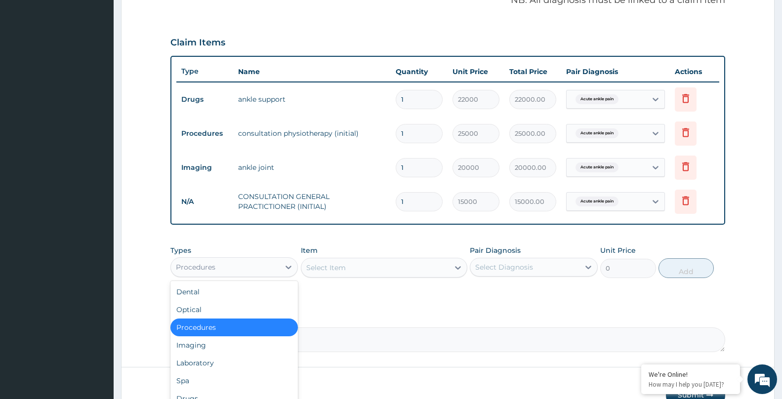
click at [256, 264] on div "Procedures" at bounding box center [225, 267] width 109 height 16
click at [214, 363] on div "Laboratory" at bounding box center [233, 363] width 127 height 18
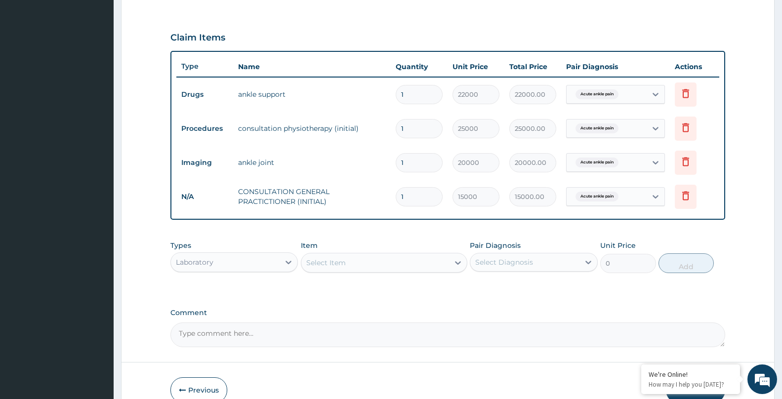
scroll to position [337, 0]
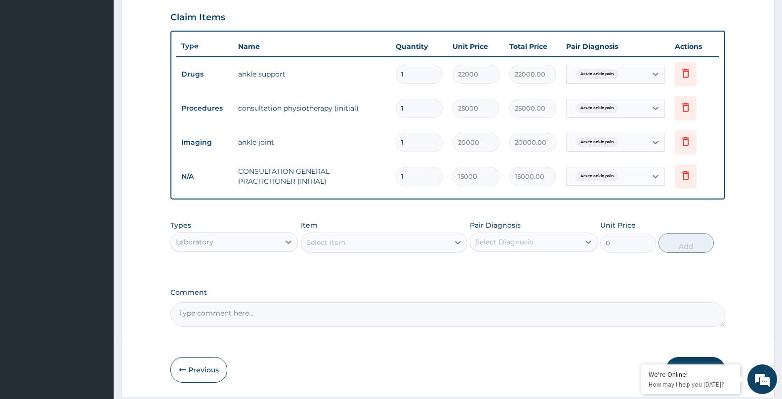
click at [334, 246] on div "Select Item" at bounding box center [326, 243] width 40 height 10
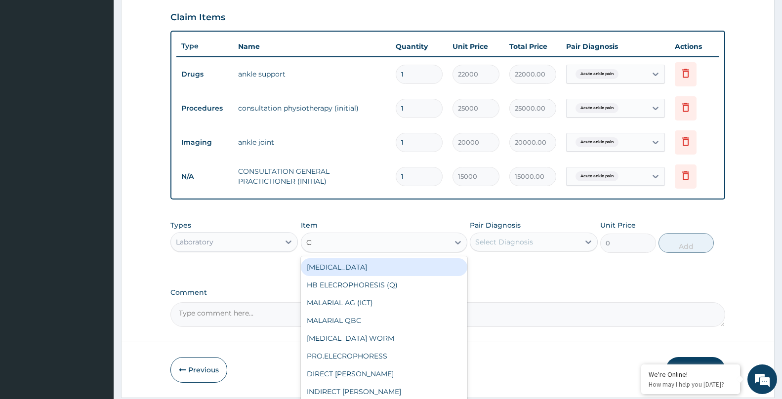
type input "CBC"
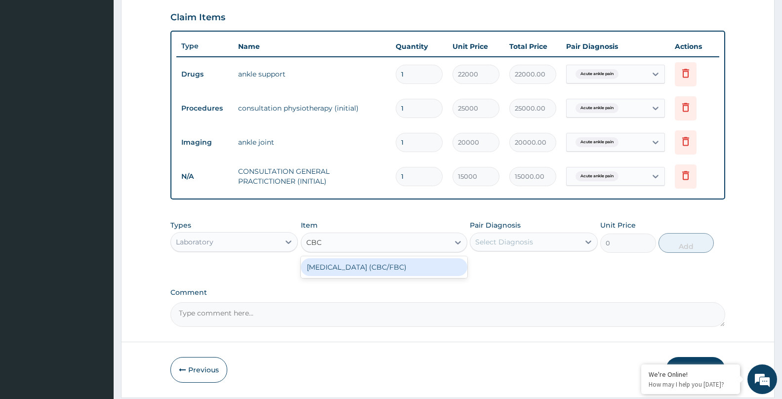
click at [367, 271] on div "[MEDICAL_DATA] (CBC/FBC)" at bounding box center [384, 267] width 166 height 18
type input "15000"
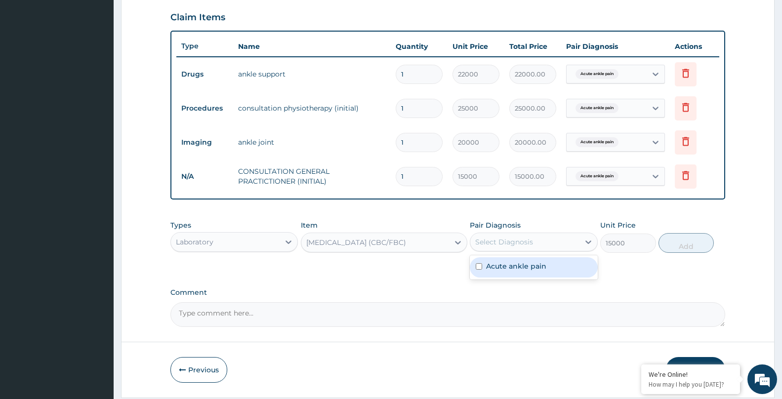
click at [547, 249] on div "Select Diagnosis" at bounding box center [524, 242] width 109 height 16
click at [511, 268] on label "Acute ankle pain" at bounding box center [516, 266] width 60 height 10
checkbox input "true"
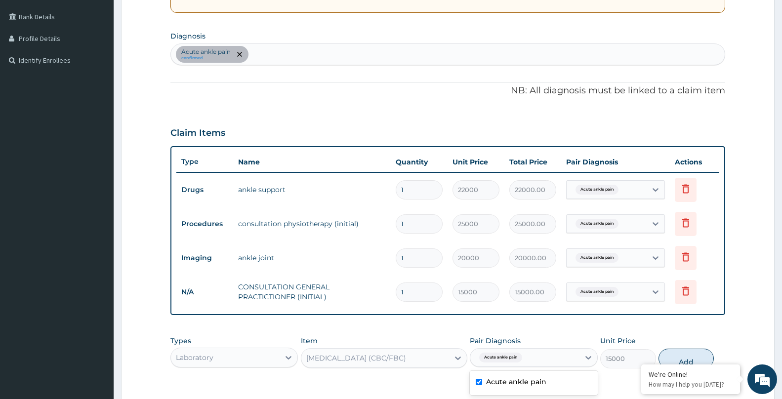
scroll to position [176, 0]
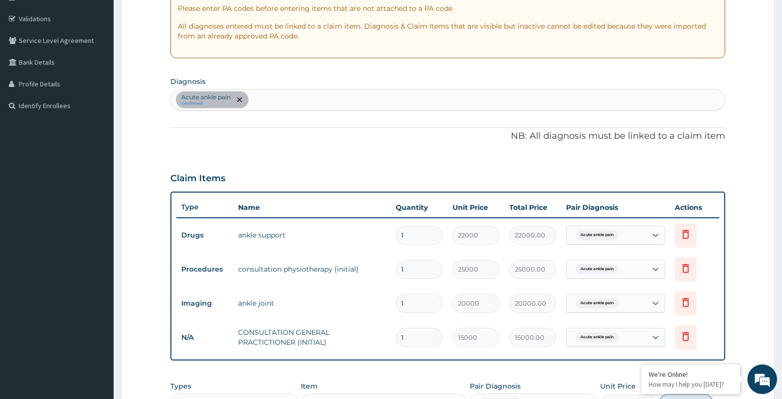
click at [311, 96] on div "Acute ankle pain confirmed" at bounding box center [448, 99] width 554 height 21
type input "FEVER"
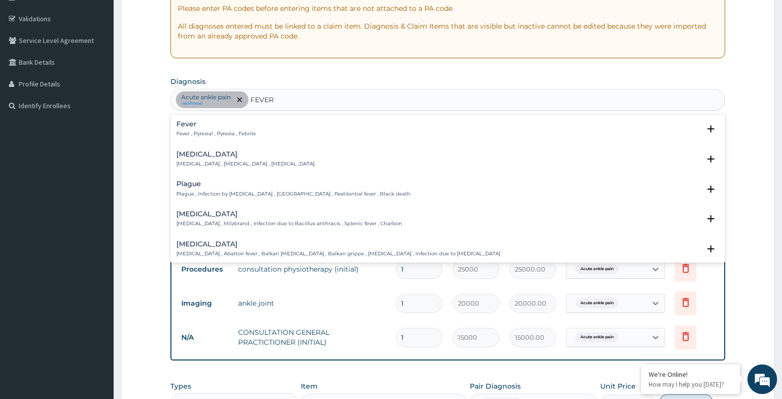
click at [208, 125] on h4 "Fever" at bounding box center [216, 124] width 80 height 7
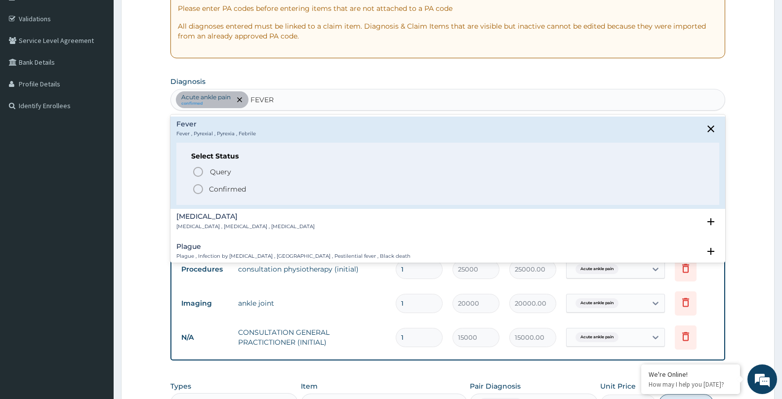
click at [236, 196] on div "Select Status Query Query covers suspected (?), Keep in view (kiv), Ruled out (…" at bounding box center [447, 174] width 543 height 63
click at [224, 190] on p "Confirmed" at bounding box center [227, 189] width 37 height 10
click at [224, 190] on div "Claim Items Type Name Quantity Unit Price Total Price Pair Diagnosis Actions Dr…" at bounding box center [447, 262] width 555 height 197
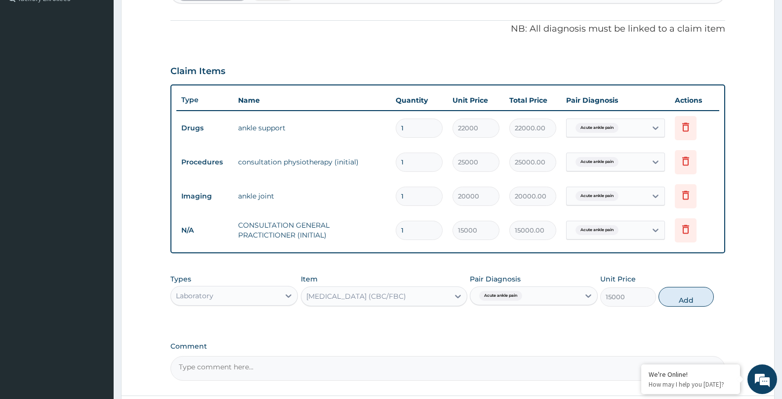
scroll to position [368, 0]
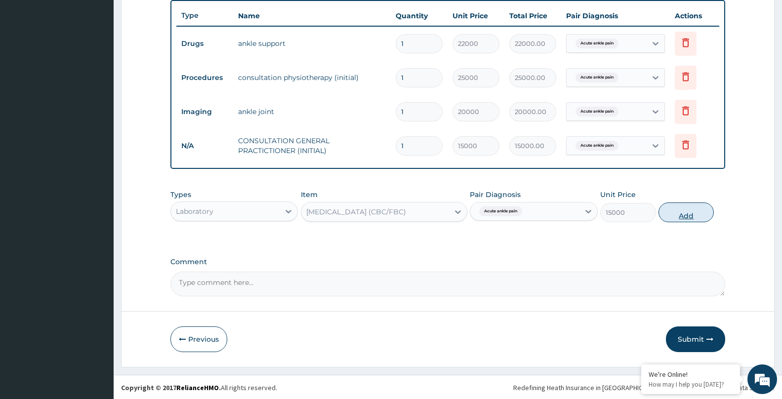
click at [691, 218] on button "Add" at bounding box center [686, 213] width 55 height 20
type input "0"
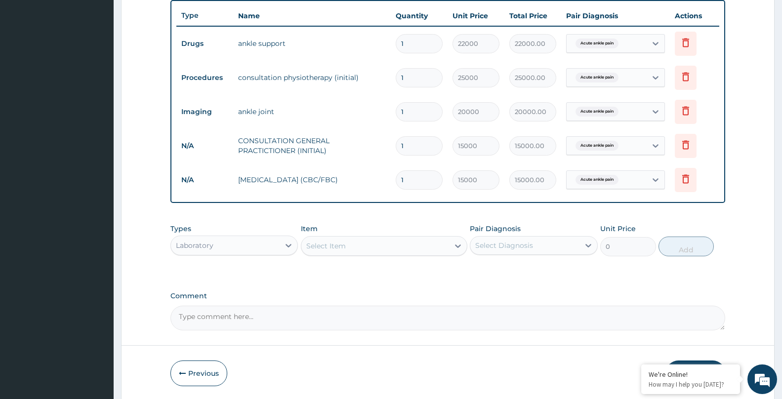
click at [237, 249] on div "Laboratory" at bounding box center [225, 246] width 109 height 16
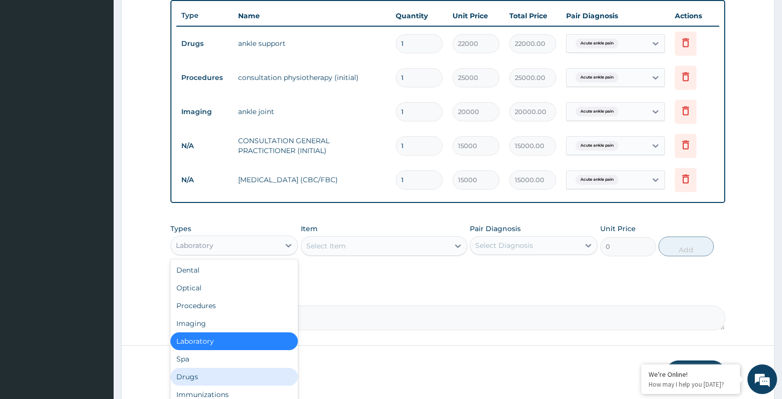
click at [194, 374] on div "Drugs" at bounding box center [233, 377] width 127 height 18
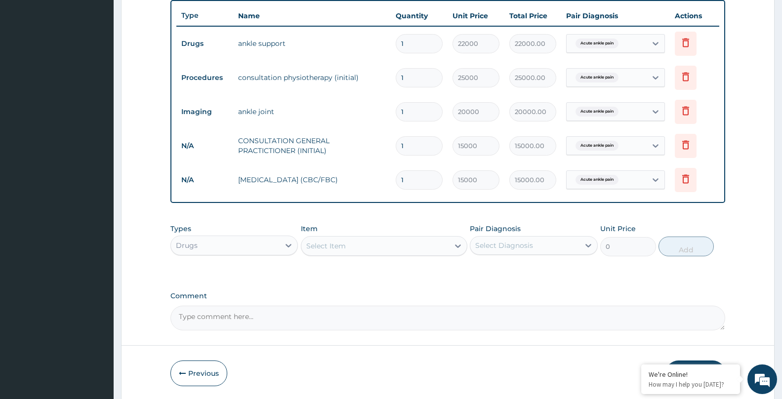
click at [347, 251] on div "Select Item" at bounding box center [375, 246] width 148 height 16
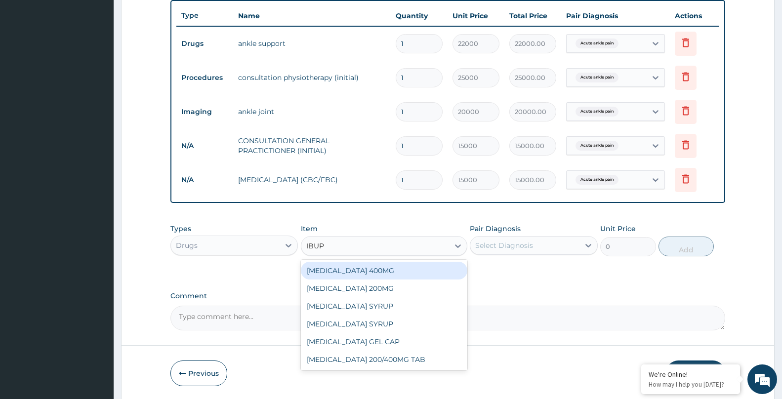
type input "IBUPR"
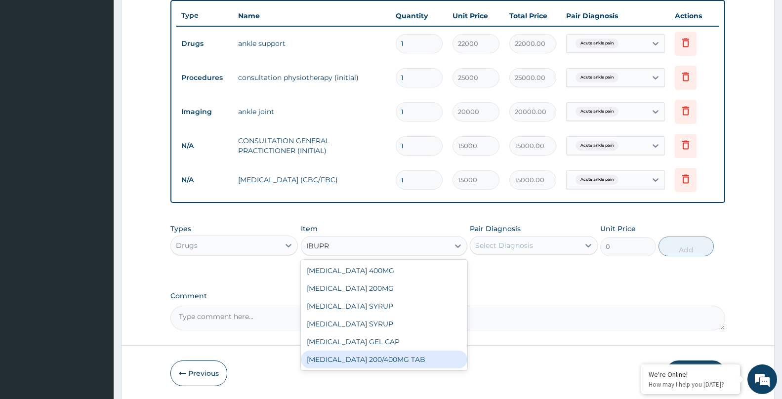
click at [379, 363] on div "[MEDICAL_DATA] 200/400MG TAB" at bounding box center [384, 360] width 166 height 18
type input "315"
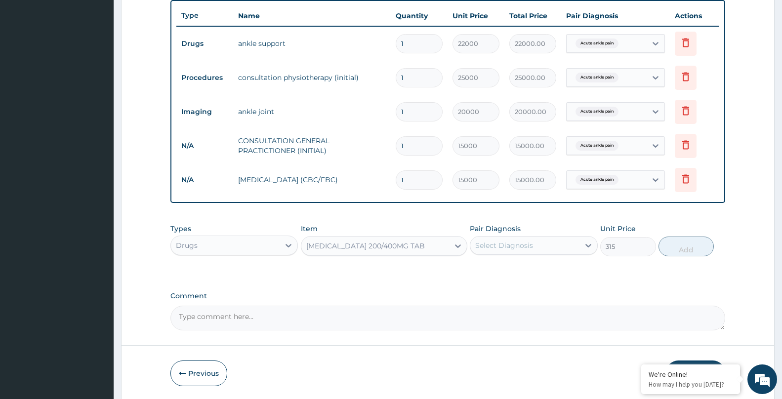
click at [542, 251] on div "Select Diagnosis" at bounding box center [524, 246] width 109 height 16
click at [516, 246] on div "Select Diagnosis" at bounding box center [504, 246] width 58 height 10
click at [502, 275] on div "Acute ankle pain" at bounding box center [533, 271] width 127 height 20
checkbox input "true"
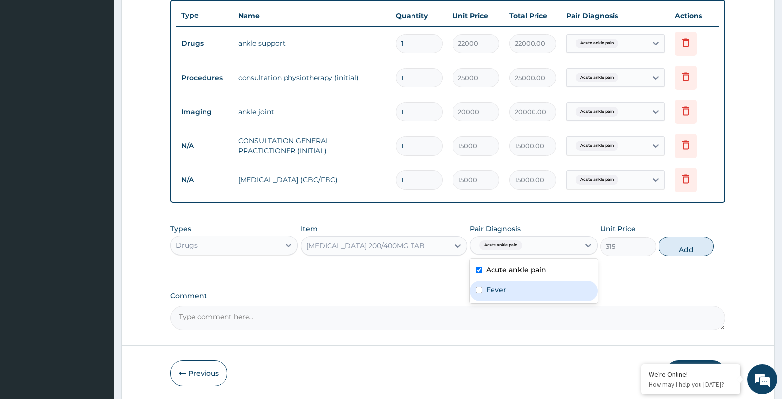
click at [495, 285] on label "Fever" at bounding box center [496, 290] width 20 height 10
checkbox input "true"
click at [679, 244] on button "Add" at bounding box center [686, 247] width 55 height 20
type input "0"
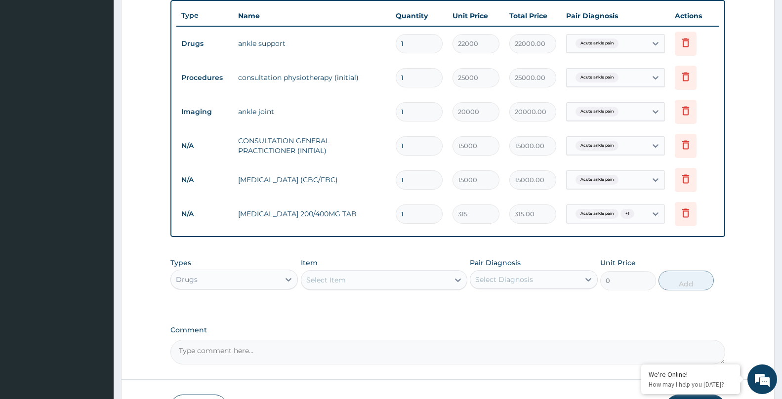
type input "10"
type input "3150.00"
type input "10"
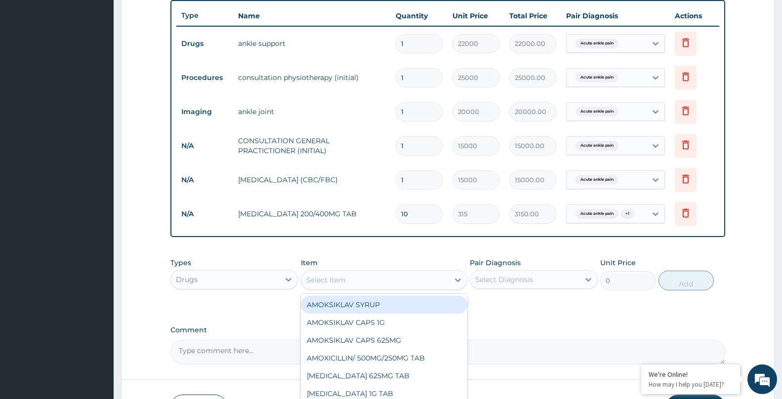
click at [330, 279] on div "Select Item" at bounding box center [326, 280] width 40 height 10
type input "TERB"
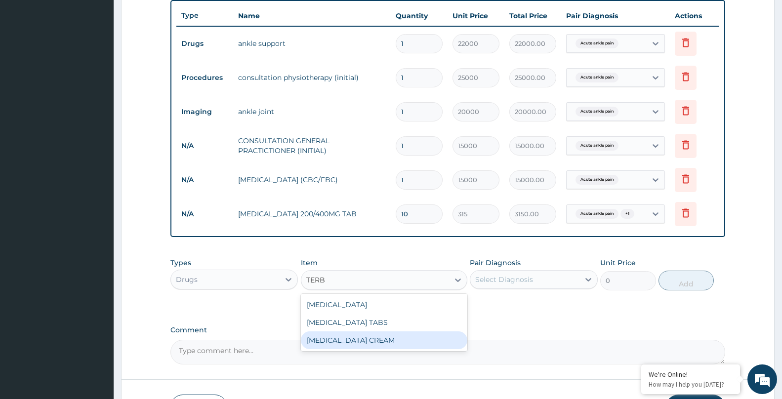
click at [364, 343] on div "[MEDICAL_DATA] CREAM" at bounding box center [384, 341] width 166 height 18
type input "8600"
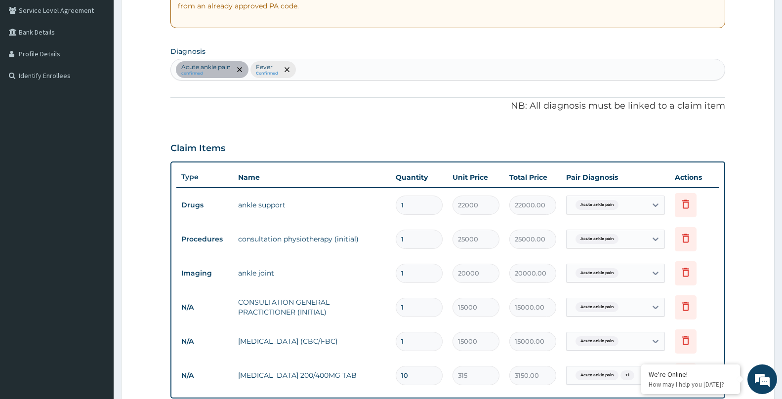
scroll to position [179, 0]
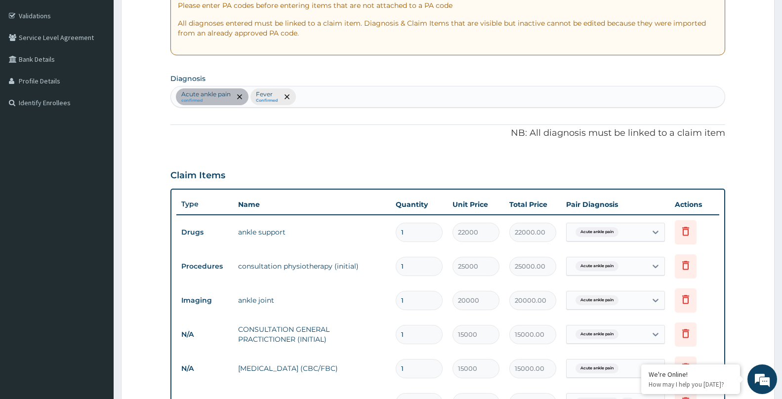
click at [378, 96] on div "Acute ankle pain confirmed Fever Confirmed" at bounding box center [448, 96] width 554 height 21
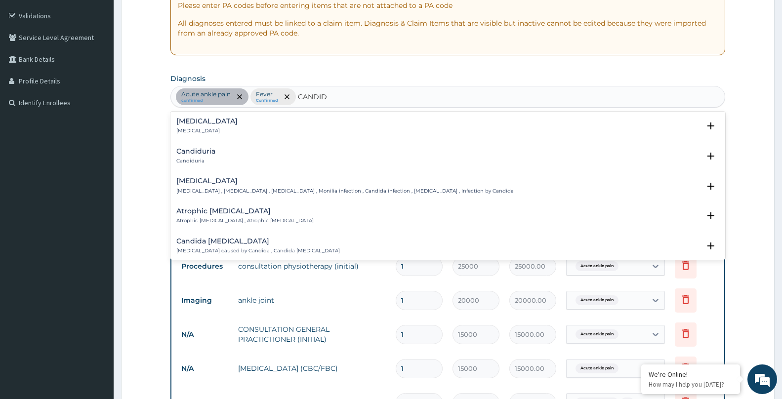
type input "CANDIDA"
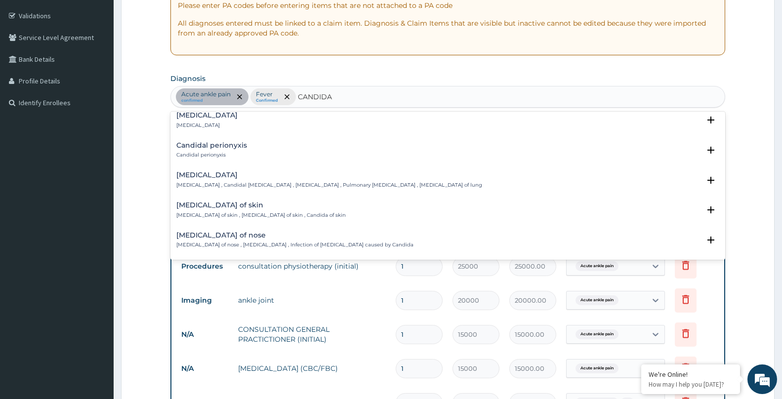
scroll to position [369, 0]
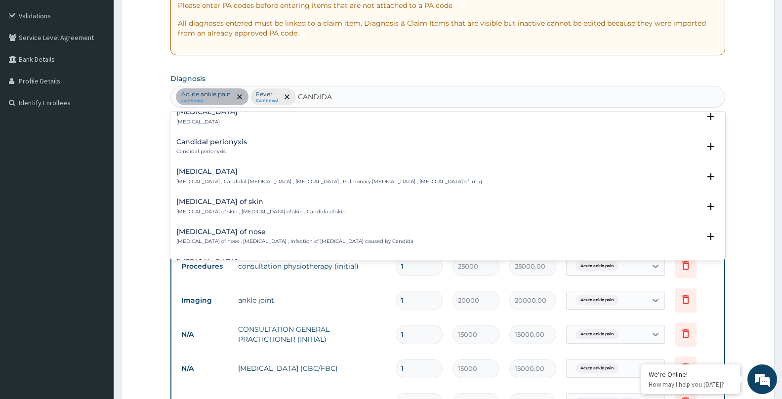
click at [248, 208] on div "[MEDICAL_DATA] of skin [MEDICAL_DATA] of skin , [MEDICAL_DATA] of skin , Candid…" at bounding box center [260, 206] width 169 height 17
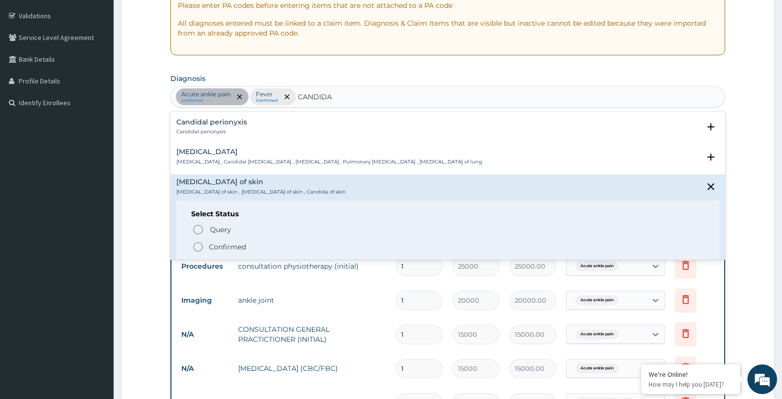
scroll to position [409, 0]
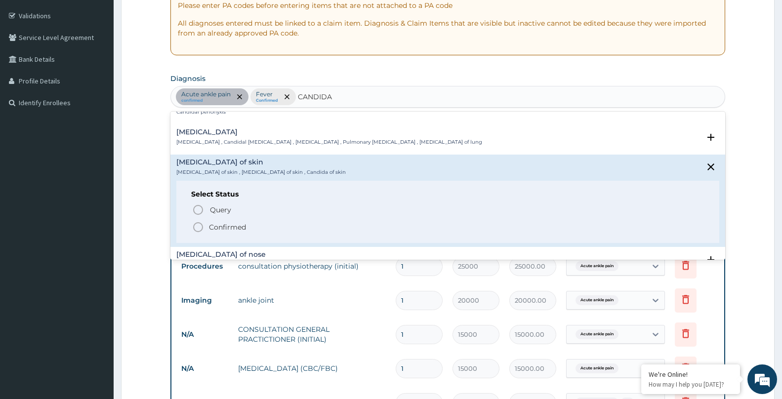
drag, startPoint x: 236, startPoint y: 226, endPoint x: 239, endPoint y: 230, distance: 5.6
click at [236, 226] on p "Confirmed" at bounding box center [227, 227] width 37 height 10
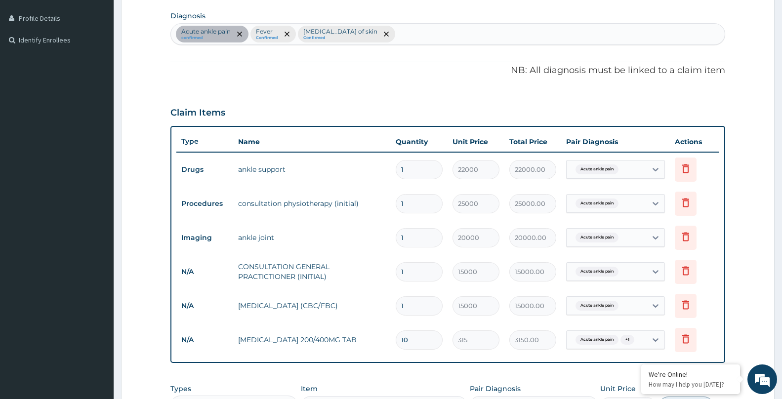
scroll to position [285, 0]
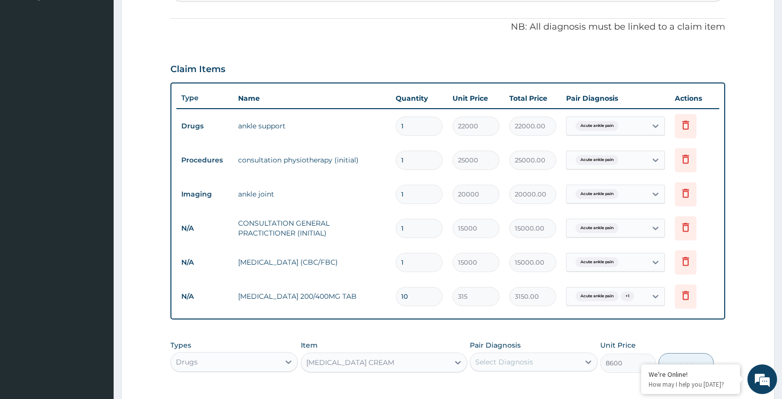
click at [561, 363] on div "Select Diagnosis" at bounding box center [524, 362] width 109 height 16
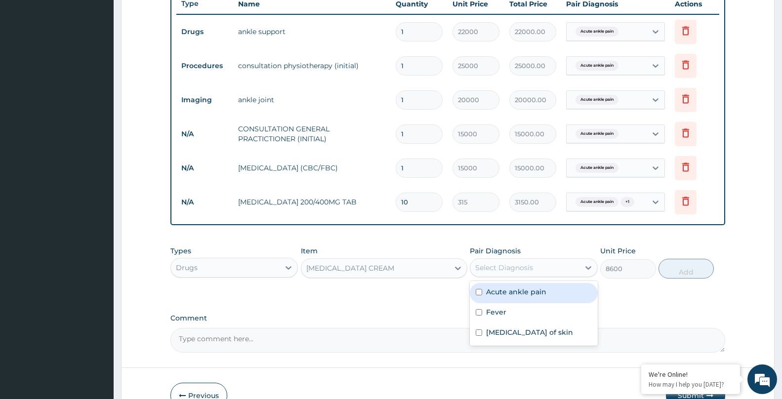
scroll to position [388, 0]
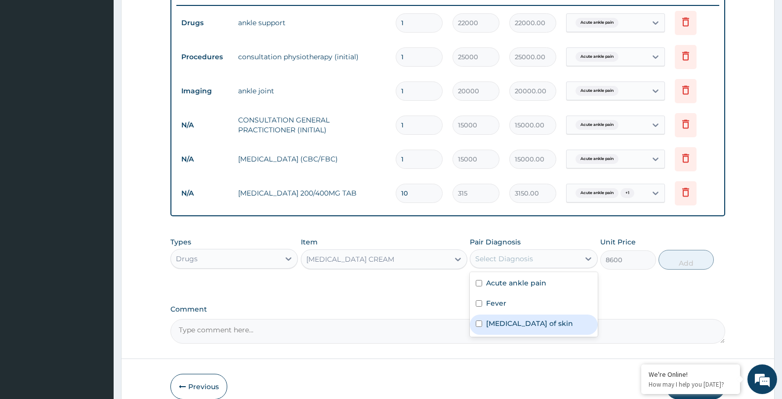
click at [550, 329] on div "[MEDICAL_DATA] of skin" at bounding box center [533, 325] width 127 height 20
click at [551, 319] on label "[MEDICAL_DATA] of skin" at bounding box center [529, 324] width 87 height 10
click at [500, 325] on label "[MEDICAL_DATA] of skin" at bounding box center [529, 324] width 87 height 10
checkbox input "true"
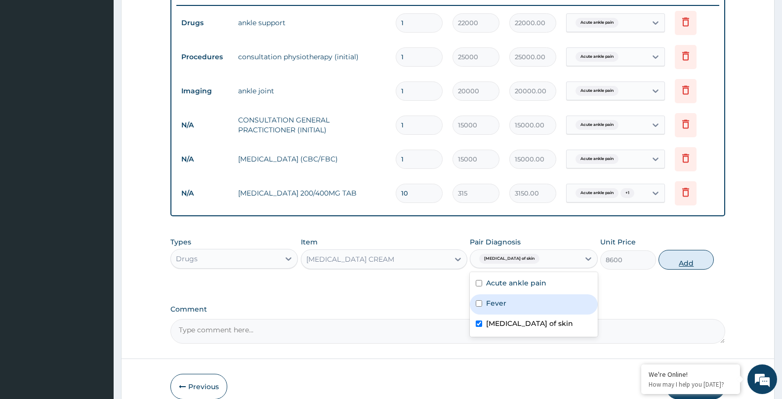
click at [683, 260] on button "Add" at bounding box center [686, 260] width 55 height 20
type input "0"
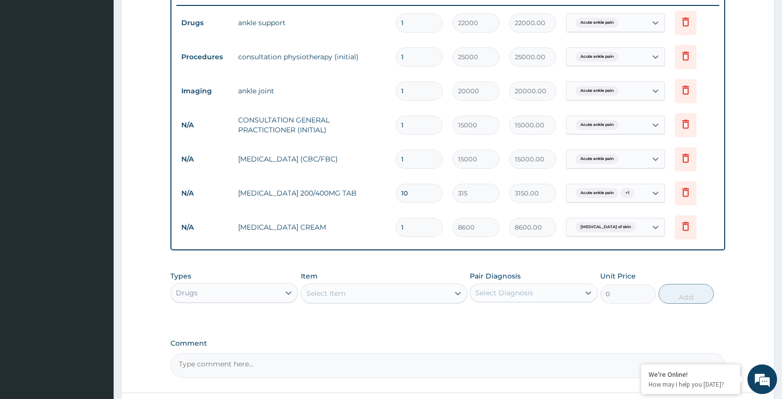
click at [337, 294] on div "Select Item" at bounding box center [326, 294] width 40 height 10
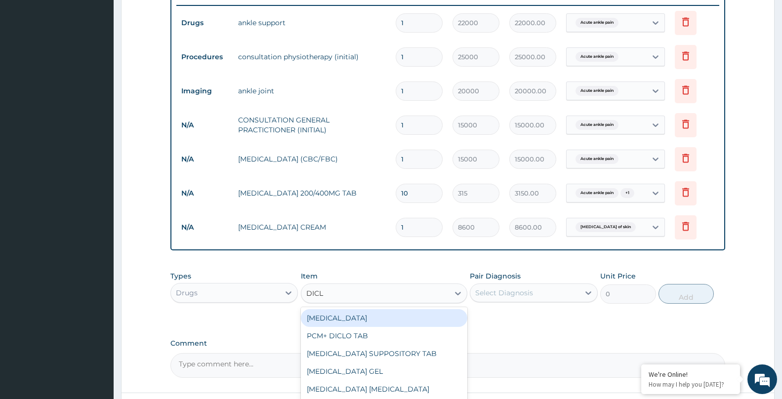
type input "DICLO"
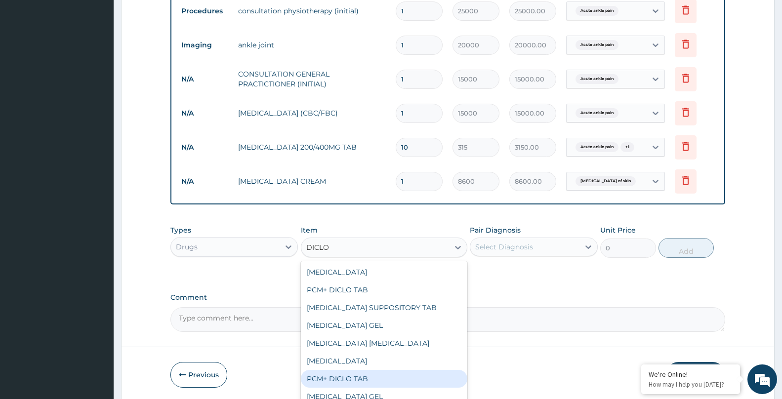
scroll to position [471, 0]
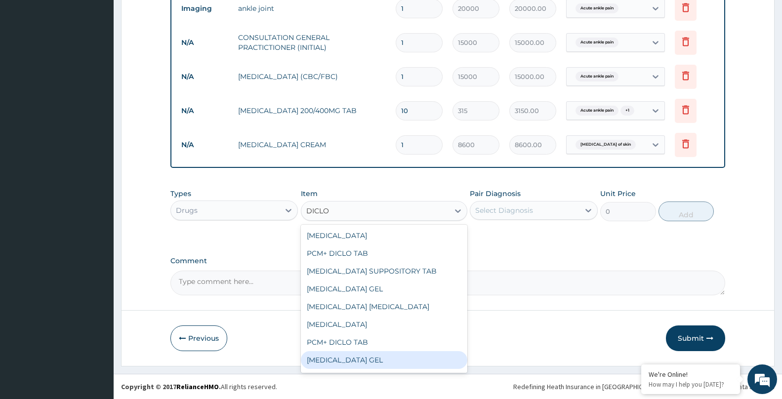
click at [347, 359] on div "[MEDICAL_DATA] GEL" at bounding box center [384, 360] width 166 height 18
type input "5450"
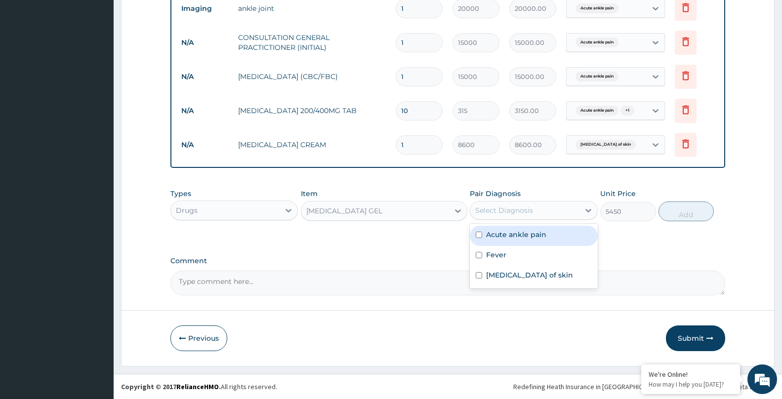
click at [512, 212] on div "Select Diagnosis" at bounding box center [504, 211] width 58 height 10
click at [502, 240] on div "Acute ankle pain" at bounding box center [533, 236] width 127 height 20
checkbox input "true"
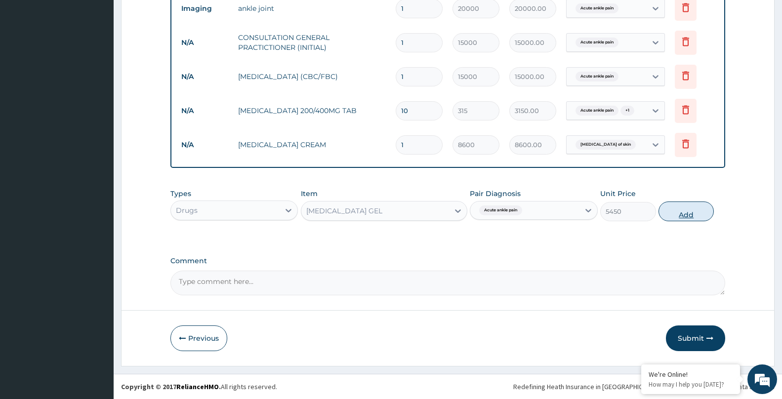
click at [694, 218] on button "Add" at bounding box center [686, 212] width 55 height 20
type input "0"
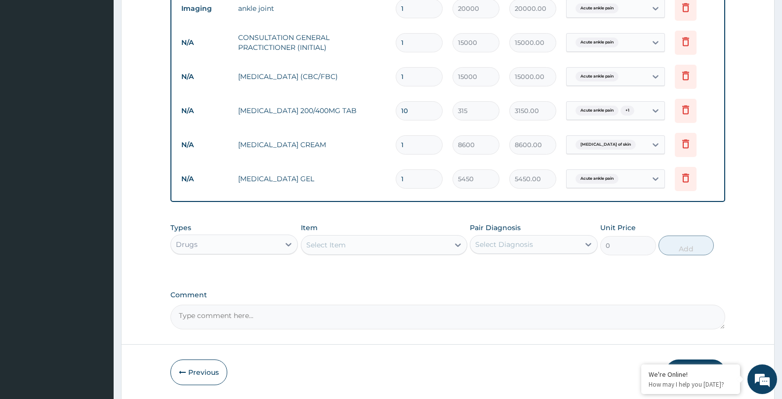
click at [348, 252] on div "Select Item" at bounding box center [375, 245] width 148 height 16
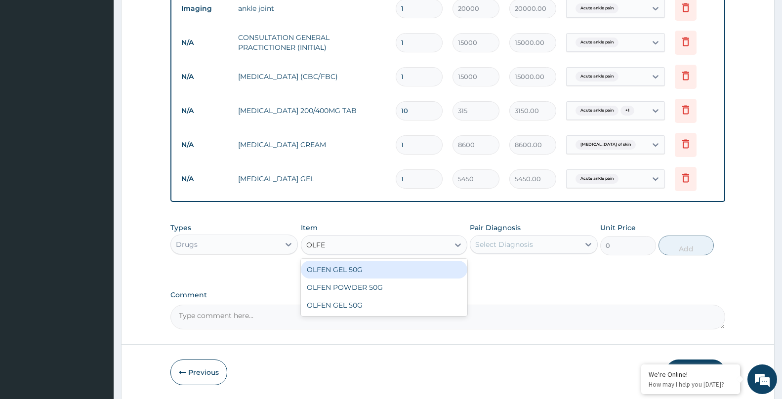
type input "OLFEN"
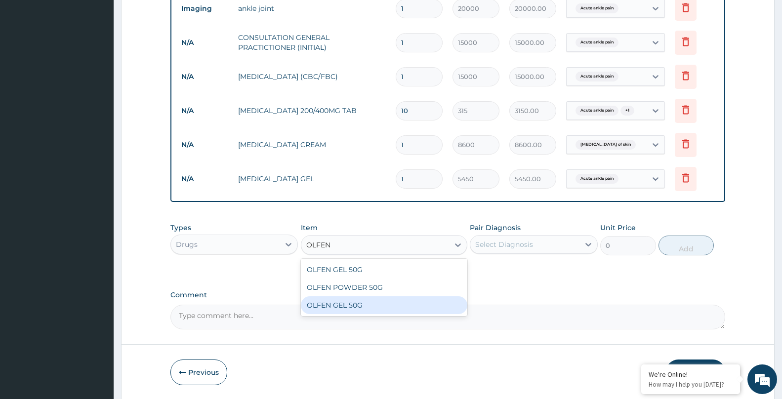
click at [352, 304] on div "OLFEN GEL 50G" at bounding box center [384, 305] width 166 height 18
type input "13000"
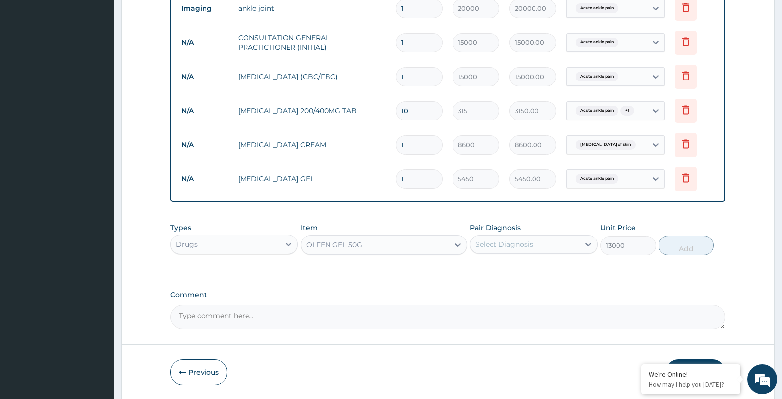
drag, startPoint x: 516, startPoint y: 241, endPoint x: 517, endPoint y: 249, distance: 7.6
click at [516, 241] on div "Select Diagnosis" at bounding box center [504, 245] width 58 height 10
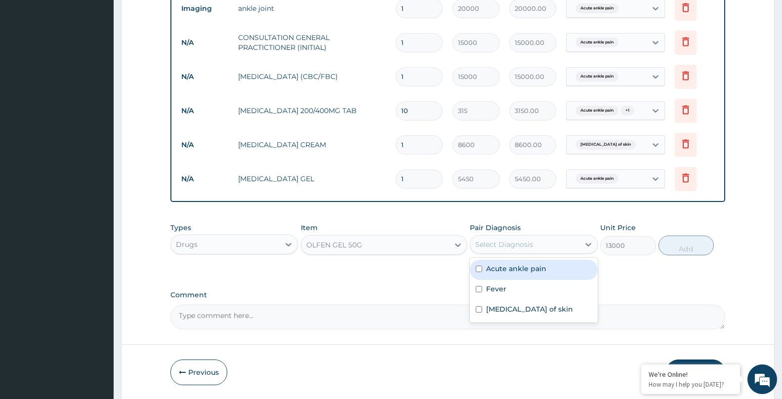
click at [502, 271] on label "Acute ankle pain" at bounding box center [516, 269] width 60 height 10
checkbox input "true"
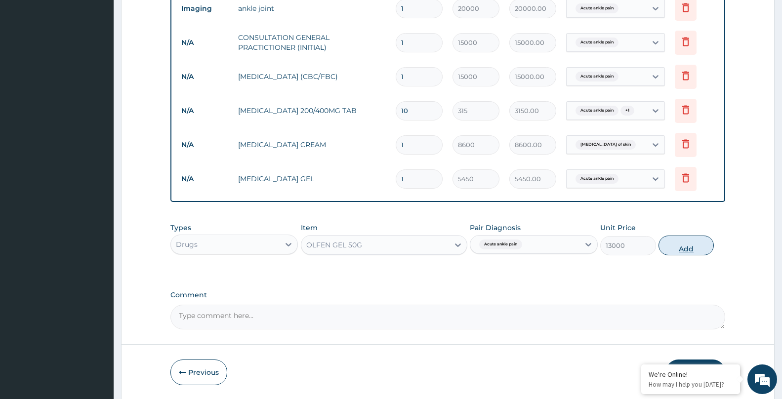
click at [680, 253] on button "Add" at bounding box center [686, 246] width 55 height 20
type input "0"
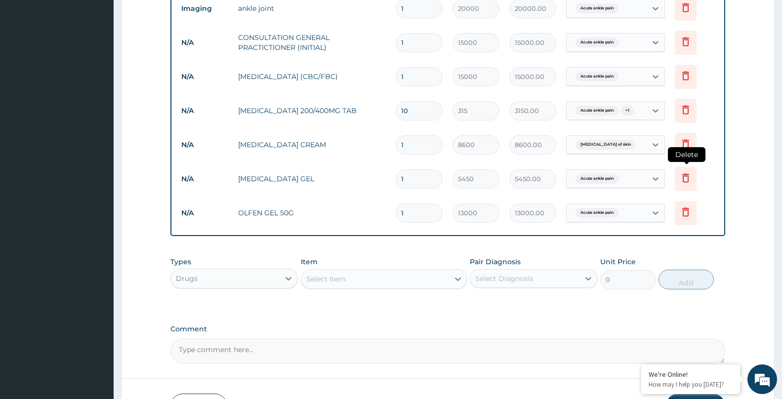
click at [685, 180] on icon at bounding box center [686, 178] width 12 height 12
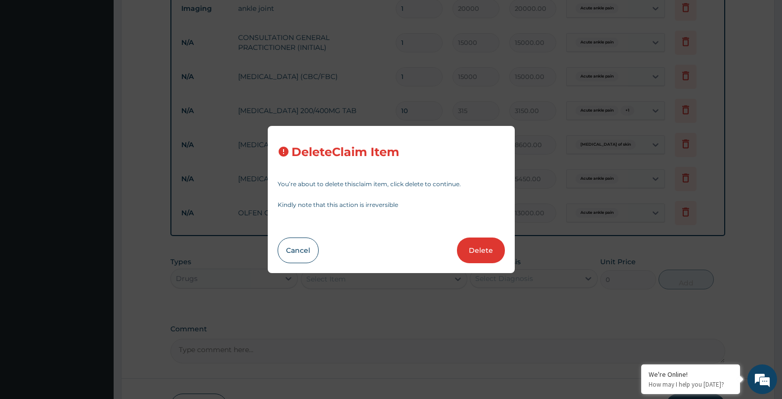
drag, startPoint x: 477, startPoint y: 244, endPoint x: 488, endPoint y: 242, distance: 11.6
click at [476, 244] on button "Delete" at bounding box center [481, 251] width 48 height 26
type input "13000"
type input "13000.00"
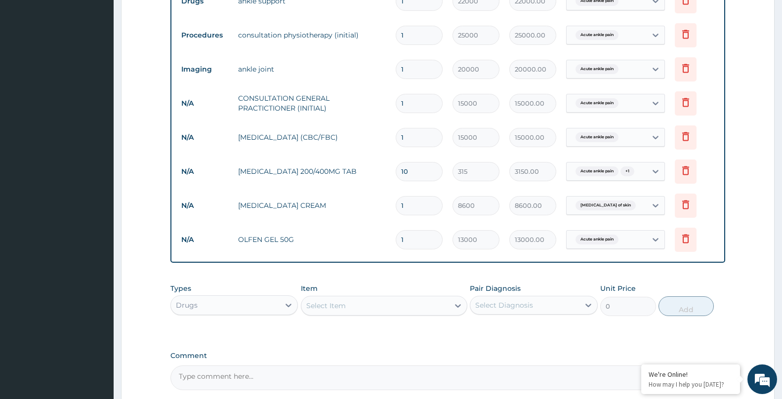
scroll to position [405, 0]
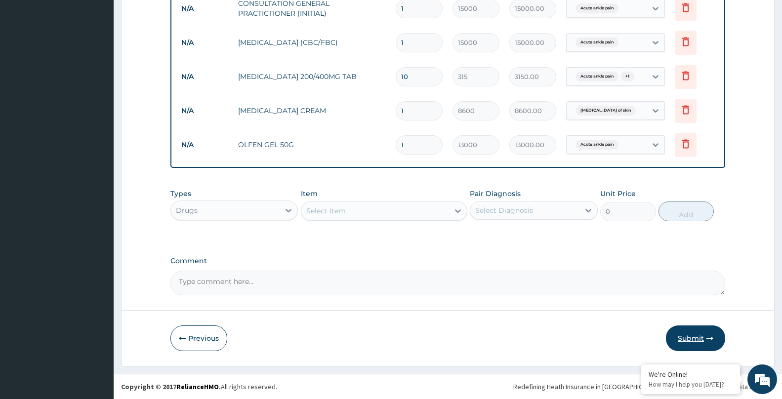
click at [698, 337] on button "Submit" at bounding box center [695, 339] width 59 height 26
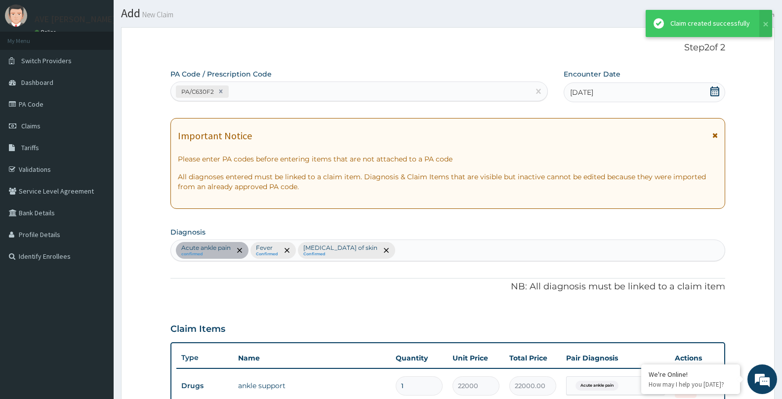
scroll to position [505, 0]
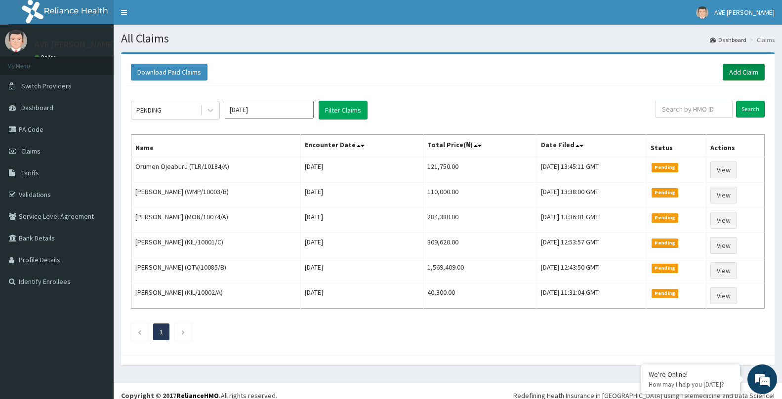
click at [760, 68] on link "Add Claim" at bounding box center [744, 72] width 42 height 17
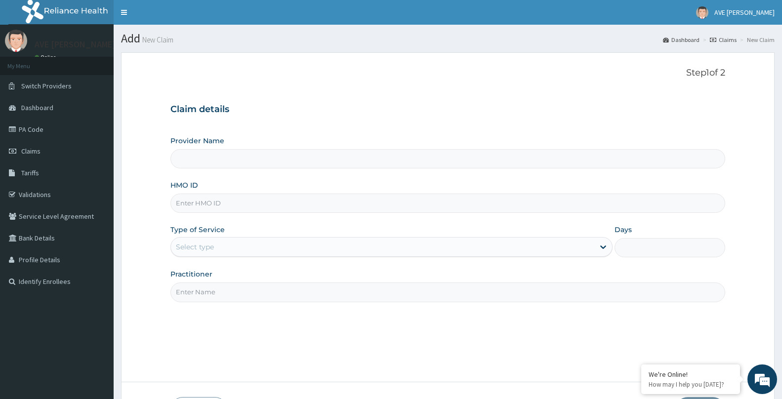
type input "Ave [PERSON_NAME] Hospital Limited - Oniru"
click at [253, 204] on input "HMO ID" at bounding box center [447, 203] width 555 height 19
type input "MPS/10012/A"
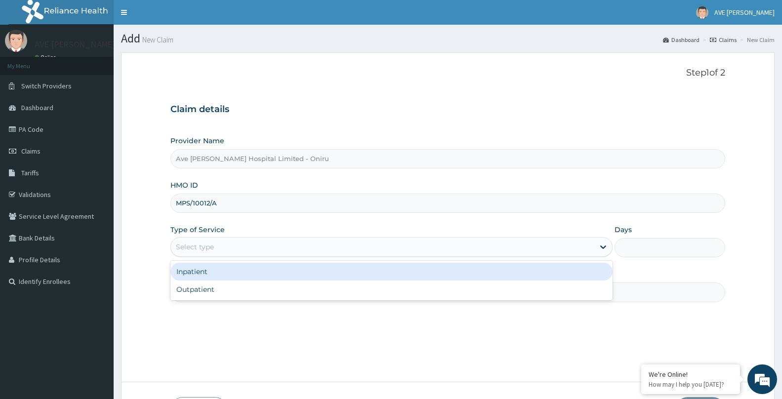
click at [218, 249] on div "Select type" at bounding box center [382, 247] width 423 height 16
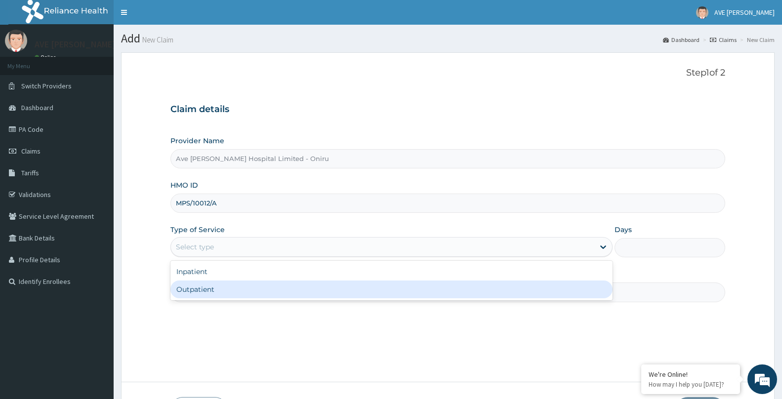
drag, startPoint x: 214, startPoint y: 284, endPoint x: 224, endPoint y: 295, distance: 15.1
click at [214, 284] on div "Outpatient" at bounding box center [391, 290] width 442 height 18
type input "1"
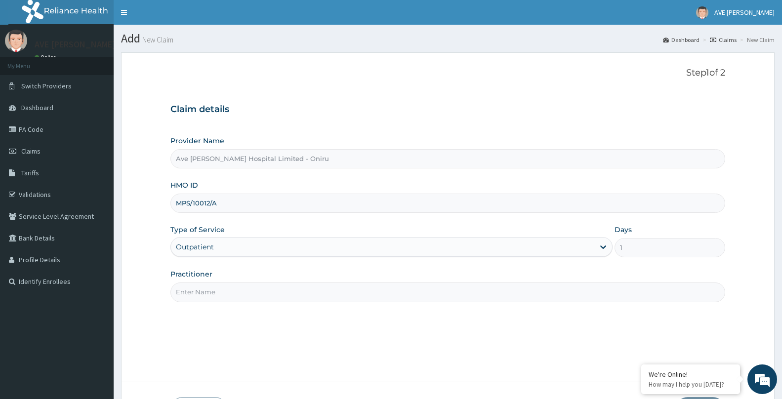
click at [219, 294] on input "Practitioner" at bounding box center [447, 292] width 555 height 19
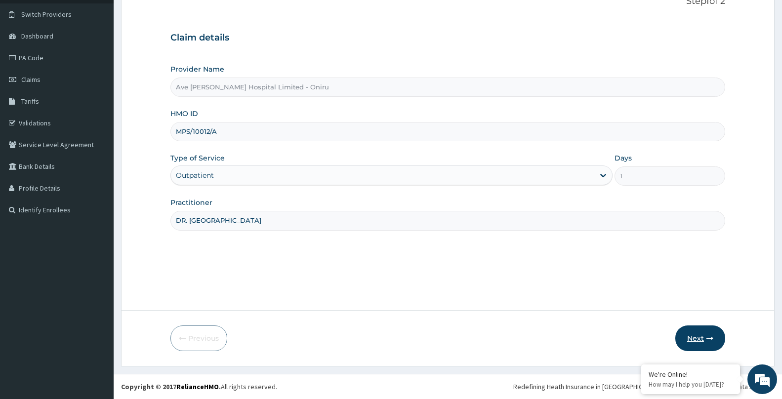
type input "DR. [GEOGRAPHIC_DATA]"
click at [696, 339] on button "Next" at bounding box center [700, 339] width 50 height 26
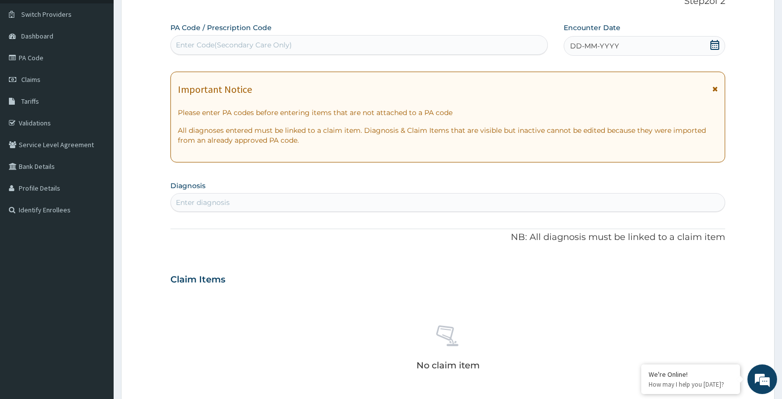
click at [219, 200] on div "Enter diagnosis" at bounding box center [203, 203] width 54 height 10
type input "UPPER RESP"
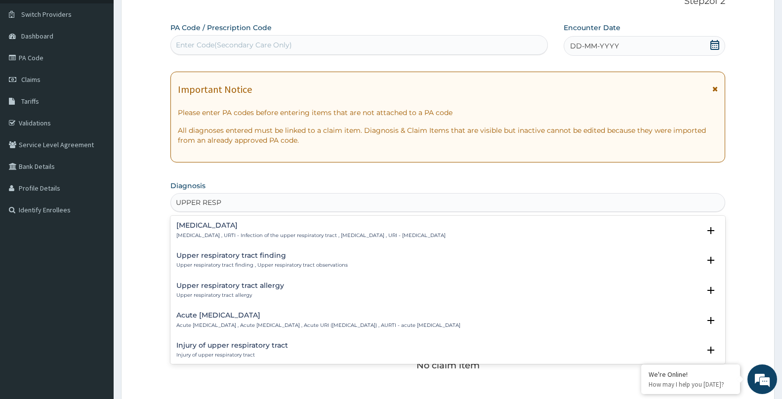
click at [231, 226] on h4 "Upper respiratory infection" at bounding box center [310, 225] width 269 height 7
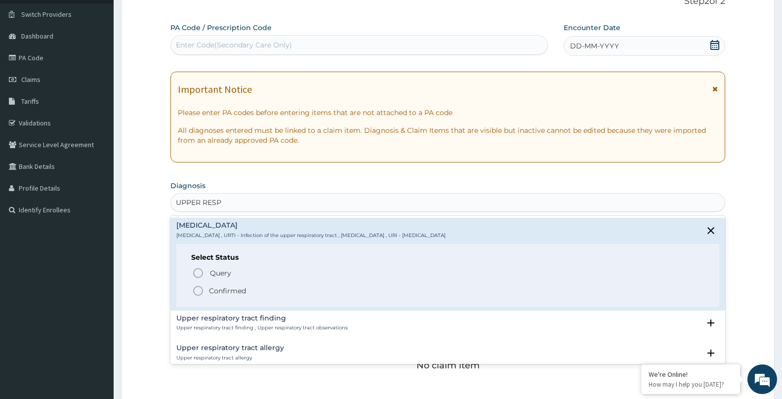
click at [224, 290] on p "Confirmed" at bounding box center [227, 291] width 37 height 10
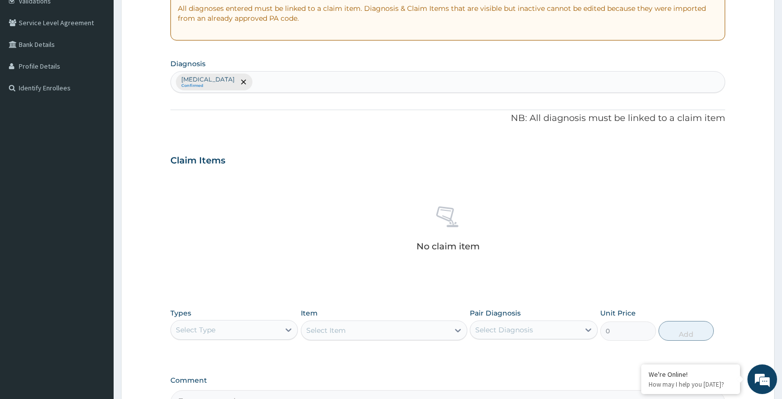
scroll to position [251, 0]
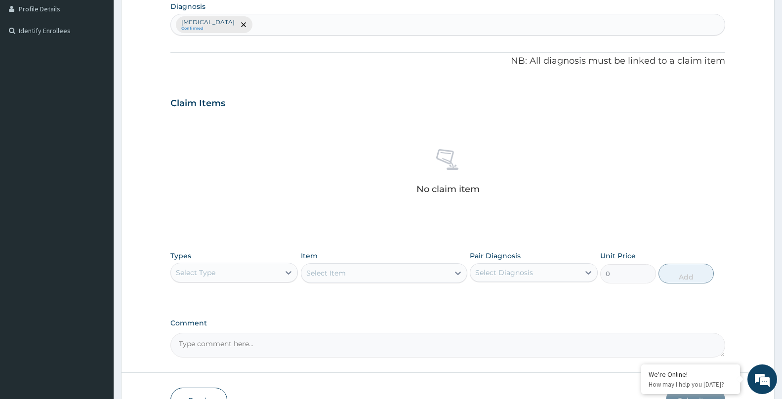
drag, startPoint x: 295, startPoint y: 276, endPoint x: 276, endPoint y: 282, distance: 19.5
click at [294, 276] on div at bounding box center [289, 273] width 18 height 18
click at [206, 336] on div "Procedures" at bounding box center [233, 333] width 127 height 18
click at [349, 277] on div "Select Item" at bounding box center [375, 273] width 148 height 16
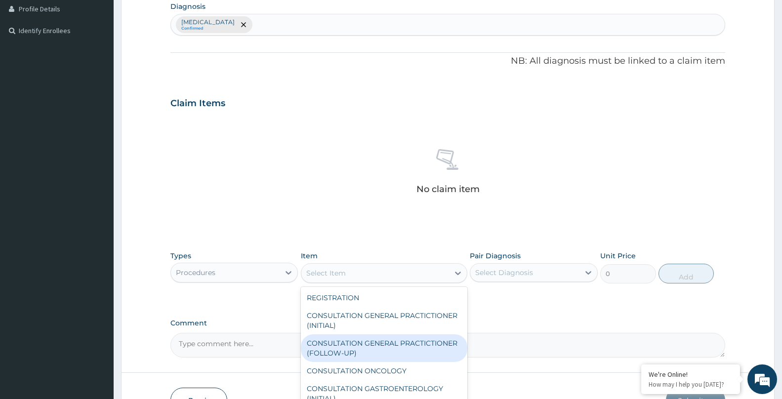
click at [361, 345] on div "CONSULTATION GENERAL PRACTICTIONER (FOLLOW-UP)" at bounding box center [384, 348] width 166 height 28
type input "7500"
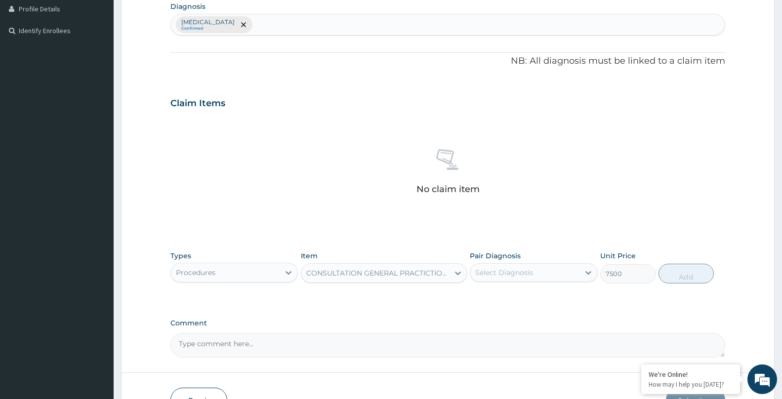
drag, startPoint x: 524, startPoint y: 266, endPoint x: 518, endPoint y: 277, distance: 11.7
click at [524, 266] on div "Select Diagnosis" at bounding box center [524, 273] width 109 height 16
click at [518, 297] on label "Upper respiratory infection" at bounding box center [516, 297] width 61 height 10
checkbox input "true"
click at [664, 268] on button "Add" at bounding box center [686, 274] width 55 height 20
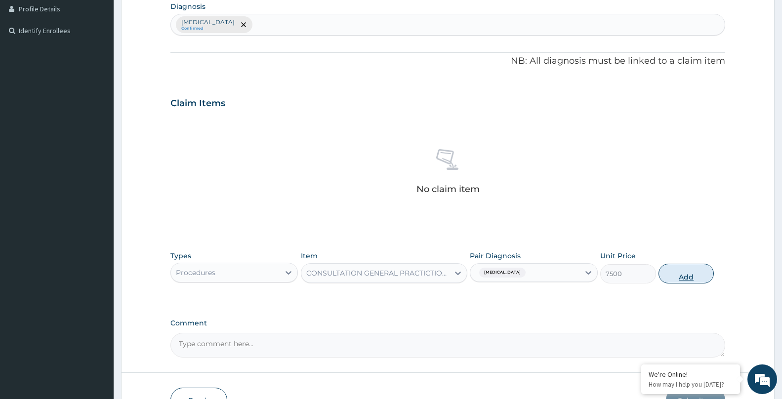
type input "0"
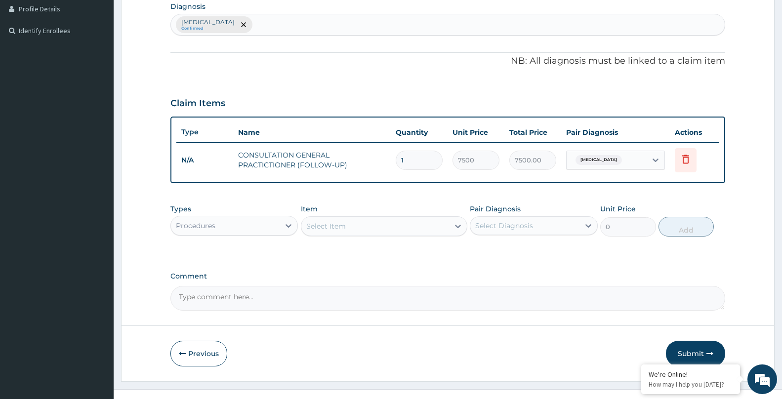
click at [222, 225] on div "Procedures" at bounding box center [225, 226] width 109 height 16
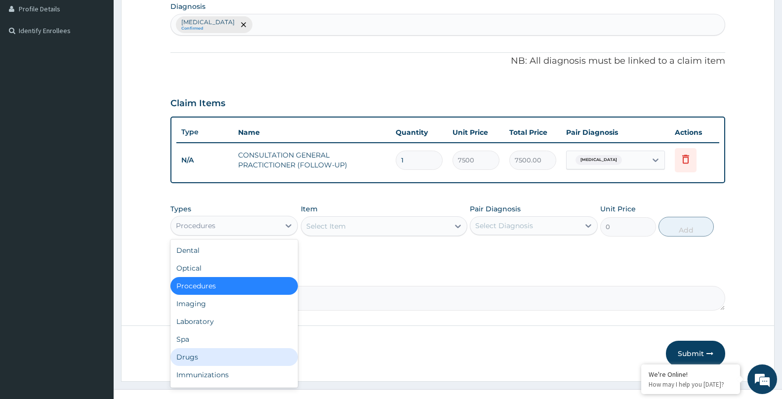
click at [194, 357] on div "Drugs" at bounding box center [233, 357] width 127 height 18
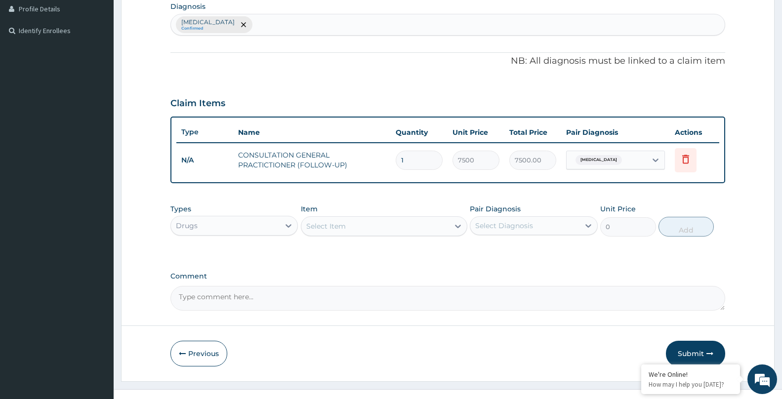
click at [334, 233] on div "Select Item" at bounding box center [375, 226] width 148 height 16
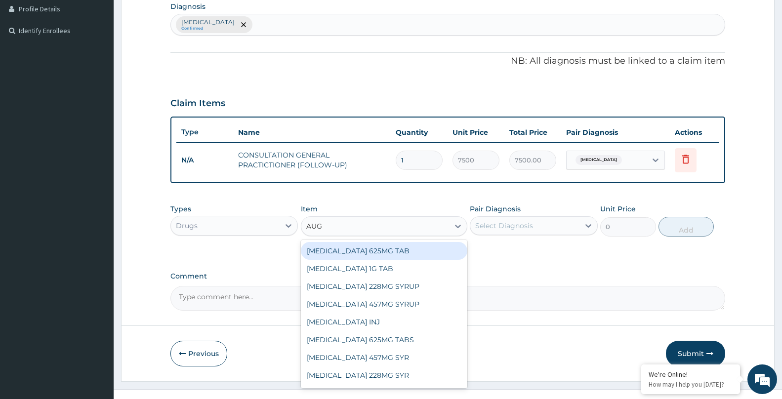
type input "AUGM"
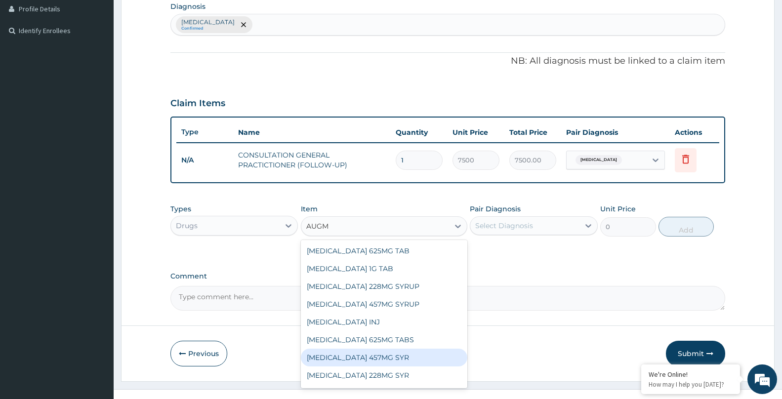
scroll to position [16, 0]
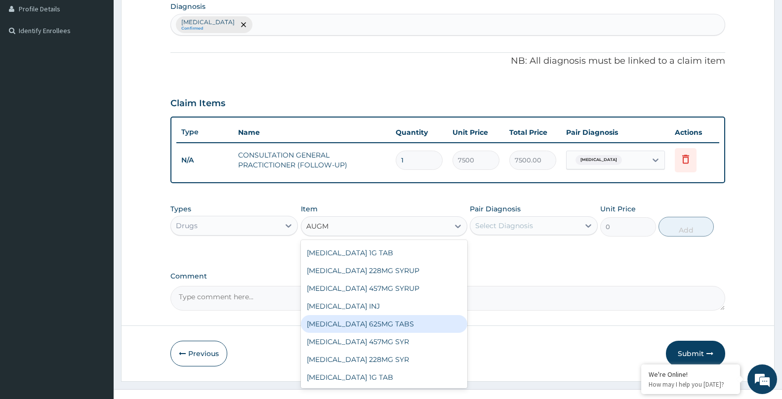
click at [365, 329] on div "[MEDICAL_DATA] 625MG TABS" at bounding box center [384, 324] width 166 height 18
type input "2555"
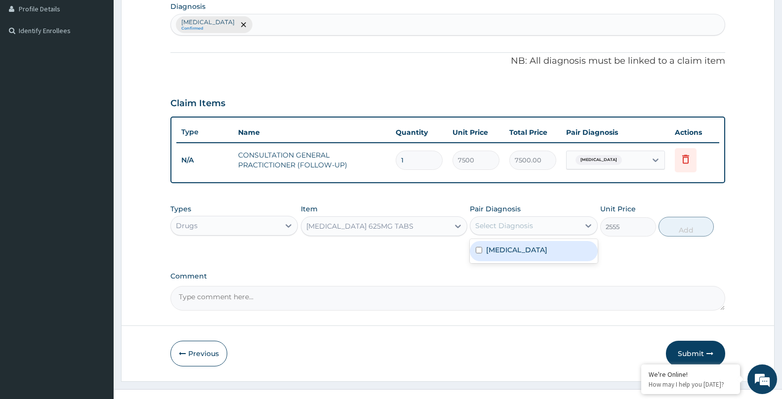
click at [523, 224] on div "Select Diagnosis" at bounding box center [504, 226] width 58 height 10
click at [516, 253] on label "Upper respiratory infection" at bounding box center [516, 250] width 61 height 10
checkbox input "true"
click at [675, 232] on button "Add" at bounding box center [686, 227] width 55 height 20
type input "0"
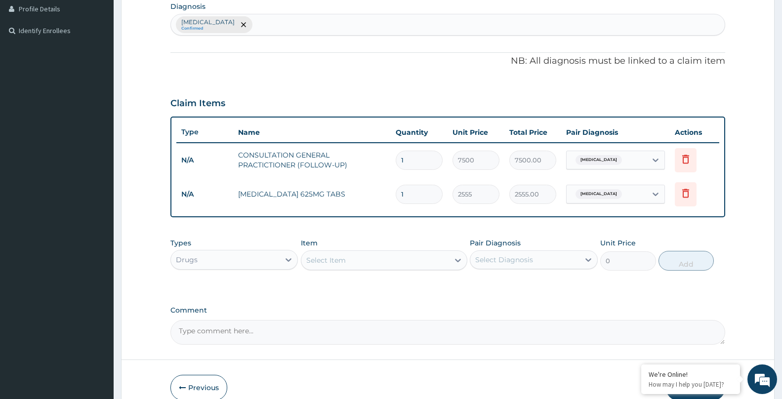
type input "14"
type input "35770.00"
type input "14"
click at [372, 268] on div "Select Item" at bounding box center [384, 260] width 166 height 20
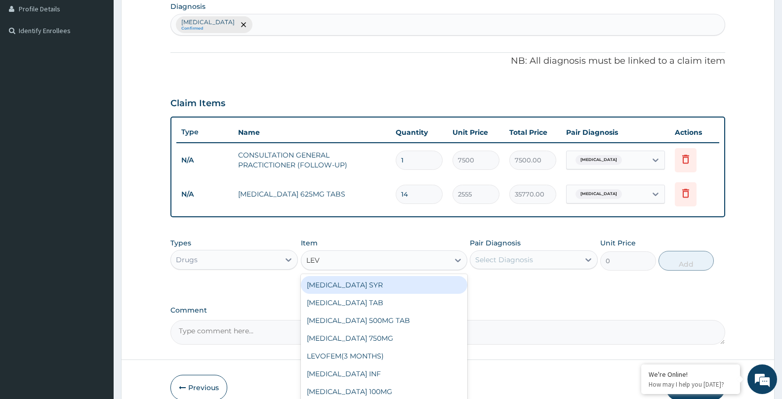
type input "LEVO"
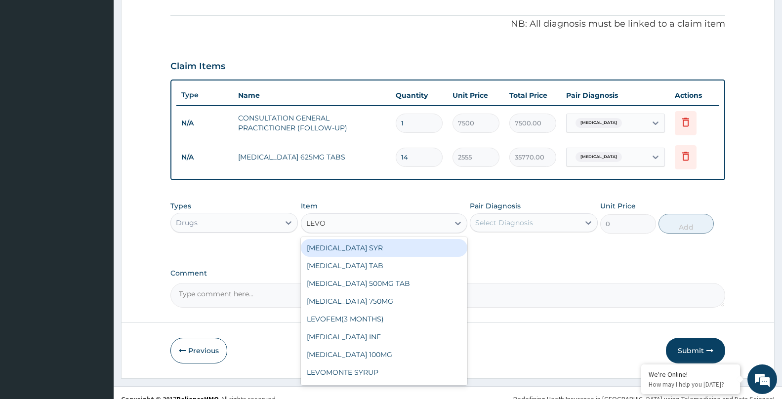
scroll to position [300, 0]
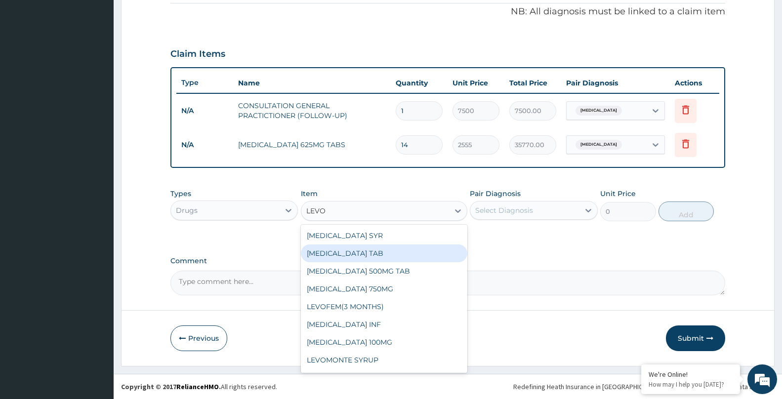
click at [383, 256] on div "[MEDICAL_DATA] TAB" at bounding box center [384, 254] width 166 height 18
type input "264.6"
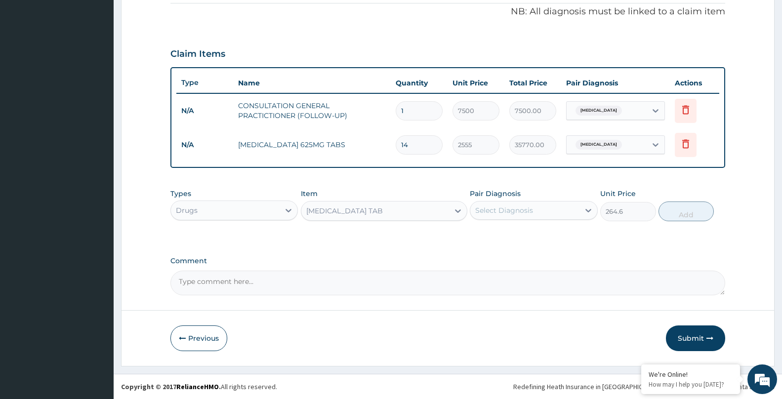
click at [508, 215] on div "Select Diagnosis" at bounding box center [524, 211] width 109 height 16
click at [503, 233] on label "Upper respiratory infection" at bounding box center [516, 235] width 61 height 10
checkbox input "true"
drag, startPoint x: 687, startPoint y: 209, endPoint x: 619, endPoint y: 241, distance: 74.7
click at [687, 210] on button "Add" at bounding box center [686, 212] width 55 height 20
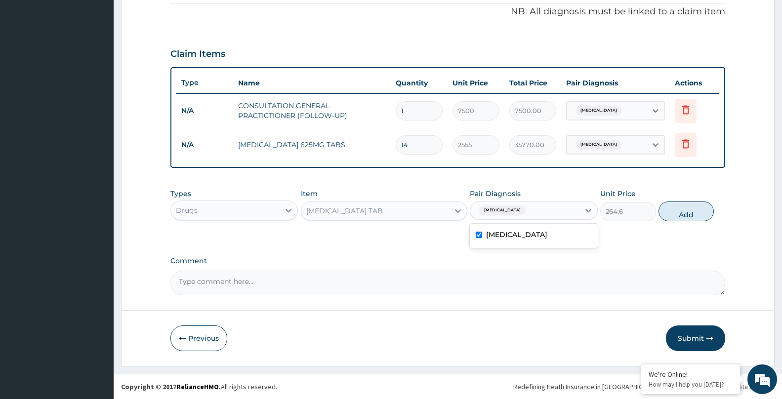
type input "0"
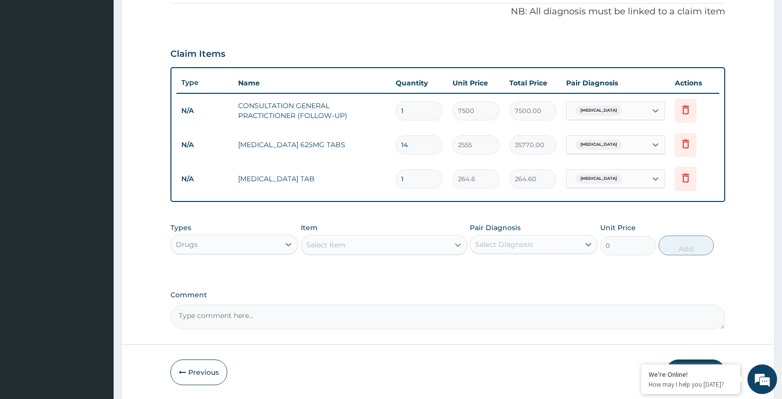
type input "10"
type input "2646.00"
type input "10"
click at [356, 245] on div "Select Item" at bounding box center [375, 245] width 148 height 16
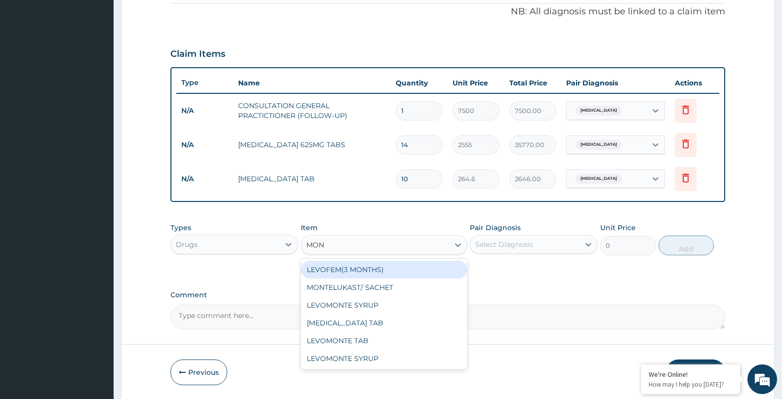
type input "MONT"
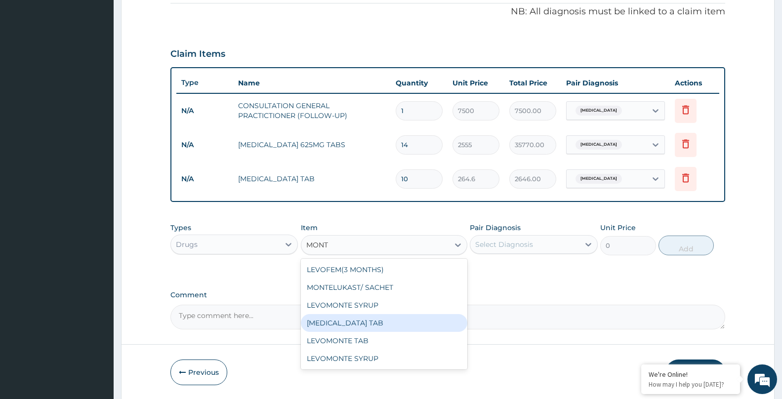
click at [361, 321] on div "[MEDICAL_DATA] TAB" at bounding box center [384, 323] width 166 height 18
type input "412"
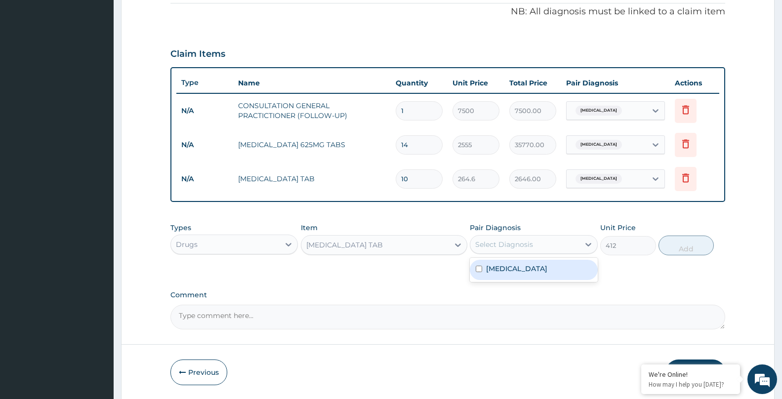
click at [520, 243] on div "Select Diagnosis" at bounding box center [504, 245] width 58 height 10
click at [511, 265] on label "Upper respiratory infection" at bounding box center [516, 269] width 61 height 10
checkbox input "true"
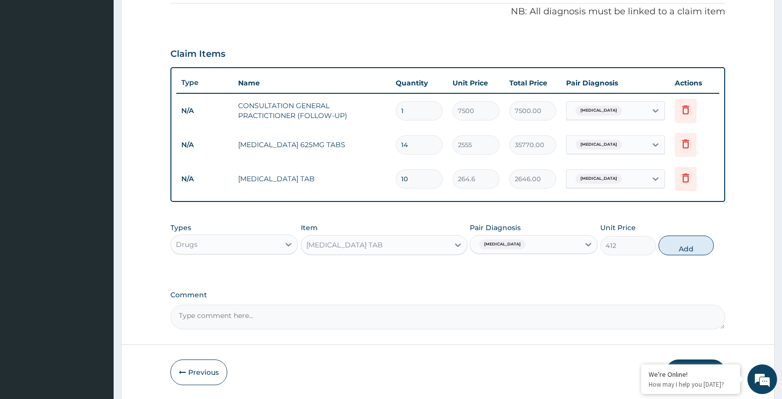
drag, startPoint x: 682, startPoint y: 254, endPoint x: 561, endPoint y: 299, distance: 129.3
click at [675, 256] on div "Types Drugs Item MONTELUKAST TAB Pair Diagnosis Upper respiratory infection Uni…" at bounding box center [447, 239] width 555 height 42
click at [694, 246] on button "Add" at bounding box center [686, 246] width 55 height 20
type input "0"
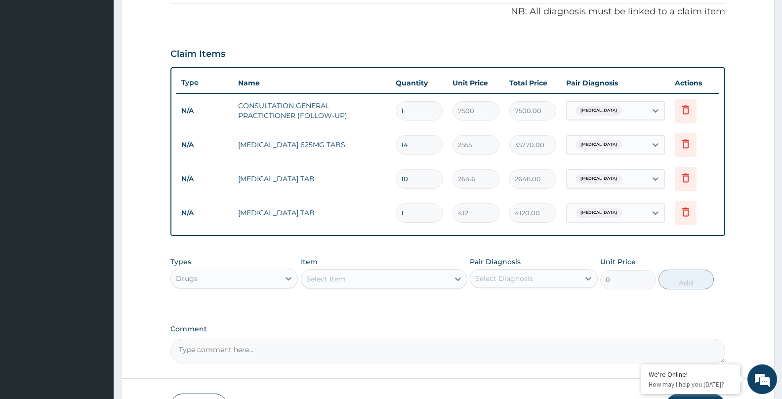
type input "10"
type input "4120.00"
type input "10"
click at [329, 286] on div "Select Item" at bounding box center [375, 279] width 148 height 16
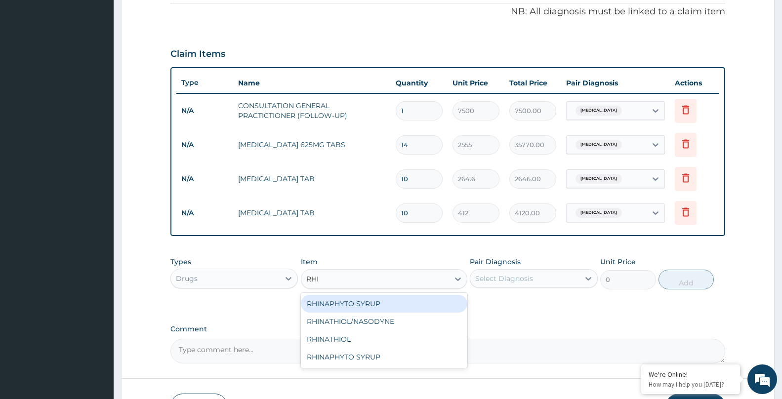
type input "RHIN"
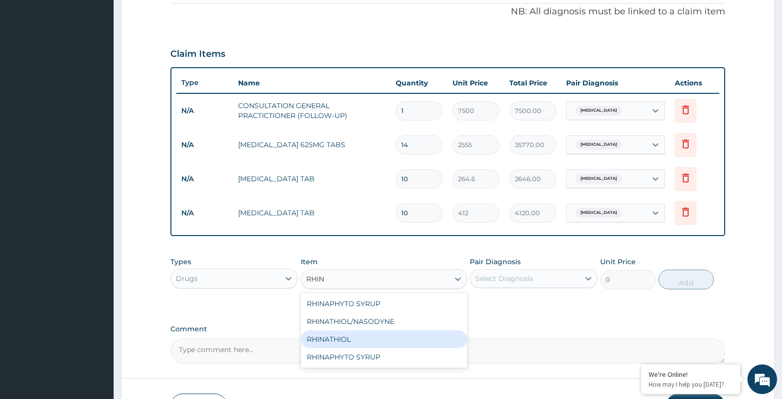
click at [345, 341] on div "RHINATHIOL" at bounding box center [384, 340] width 166 height 18
type input "18000"
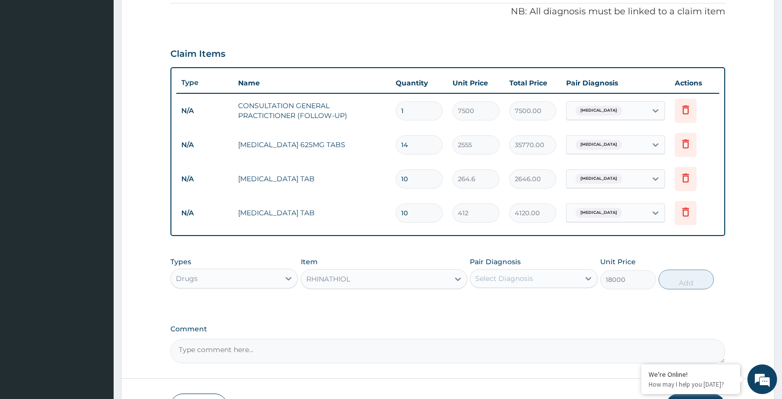
click at [524, 276] on div "Select Diagnosis" at bounding box center [504, 279] width 58 height 10
drag, startPoint x: 514, startPoint y: 303, endPoint x: 620, endPoint y: 297, distance: 105.9
click at [516, 303] on label "Upper respiratory infection" at bounding box center [516, 303] width 61 height 10
checkbox input "true"
click at [680, 285] on button "Add" at bounding box center [686, 280] width 55 height 20
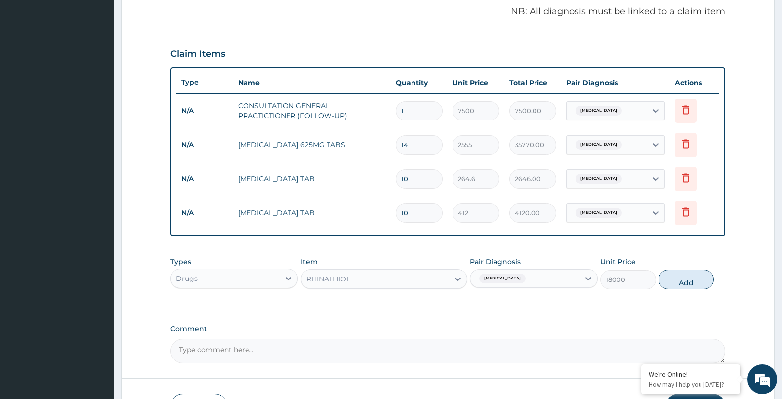
type input "0"
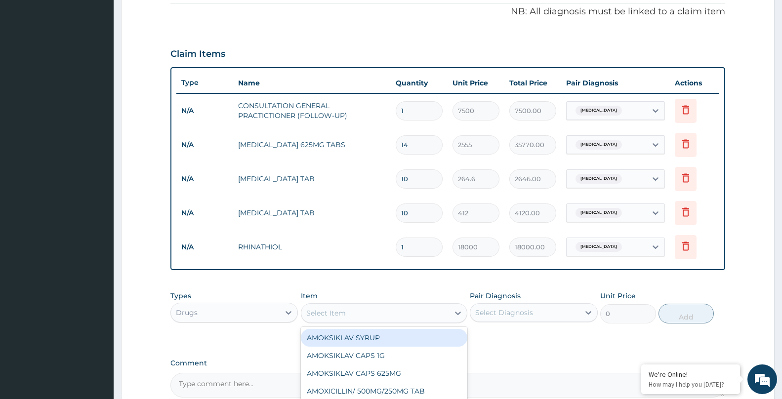
click at [367, 319] on div "Select Item" at bounding box center [375, 313] width 148 height 16
type input "PREDN"
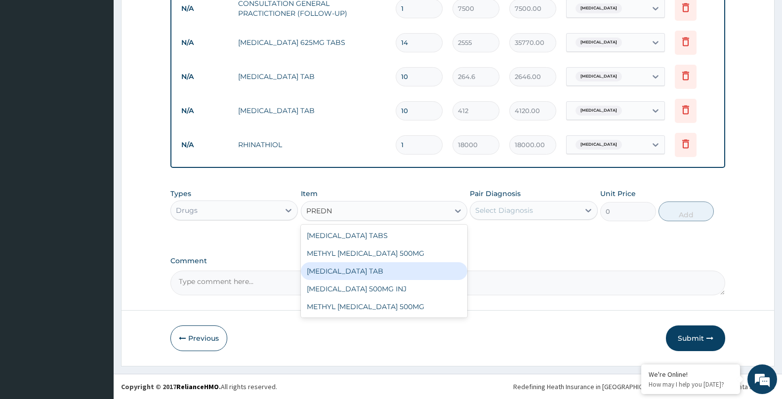
click at [321, 274] on div "[MEDICAL_DATA] TAB" at bounding box center [384, 271] width 166 height 18
type input "170"
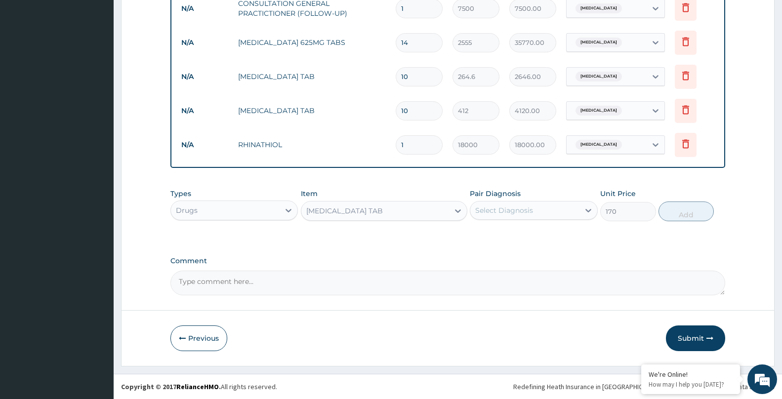
click at [492, 212] on div "Select Diagnosis" at bounding box center [504, 211] width 58 height 10
drag, startPoint x: 504, startPoint y: 235, endPoint x: 641, endPoint y: 233, distance: 136.9
click at [511, 235] on label "Upper respiratory infection" at bounding box center [516, 235] width 61 height 10
checkbox input "true"
click at [684, 215] on button "Add" at bounding box center [686, 212] width 55 height 20
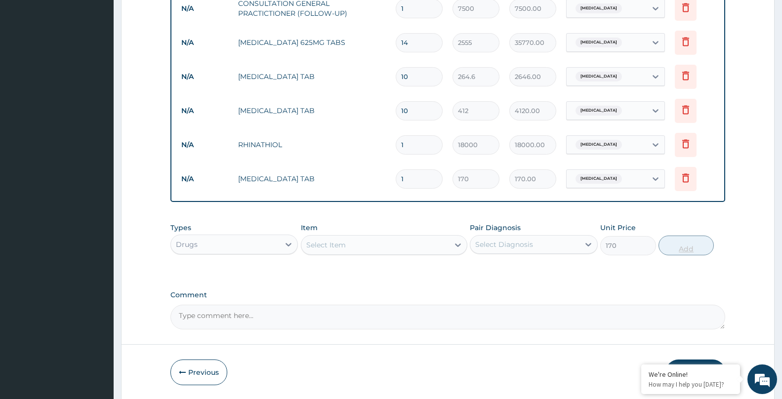
type input "0"
type input "10"
type input "1700.00"
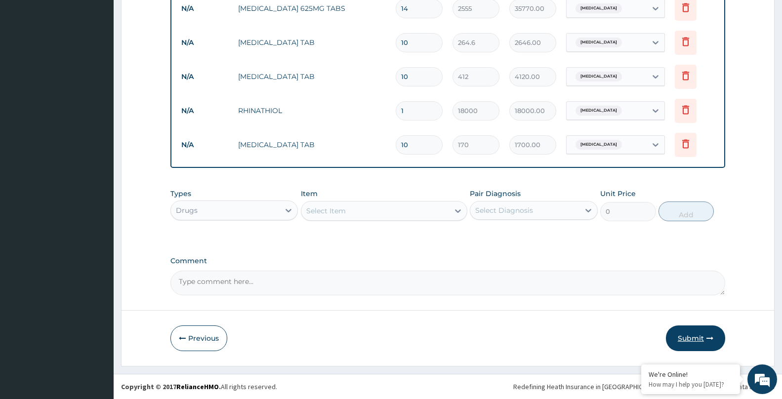
type input "10"
click at [687, 338] on button "Submit" at bounding box center [695, 339] width 59 height 26
click at [696, 339] on button "Submit" at bounding box center [695, 339] width 59 height 26
click at [691, 341] on button "Submit" at bounding box center [695, 339] width 59 height 26
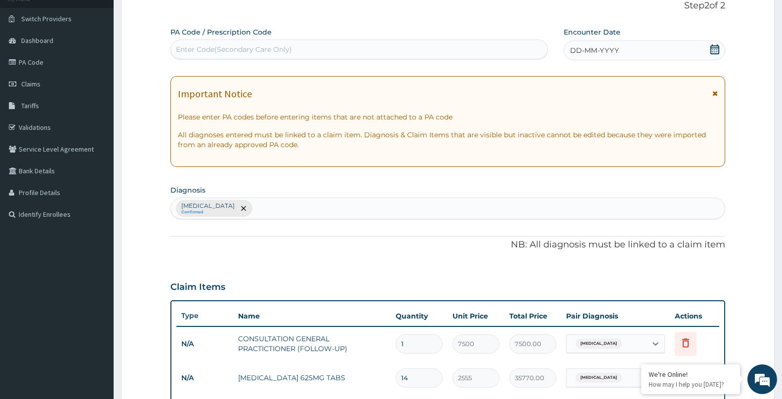
scroll to position [12, 0]
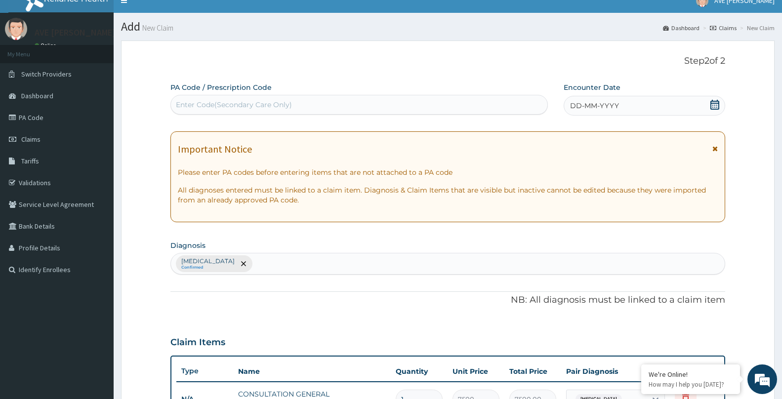
click at [647, 107] on div "DD-MM-YYYY" at bounding box center [645, 106] width 162 height 20
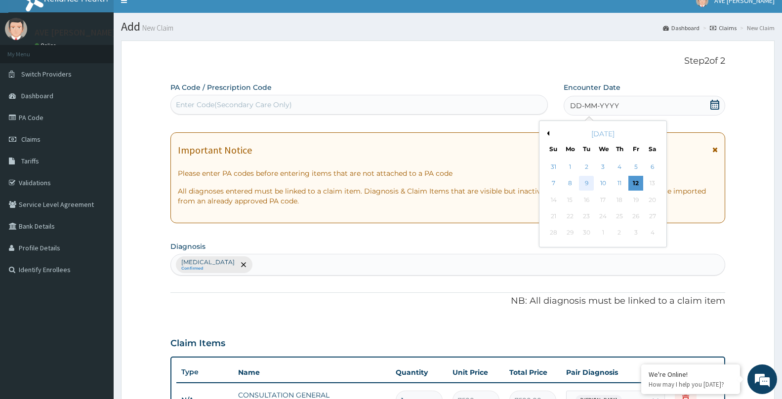
click at [586, 185] on div "9" at bounding box center [586, 183] width 15 height 15
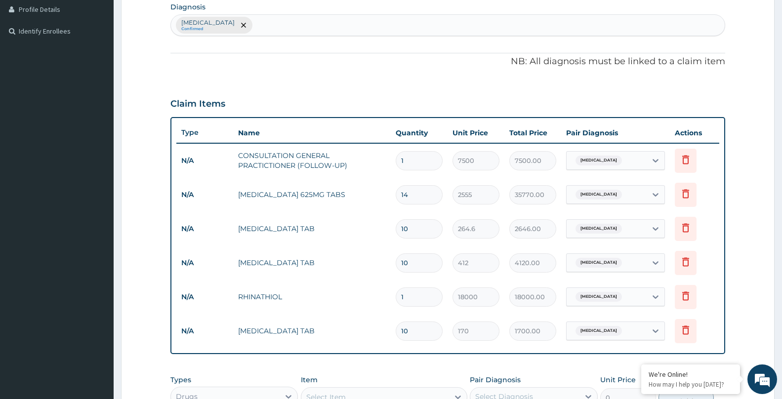
scroll to position [398, 0]
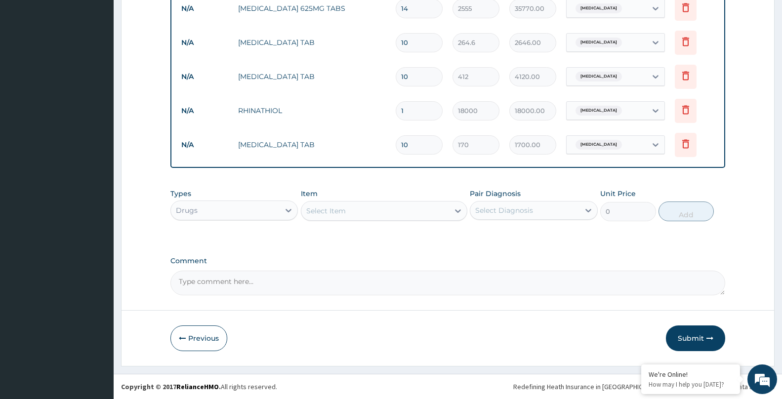
drag, startPoint x: 691, startPoint y: 334, endPoint x: 619, endPoint y: 282, distance: 89.1
click at [691, 332] on button "Submit" at bounding box center [695, 339] width 59 height 26
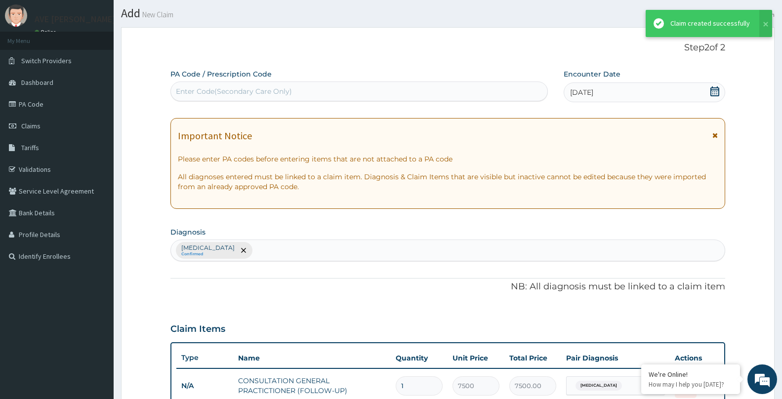
scroll to position [437, 0]
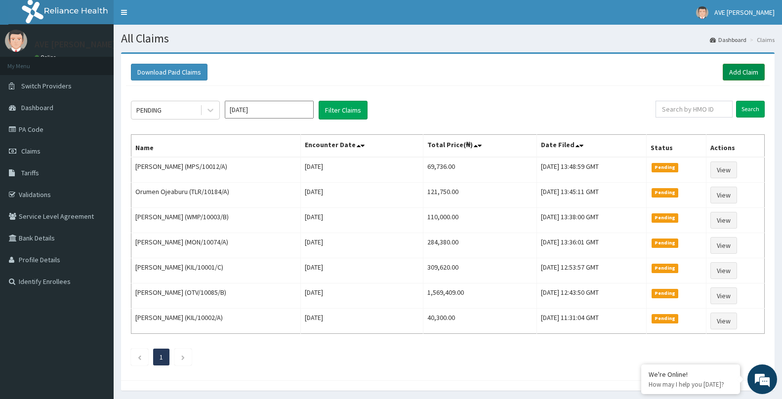
click at [747, 68] on link "Add Claim" at bounding box center [744, 72] width 42 height 17
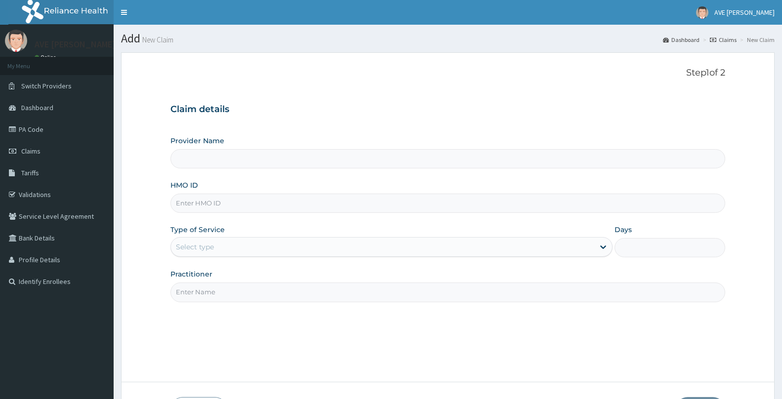
type input "Ave [PERSON_NAME] Hospital Limited - Oniru"
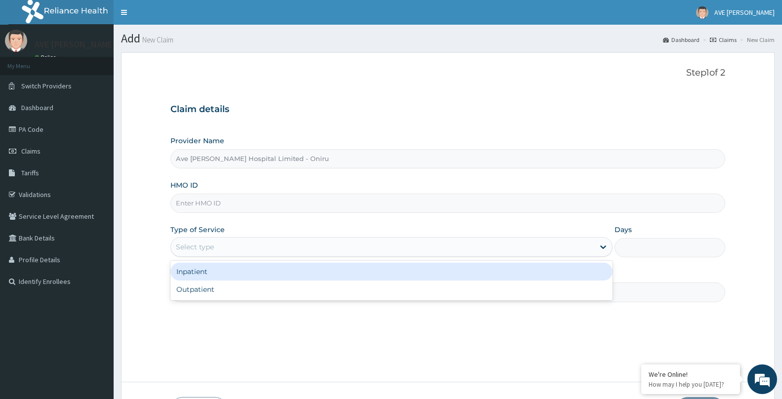
click at [233, 242] on div "Select type" at bounding box center [382, 247] width 423 height 16
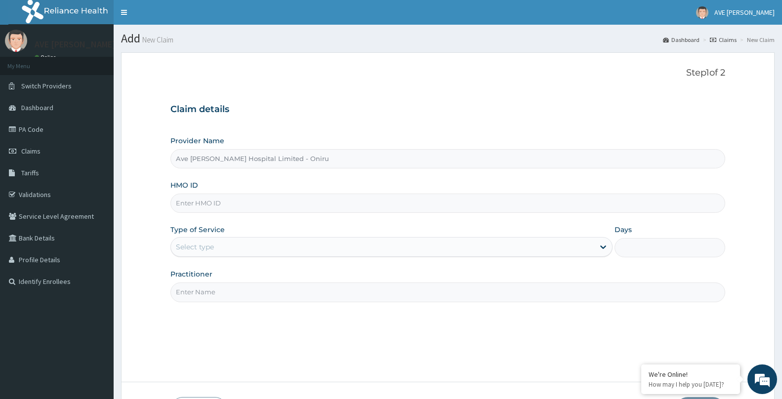
click at [216, 199] on input "HMO ID" at bounding box center [447, 203] width 555 height 19
paste input "PAY/10021/A"
type input "PAY/10021/A"
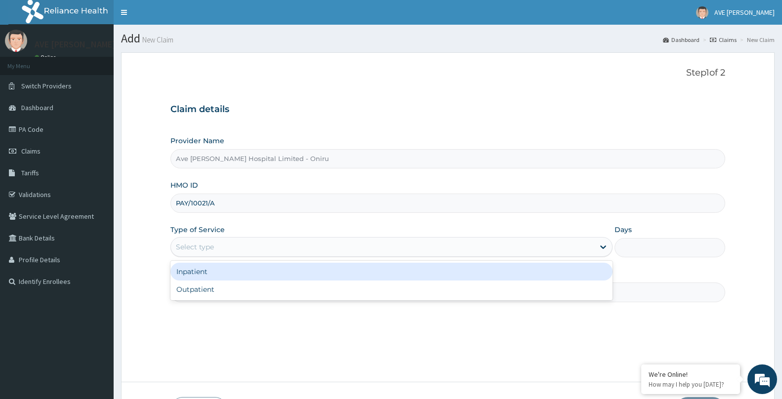
click at [210, 245] on div "Select type" at bounding box center [195, 247] width 38 height 10
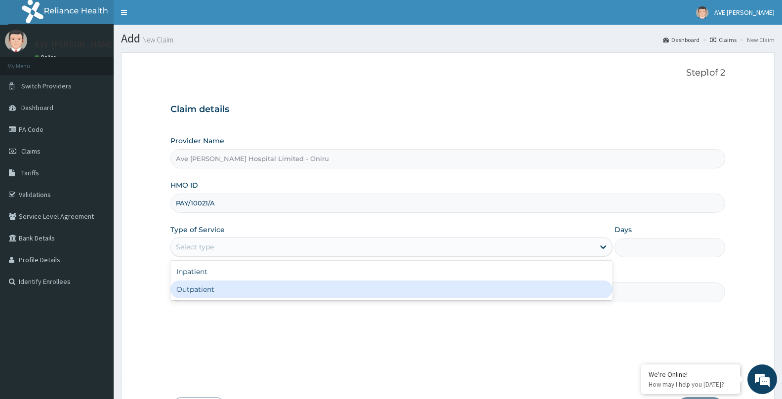
click at [210, 298] on div "Outpatient" at bounding box center [391, 290] width 442 height 18
type input "1"
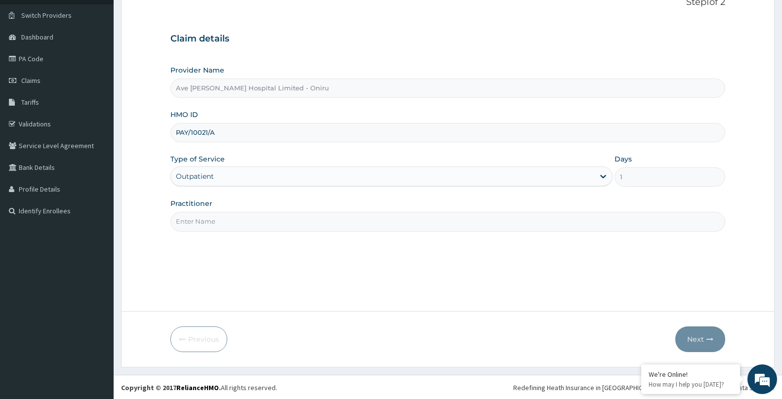
scroll to position [72, 0]
click at [268, 223] on input "Practitioner" at bounding box center [447, 220] width 555 height 19
type input "DR. [GEOGRAPHIC_DATA]"
click at [699, 343] on button "Next" at bounding box center [700, 339] width 50 height 26
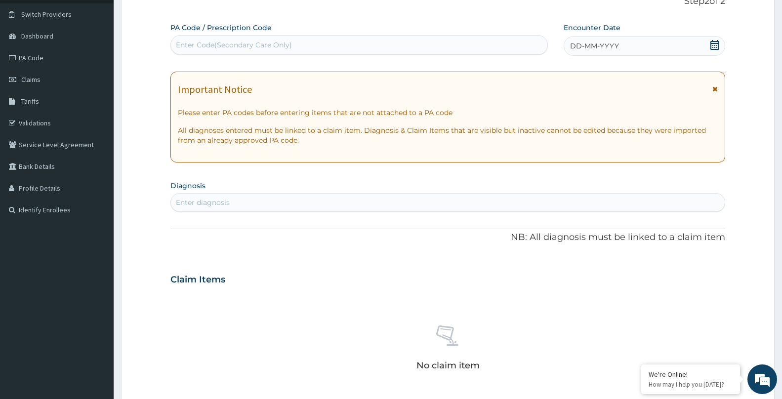
click at [294, 40] on div "Enter Code(Secondary Care Only)" at bounding box center [359, 45] width 376 height 16
paste input "PA/C1E1D4"
type input "PA/C1E1D4"
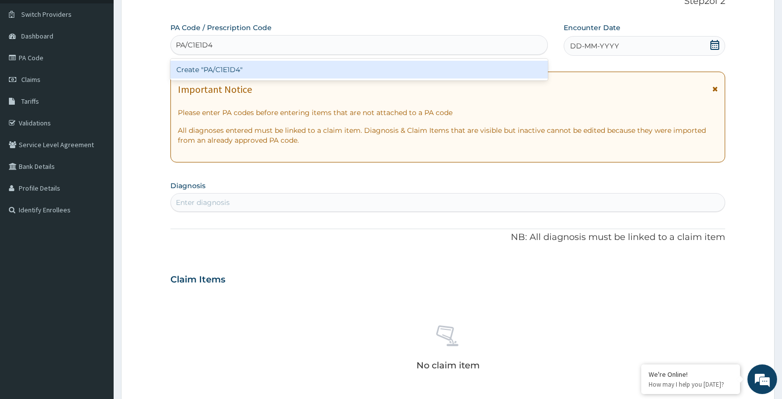
click at [282, 68] on div "Create "PA/C1E1D4"" at bounding box center [358, 70] width 377 height 18
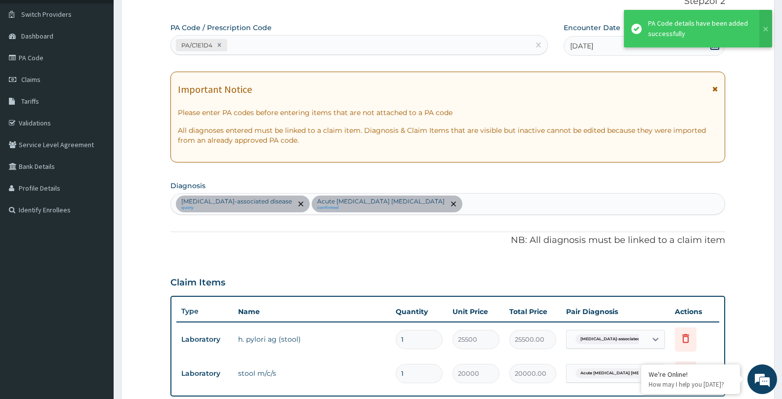
click at [417, 203] on div "[MEDICAL_DATA]-associated disease query Acute [MEDICAL_DATA] [MEDICAL_DATA] con…" at bounding box center [448, 204] width 554 height 21
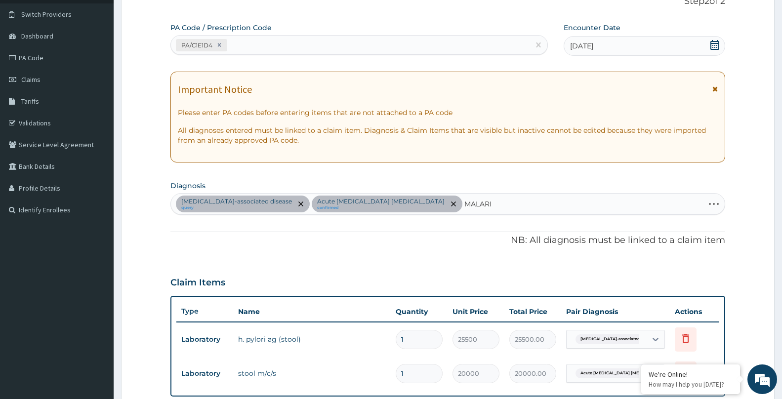
type input "[MEDICAL_DATA]"
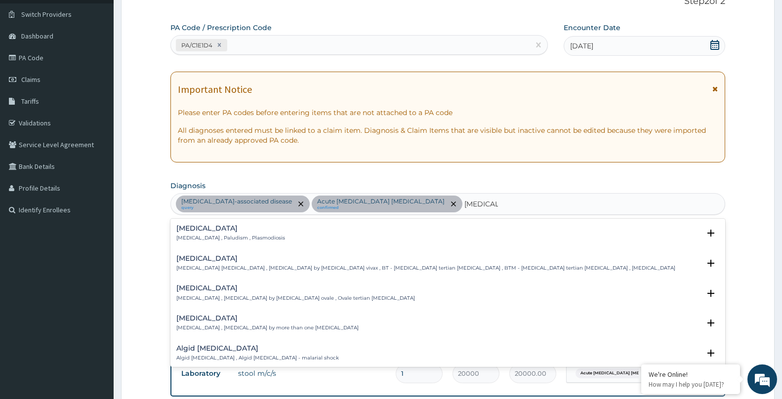
click at [197, 228] on h4 "[MEDICAL_DATA]" at bounding box center [230, 228] width 109 height 7
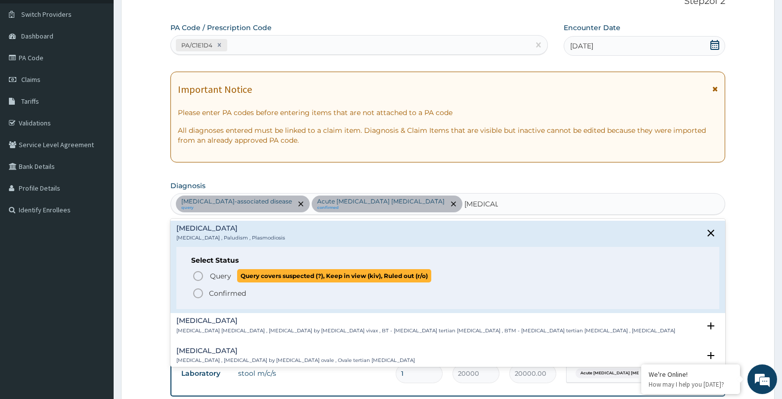
click at [205, 280] on span "Query Query covers suspected (?), Keep in view (kiv), Ruled out (r/o)" at bounding box center [448, 275] width 512 height 13
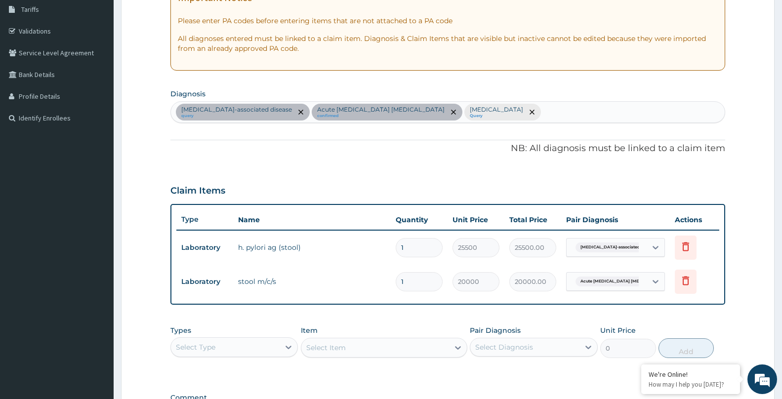
scroll to position [203, 0]
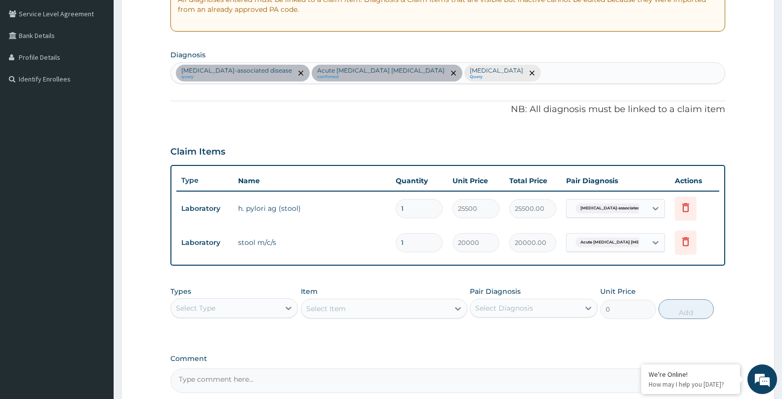
click at [246, 305] on div "Select Type" at bounding box center [225, 308] width 109 height 16
click at [201, 367] on div "Procedures" at bounding box center [233, 369] width 127 height 18
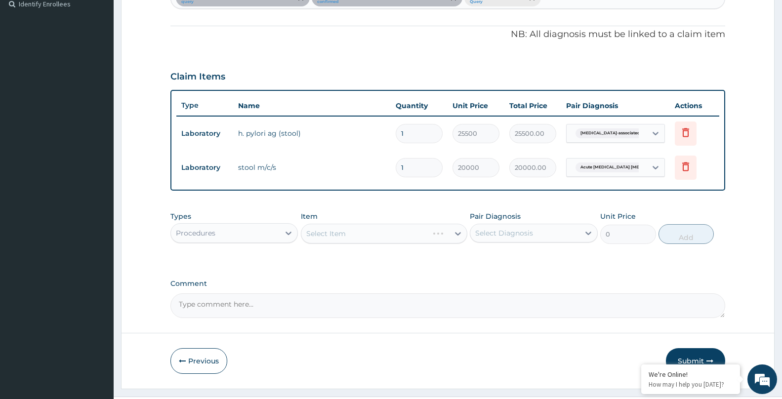
scroll to position [300, 0]
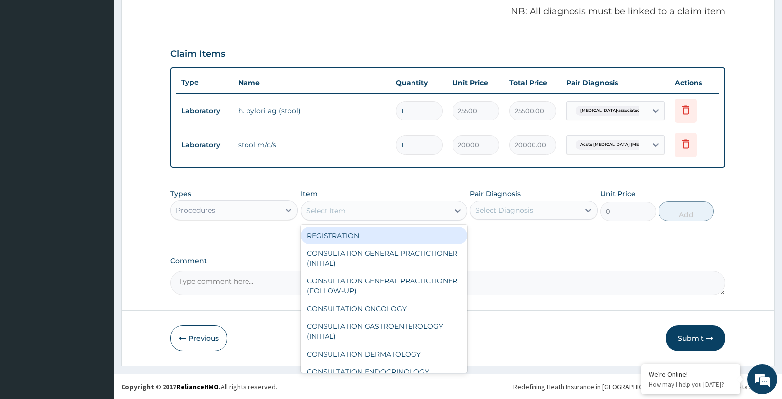
click at [339, 214] on div "Select Item" at bounding box center [326, 211] width 40 height 10
click at [334, 238] on div "REGISTRATION" at bounding box center [384, 236] width 166 height 18
type input "5000"
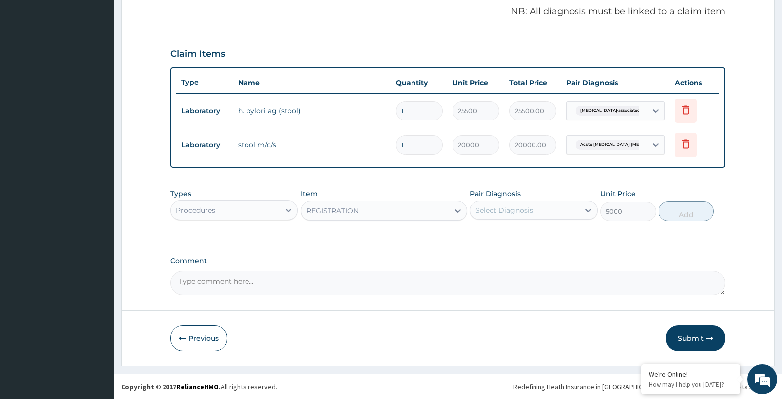
click at [503, 214] on div "Select Diagnosis" at bounding box center [504, 211] width 58 height 10
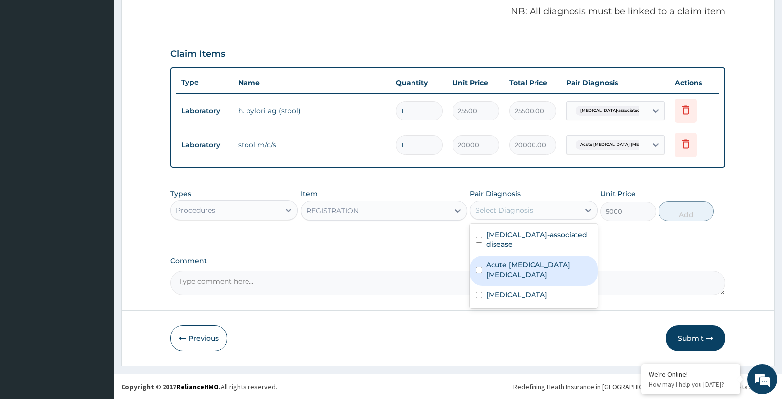
drag, startPoint x: 497, startPoint y: 271, endPoint x: 503, endPoint y: 245, distance: 27.0
click at [497, 269] on div "Acute [MEDICAL_DATA] [MEDICAL_DATA]" at bounding box center [533, 271] width 127 height 30
checkbox input "true"
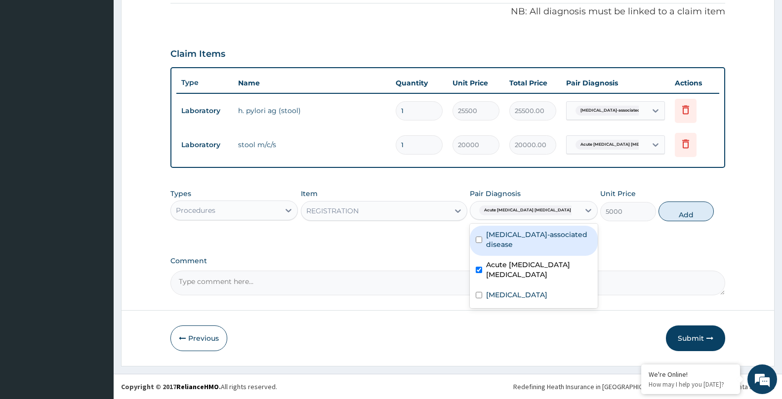
click at [504, 234] on label "[MEDICAL_DATA]-associated disease" at bounding box center [538, 240] width 105 height 20
checkbox input "true"
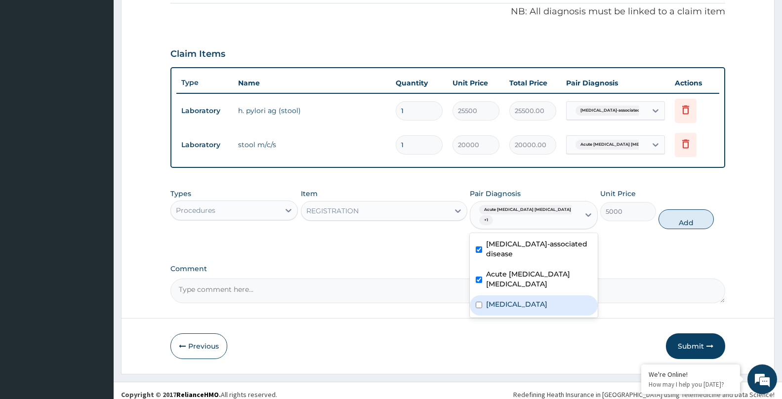
drag, startPoint x: 502, startPoint y: 288, endPoint x: 580, endPoint y: 250, distance: 85.7
click at [507, 299] on label "[MEDICAL_DATA]" at bounding box center [516, 304] width 61 height 10
checkbox input "true"
drag, startPoint x: 680, startPoint y: 211, endPoint x: 581, endPoint y: 222, distance: 100.4
click at [680, 212] on button "Add" at bounding box center [686, 219] width 55 height 20
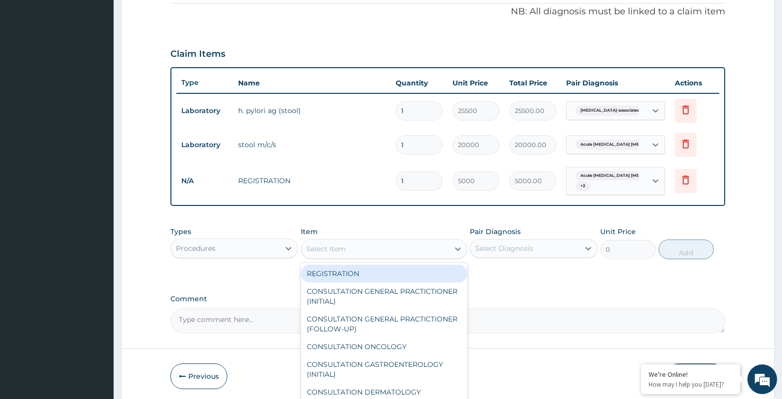
click at [374, 243] on div "Select Item" at bounding box center [375, 249] width 148 height 16
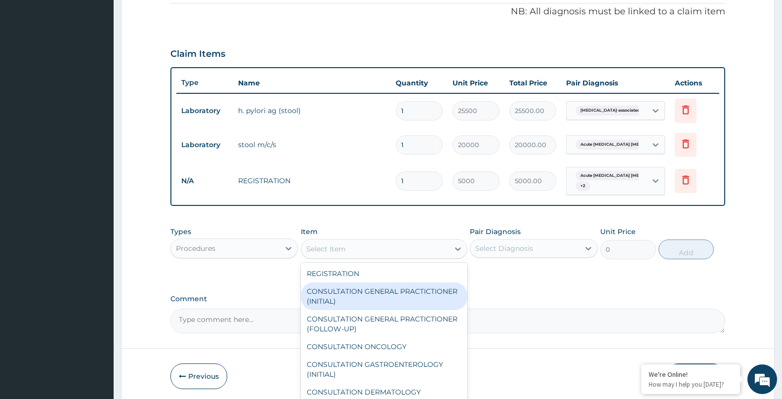
click at [350, 305] on div "CONSULTATION GENERAL PRACTICTIONER (INITIAL)" at bounding box center [384, 297] width 166 height 28
type input "15000"
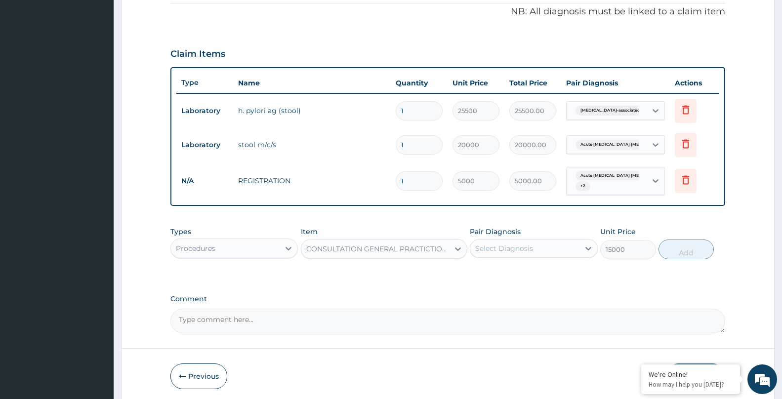
click at [500, 252] on div "Select Diagnosis" at bounding box center [504, 249] width 58 height 10
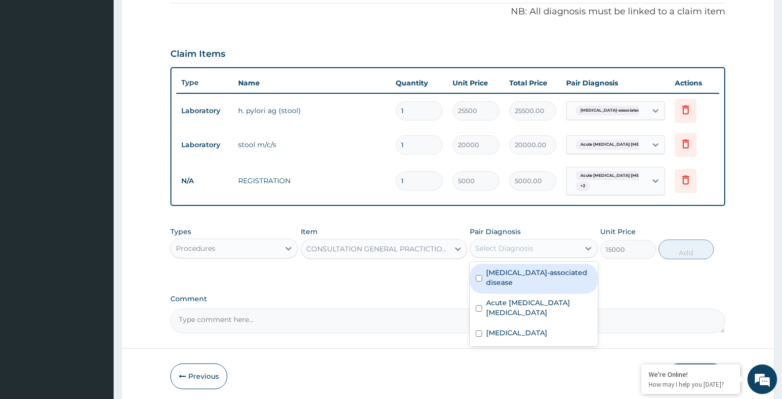
drag, startPoint x: 494, startPoint y: 281, endPoint x: 492, endPoint y: 299, distance: 18.8
click at [493, 282] on label "[MEDICAL_DATA]-associated disease" at bounding box center [538, 278] width 105 height 20
checkbox input "true"
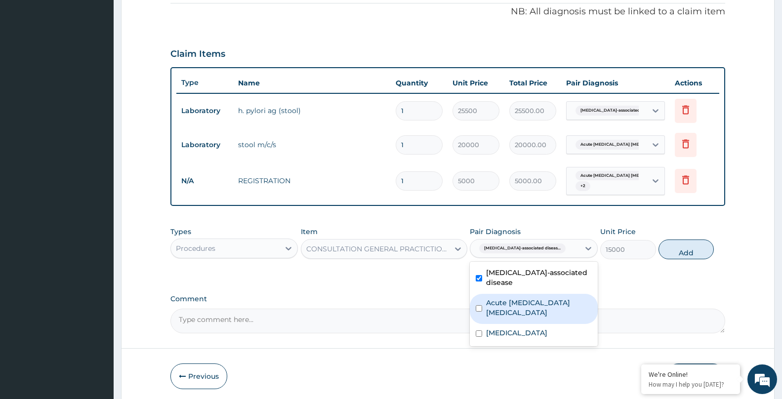
drag, startPoint x: 492, startPoint y: 300, endPoint x: 490, endPoint y: 318, distance: 18.4
click at [492, 301] on label "Acute [MEDICAL_DATA] [MEDICAL_DATA]" at bounding box center [538, 308] width 105 height 20
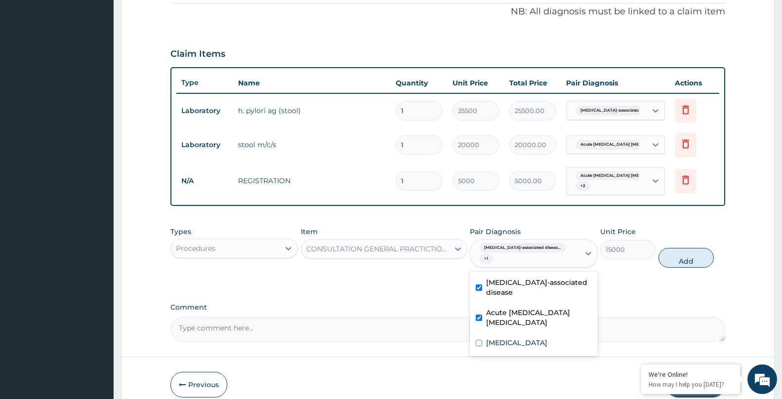
click at [490, 318] on div "Acute [MEDICAL_DATA] [MEDICAL_DATA]" at bounding box center [533, 319] width 127 height 30
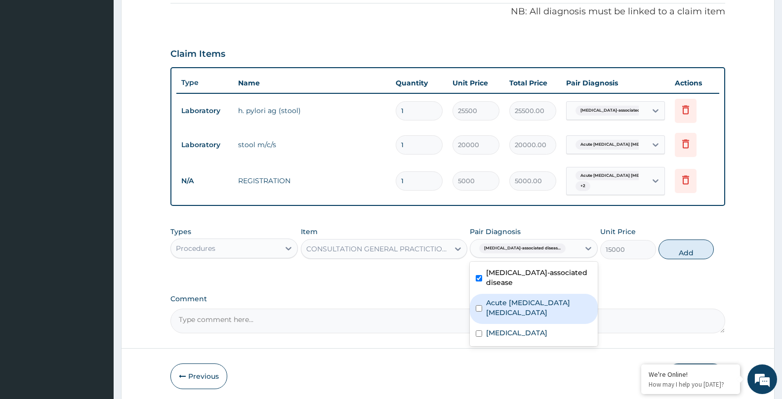
click at [497, 304] on label "Acute [MEDICAL_DATA] [MEDICAL_DATA]" at bounding box center [538, 308] width 105 height 20
checkbox input "true"
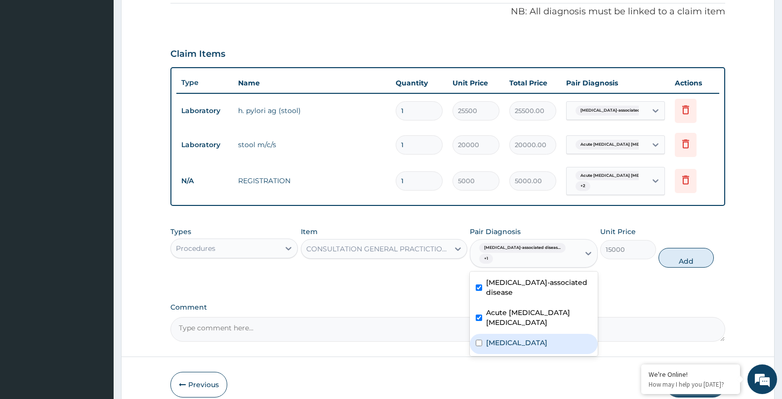
drag, startPoint x: 496, startPoint y: 330, endPoint x: 558, endPoint y: 298, distance: 69.4
click at [496, 338] on label "[MEDICAL_DATA]" at bounding box center [516, 343] width 61 height 10
checkbox input "true"
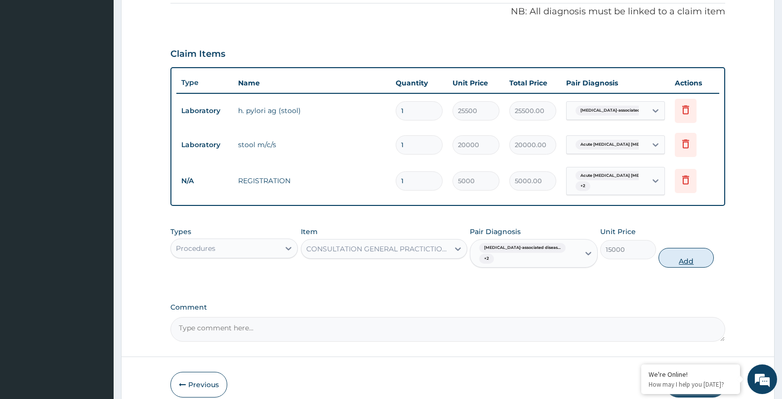
click at [698, 258] on button "Add" at bounding box center [686, 258] width 55 height 20
type input "0"
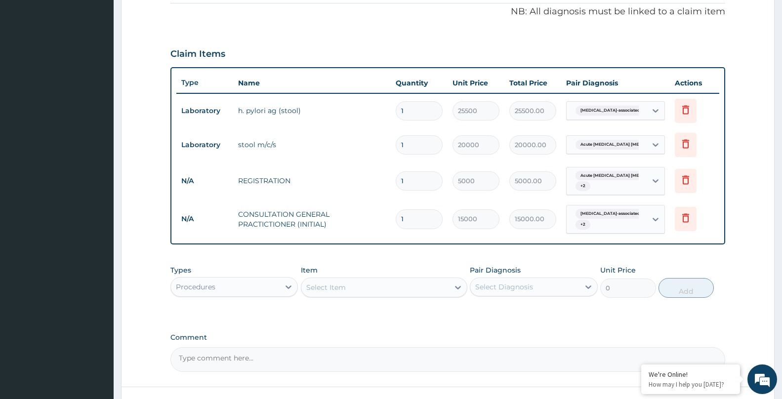
scroll to position [377, 0]
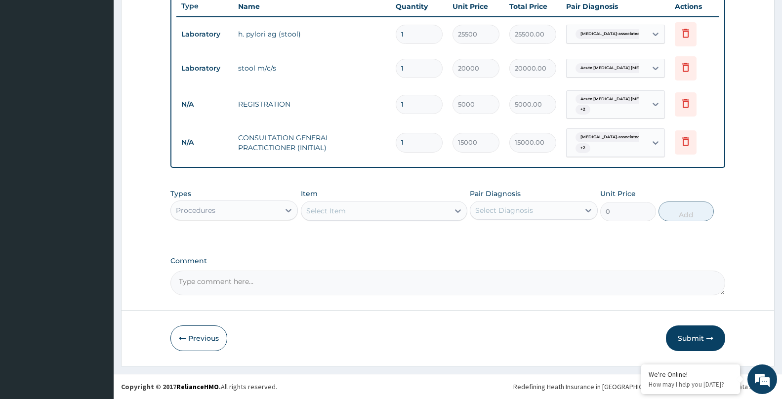
click at [230, 211] on div "Procedures" at bounding box center [225, 211] width 109 height 16
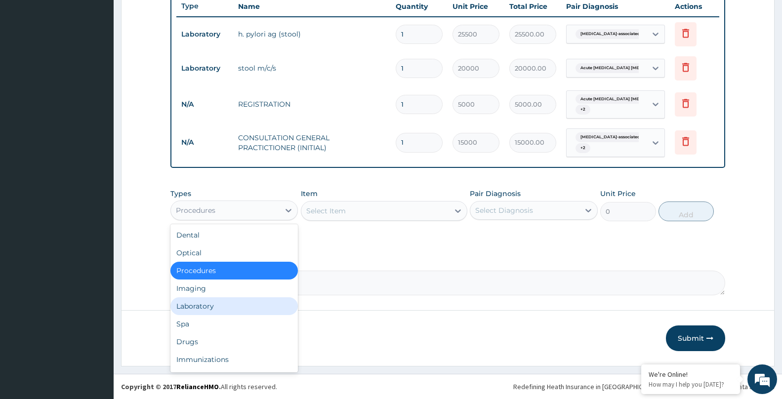
click at [183, 314] on div "Laboratory" at bounding box center [233, 306] width 127 height 18
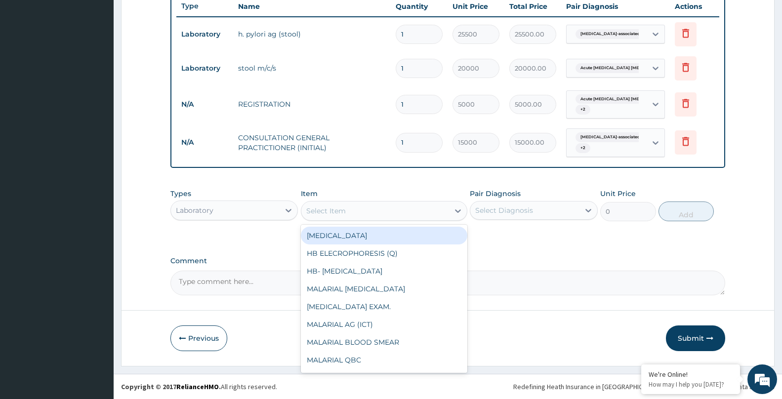
click at [336, 215] on div "Select Item" at bounding box center [326, 211] width 40 height 10
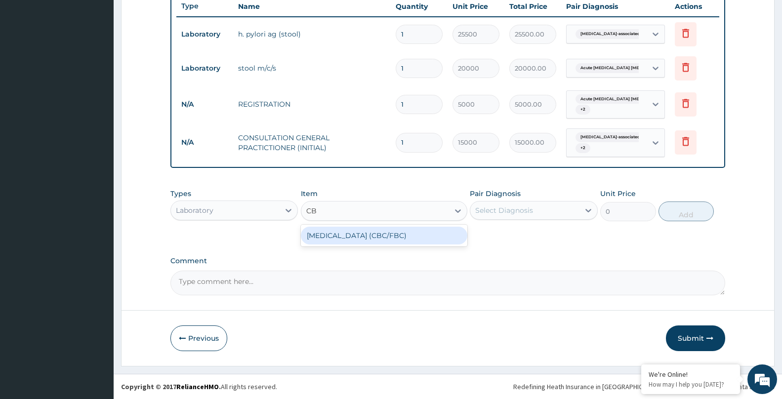
type input "CBC"
drag, startPoint x: 362, startPoint y: 233, endPoint x: 483, endPoint y: 224, distance: 121.4
click at [364, 234] on div "[MEDICAL_DATA] (CBC/FBC)" at bounding box center [384, 236] width 166 height 18
type input "15000"
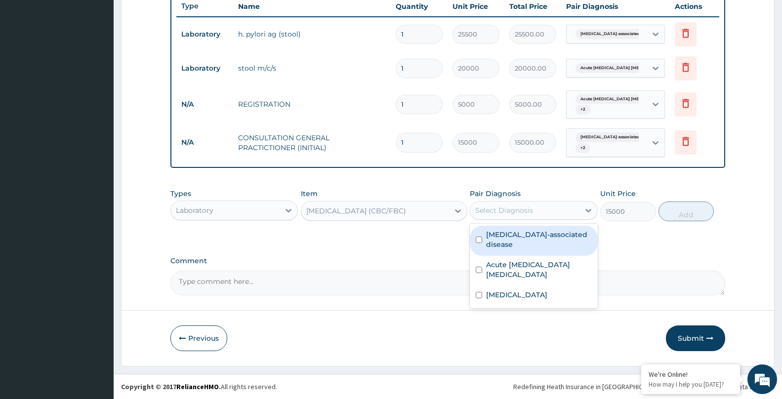
click at [494, 215] on div "Select Diagnosis" at bounding box center [504, 211] width 58 height 10
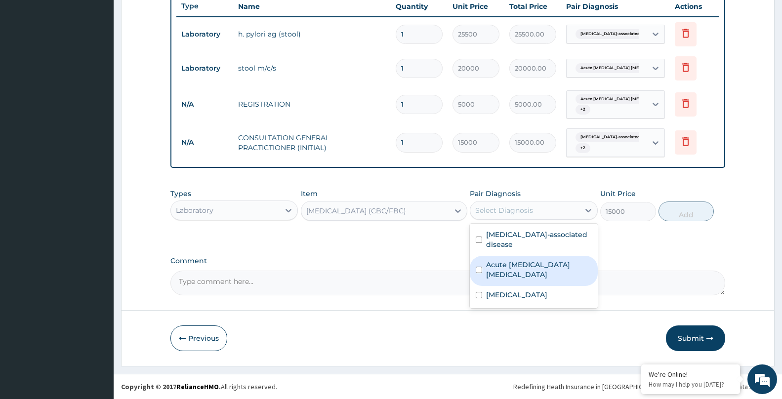
click at [499, 266] on label "Acute [MEDICAL_DATA] [MEDICAL_DATA]" at bounding box center [538, 270] width 105 height 20
checkbox input "true"
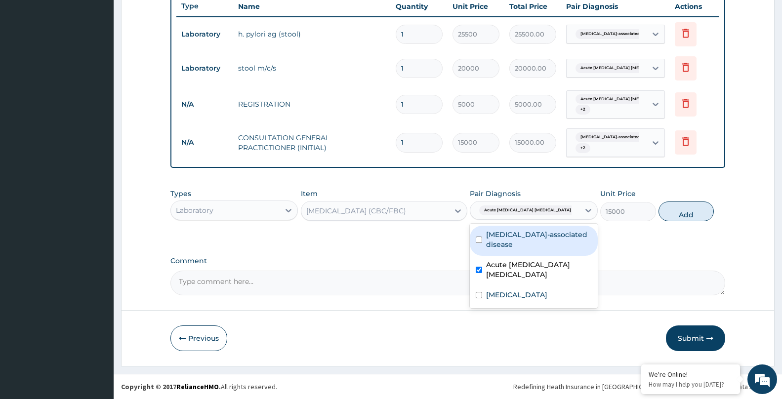
click at [502, 237] on label "[MEDICAL_DATA]-associated disease" at bounding box center [538, 240] width 105 height 20
checkbox input "true"
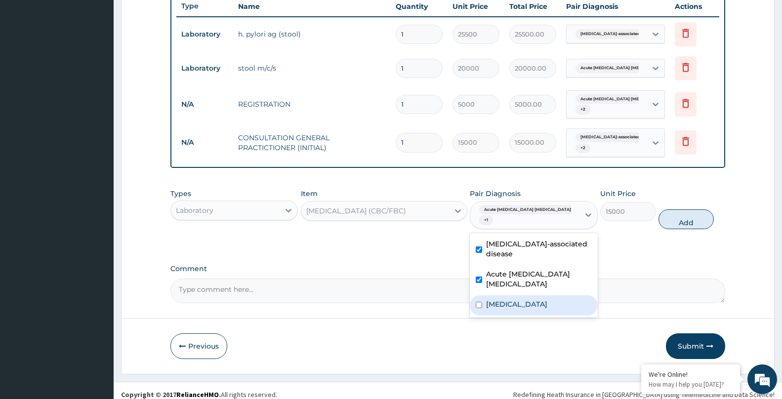
drag, startPoint x: 505, startPoint y: 286, endPoint x: 623, endPoint y: 239, distance: 127.1
click at [514, 295] on div "[MEDICAL_DATA]" at bounding box center [533, 305] width 127 height 20
checkbox input "true"
click at [682, 217] on button "Add" at bounding box center [686, 219] width 55 height 20
type input "0"
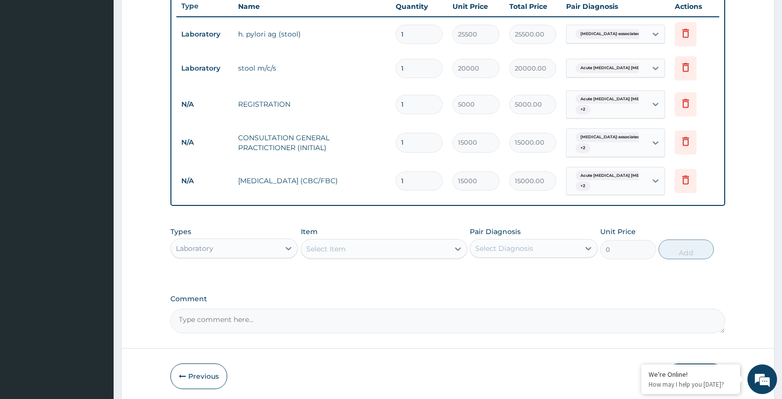
click at [392, 251] on div "Select Item" at bounding box center [375, 249] width 148 height 16
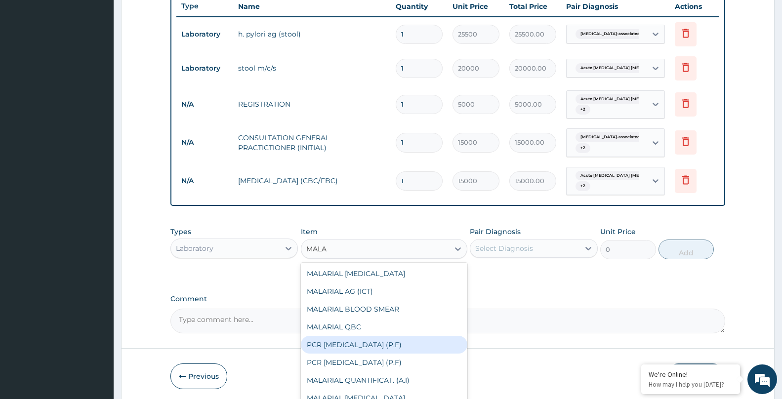
type input "MALAR"
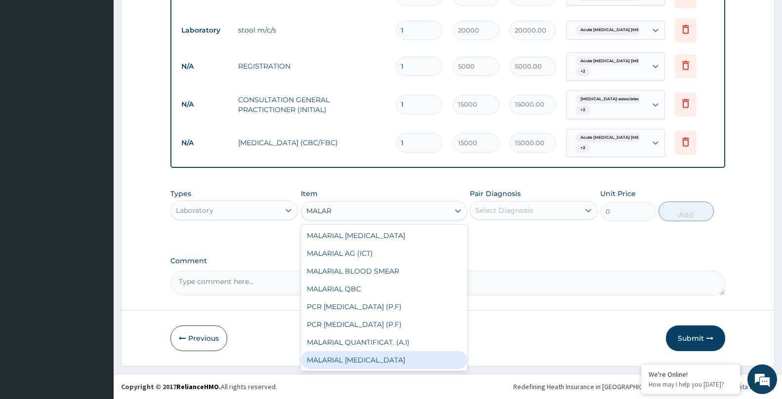
click at [415, 362] on div "MALARIAL [MEDICAL_DATA]" at bounding box center [384, 360] width 166 height 18
type input "7000"
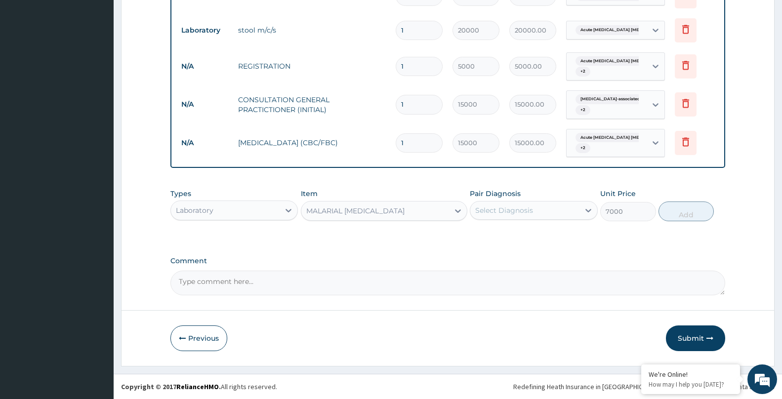
click at [515, 204] on div "Select Diagnosis" at bounding box center [524, 211] width 109 height 16
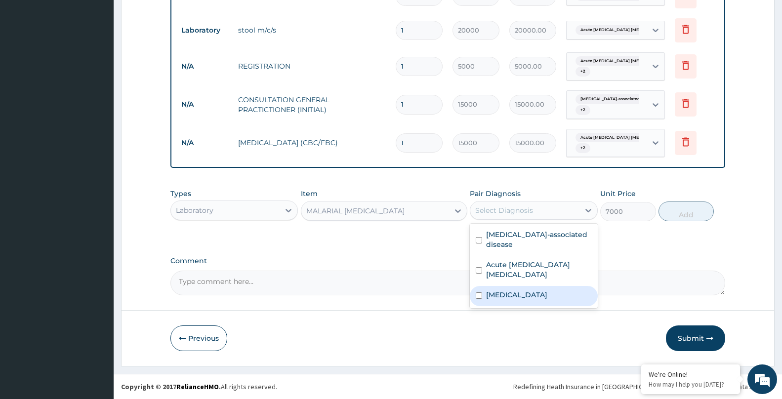
click at [495, 286] on div "[MEDICAL_DATA]" at bounding box center [533, 296] width 127 height 20
checkbox input "true"
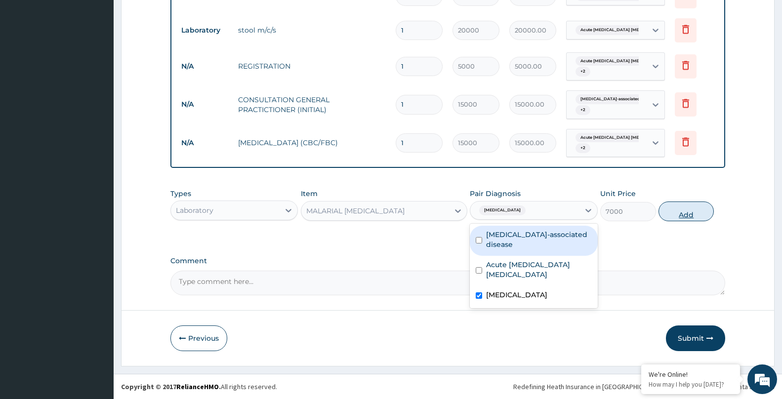
click at [673, 208] on button "Add" at bounding box center [686, 212] width 55 height 20
type input "0"
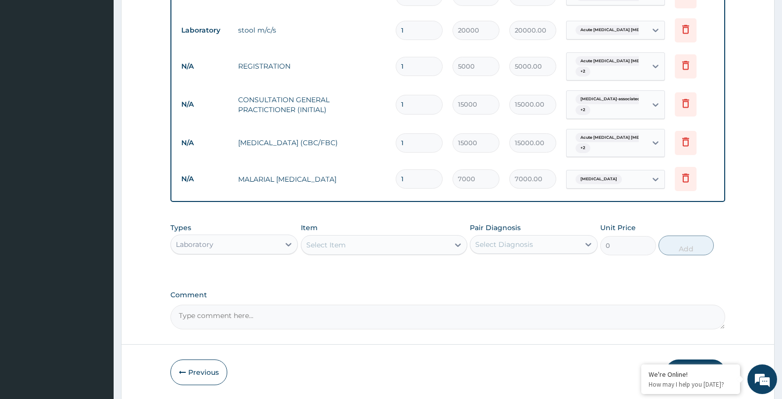
drag, startPoint x: 202, startPoint y: 242, endPoint x: 203, endPoint y: 254, distance: 12.4
click at [203, 242] on div "Laboratory" at bounding box center [195, 245] width 38 height 10
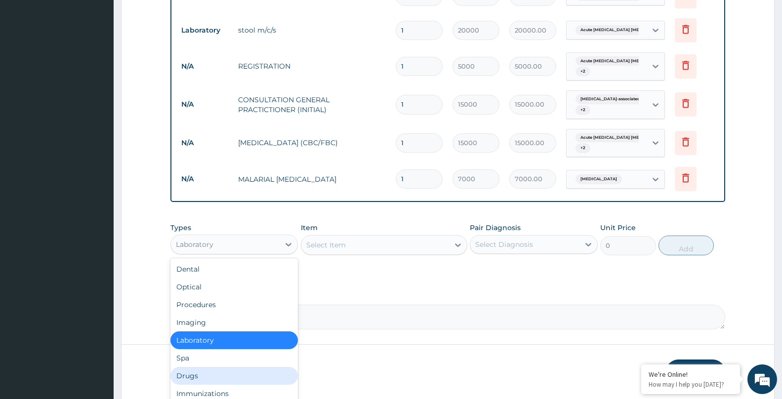
click at [195, 377] on div "Drugs" at bounding box center [233, 376] width 127 height 18
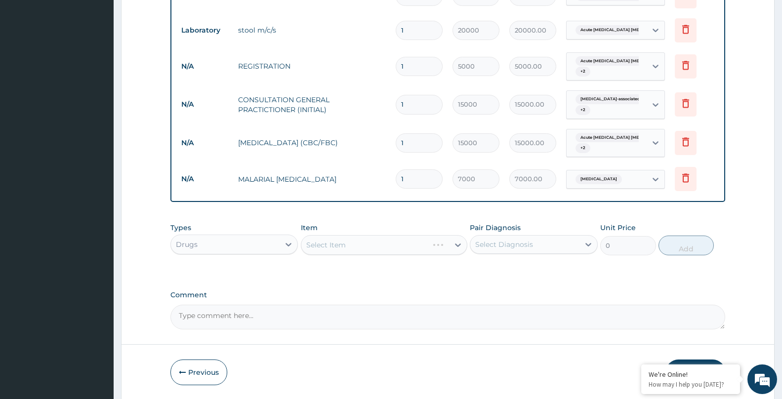
click at [340, 243] on div "Select Item" at bounding box center [384, 245] width 166 height 20
click at [321, 249] on div "Select Item" at bounding box center [326, 245] width 40 height 10
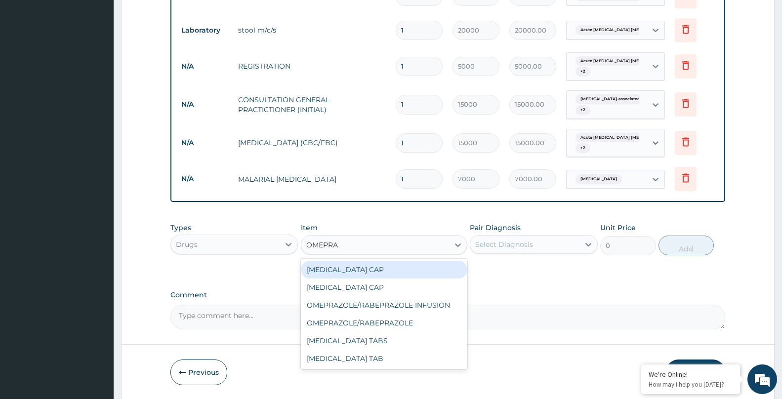
type input "OMEPRAZ"
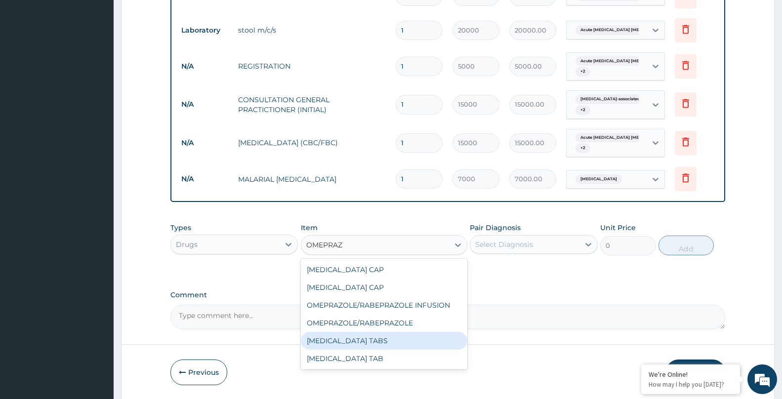
click at [348, 337] on div "[MEDICAL_DATA] TABS" at bounding box center [384, 341] width 166 height 18
type input "480"
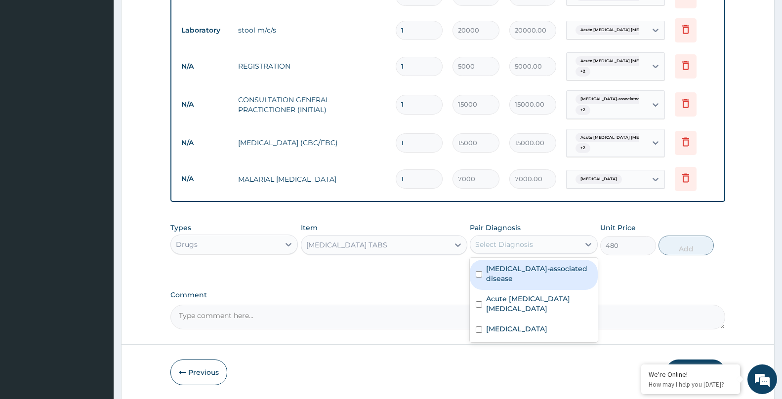
click at [544, 248] on div "Select Diagnosis" at bounding box center [524, 245] width 109 height 16
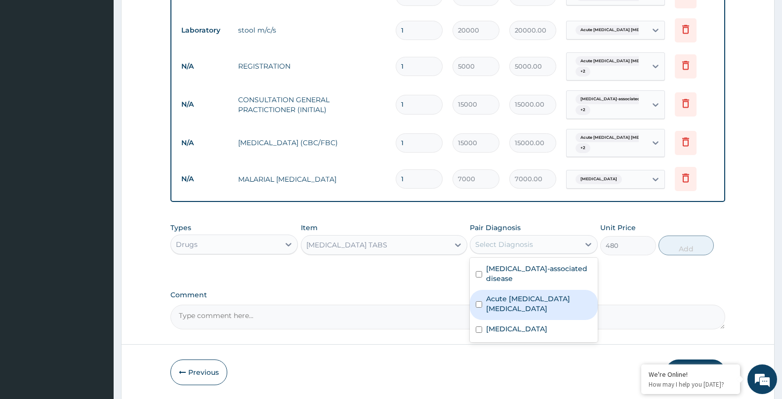
drag, startPoint x: 502, startPoint y: 299, endPoint x: 498, endPoint y: 280, distance: 19.1
click at [502, 298] on label "Acute [MEDICAL_DATA] [MEDICAL_DATA]" at bounding box center [538, 304] width 105 height 20
checkbox input "true"
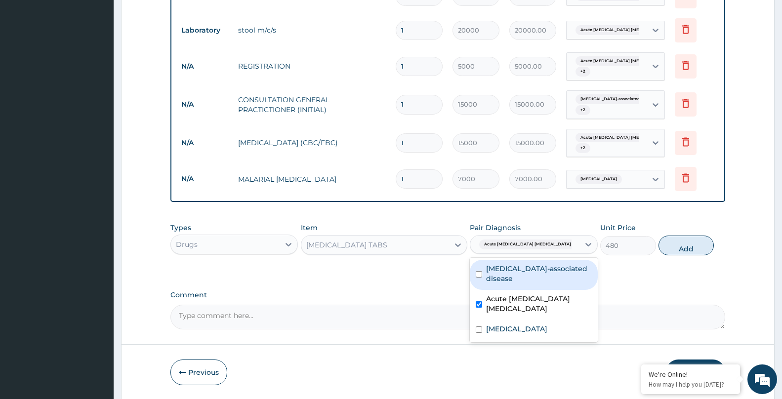
click at [498, 273] on label "[MEDICAL_DATA]-associated disease" at bounding box center [538, 274] width 105 height 20
checkbox input "true"
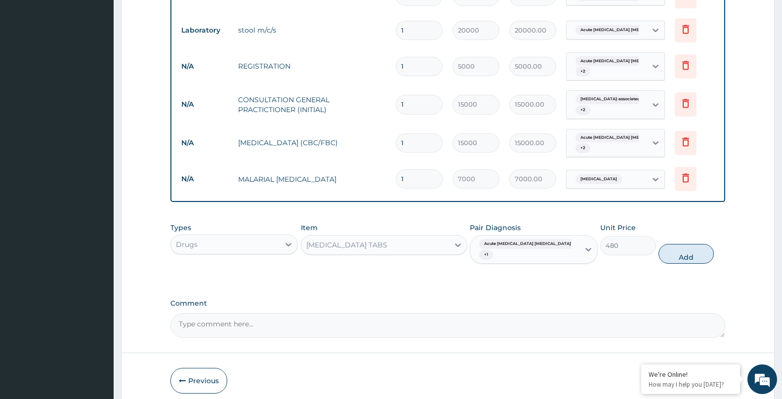
drag, startPoint x: 676, startPoint y: 248, endPoint x: 569, endPoint y: 273, distance: 109.8
click at [673, 247] on button "Add" at bounding box center [686, 254] width 55 height 20
type input "0"
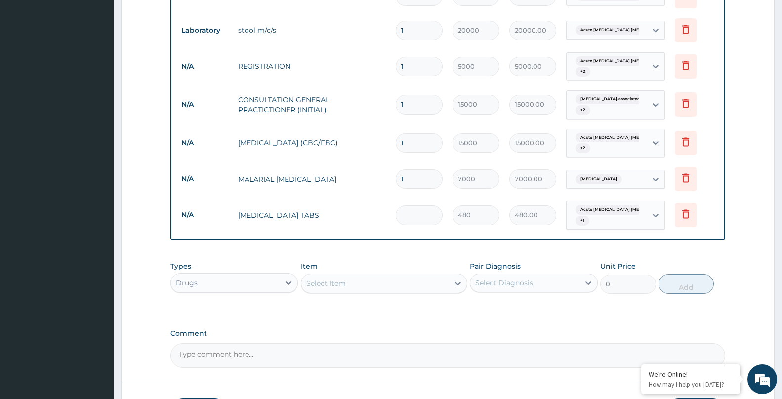
type input "0.00"
type input "2"
type input "960.00"
type input "28"
type input "13440.00"
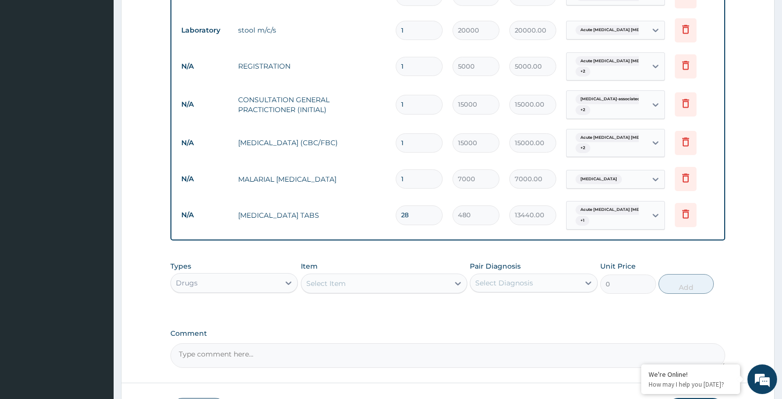
type input "28"
click at [394, 291] on div "Select Item" at bounding box center [384, 284] width 166 height 20
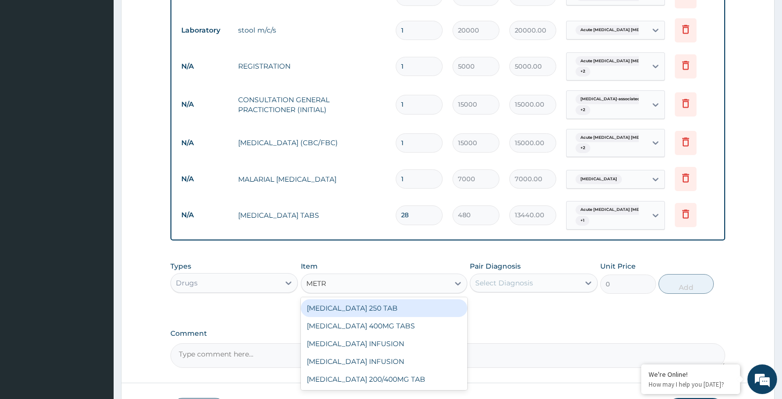
type input "METRO"
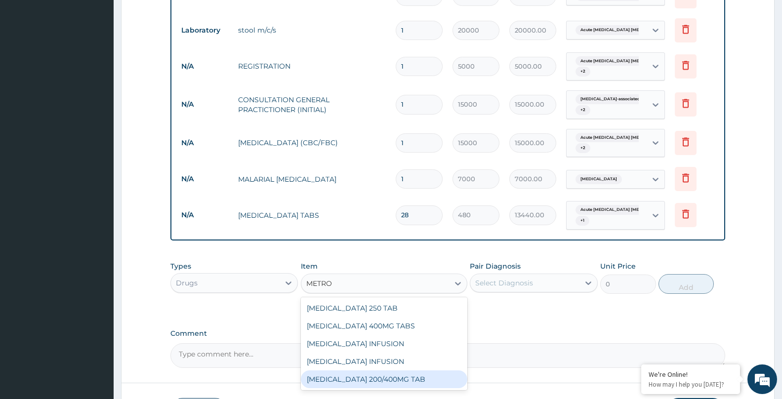
click at [366, 378] on div "[MEDICAL_DATA] 200/400MG TAB" at bounding box center [384, 380] width 166 height 18
type input "217"
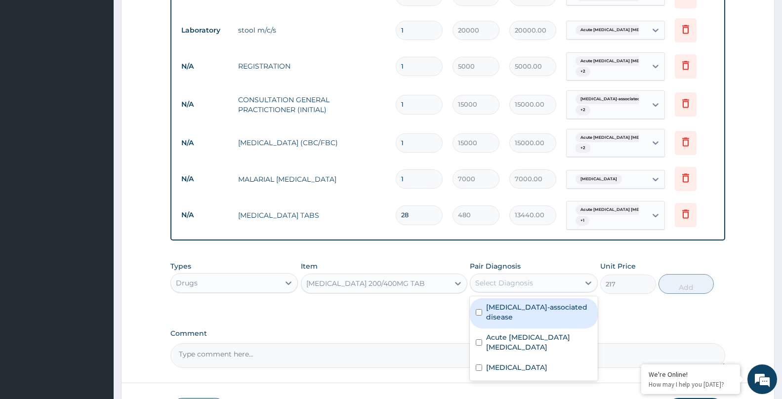
click at [504, 283] on div "Select Diagnosis" at bounding box center [504, 283] width 58 height 10
click at [500, 309] on label "[MEDICAL_DATA]-associated disease" at bounding box center [538, 312] width 105 height 20
checkbox input "true"
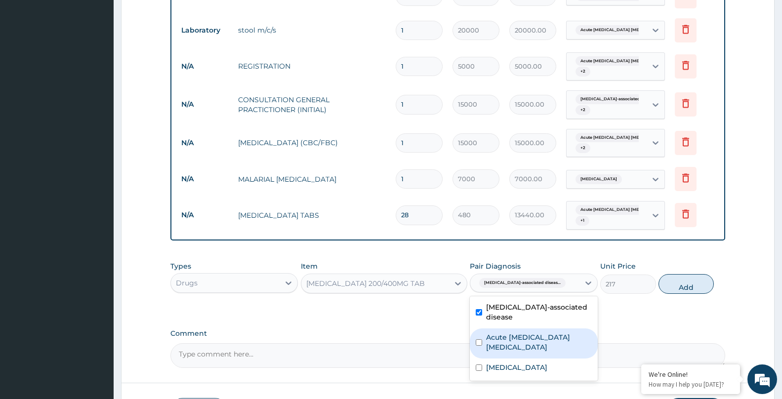
click at [506, 336] on label "Acute [MEDICAL_DATA] [MEDICAL_DATA]" at bounding box center [538, 342] width 105 height 20
checkbox input "true"
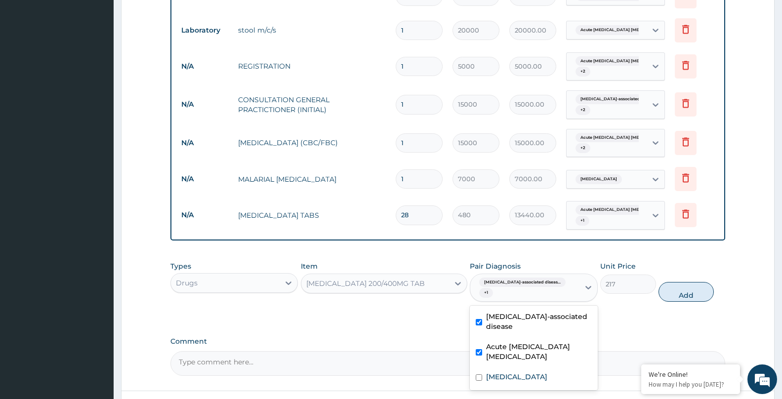
drag, startPoint x: 681, startPoint y: 292, endPoint x: 604, endPoint y: 296, distance: 77.6
click at [676, 294] on button "Add" at bounding box center [686, 292] width 55 height 20
type input "0"
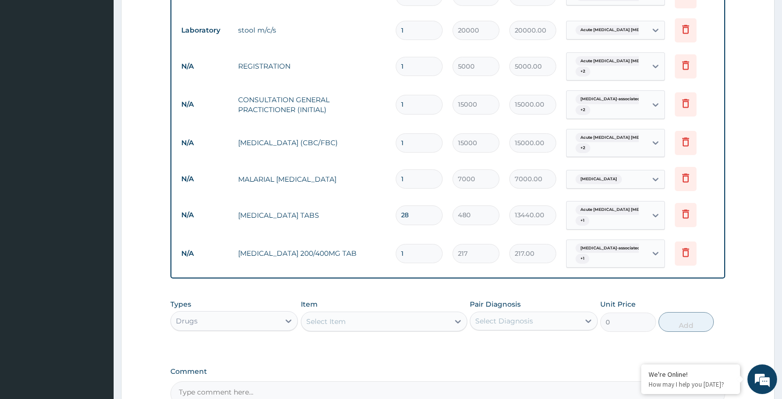
drag, startPoint x: 409, startPoint y: 247, endPoint x: 391, endPoint y: 257, distance: 20.6
click at [391, 257] on td "1" at bounding box center [419, 253] width 57 height 29
type input "2"
type input "434.00"
type input "21"
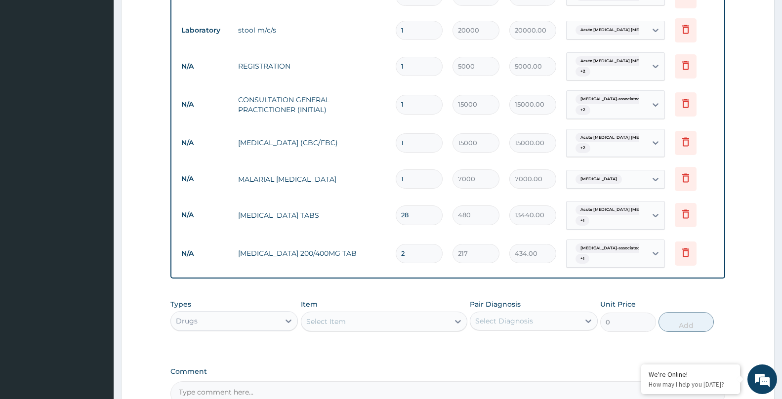
type input "4557.00"
type input "21"
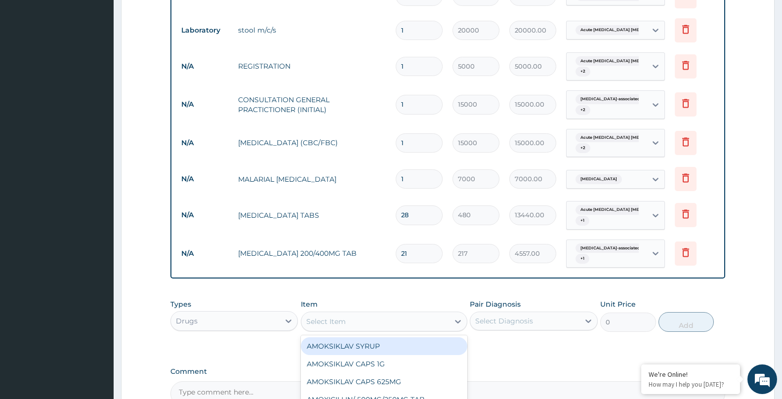
click at [344, 321] on div "Select Item" at bounding box center [326, 322] width 40 height 10
type input "ORS"
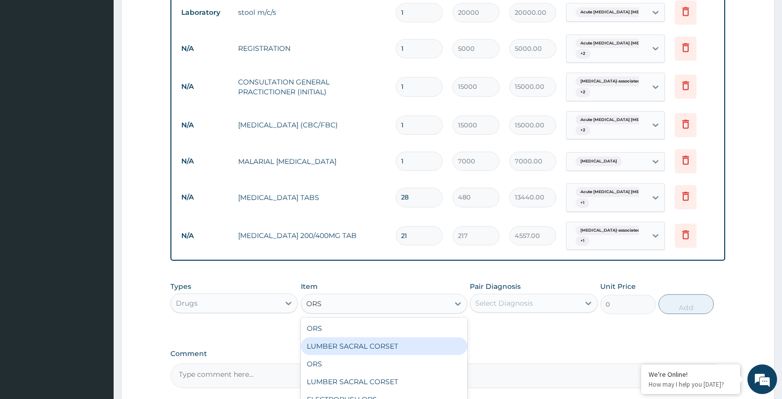
scroll to position [526, 0]
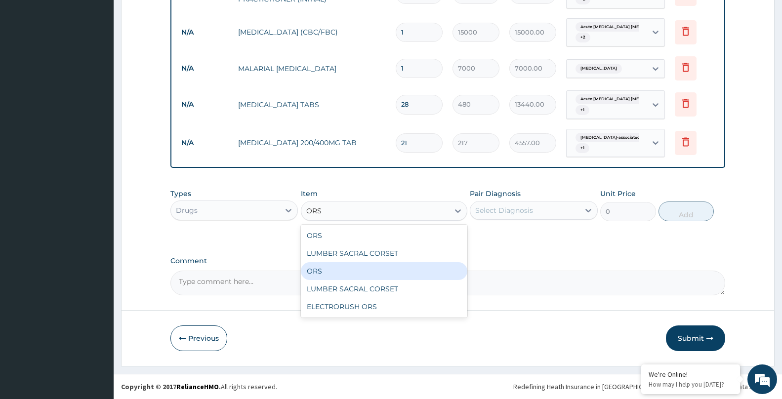
click at [340, 270] on div "ORS" at bounding box center [384, 271] width 166 height 18
type input "800"
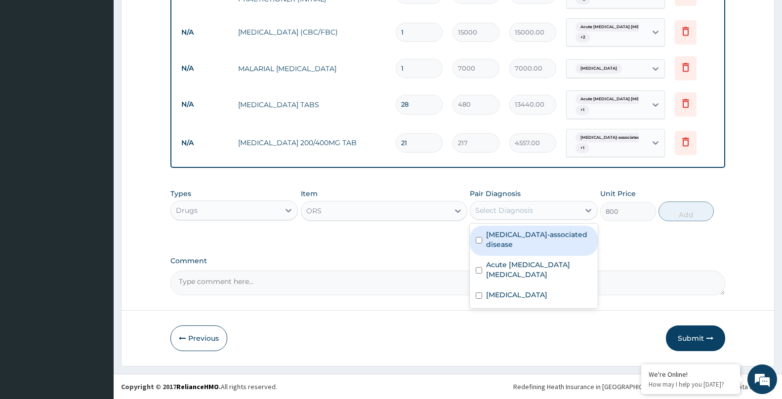
click at [515, 211] on div "Select Diagnosis" at bounding box center [504, 211] width 58 height 10
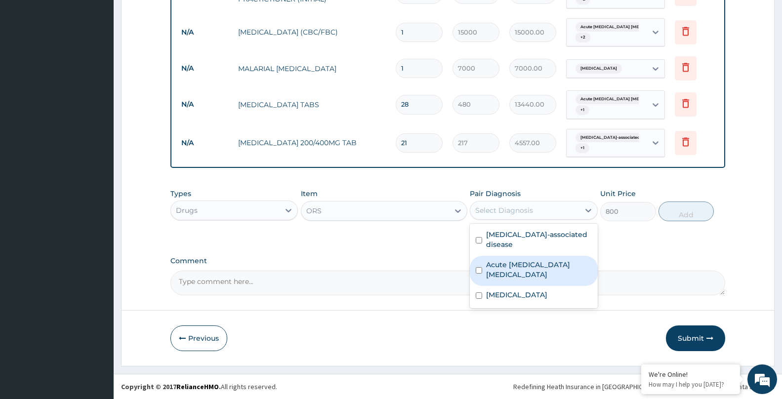
click at [496, 259] on div "Acute [MEDICAL_DATA] [MEDICAL_DATA]" at bounding box center [533, 271] width 127 height 30
checkbox input "true"
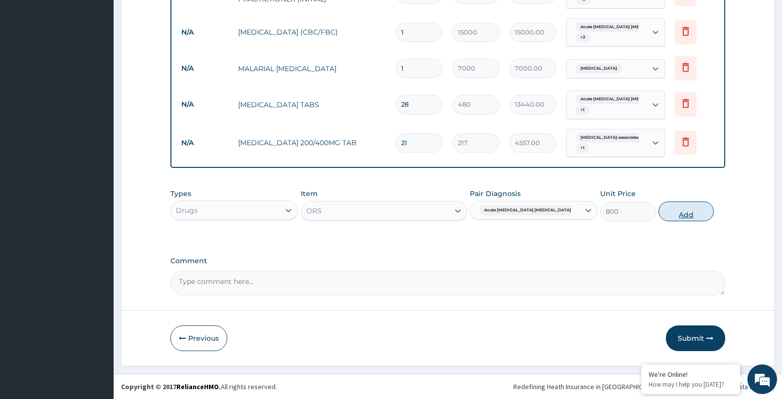
click at [680, 212] on button "Add" at bounding box center [686, 212] width 55 height 20
type input "0"
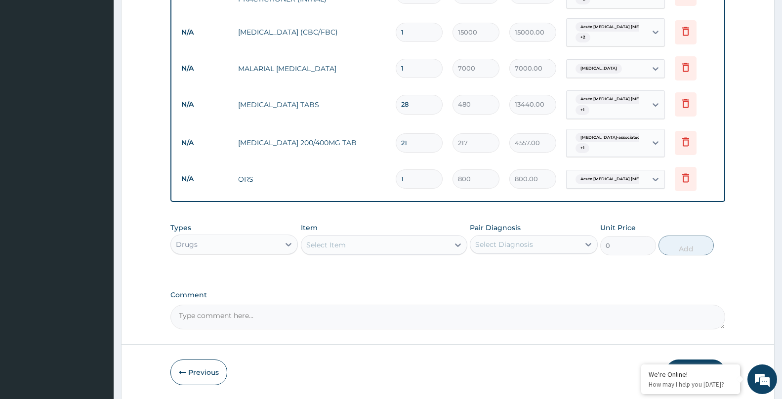
drag, startPoint x: 414, startPoint y: 177, endPoint x: 359, endPoint y: 180, distance: 54.9
click at [352, 180] on tr "N/A ORS 1 800 800.00 Acute [MEDICAL_DATA] [MEDICAL_DATA] Delete" at bounding box center [447, 179] width 543 height 34
type input "3"
type input "2400.00"
type input "3"
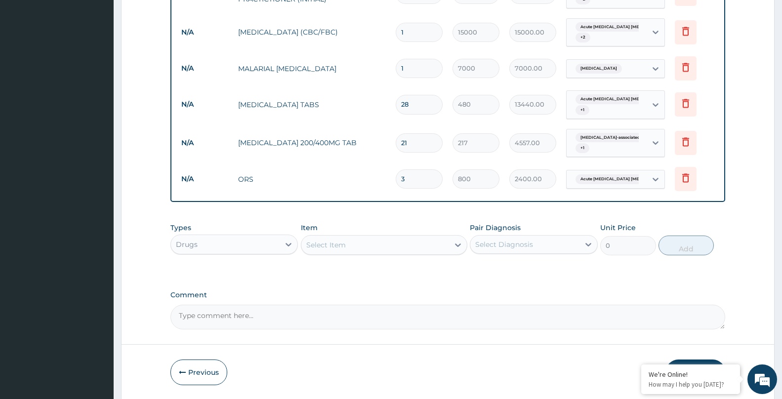
click at [332, 250] on div "Select Item" at bounding box center [375, 245] width 148 height 16
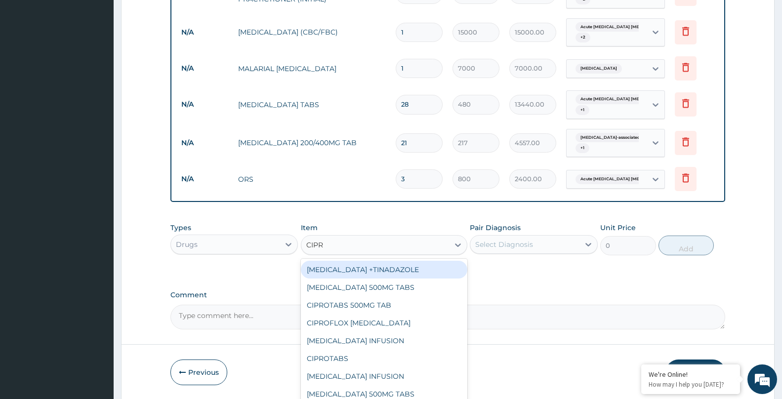
type input "CIPRO"
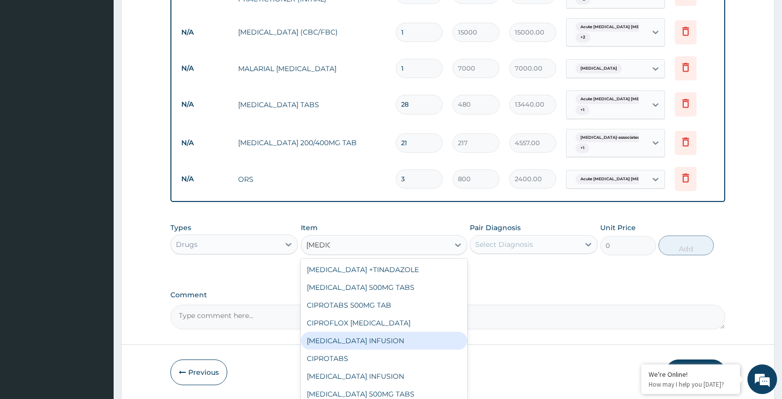
scroll to position [560, 0]
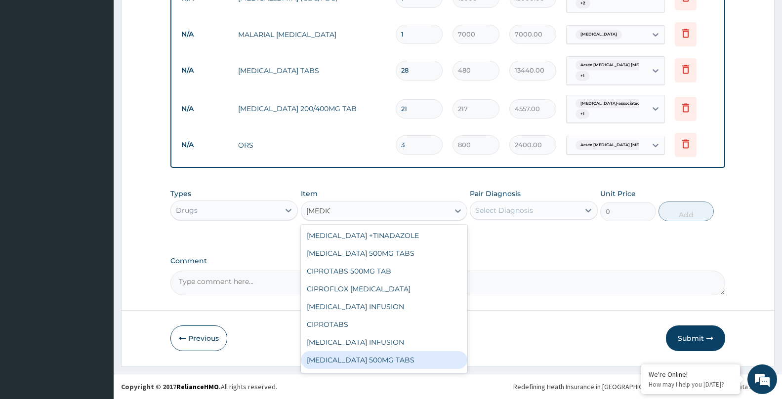
click at [405, 364] on div "CIPROFLOXACIN 500MG TABS" at bounding box center [384, 360] width 166 height 18
type input "870"
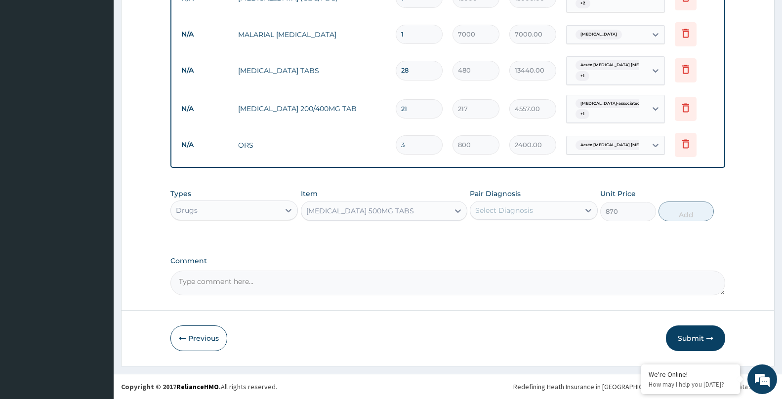
click at [516, 213] on div "Select Diagnosis" at bounding box center [504, 211] width 58 height 10
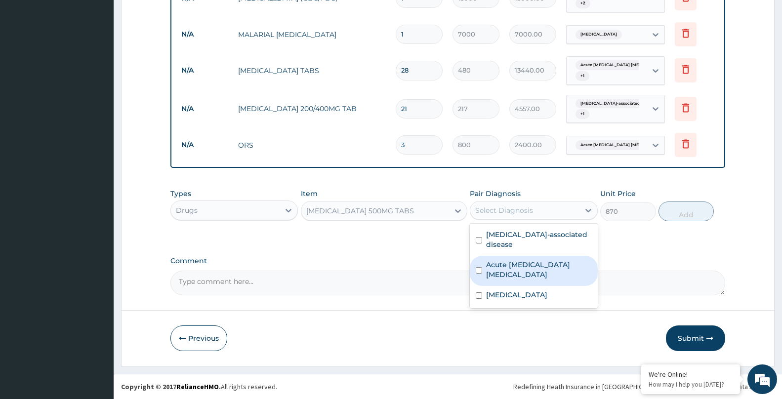
click at [498, 264] on label "Acute ischemic enteritis" at bounding box center [538, 270] width 105 height 20
checkbox input "true"
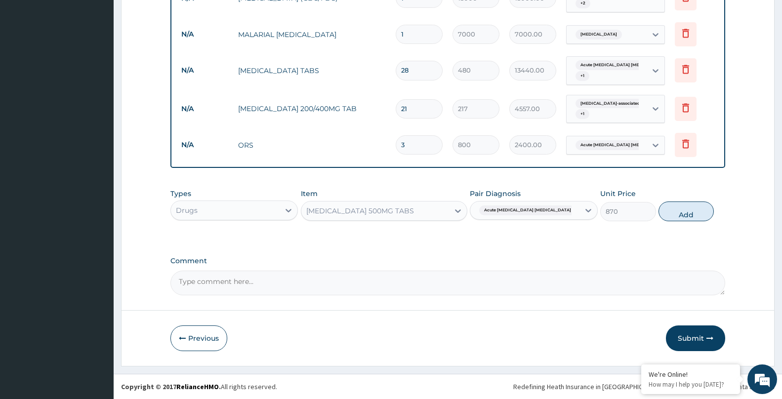
drag, startPoint x: 692, startPoint y: 217, endPoint x: 625, endPoint y: 234, distance: 68.9
click at [692, 217] on button "Add" at bounding box center [686, 212] width 55 height 20
type input "0"
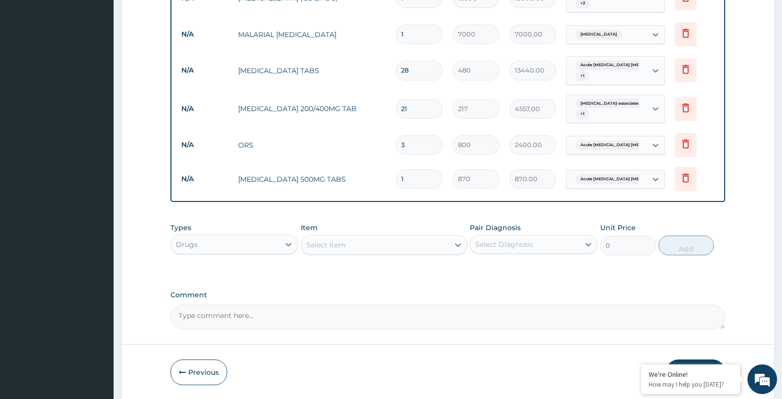
type input "14"
type input "12180.00"
type input "14"
click at [337, 244] on div "Select Item" at bounding box center [326, 245] width 40 height 10
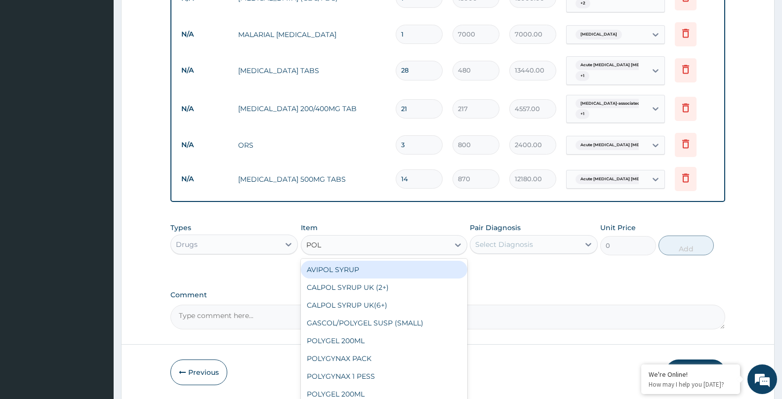
type input "POLY"
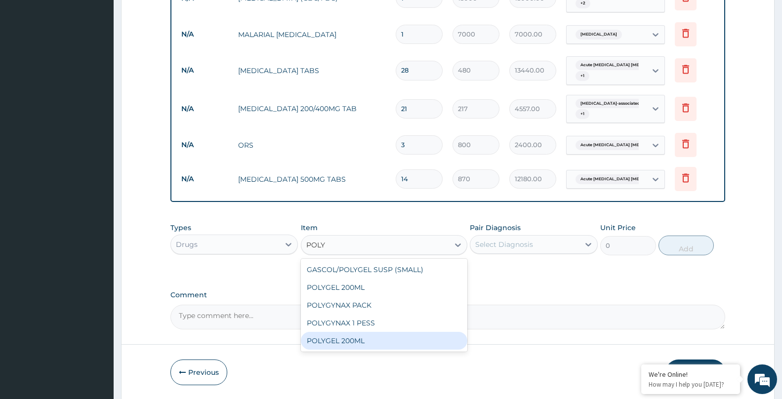
click at [343, 340] on div "POLYGEL 200ML" at bounding box center [384, 341] width 166 height 18
type input "7100"
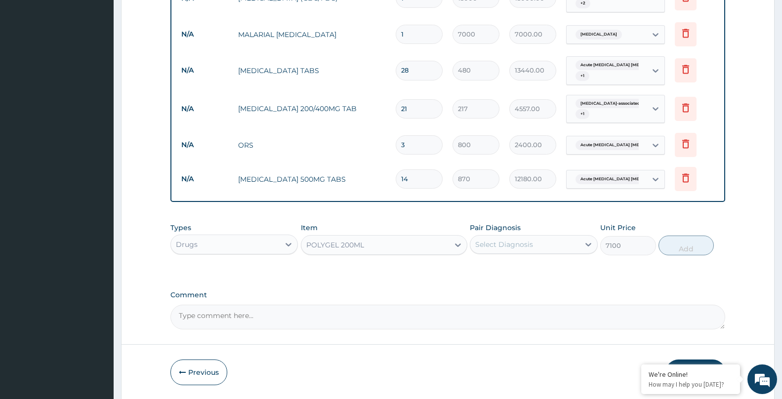
click at [514, 246] on div "Select Diagnosis" at bounding box center [504, 245] width 58 height 10
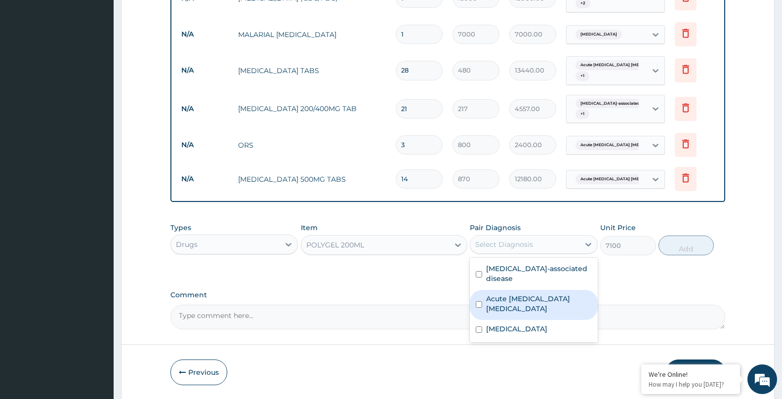
drag, startPoint x: 511, startPoint y: 304, endPoint x: 503, endPoint y: 264, distance: 40.8
click at [511, 295] on label "Acute ischemic enteritis" at bounding box center [538, 304] width 105 height 20
checkbox input "true"
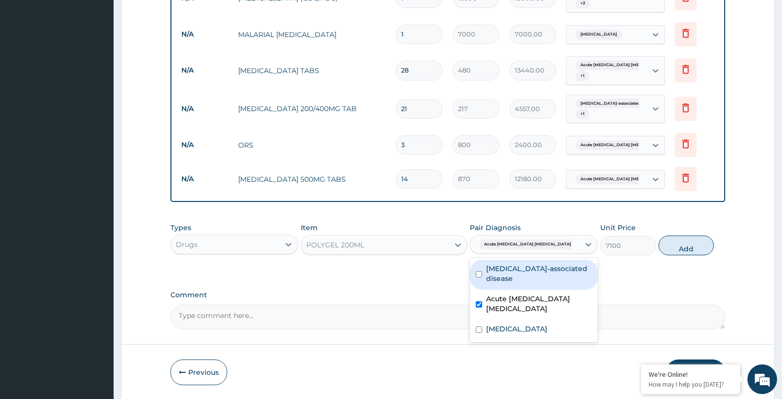
drag, startPoint x: 503, startPoint y: 264, endPoint x: 531, endPoint y: 268, distance: 27.9
click at [503, 265] on label "Helicobacter-associated disease" at bounding box center [538, 274] width 105 height 20
checkbox input "true"
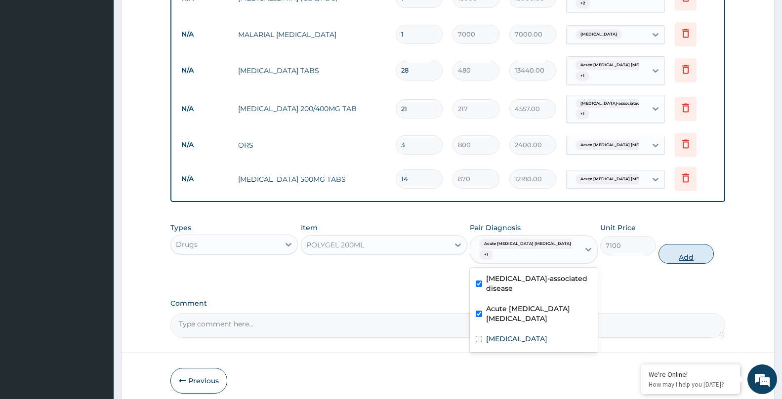
click at [672, 248] on button "Add" at bounding box center [686, 254] width 55 height 20
type input "0"
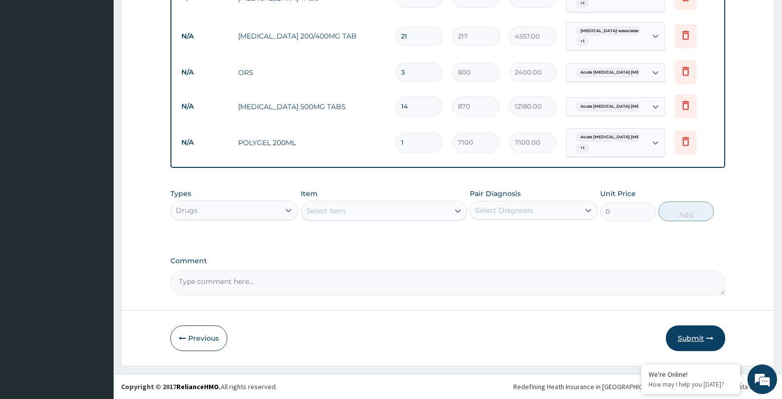
click at [689, 343] on button "Submit" at bounding box center [695, 339] width 59 height 26
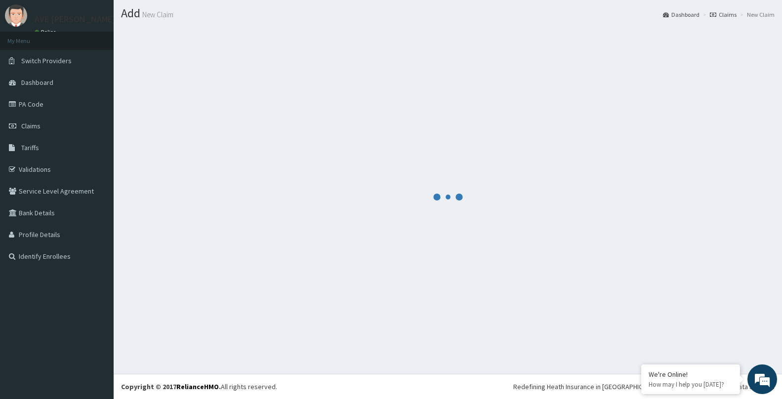
scroll to position [632, 0]
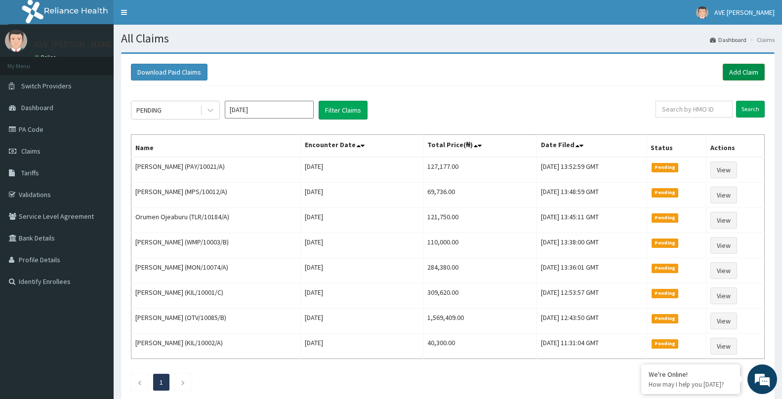
click at [751, 76] on link "Add Claim" at bounding box center [744, 72] width 42 height 17
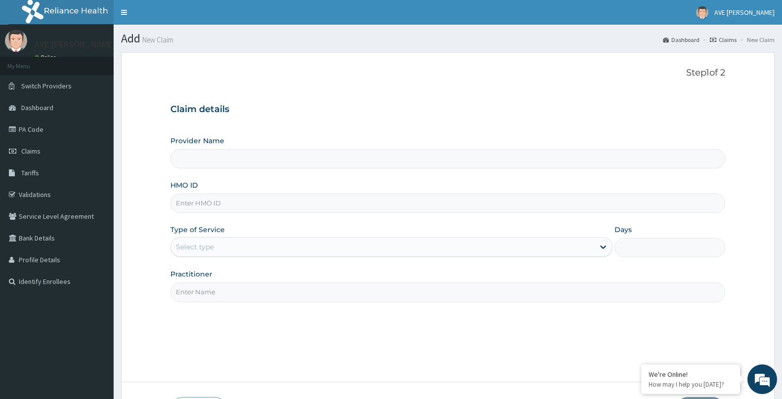
type input "Ave [PERSON_NAME] Hospital Limited - Oniru"
click at [232, 203] on input "HMO ID" at bounding box center [447, 203] width 555 height 19
type input "PLL/10050/A"
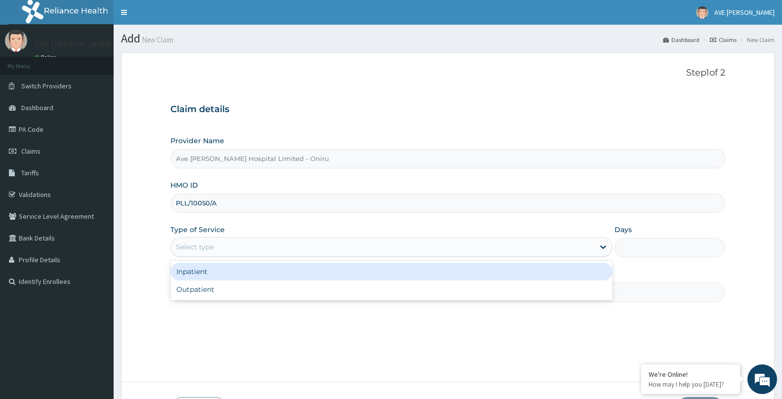
drag, startPoint x: 270, startPoint y: 252, endPoint x: 200, endPoint y: 295, distance: 81.6
click at [269, 252] on div "Select type" at bounding box center [382, 247] width 423 height 16
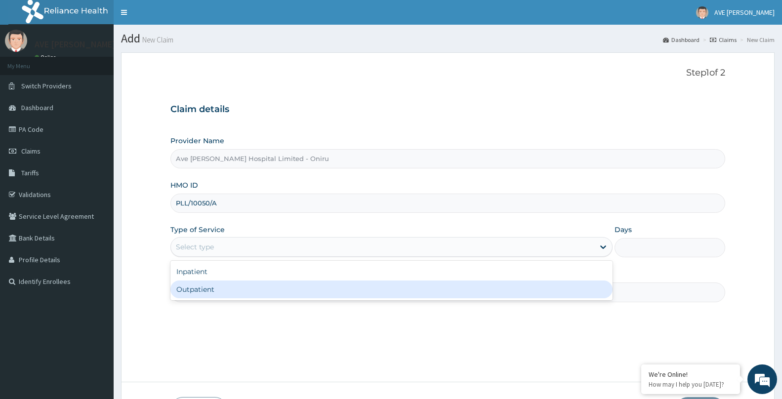
click at [195, 297] on div "Outpatient" at bounding box center [391, 290] width 442 height 18
type input "1"
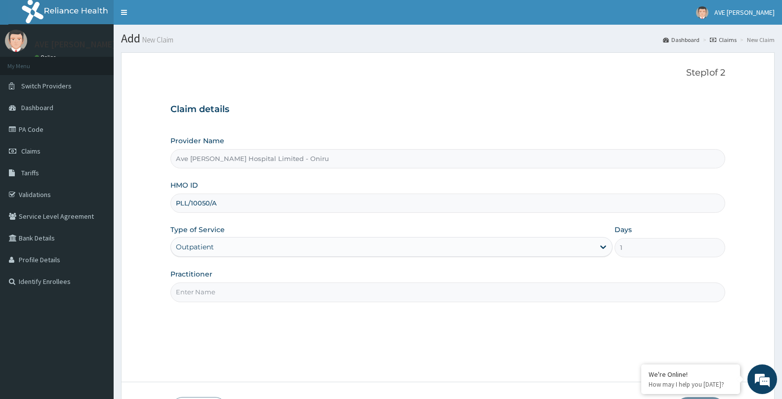
click at [389, 281] on div "Practitioner" at bounding box center [447, 285] width 555 height 33
click at [318, 288] on input "Practitioner" at bounding box center [447, 292] width 555 height 19
type input "[PERSON_NAME]"
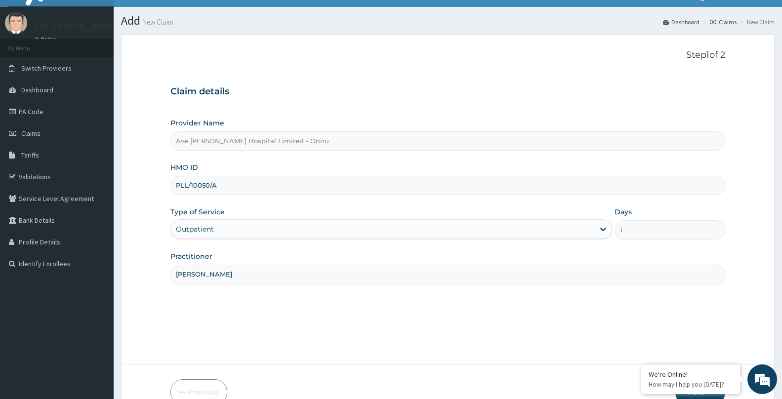
scroll to position [72, 0]
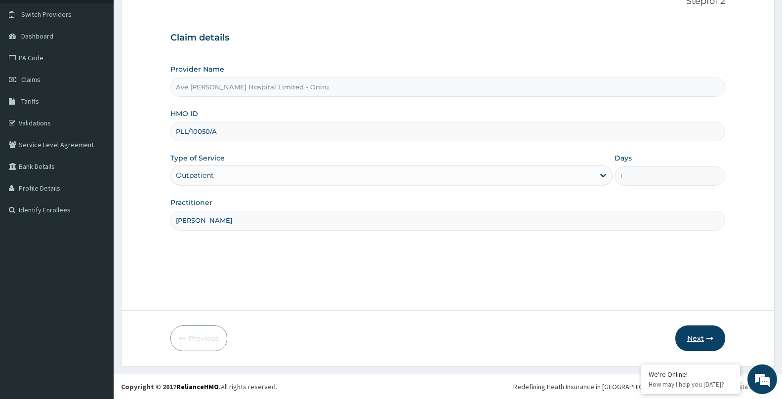
click at [699, 340] on button "Next" at bounding box center [700, 339] width 50 height 26
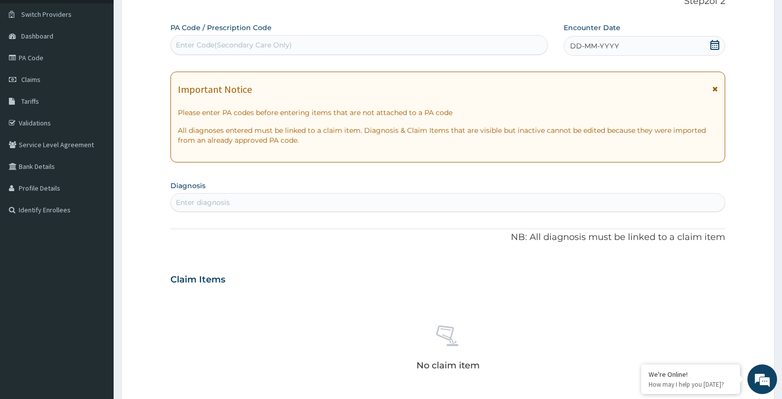
click at [717, 47] on icon at bounding box center [715, 45] width 10 height 10
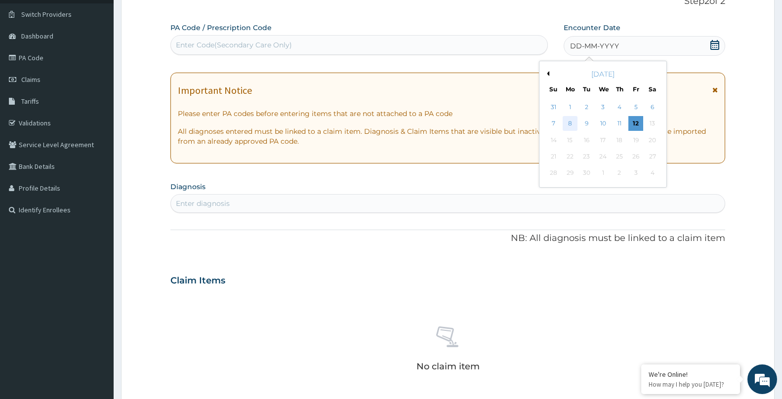
click at [571, 124] on div "8" at bounding box center [570, 124] width 15 height 15
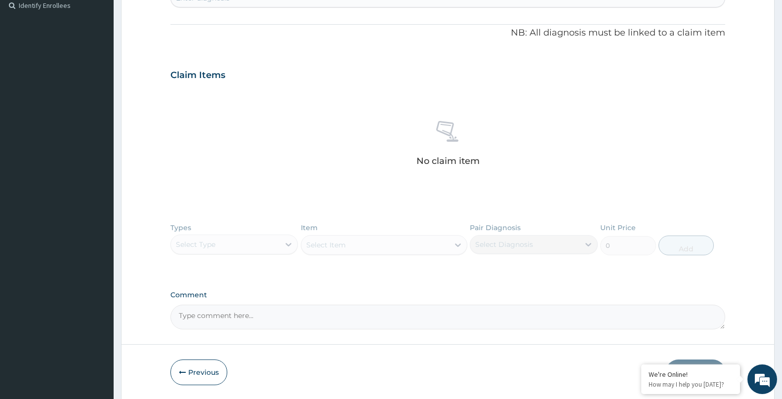
scroll to position [275, 0]
click at [290, 250] on div "Types Select Type Item Select Item Pair Diagnosis Select Diagnosis Unit Price 0…" at bounding box center [447, 247] width 555 height 57
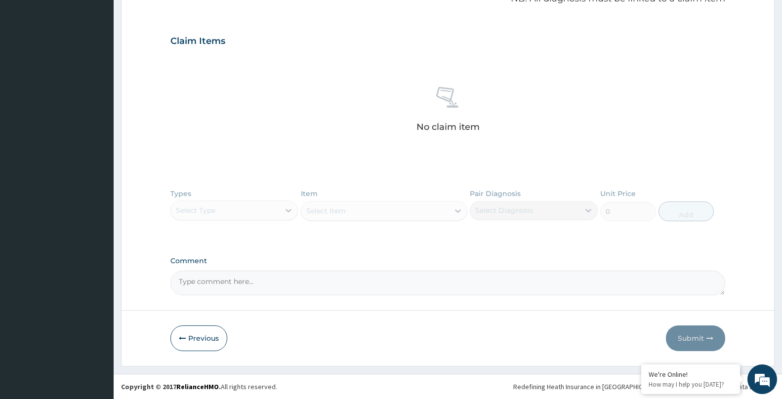
click at [257, 211] on div "Types Select Type Item Select Item Pair Diagnosis Select Diagnosis Unit Price 0…" at bounding box center [447, 212] width 555 height 57
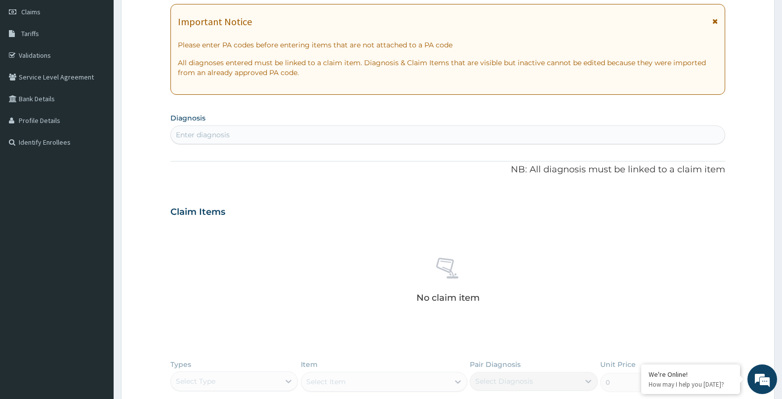
scroll to position [128, 0]
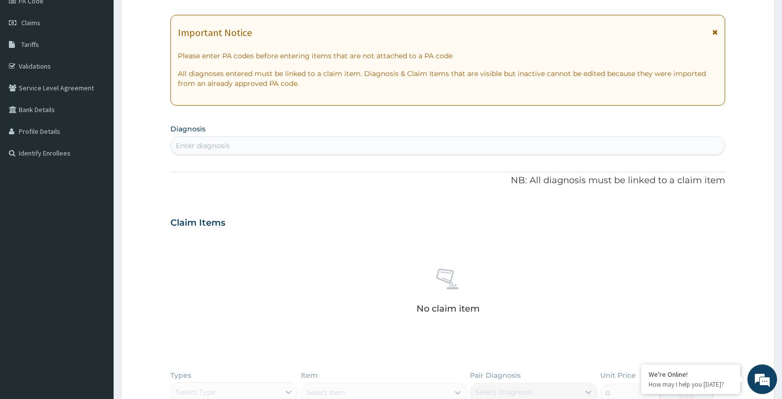
click at [216, 143] on div "Enter diagnosis" at bounding box center [203, 146] width 54 height 10
type input "UPPER RES"
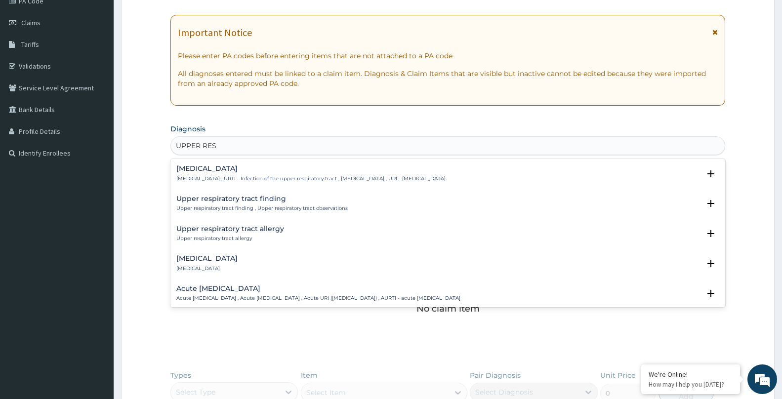
click at [239, 293] on div "Acute [MEDICAL_DATA] Acute [MEDICAL_DATA] , Acute [MEDICAL_DATA] , Acute URI ([…" at bounding box center [318, 293] width 284 height 17
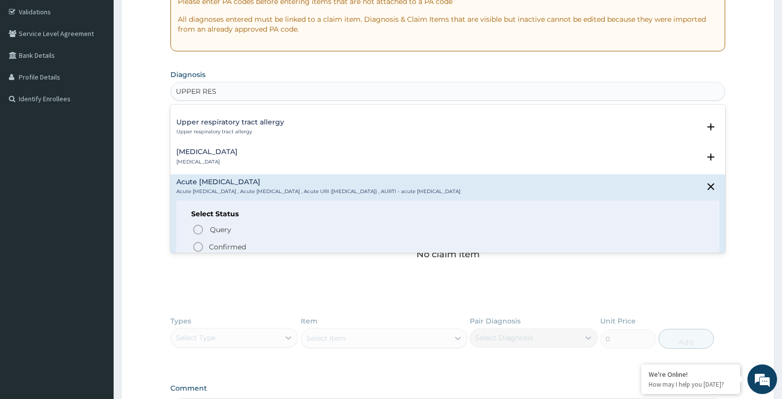
scroll to position [59, 0]
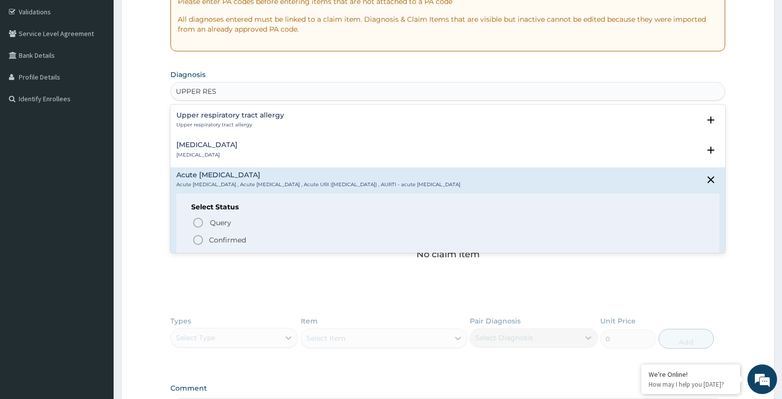
drag, startPoint x: 238, startPoint y: 240, endPoint x: 377, endPoint y: 246, distance: 139.9
click at [238, 239] on p "Confirmed" at bounding box center [227, 240] width 37 height 10
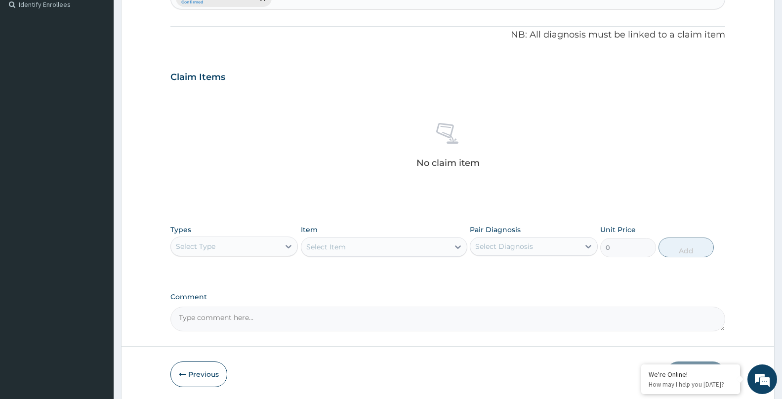
scroll to position [298, 0]
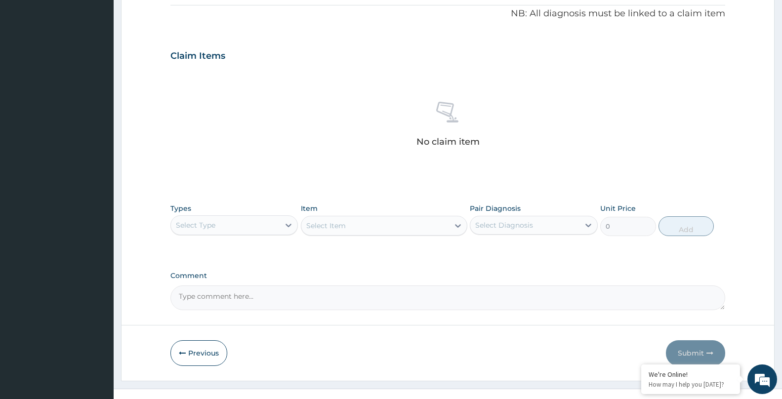
click at [246, 224] on div "Select Type" at bounding box center [225, 225] width 109 height 16
type input "PR"
click at [213, 252] on div "Procedures" at bounding box center [233, 250] width 127 height 18
click at [382, 224] on div "Select Item" at bounding box center [375, 226] width 148 height 16
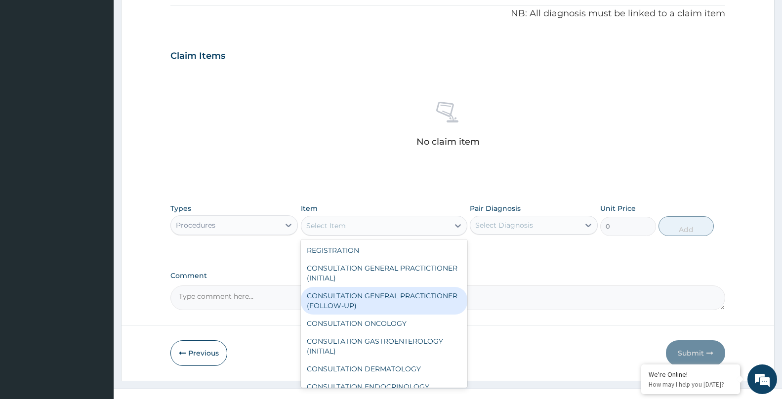
drag, startPoint x: 371, startPoint y: 300, endPoint x: 396, endPoint y: 291, distance: 27.2
click at [374, 299] on div "CONSULTATION GENERAL PRACTICTIONER (FOLLOW-UP)" at bounding box center [384, 301] width 166 height 28
type input "7500"
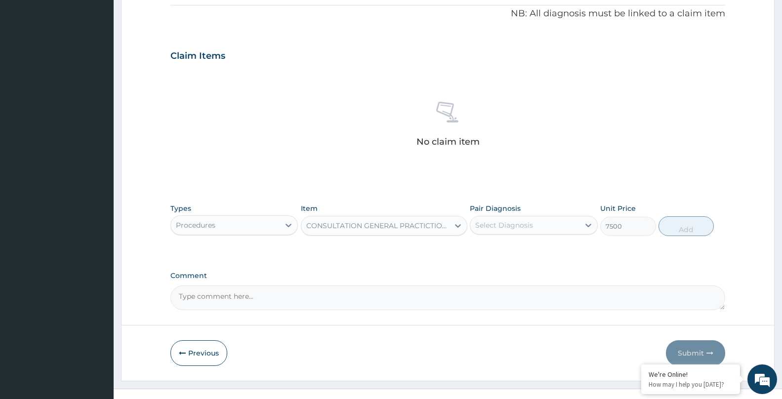
click at [508, 229] on div "Select Diagnosis" at bounding box center [504, 225] width 58 height 10
click at [513, 261] on div "Acute upper respiratory infection" at bounding box center [533, 251] width 127 height 20
checkbox input "true"
click at [682, 229] on button "Add" at bounding box center [686, 226] width 55 height 20
type input "0"
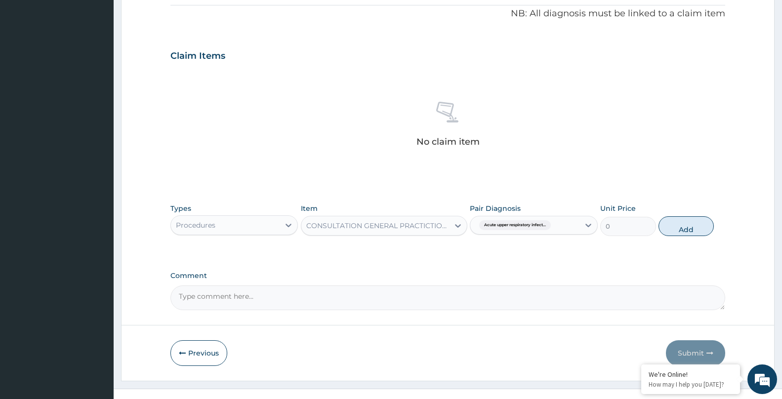
scroll to position [266, 0]
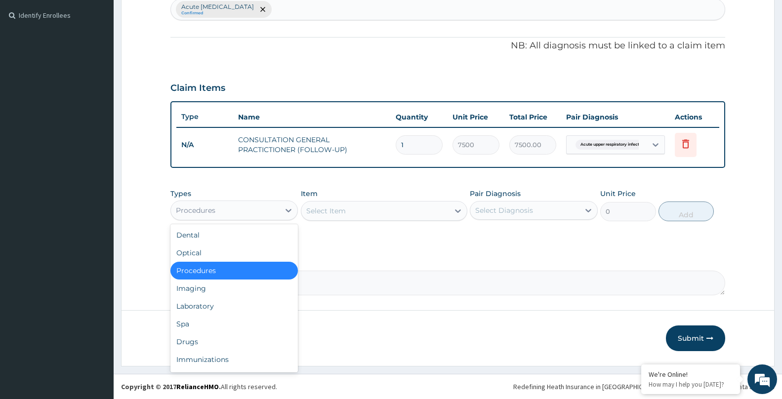
click at [275, 208] on div "Procedures" at bounding box center [225, 211] width 109 height 16
click at [201, 337] on div "Drugs" at bounding box center [233, 342] width 127 height 18
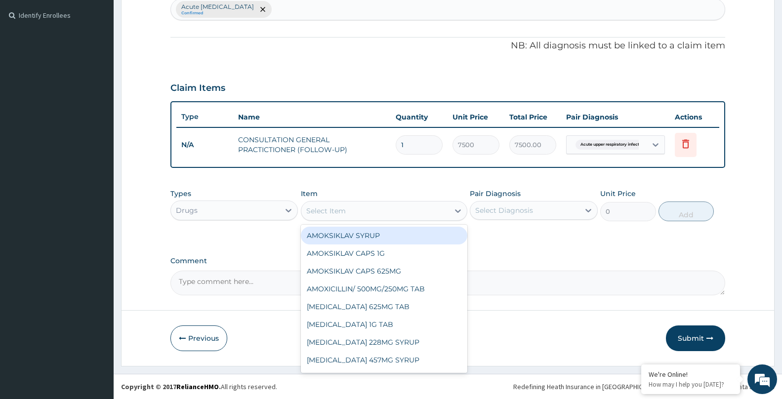
click at [352, 214] on div "Select Item" at bounding box center [375, 211] width 148 height 16
type input "AUG"
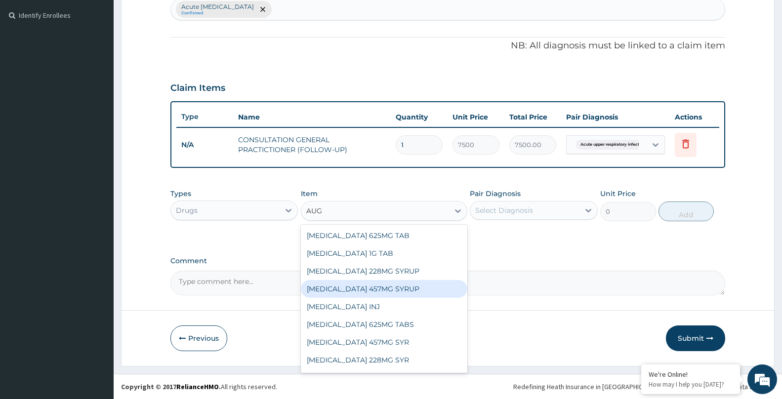
scroll to position [16, 0]
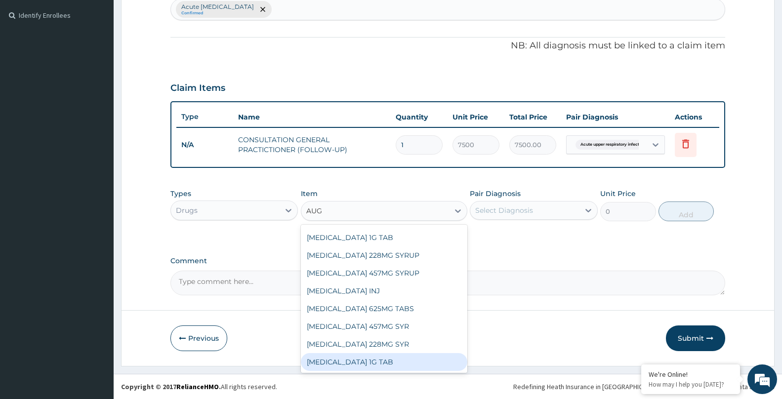
drag, startPoint x: 374, startPoint y: 359, endPoint x: 377, endPoint y: 355, distance: 5.6
click at [375, 357] on div "AUGMENTIN 1G TAB" at bounding box center [384, 362] width 166 height 18
type input "3540"
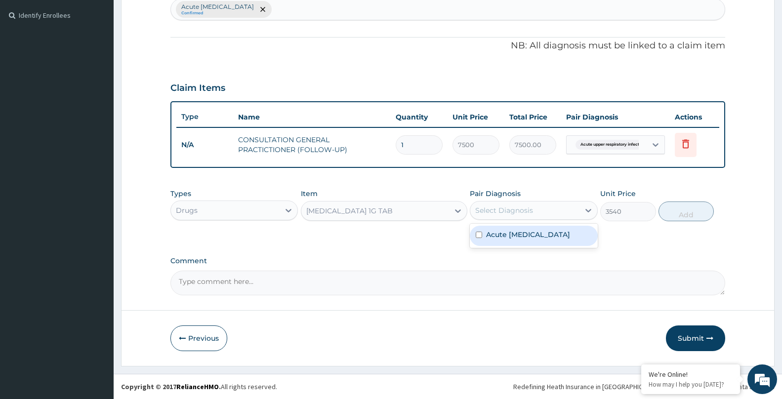
click at [509, 219] on div "Select Diagnosis" at bounding box center [533, 210] width 127 height 19
drag, startPoint x: 506, startPoint y: 241, endPoint x: 607, endPoint y: 215, distance: 104.1
click at [510, 240] on label "Acute upper respiratory infection" at bounding box center [528, 235] width 84 height 10
checkbox input "true"
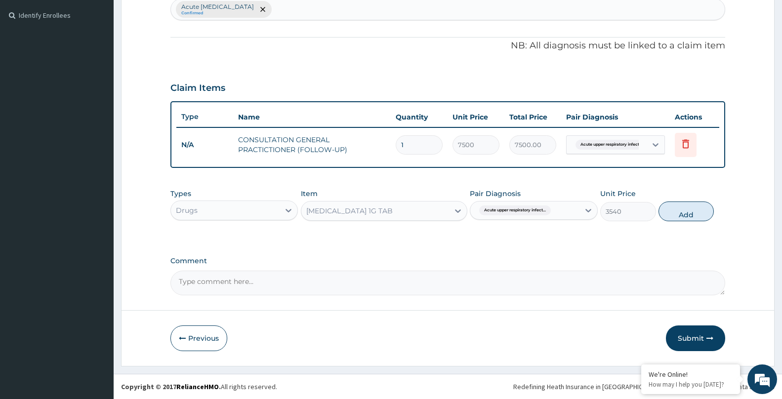
drag, startPoint x: 689, startPoint y: 214, endPoint x: 578, endPoint y: 227, distance: 111.4
click at [679, 214] on button "Add" at bounding box center [686, 212] width 55 height 20
type input "0"
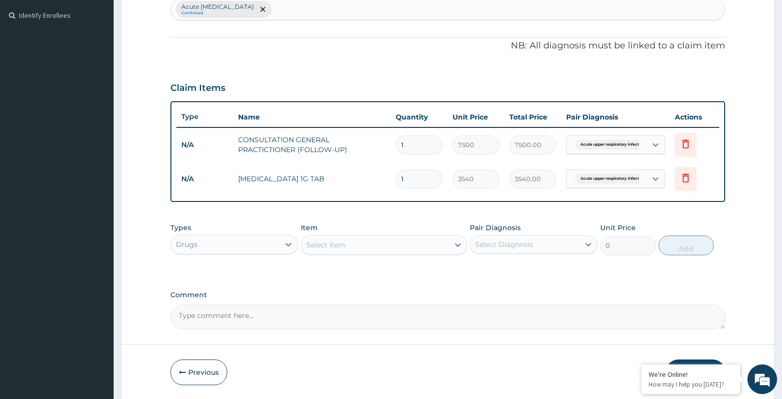
type input "14"
type input "49560.00"
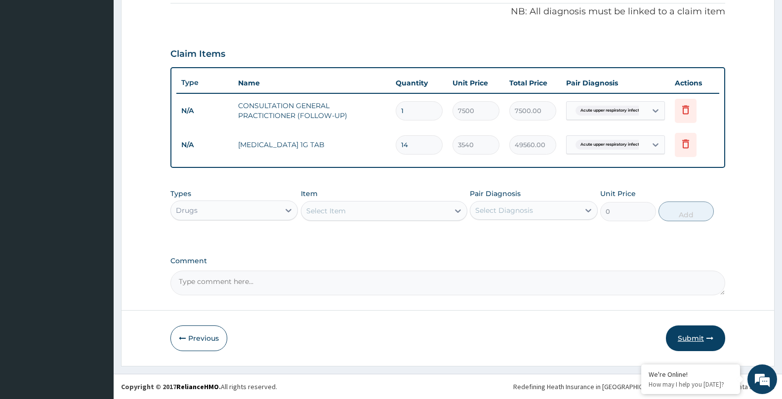
type input "14"
click at [694, 339] on button "Submit" at bounding box center [695, 339] width 59 height 26
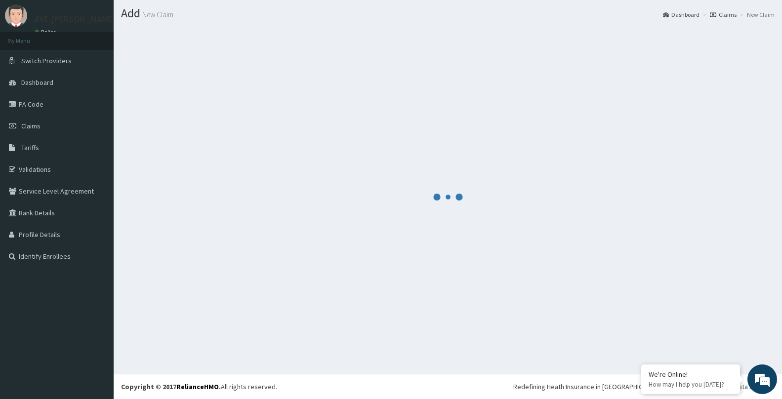
scroll to position [300, 0]
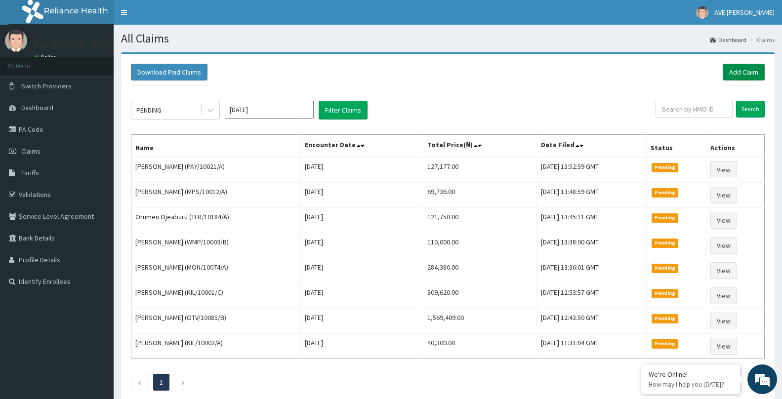
click at [742, 77] on link "Add Claim" at bounding box center [744, 72] width 42 height 17
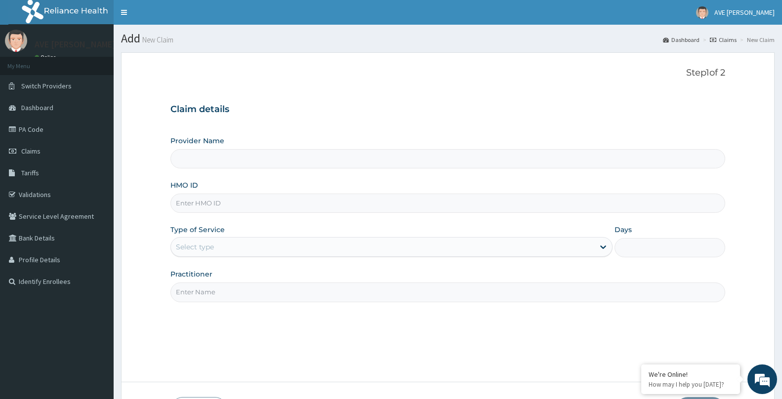
type input "Ave [PERSON_NAME] Hospital Limited - Oniru"
click at [221, 196] on input "HMO ID" at bounding box center [447, 203] width 555 height 19
type input "KIL/10002/A"
drag, startPoint x: 228, startPoint y: 251, endPoint x: 206, endPoint y: 260, distance: 23.9
click at [224, 251] on div "Select type" at bounding box center [382, 247] width 423 height 16
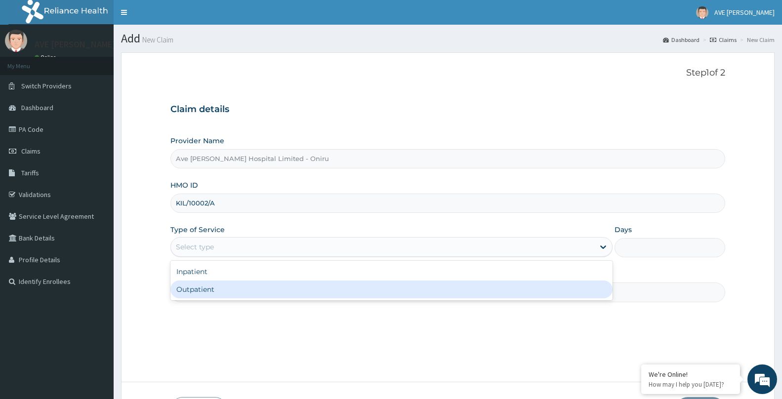
click at [199, 291] on div "Outpatient" at bounding box center [391, 290] width 442 height 18
type input "1"
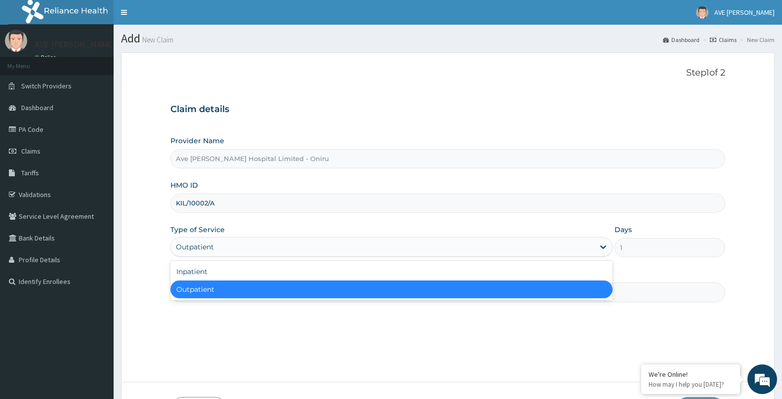
drag, startPoint x: 269, startPoint y: 247, endPoint x: 255, endPoint y: 257, distance: 17.0
click at [268, 247] on div "Outpatient" at bounding box center [382, 247] width 423 height 16
drag, startPoint x: 212, startPoint y: 290, endPoint x: 285, endPoint y: 293, distance: 72.2
click at [212, 291] on div "Outpatient" at bounding box center [391, 290] width 442 height 18
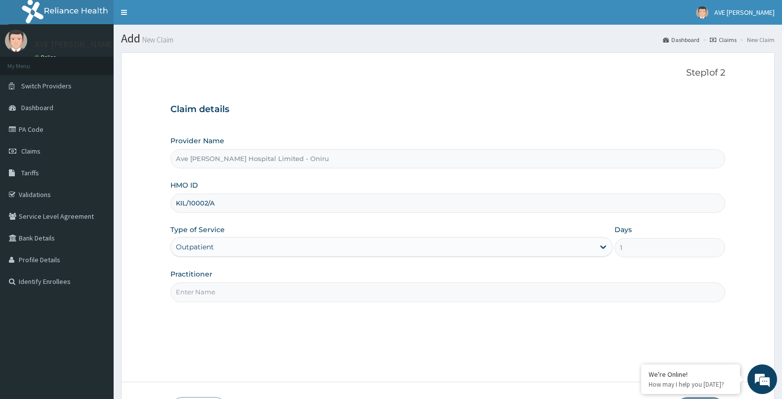
click at [564, 295] on input "Practitioner" at bounding box center [447, 292] width 555 height 19
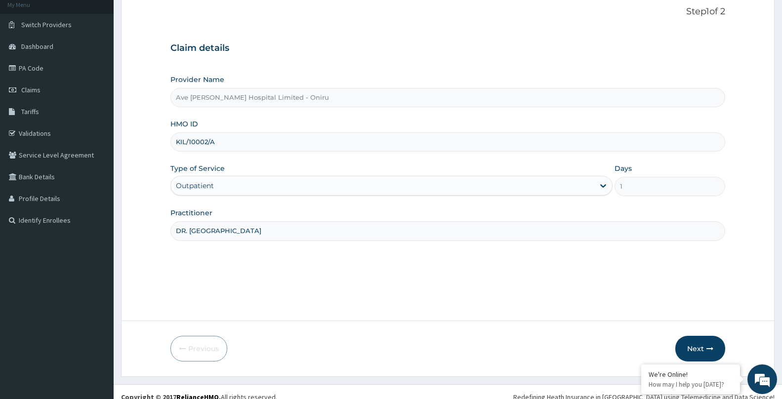
scroll to position [72, 0]
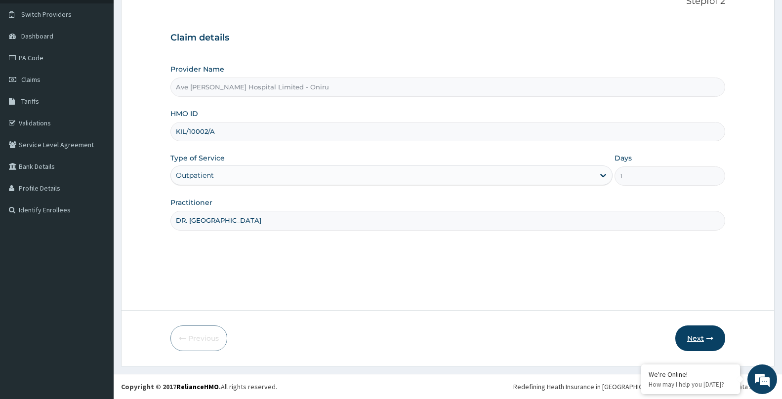
type input "DR. LEKE"
click at [703, 341] on button "Next" at bounding box center [700, 339] width 50 height 26
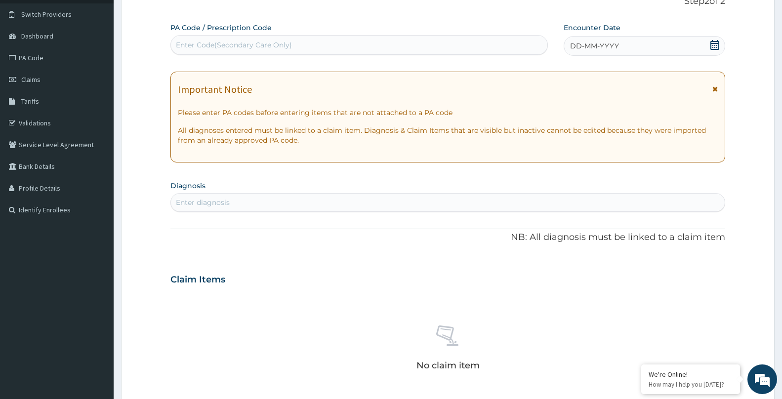
click at [714, 48] on icon at bounding box center [715, 45] width 10 height 10
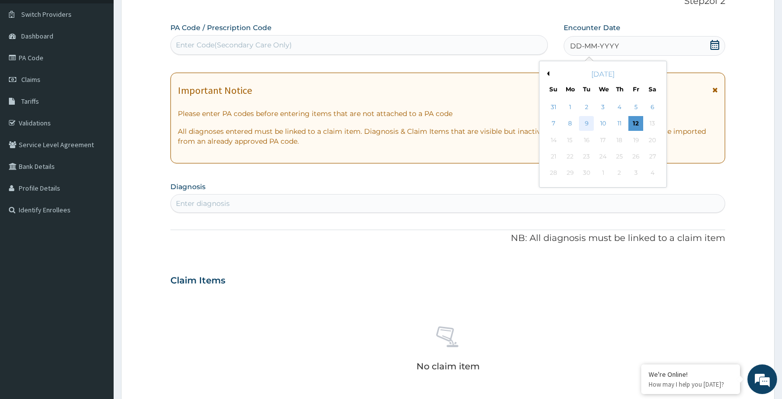
click at [588, 124] on div "9" at bounding box center [586, 124] width 15 height 15
click at [588, 124] on div "Important Notice Please enter PA codes before entering items that are not attac…" at bounding box center [447, 118] width 555 height 91
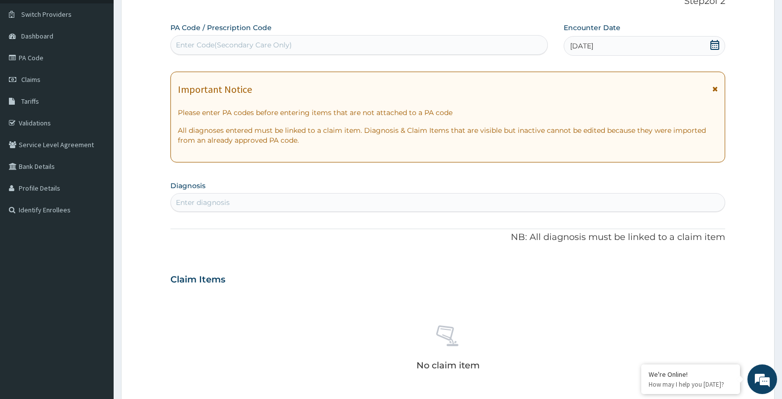
click at [323, 209] on div "Enter diagnosis" at bounding box center [448, 203] width 554 height 16
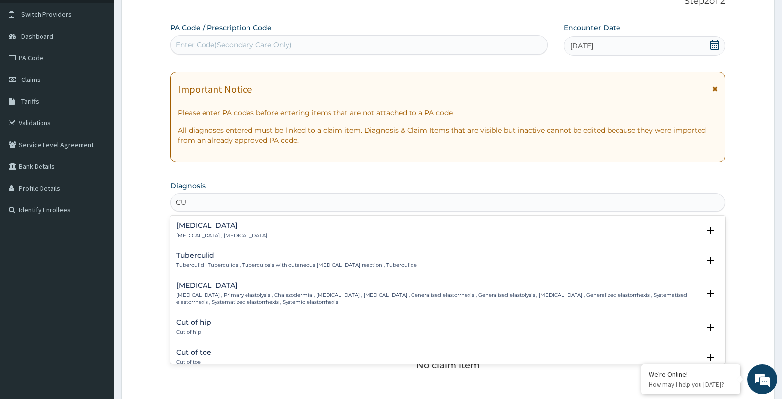
type input "C"
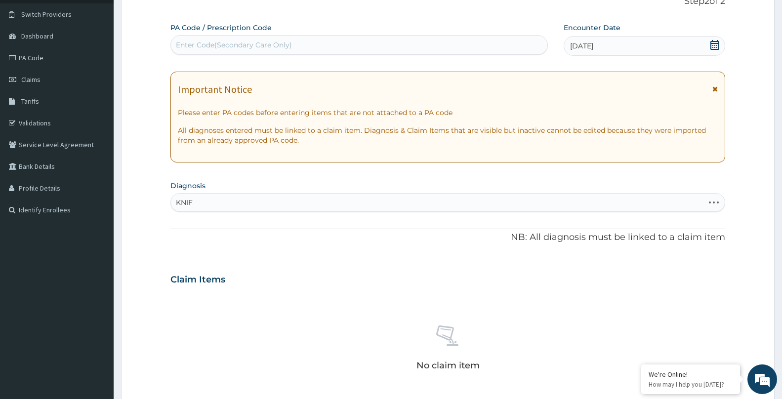
type input "KNIFE"
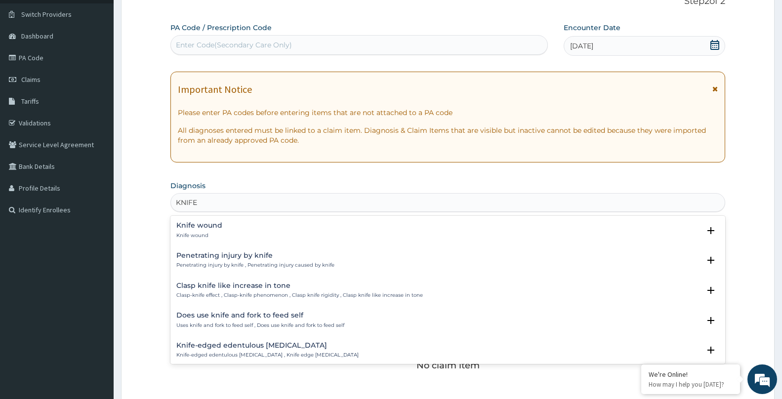
click at [191, 224] on h4 "Knife wound" at bounding box center [199, 225] width 46 height 7
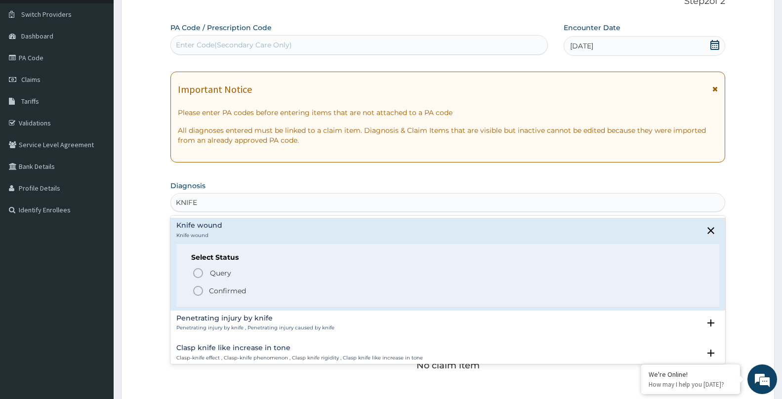
click at [214, 289] on p "Confirmed" at bounding box center [227, 291] width 37 height 10
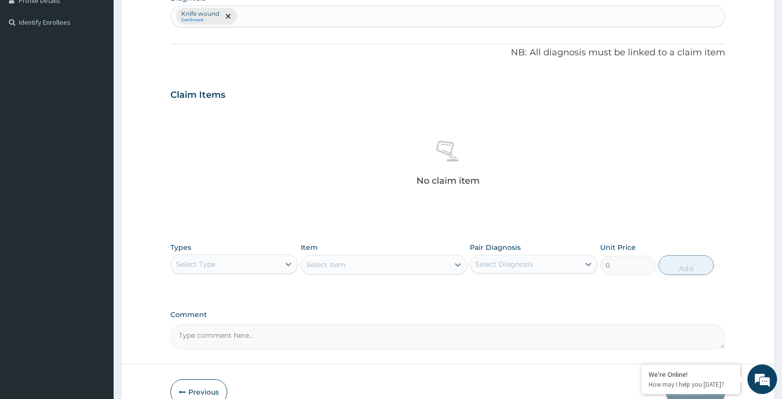
scroll to position [313, 0]
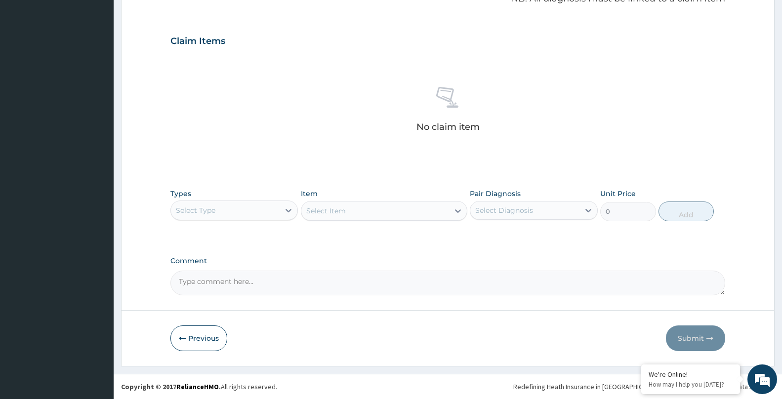
click at [226, 215] on div "Select Type" at bounding box center [225, 211] width 109 height 16
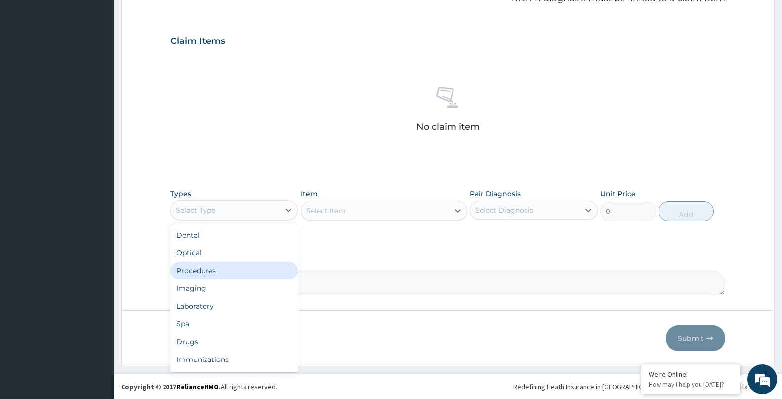
click at [213, 273] on div "Procedures" at bounding box center [233, 271] width 127 height 18
click at [228, 204] on div "Procedures" at bounding box center [225, 211] width 109 height 16
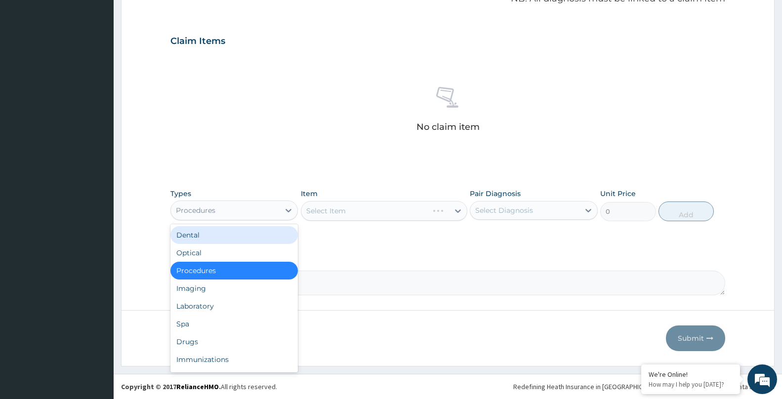
click at [358, 216] on div "Select Item" at bounding box center [384, 211] width 166 height 20
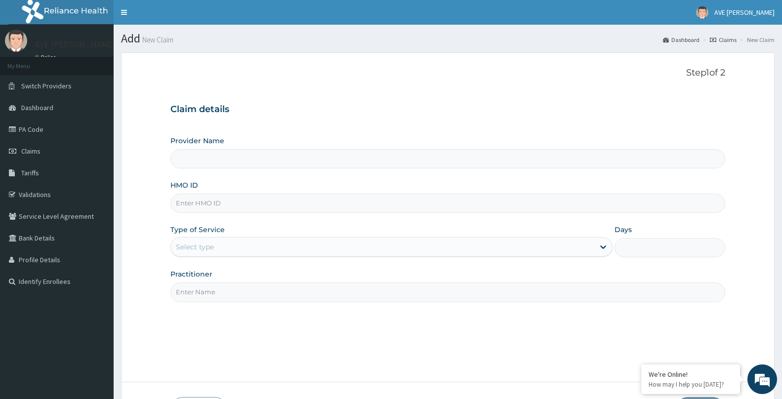
type input "Ave [PERSON_NAME] Hospital Limited - Oniru"
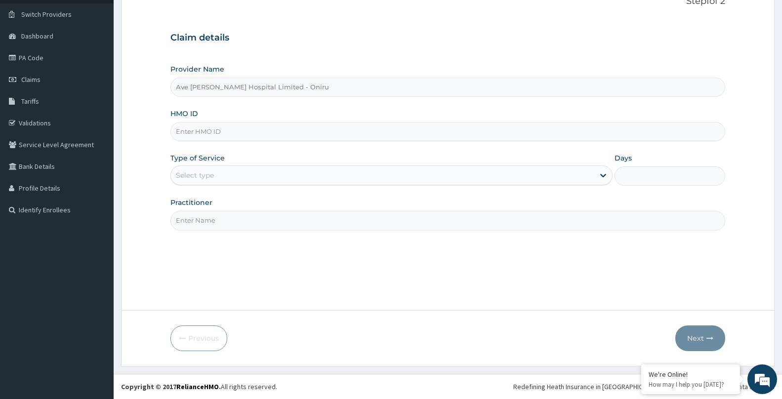
click at [227, 176] on div "Select type" at bounding box center [382, 175] width 423 height 16
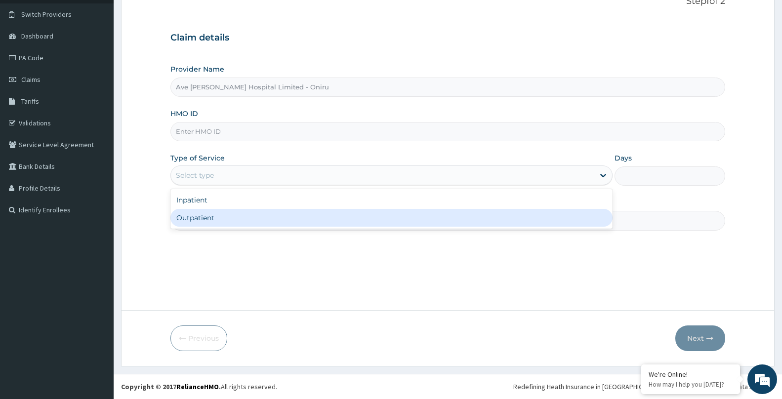
drag, startPoint x: 203, startPoint y: 219, endPoint x: 207, endPoint y: 215, distance: 5.6
click at [204, 217] on div "Outpatient" at bounding box center [391, 218] width 442 height 18
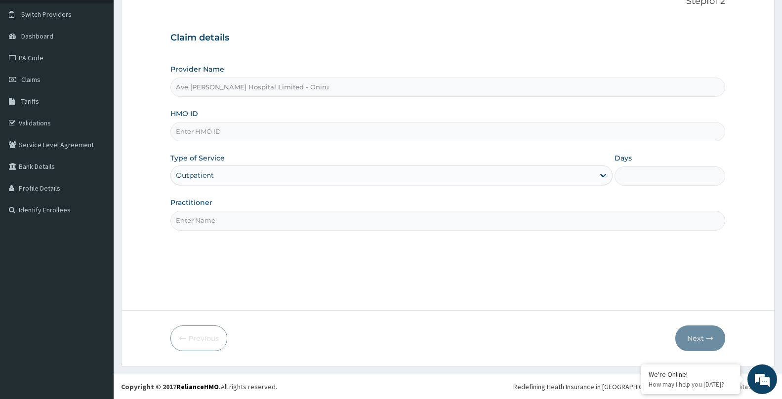
type input "1"
click at [258, 222] on input "Practitioner" at bounding box center [447, 220] width 555 height 19
type input "DR. [GEOGRAPHIC_DATA]"
click at [264, 130] on input "HMO ID" at bounding box center [447, 131] width 555 height 19
type input "KIL/10002/A"
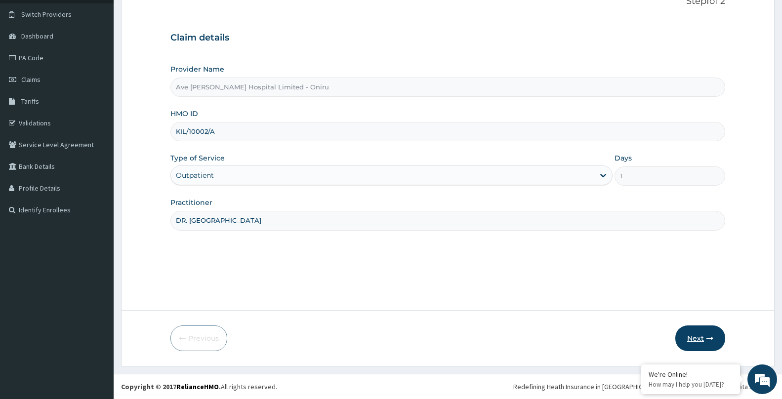
click at [697, 340] on button "Next" at bounding box center [700, 339] width 50 height 26
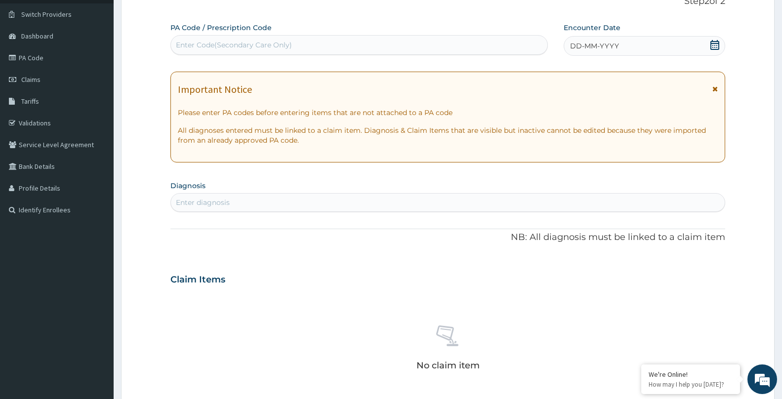
click at [719, 45] on icon at bounding box center [714, 45] width 9 height 10
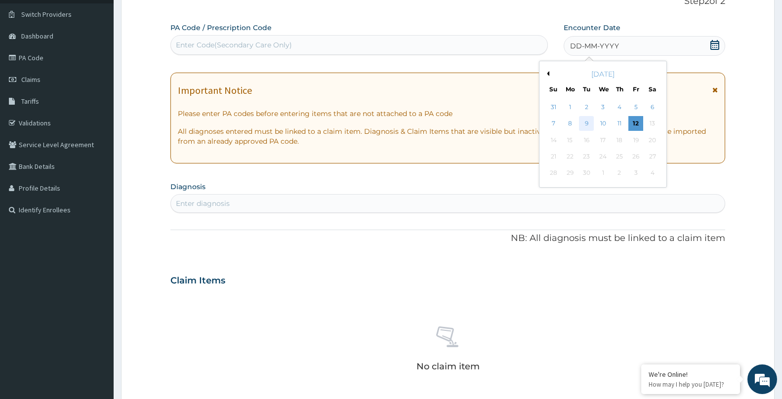
click at [585, 123] on div "9" at bounding box center [586, 124] width 15 height 15
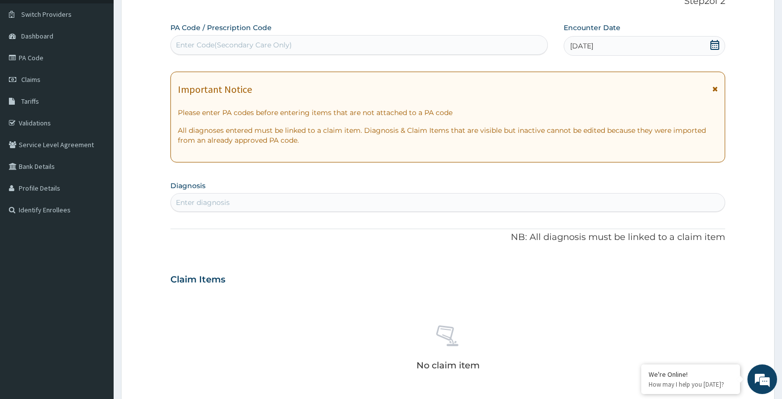
click at [337, 198] on div "Enter diagnosis" at bounding box center [448, 203] width 554 height 16
type input "KNIFE"
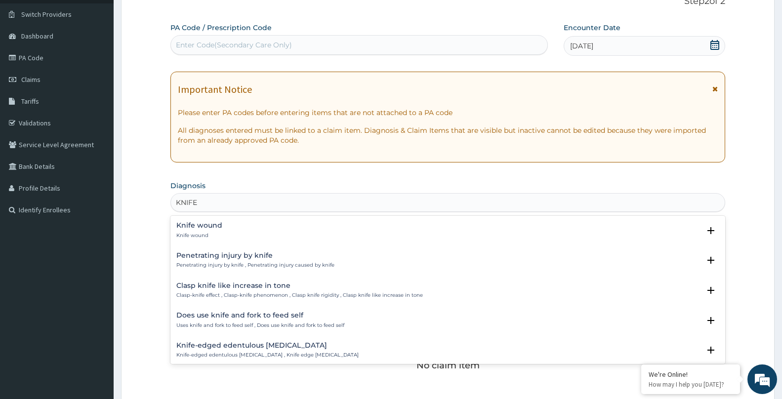
click at [208, 227] on h4 "Knife wound" at bounding box center [199, 225] width 46 height 7
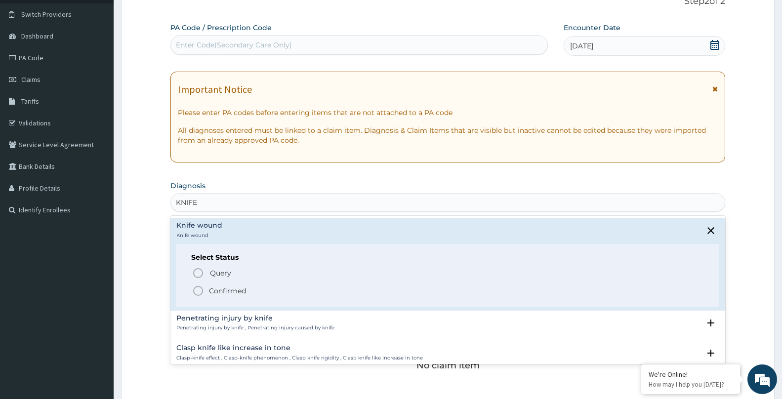
click at [214, 291] on p "Confirmed" at bounding box center [227, 291] width 37 height 10
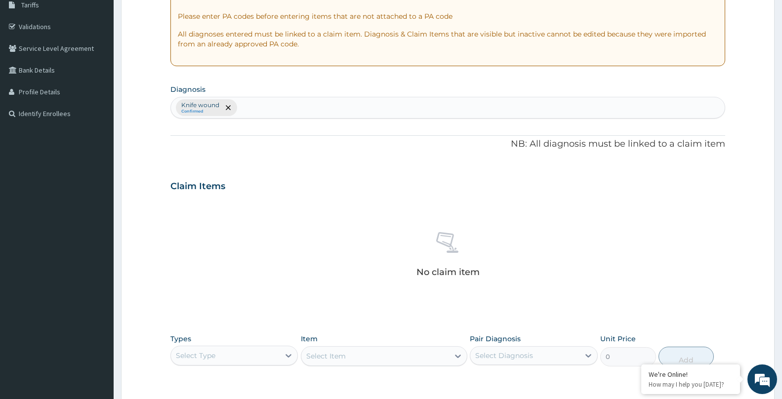
scroll to position [199, 0]
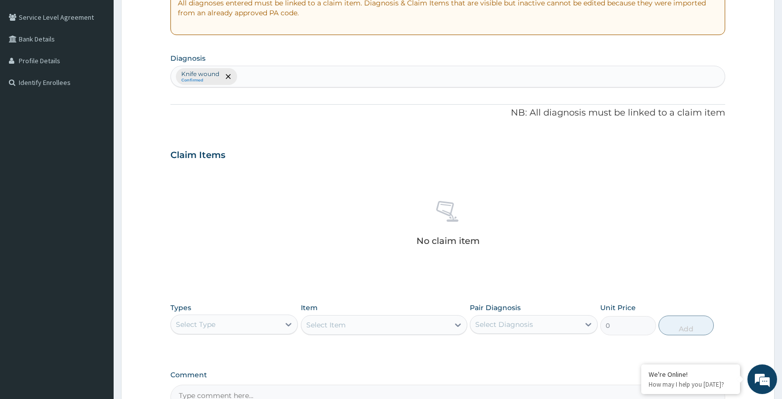
click at [219, 328] on div "Select Type" at bounding box center [225, 325] width 109 height 16
click at [200, 382] on div "Procedures" at bounding box center [233, 385] width 127 height 18
click at [345, 324] on div "Select Item" at bounding box center [326, 325] width 40 height 10
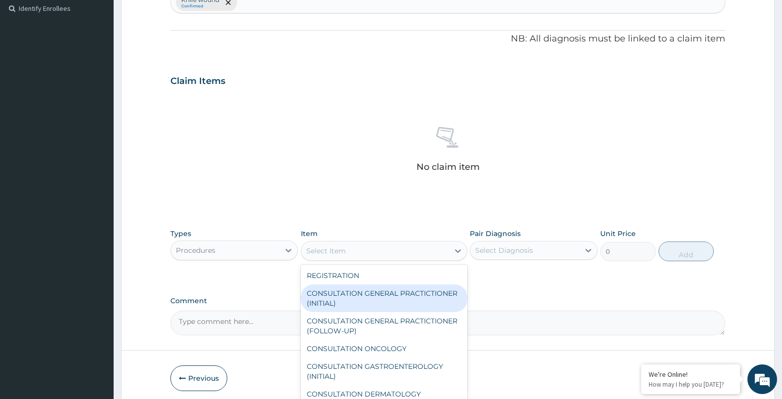
scroll to position [312, 0]
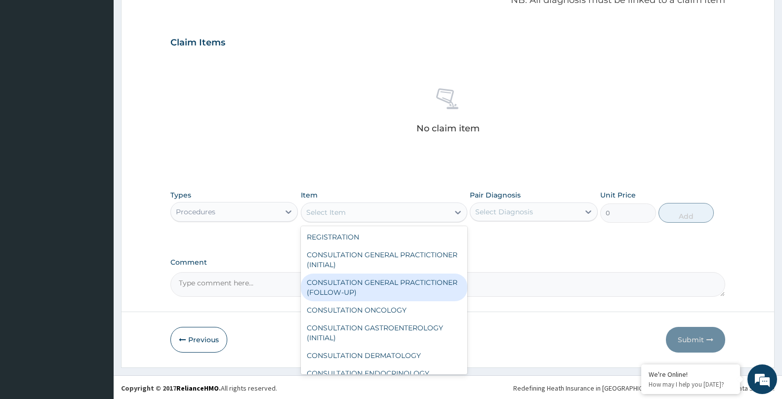
drag, startPoint x: 397, startPoint y: 288, endPoint x: 508, endPoint y: 230, distance: 125.1
click at [402, 288] on div "CONSULTATION GENERAL PRACTICTIONER (FOLLOW-UP)" at bounding box center [384, 288] width 166 height 28
type input "7500"
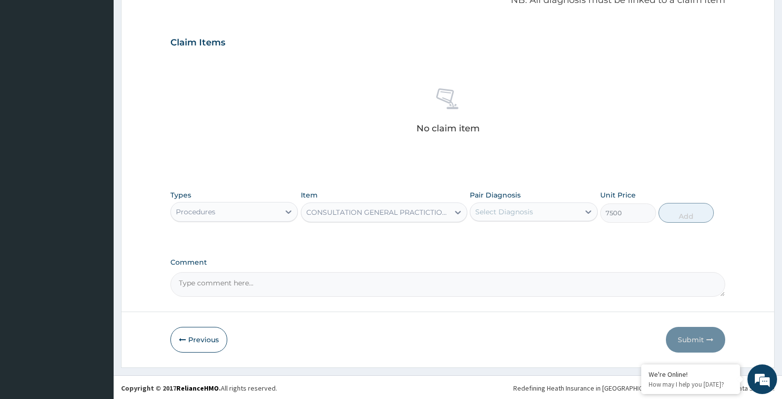
click at [514, 215] on div "Select Diagnosis" at bounding box center [504, 212] width 58 height 10
click at [510, 233] on label "Knife wound" at bounding box center [509, 236] width 46 height 10
checkbox input "true"
click at [672, 222] on button "Add" at bounding box center [686, 213] width 55 height 20
type input "0"
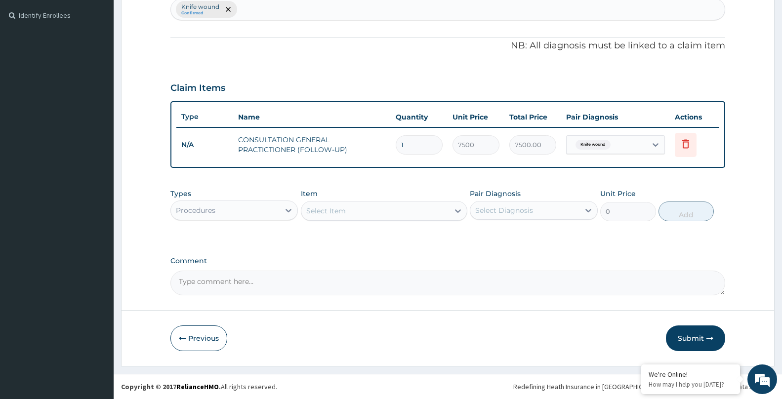
scroll to position [266, 0]
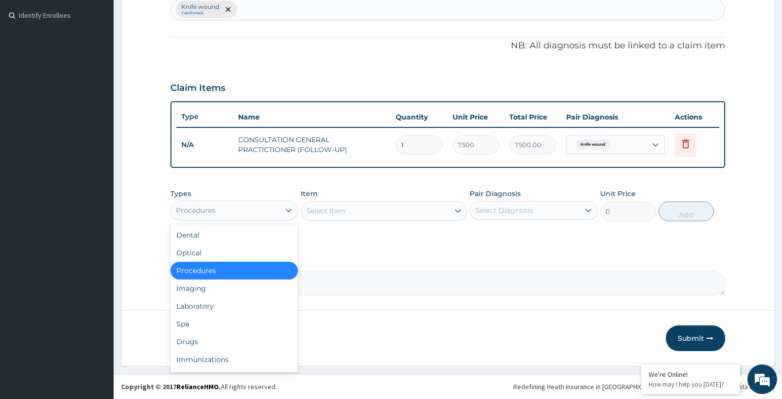
click at [239, 208] on div "Procedures" at bounding box center [225, 211] width 109 height 16
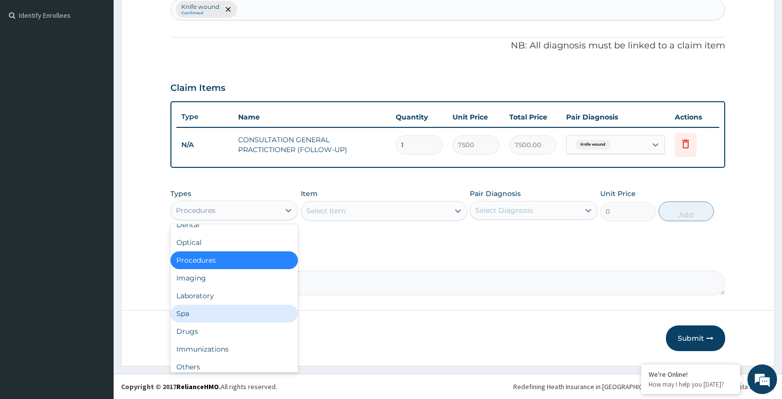
scroll to position [0, 0]
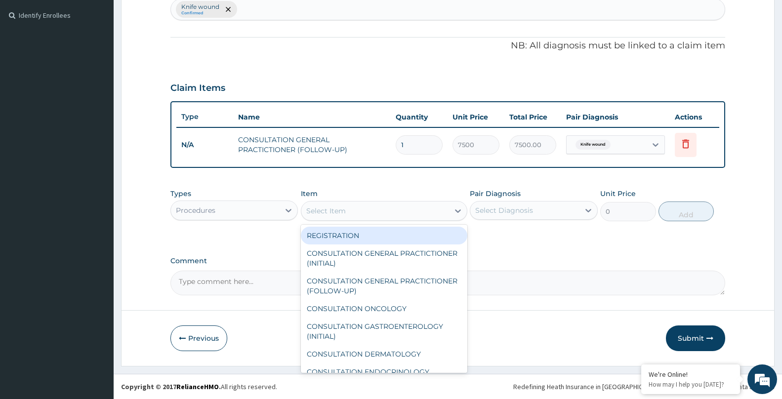
click at [349, 210] on div "Select Item" at bounding box center [375, 211] width 148 height 16
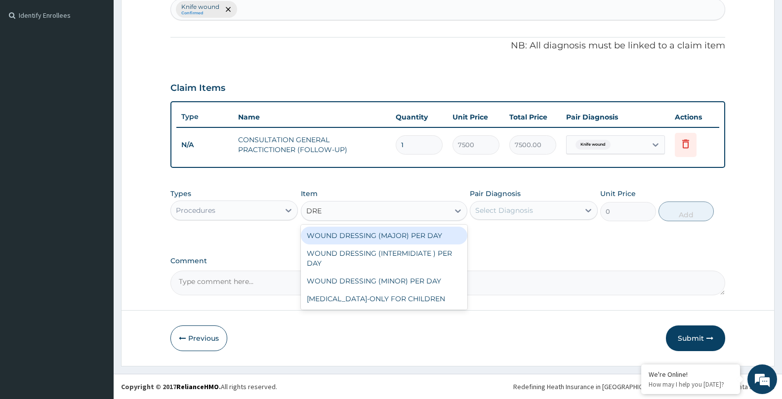
type input "DRES"
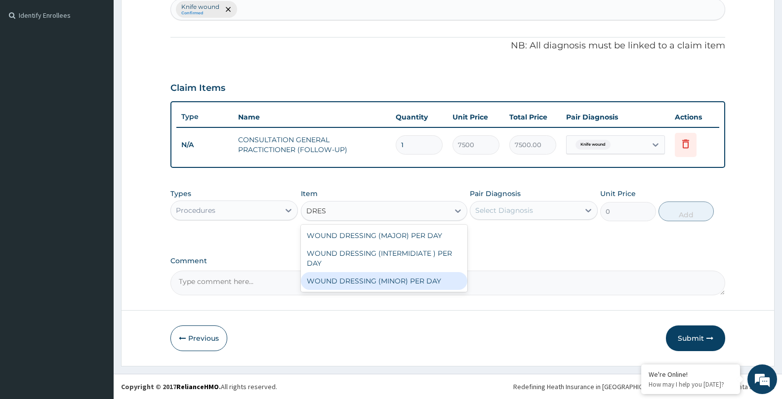
click at [378, 286] on div "WOUND DRESSING (MINOR) PER DAY" at bounding box center [384, 281] width 166 height 18
type input "1800"
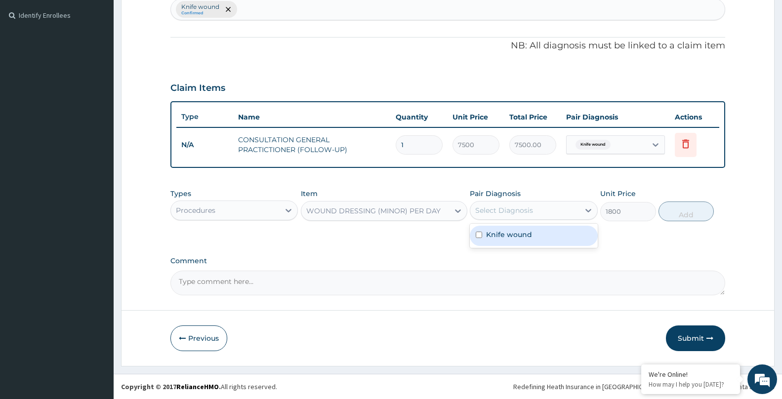
click at [518, 212] on div "Select Diagnosis" at bounding box center [504, 211] width 58 height 10
drag, startPoint x: 517, startPoint y: 236, endPoint x: 619, endPoint y: 220, distance: 103.1
click at [519, 236] on label "Knife wound" at bounding box center [509, 235] width 46 height 10
checkbox input "true"
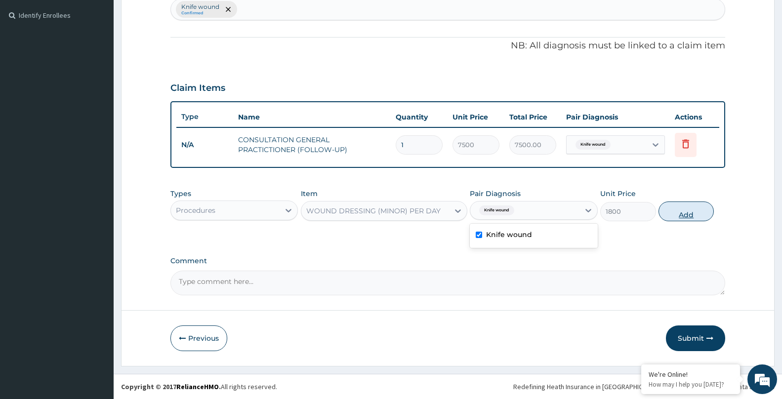
click at [678, 213] on button "Add" at bounding box center [686, 212] width 55 height 20
type input "0"
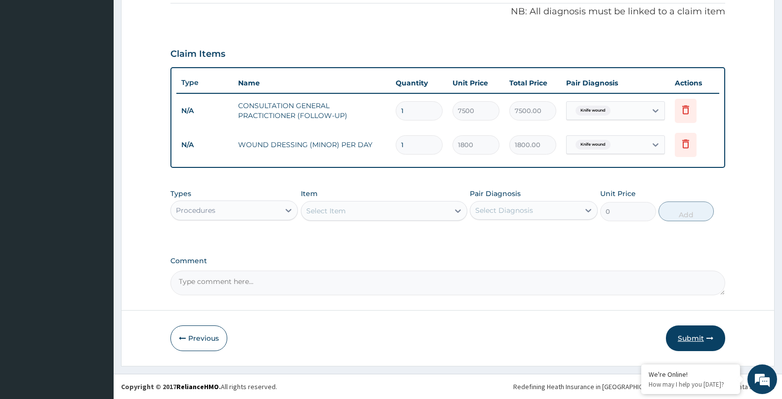
click at [691, 340] on button "Submit" at bounding box center [695, 339] width 59 height 26
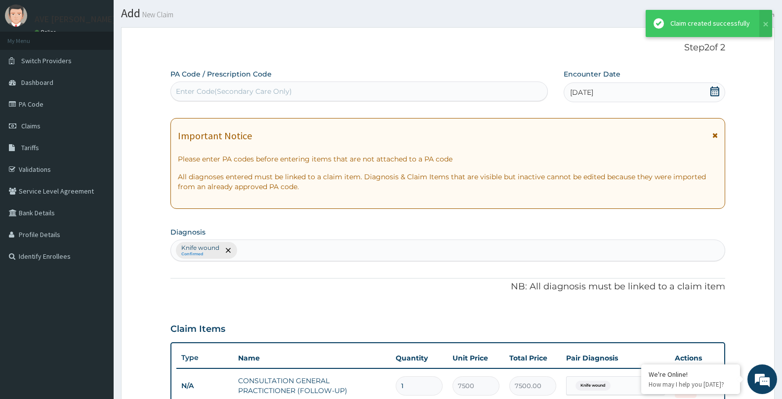
scroll to position [300, 0]
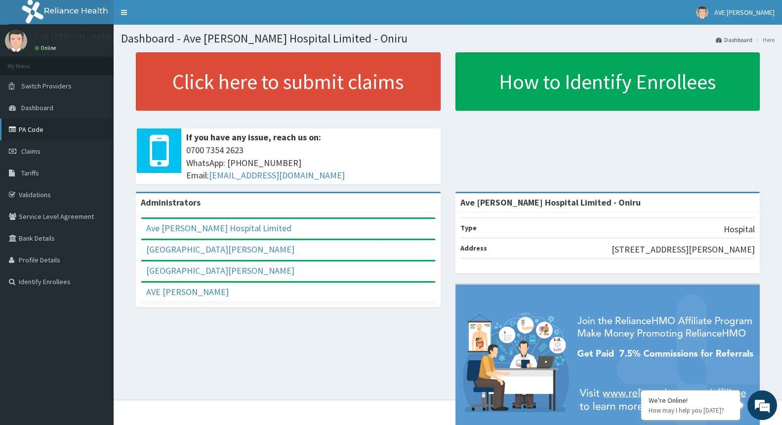
click at [41, 125] on link "PA Code" at bounding box center [57, 130] width 114 height 22
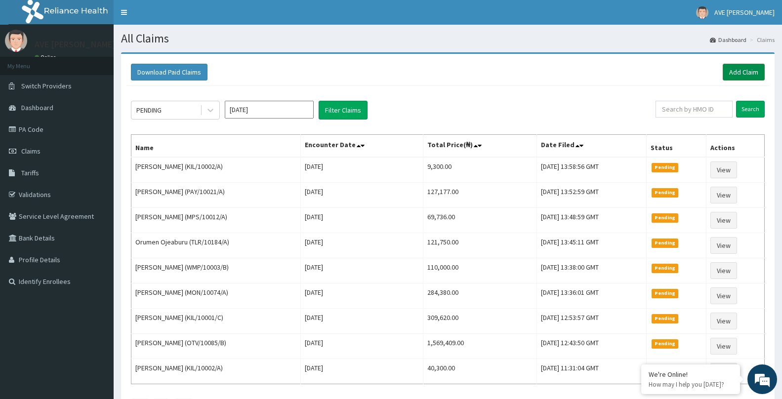
click at [736, 69] on link "Add Claim" at bounding box center [744, 72] width 42 height 17
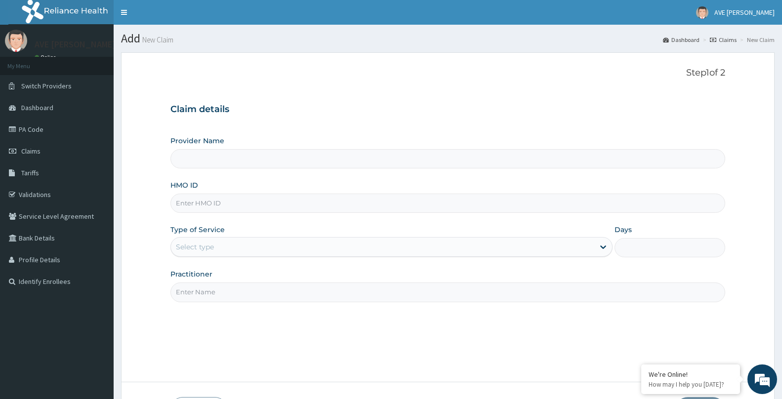
type input "Ave [PERSON_NAME] Hospital Limited - Oniru"
click at [215, 207] on input "HMO ID" at bounding box center [447, 203] width 555 height 19
paste input "MON/10074/A"
type input "MON/10074/A"
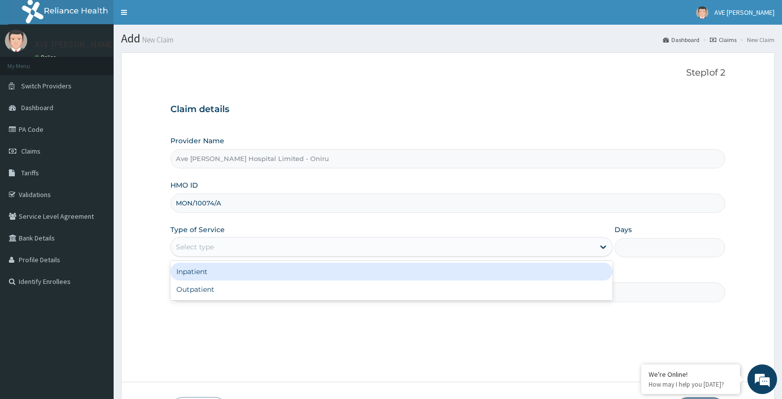
click at [211, 252] on div "Select type" at bounding box center [195, 247] width 38 height 10
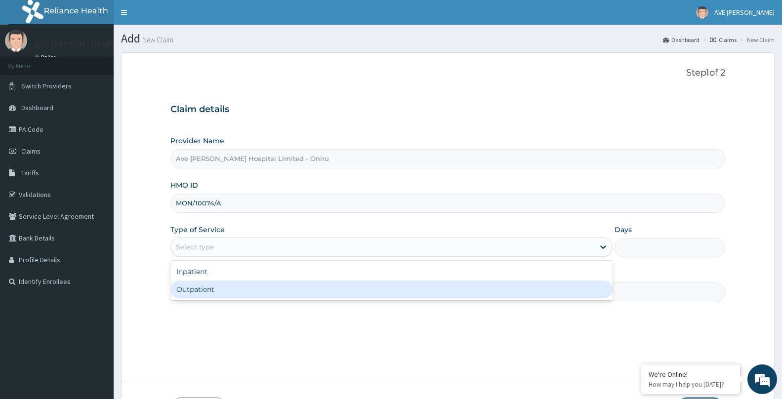
drag, startPoint x: 204, startPoint y: 289, endPoint x: 257, endPoint y: 287, distance: 52.9
click at [204, 288] on div "Outpatient" at bounding box center [391, 290] width 442 height 18
type input "1"
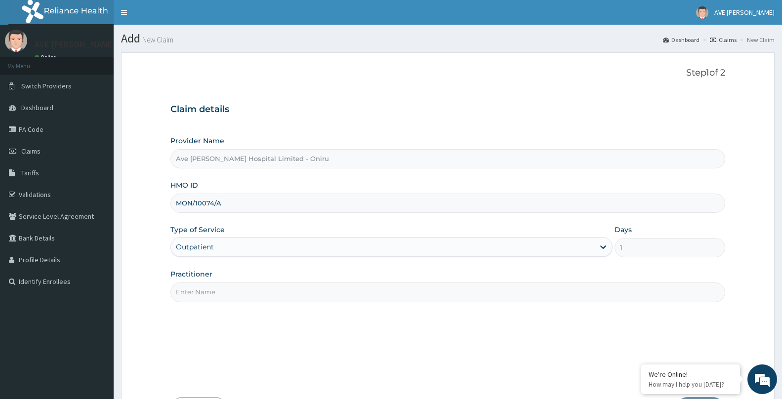
click at [244, 294] on input "Practitioner" at bounding box center [447, 292] width 555 height 19
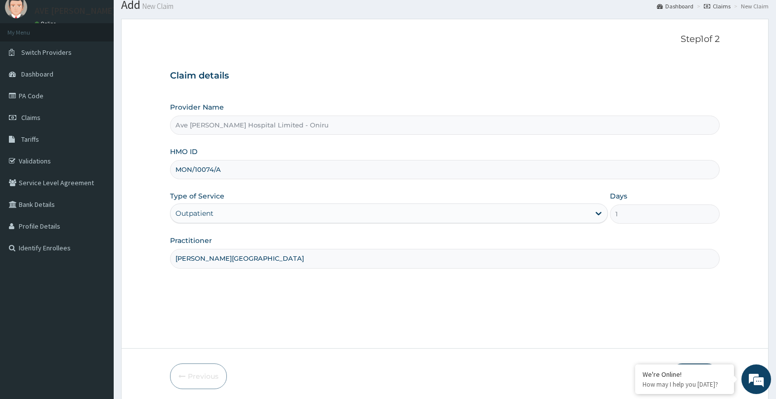
scroll to position [72, 0]
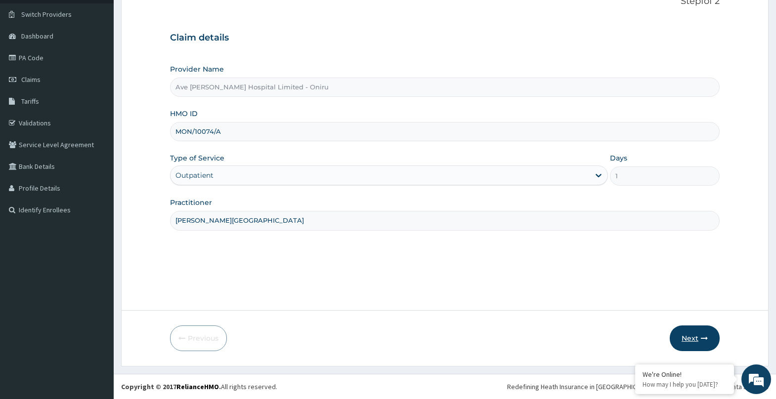
type input "DR. OSINOWO"
click at [704, 337] on icon "button" at bounding box center [704, 338] width 7 height 7
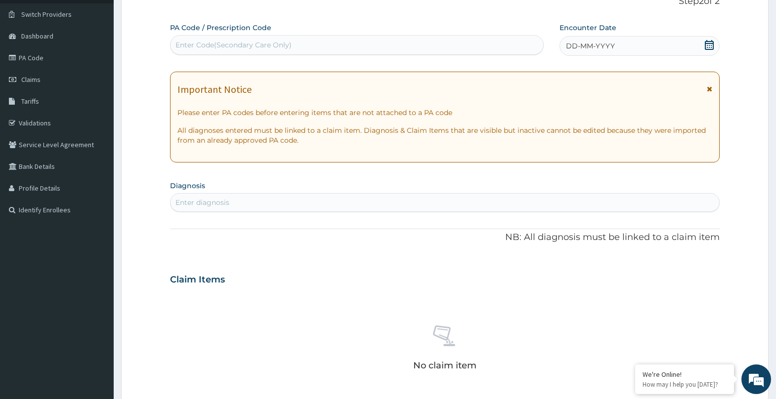
drag, startPoint x: 223, startPoint y: 36, endPoint x: 220, endPoint y: 31, distance: 6.4
click at [223, 35] on div "PA Code / Prescription Code Enter Code(Secondary Care Only)" at bounding box center [357, 39] width 374 height 32
paste input "PA/32CEFC"
type input "PA/32CEFC"
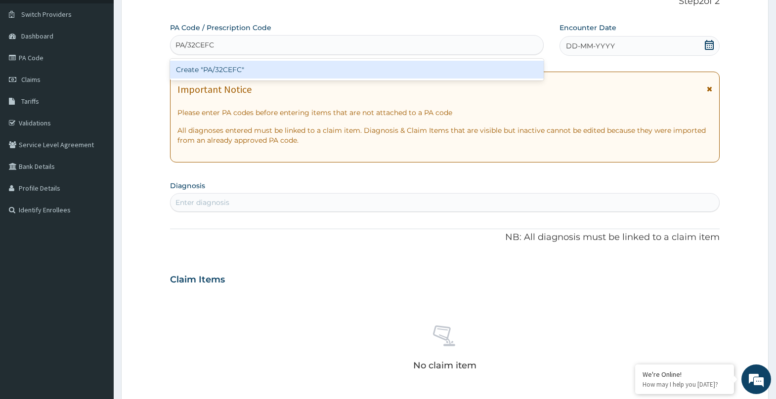
click at [204, 70] on div "Create "PA/32CEFC"" at bounding box center [357, 70] width 374 height 18
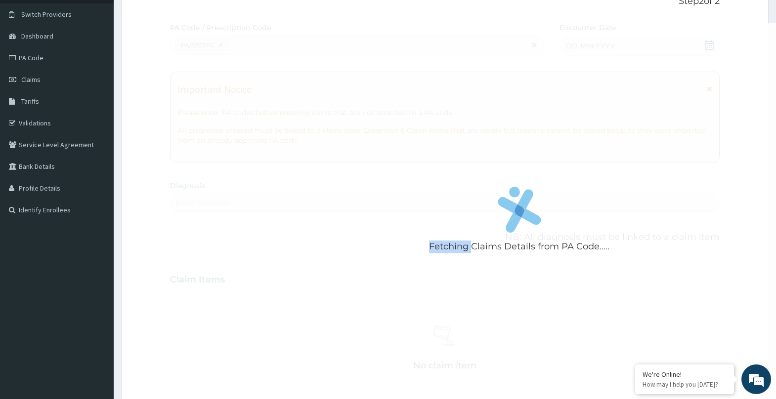
click at [204, 70] on div "Fetching Claims Details from PA Code....." at bounding box center [519, 222] width 698 height 399
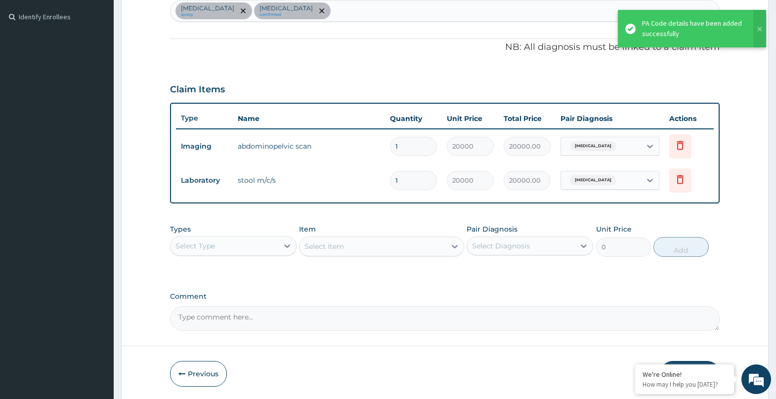
scroll to position [283, 0]
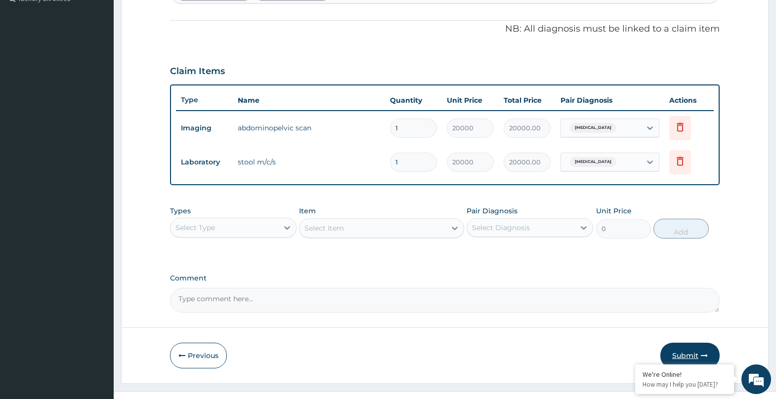
click at [683, 356] on button "Submit" at bounding box center [689, 356] width 59 height 26
